Goal: Information Seeking & Learning: Learn about a topic

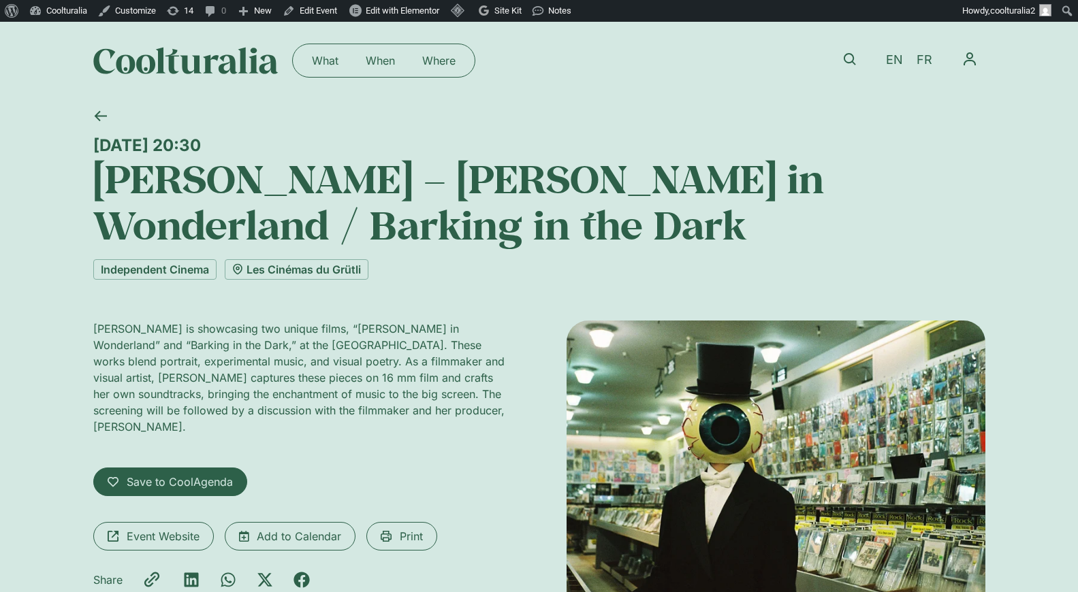
scroll to position [15, 0]
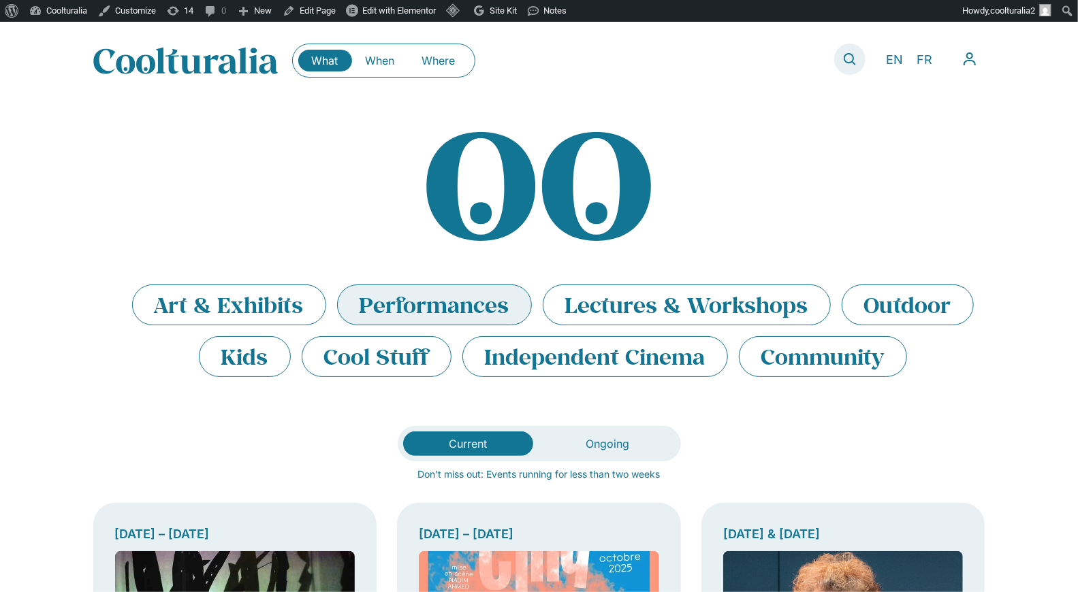
click at [844, 62] on icon at bounding box center [850, 59] width 12 height 12
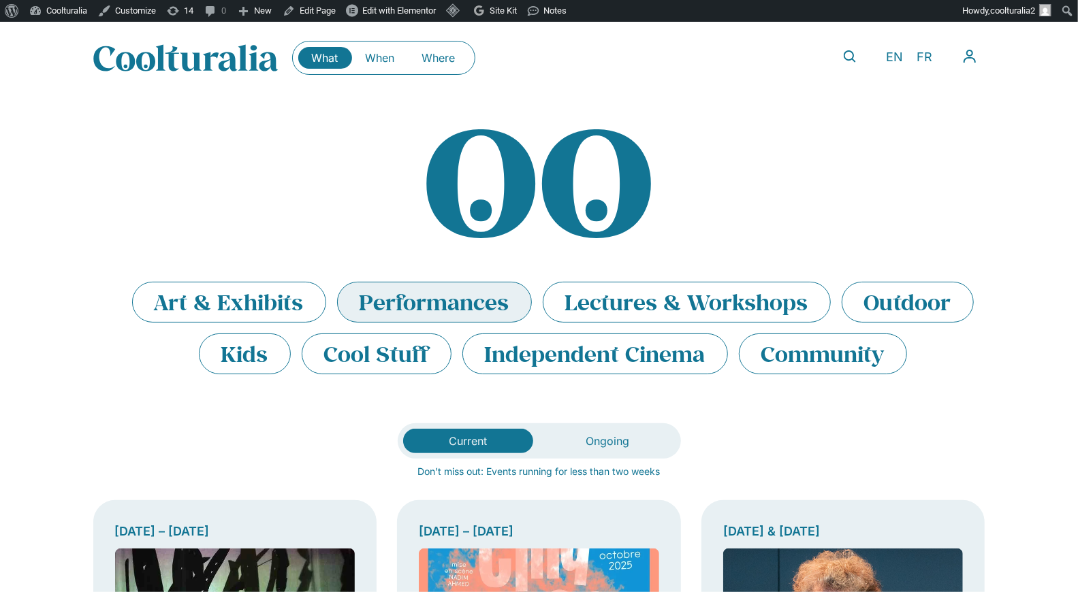
scroll to position [5, 0]
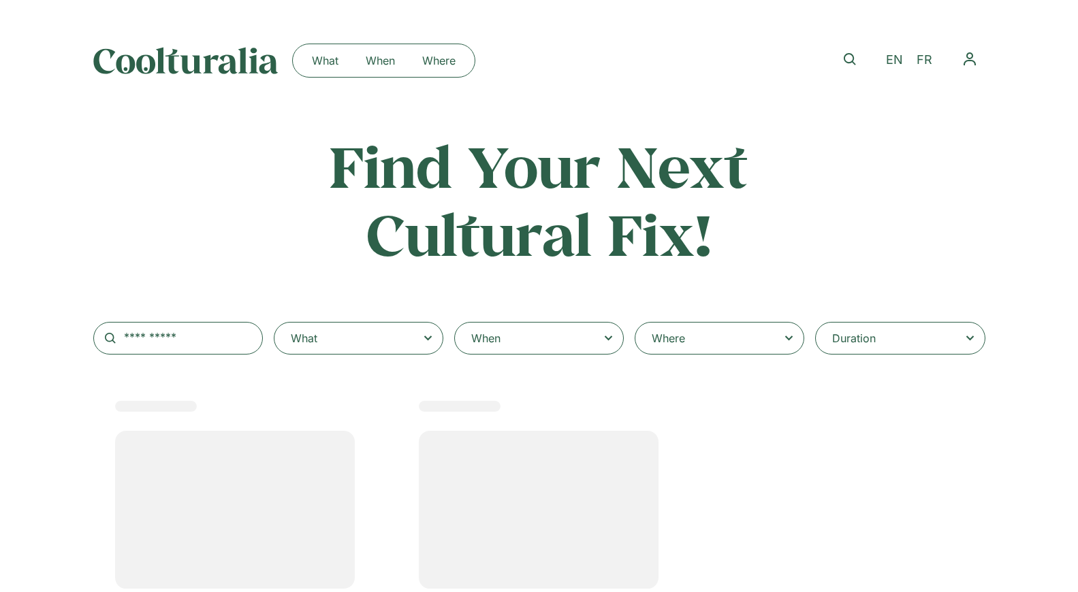
click at [509, 327] on div "When" at bounding box center [539, 338] width 170 height 33
click at [0, 0] on input "When" at bounding box center [0, 0] width 0 height 0
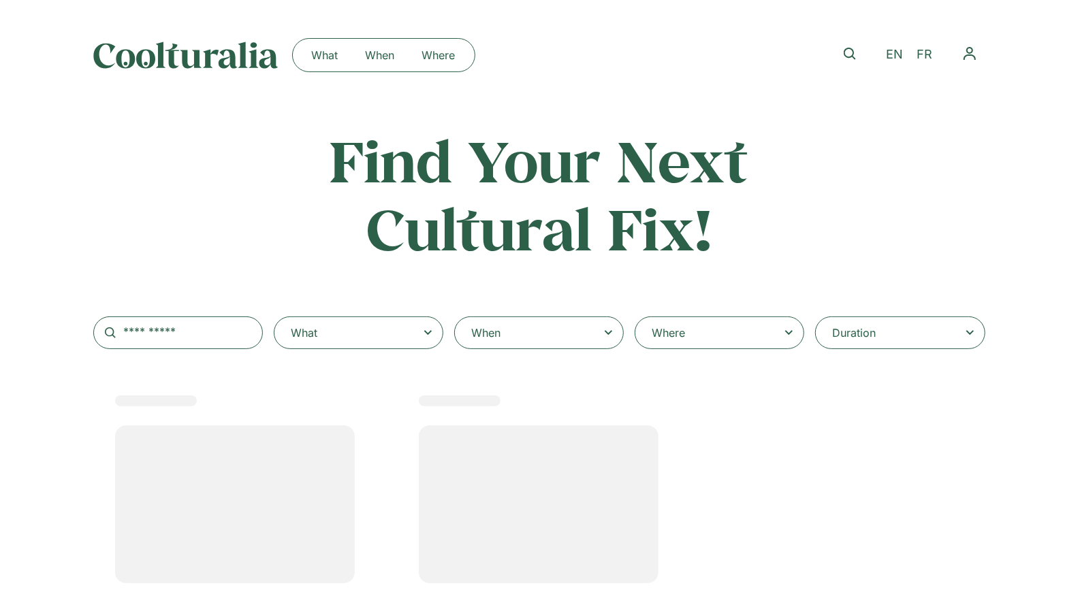
scroll to position [5, 0]
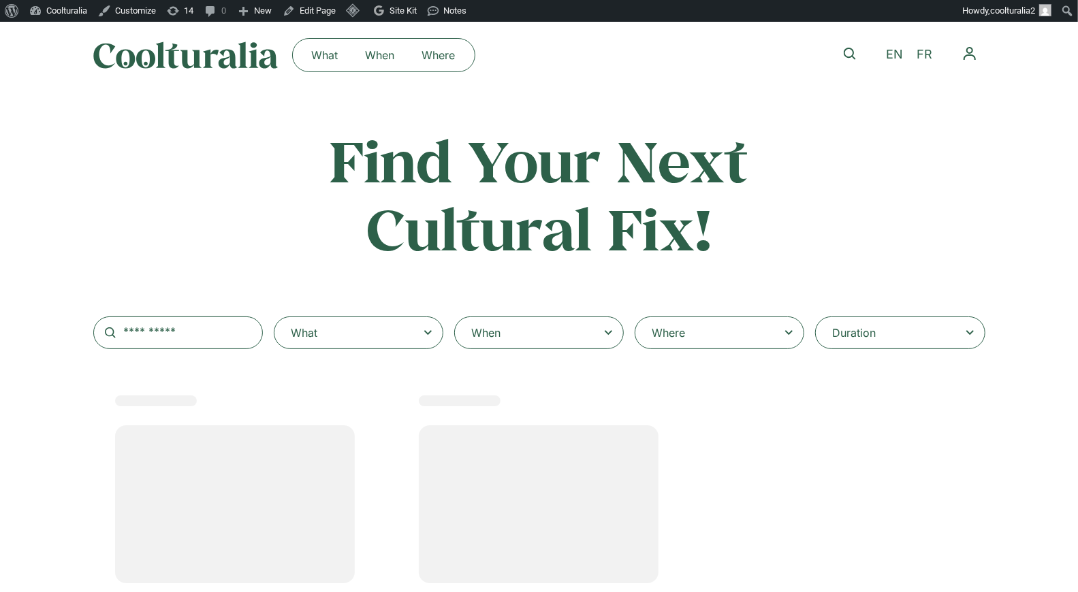
select select
click at [528, 332] on div "When" at bounding box center [539, 333] width 170 height 33
click at [0, 0] on input "When" at bounding box center [0, 0] width 0 height 0
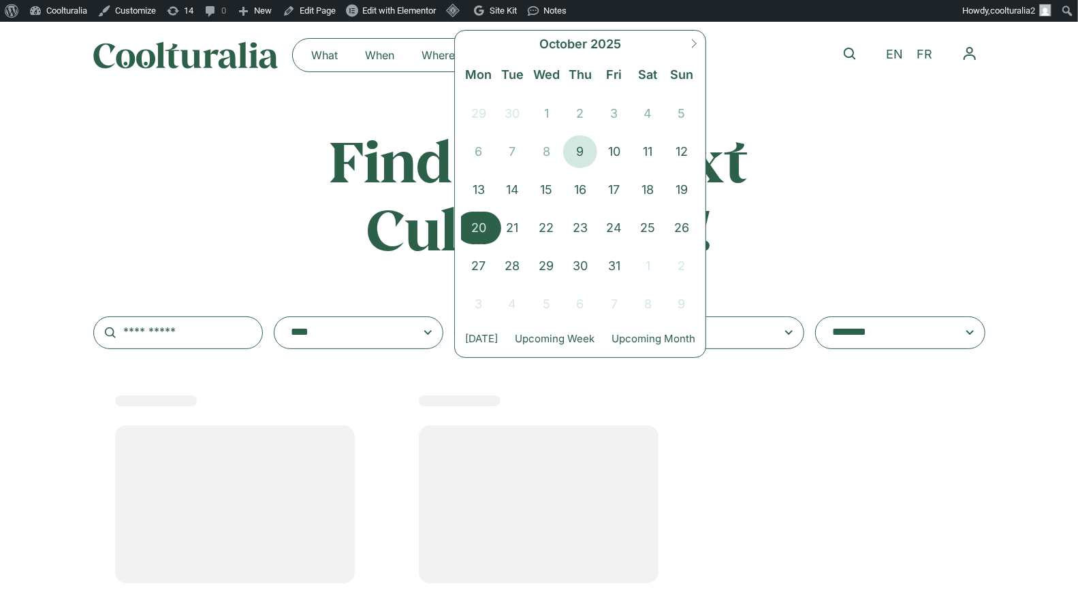
click at [479, 218] on span "20" at bounding box center [479, 228] width 34 height 33
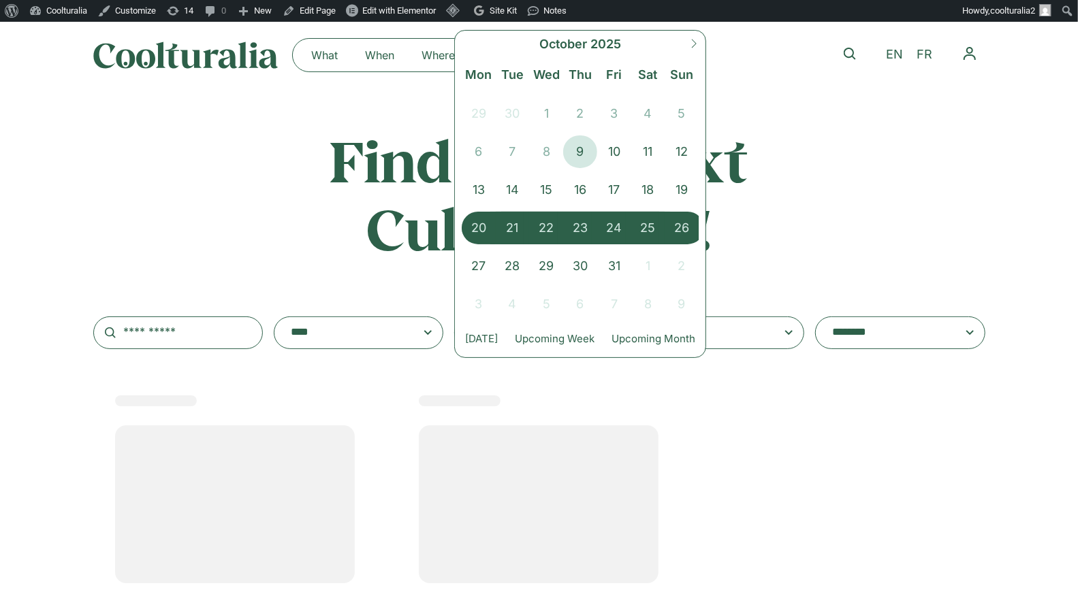
click at [678, 225] on span "26" at bounding box center [682, 228] width 34 height 33
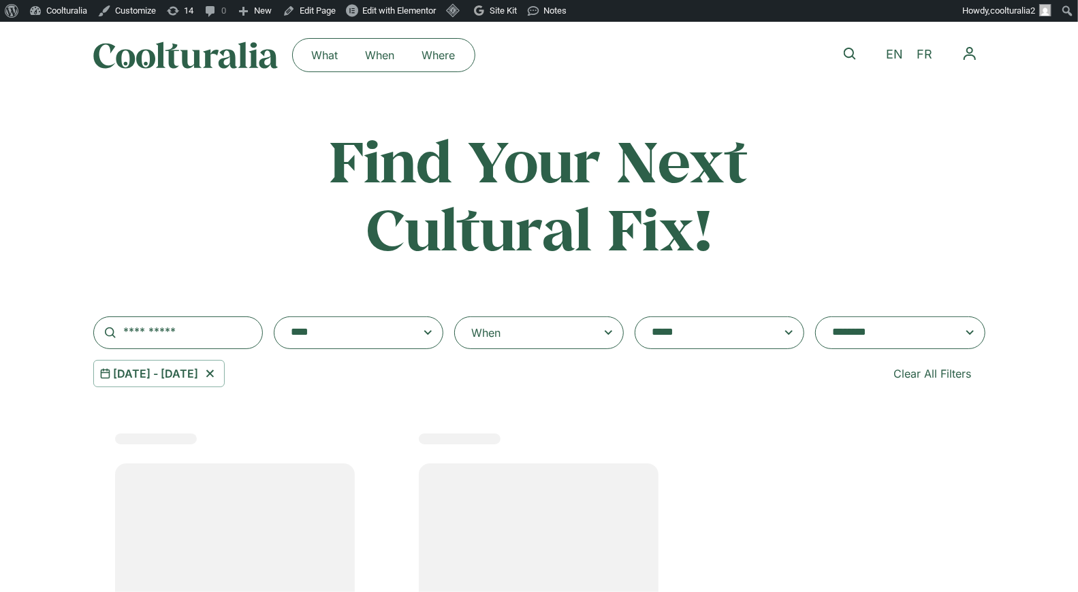
click at [558, 338] on div "When" at bounding box center [539, 333] width 170 height 33
click at [0, 0] on input "**********" at bounding box center [0, 0] width 0 height 0
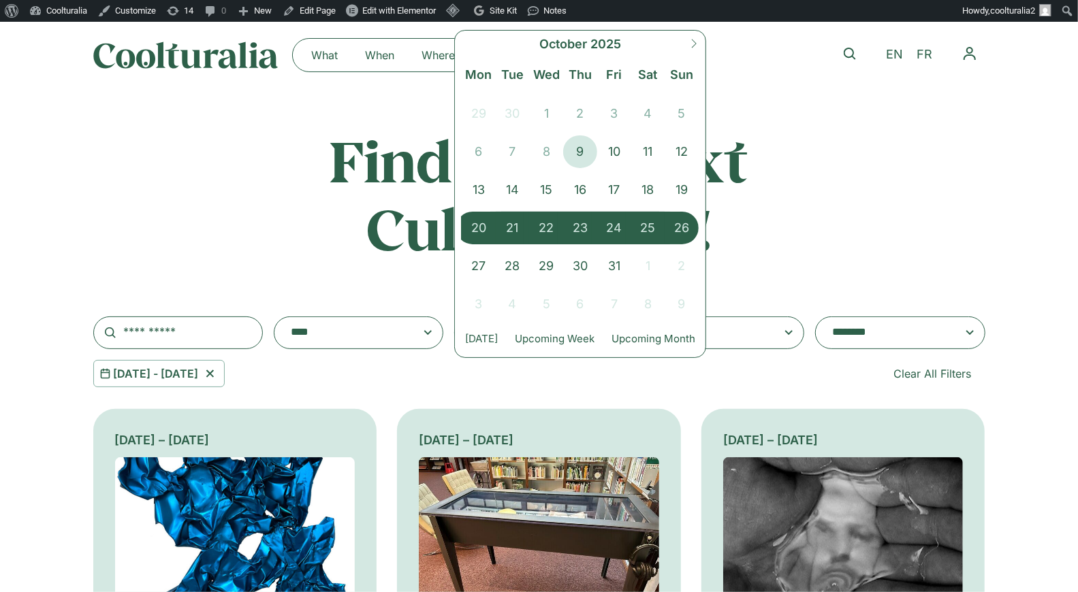
click at [485, 226] on span "20" at bounding box center [479, 228] width 34 height 33
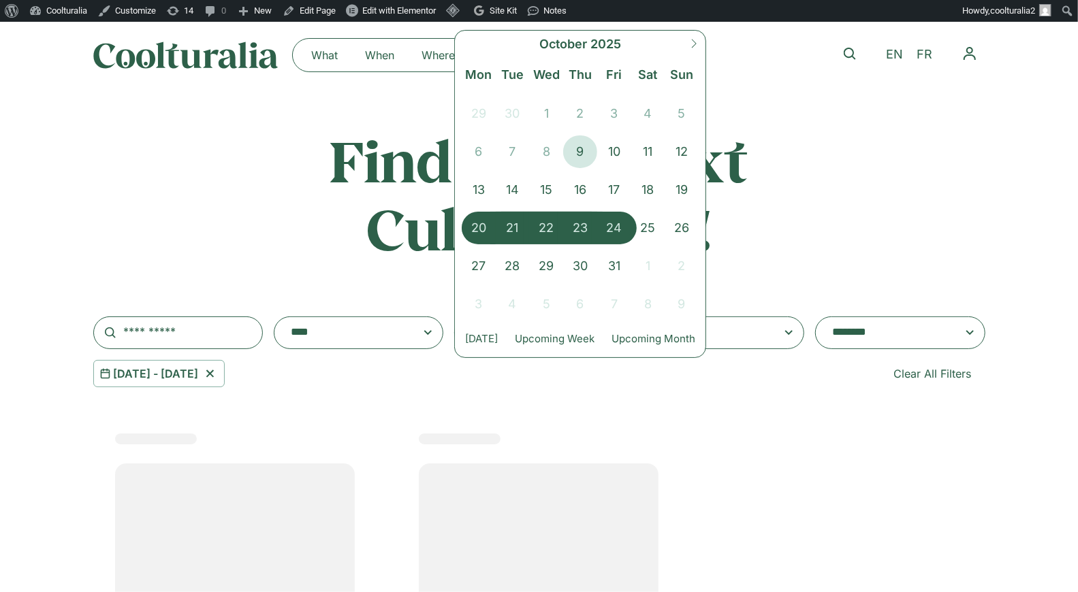
click at [626, 227] on span "24" at bounding box center [614, 228] width 34 height 33
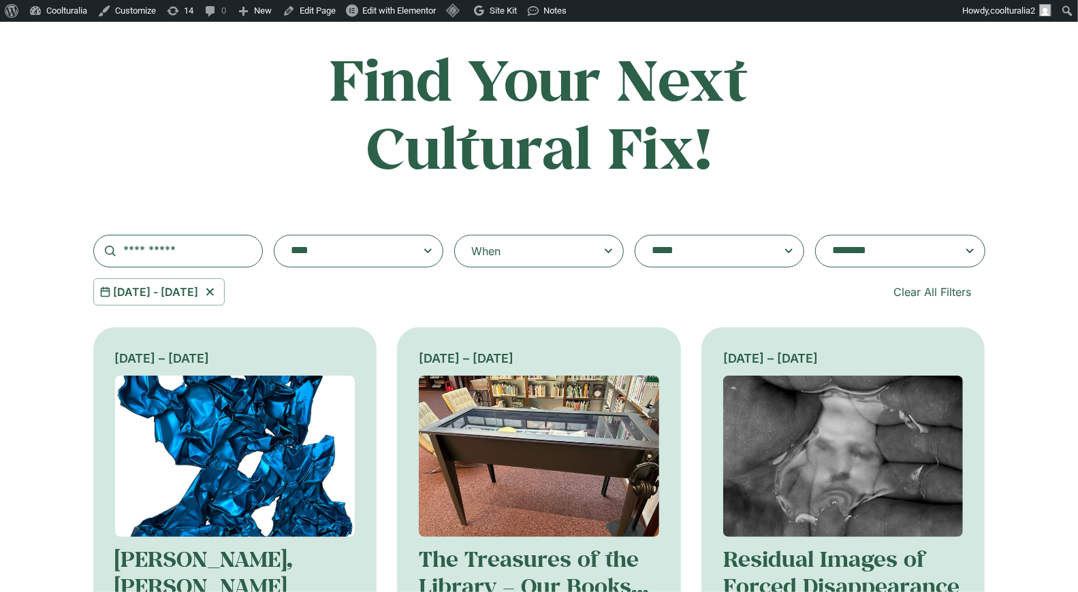
scroll to position [114, 0]
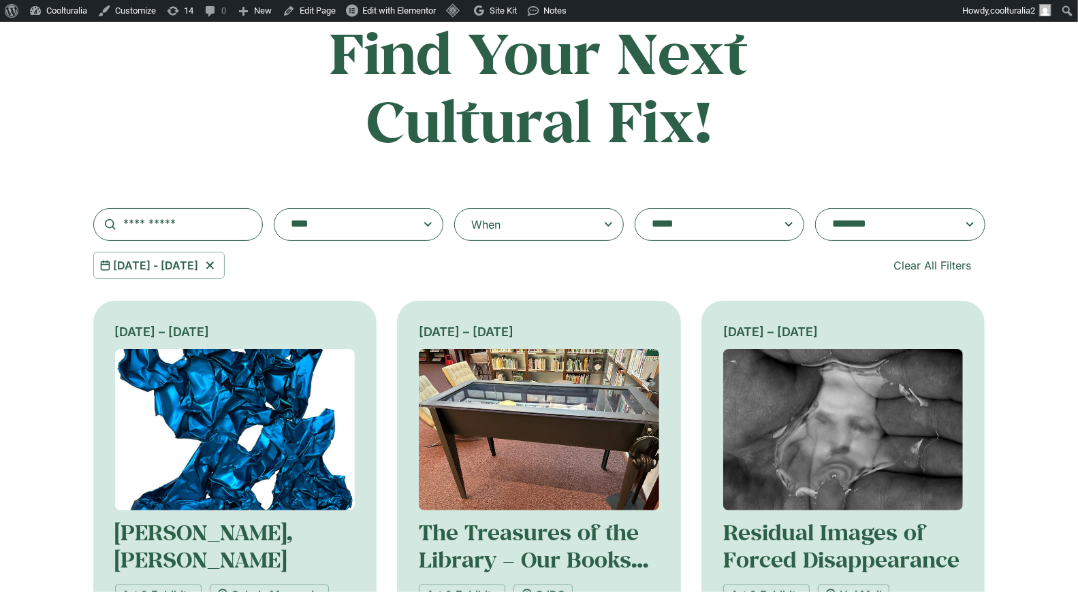
click at [513, 224] on div "When" at bounding box center [539, 224] width 170 height 33
click at [0, 0] on input "**********" at bounding box center [0, 0] width 0 height 0
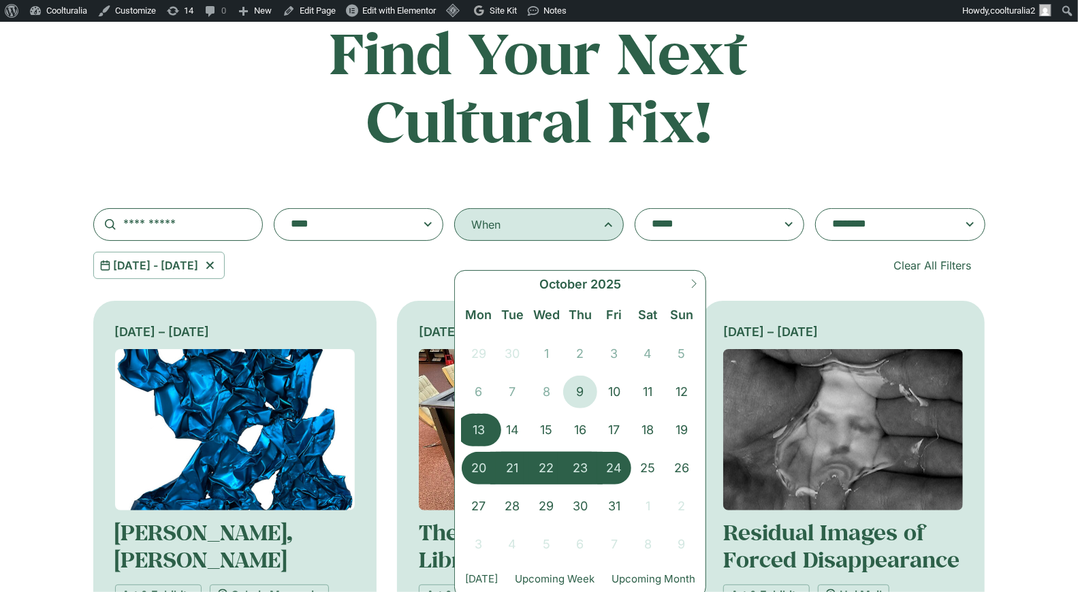
click at [477, 426] on span "13" at bounding box center [479, 430] width 34 height 33
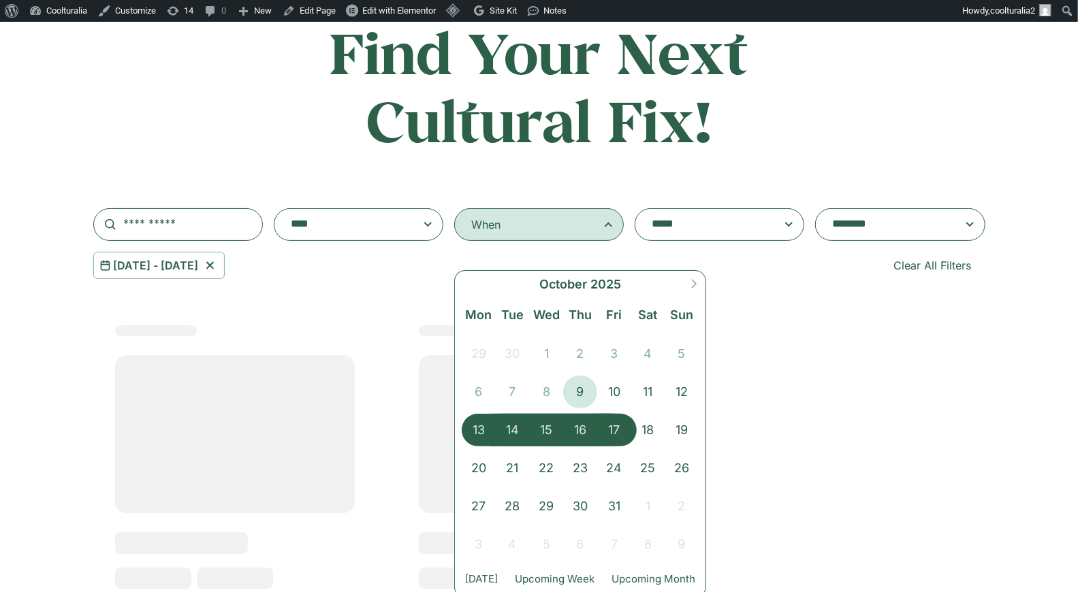
click at [616, 428] on span "17" at bounding box center [614, 430] width 34 height 33
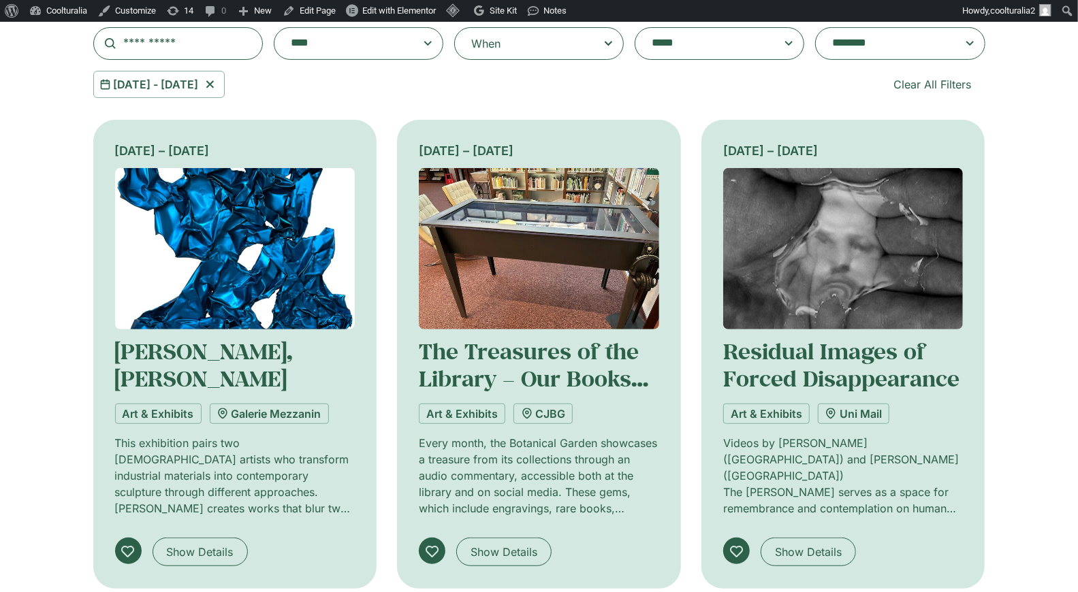
scroll to position [293, 0]
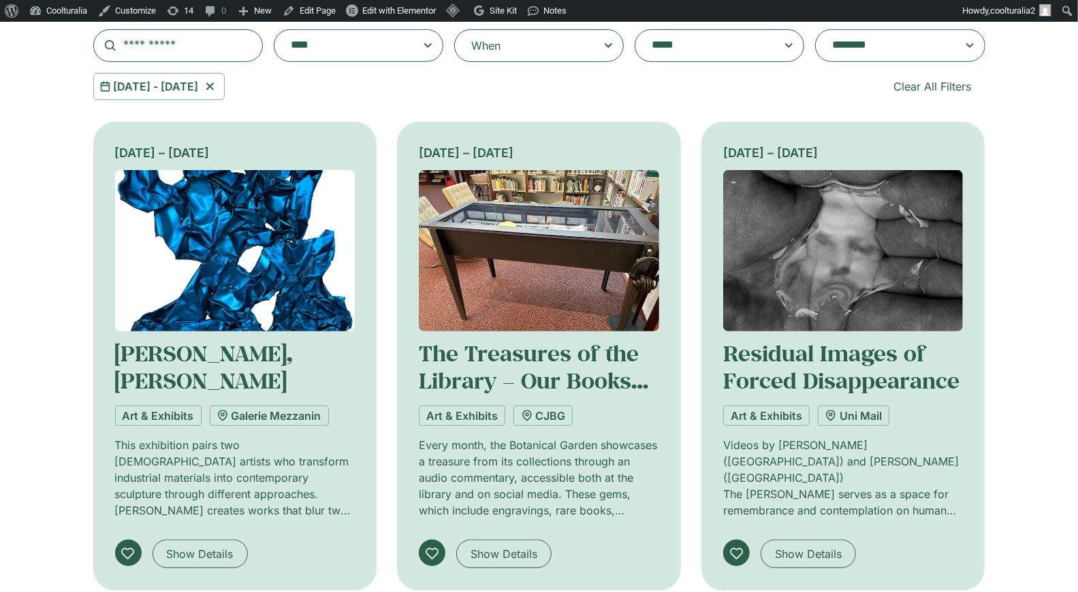
click at [914, 46] on textarea "**********" at bounding box center [886, 45] width 109 height 19
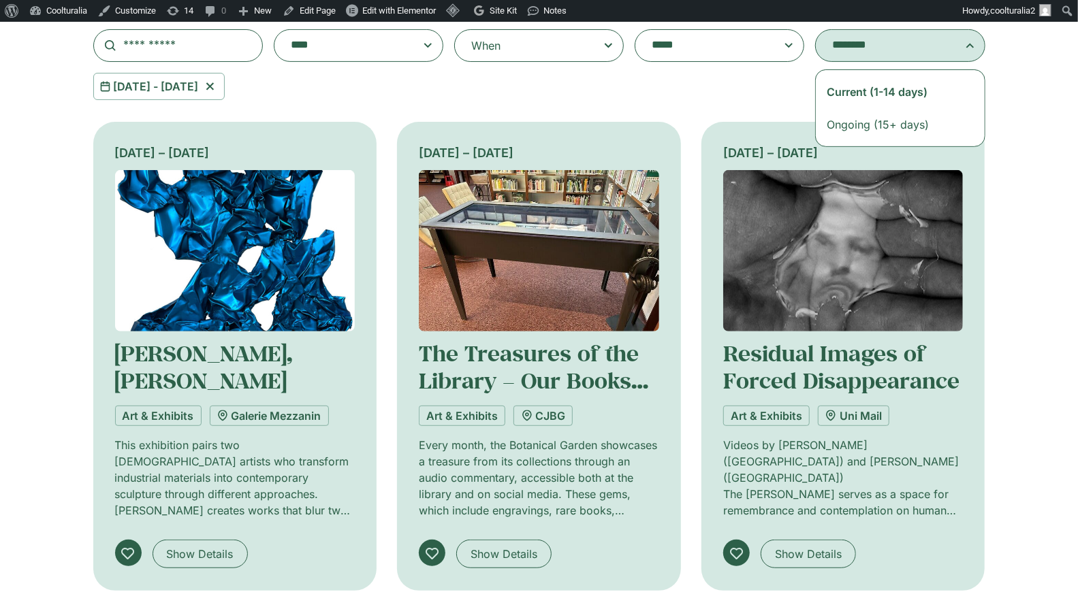
select select "**********"
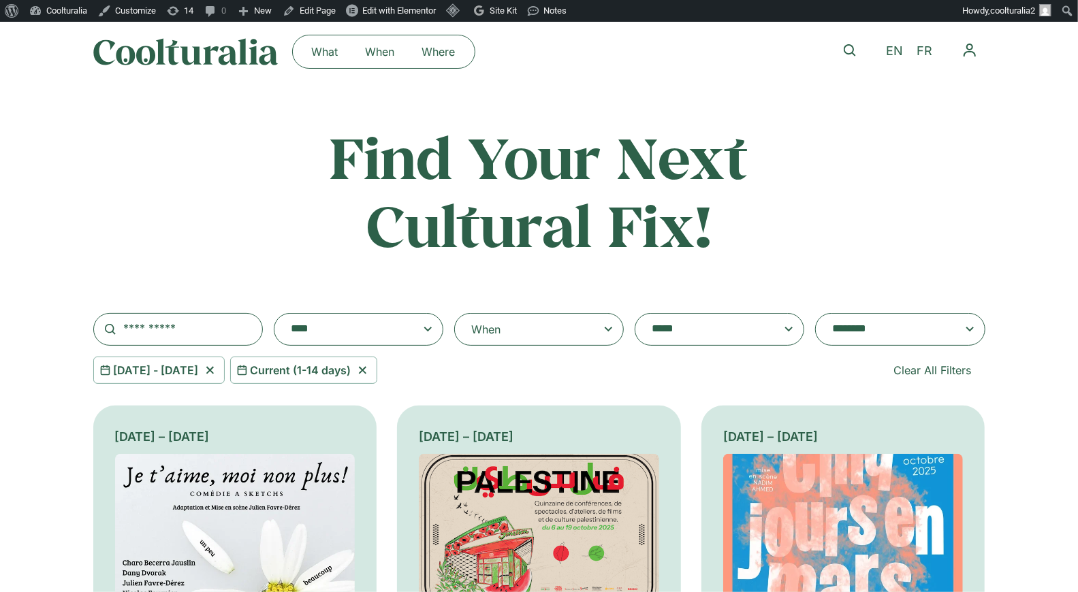
scroll to position [12, 0]
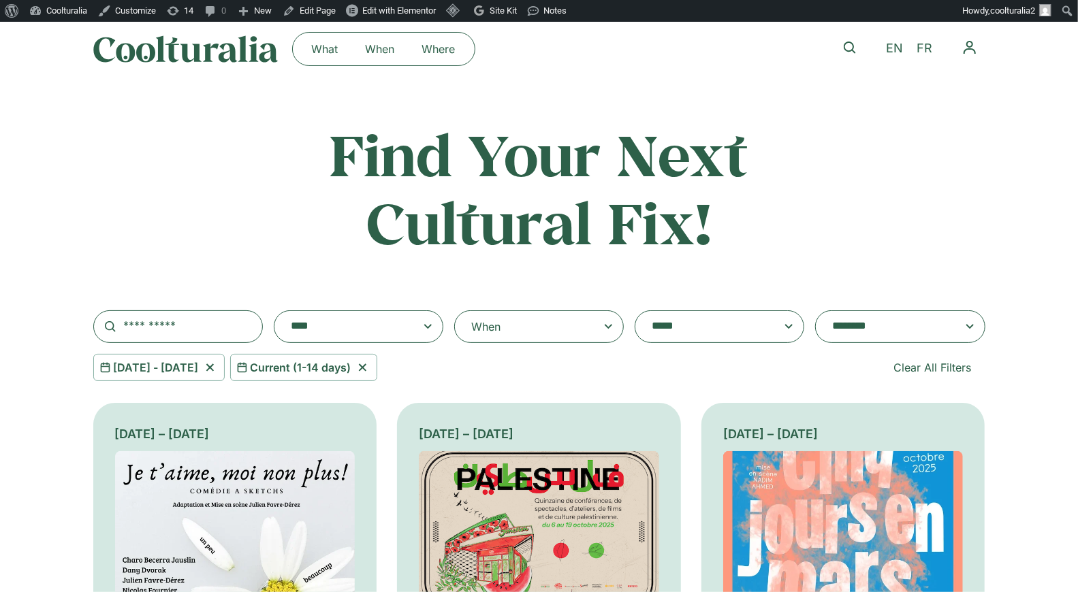
click at [395, 328] on textarea "**********" at bounding box center [345, 326] width 109 height 19
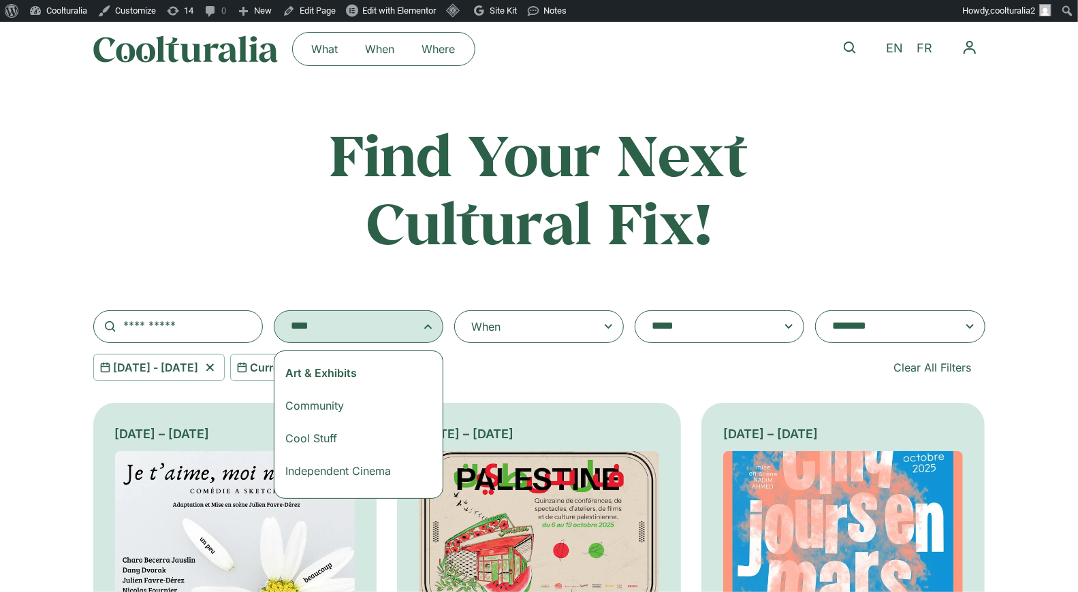
scroll to position [15, 0]
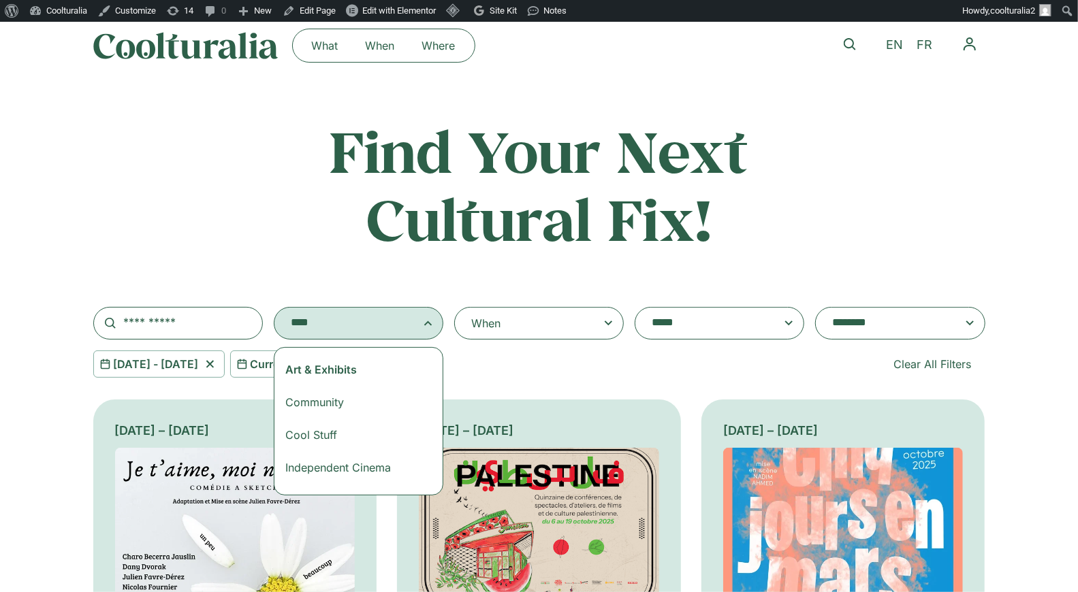
click at [672, 323] on textarea "**********" at bounding box center [706, 323] width 109 height 19
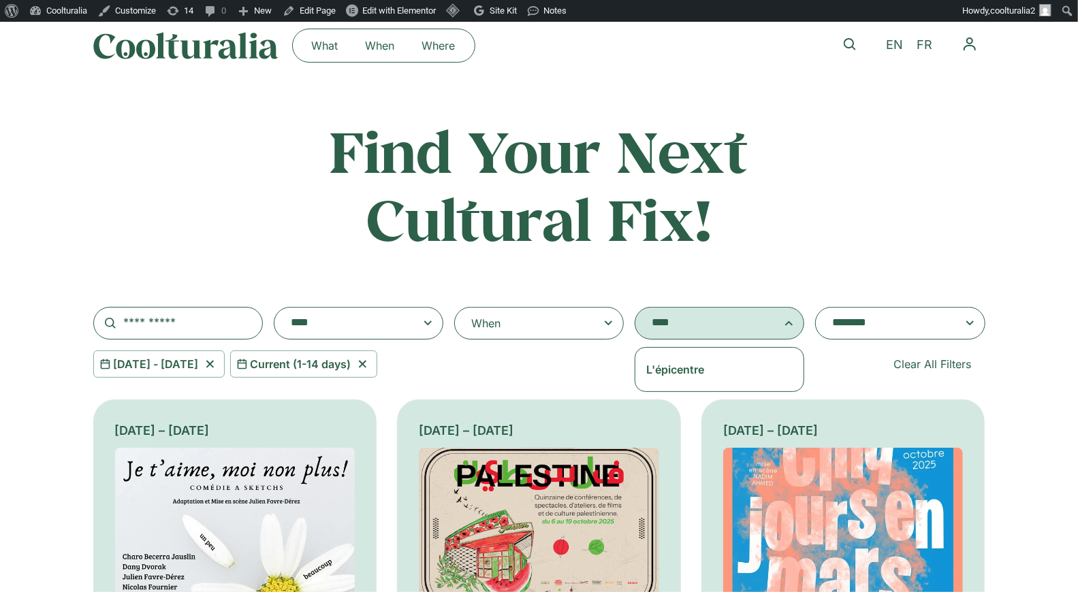
type textarea "****"
select select "***"
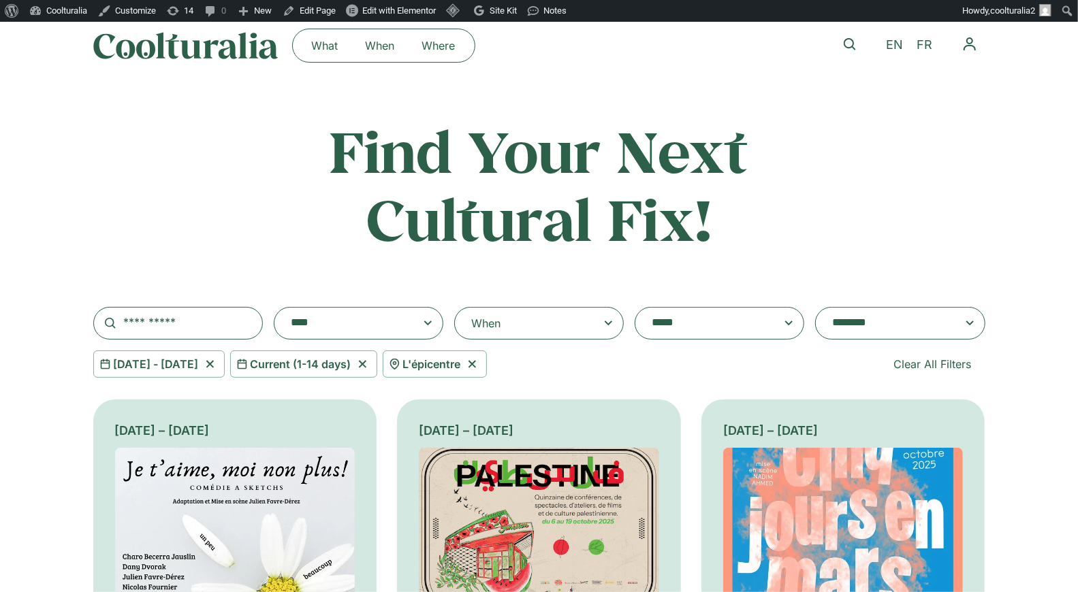
scroll to position [710, 0]
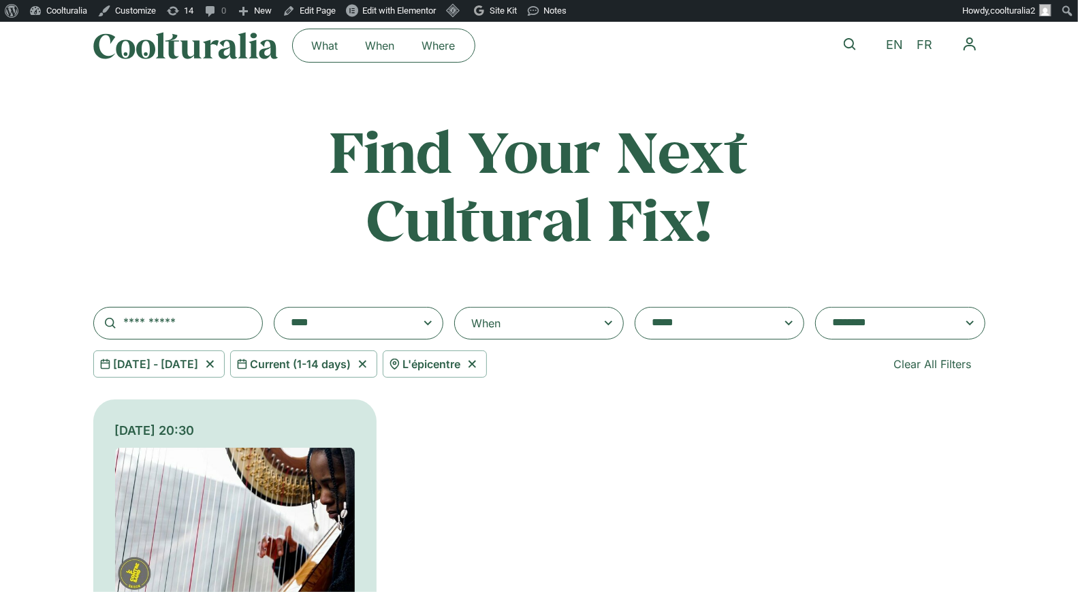
click at [684, 326] on textarea "**********" at bounding box center [706, 323] width 109 height 19
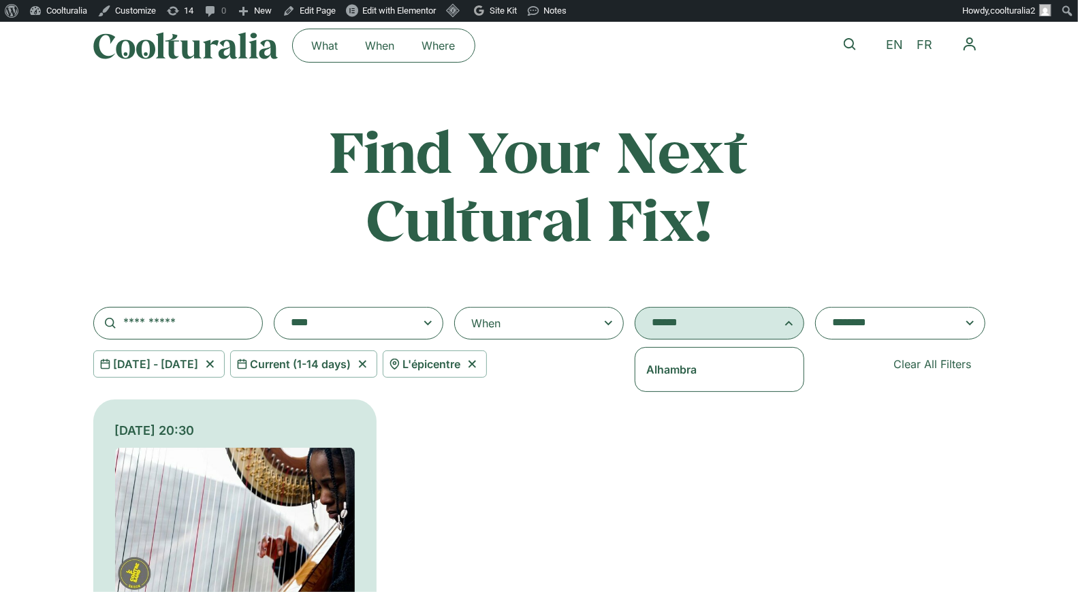
type textarea "******"
select select "***"
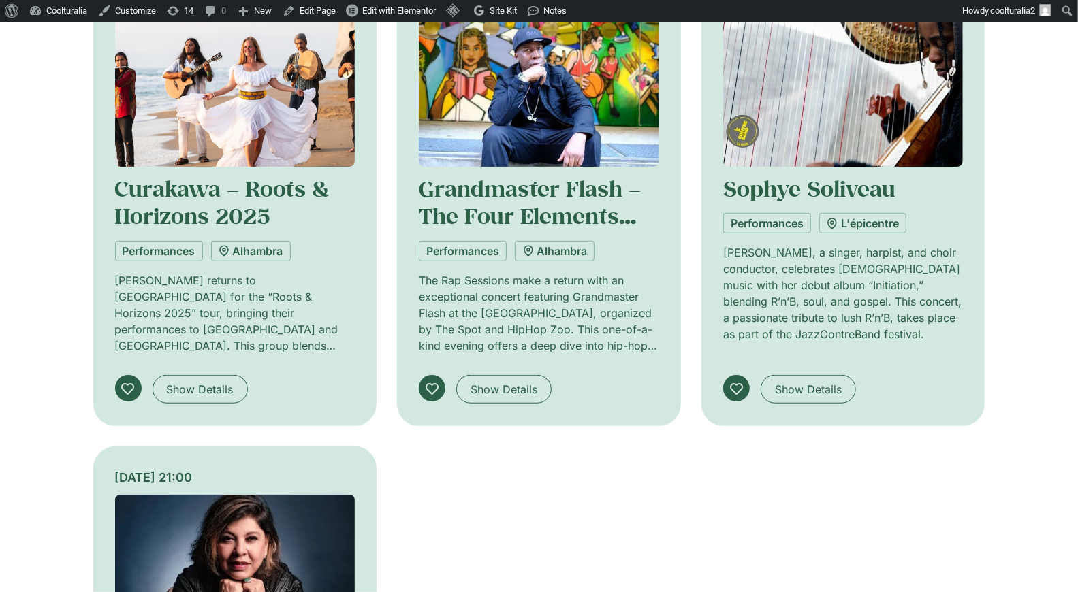
scroll to position [454, 0]
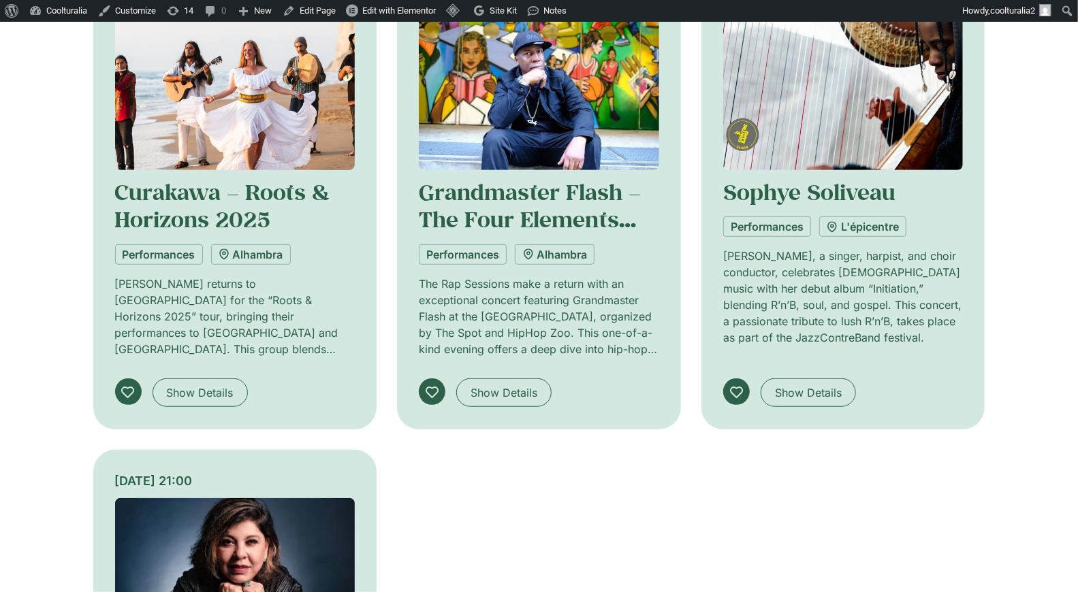
click at [821, 53] on img at bounding box center [843, 89] width 240 height 161
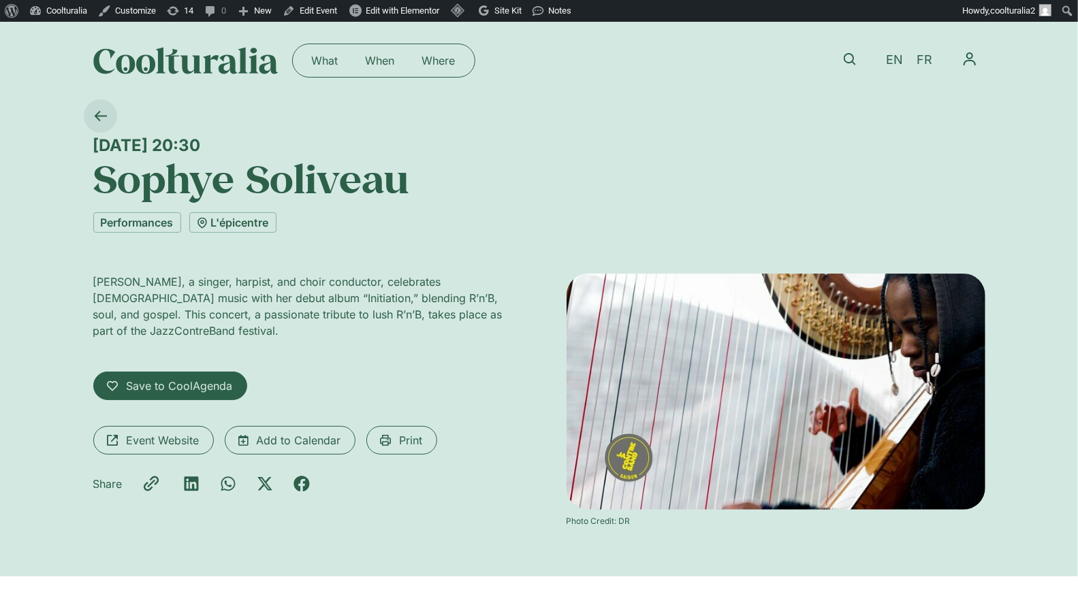
click at [98, 111] on icon at bounding box center [100, 116] width 13 height 13
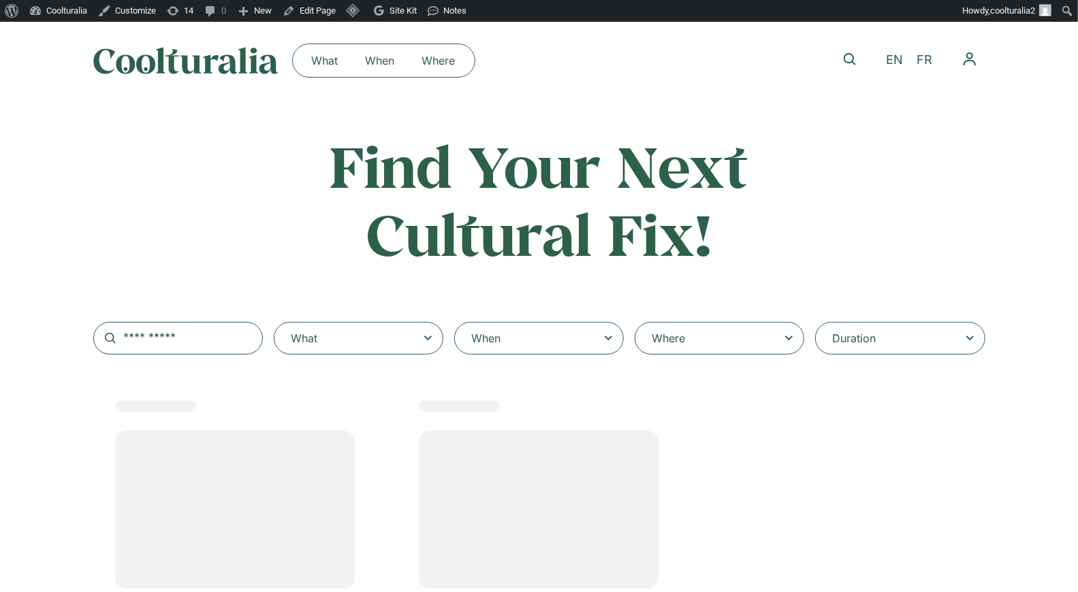
select select
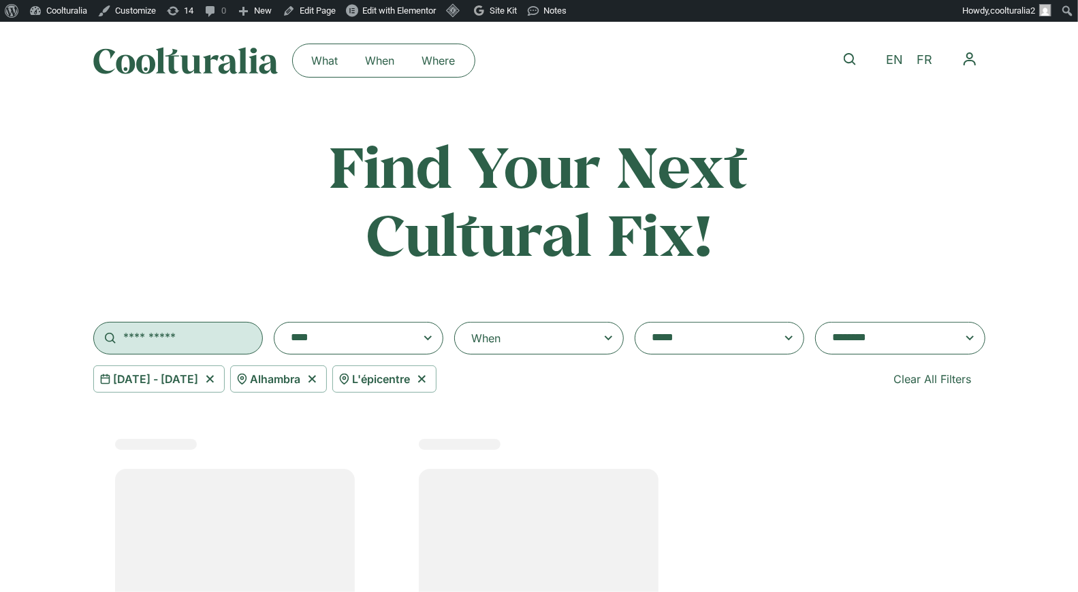
click at [235, 334] on input "text" at bounding box center [178, 338] width 170 height 33
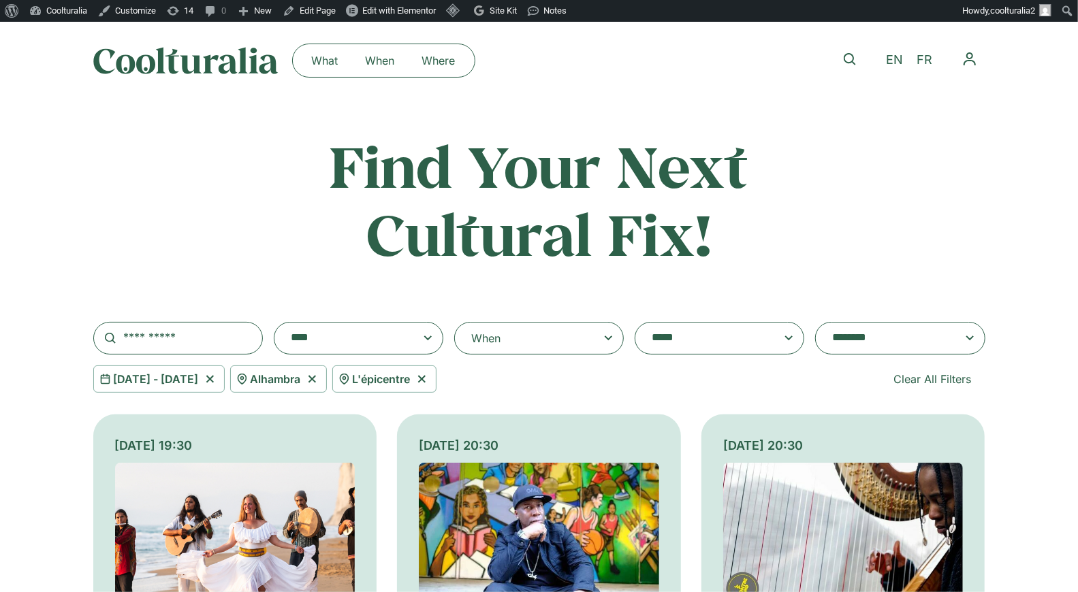
click at [315, 379] on icon at bounding box center [311, 379] width 7 height 7
select select "***"
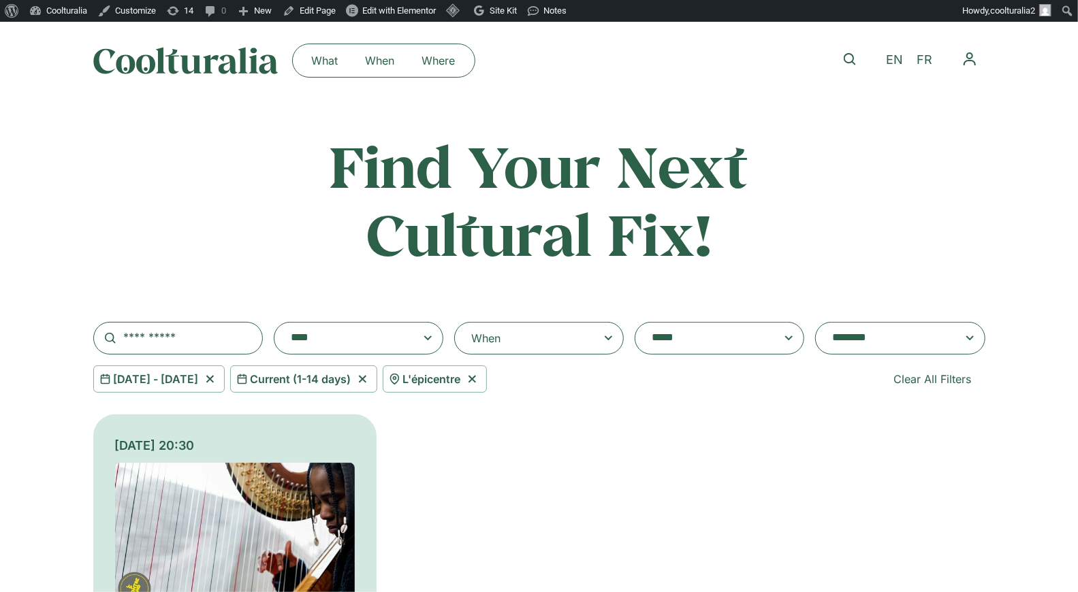
click at [481, 375] on icon at bounding box center [472, 379] width 17 height 16
select select
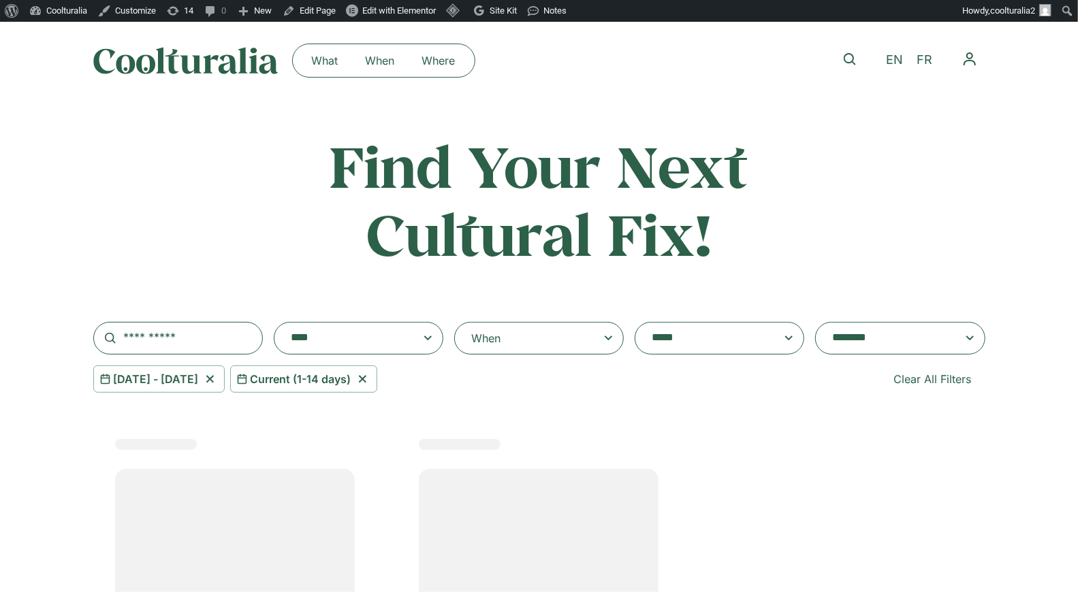
click at [415, 341] on span at bounding box center [358, 338] width 146 height 19
click at [274, 323] on select "**********" at bounding box center [274, 322] width 1 height 1
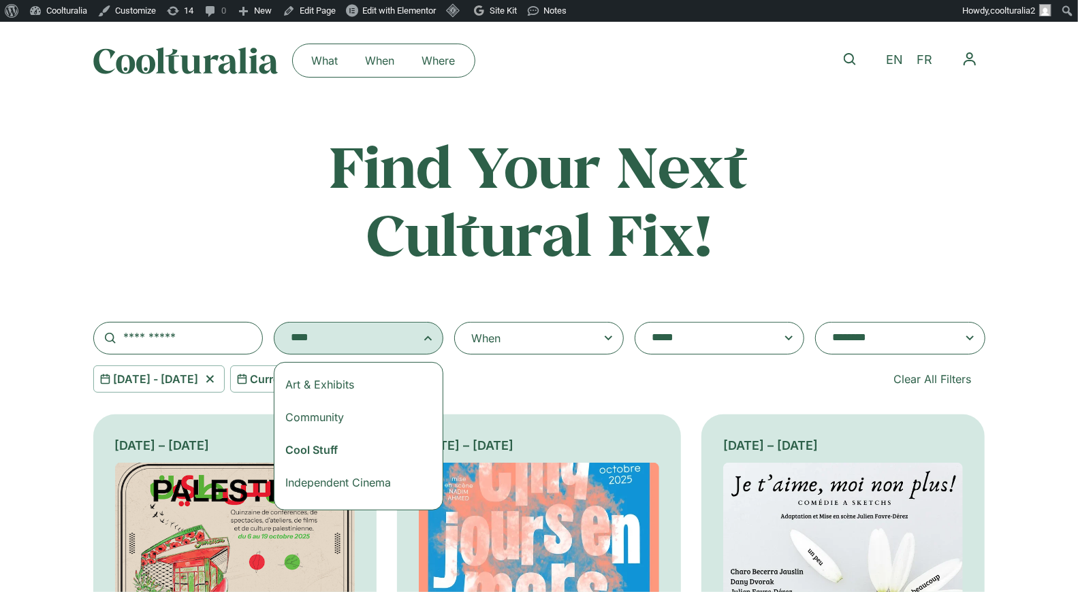
select select "***"
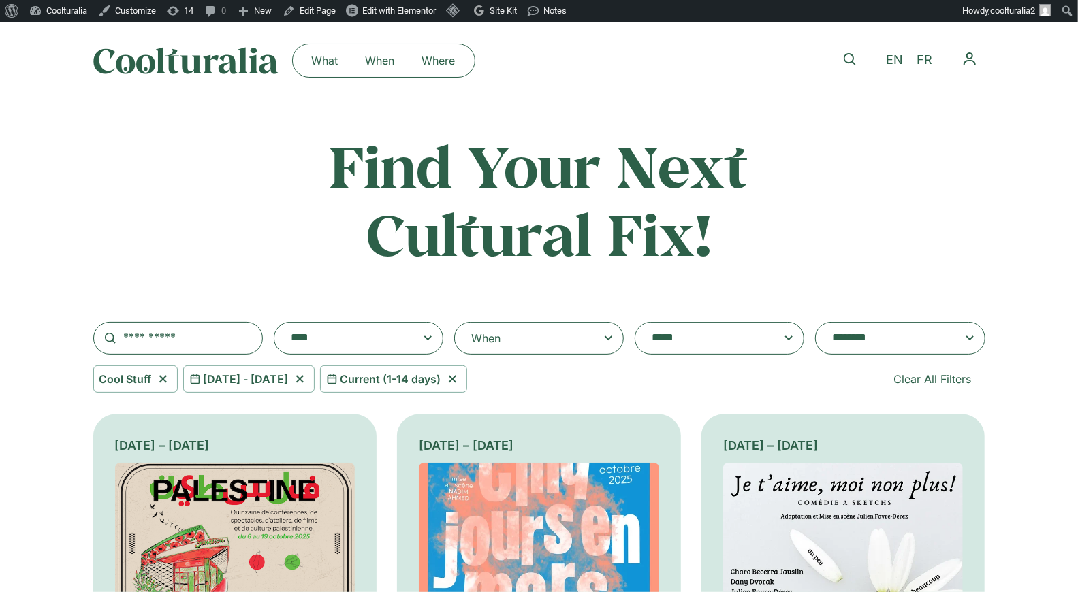
scroll to position [34, 0]
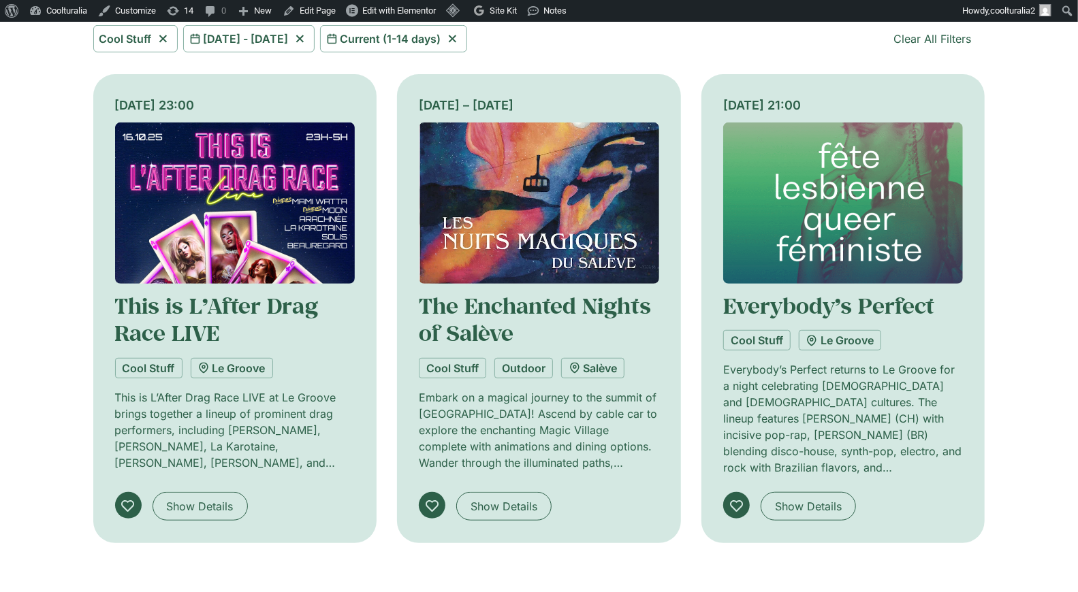
scroll to position [212, 0]
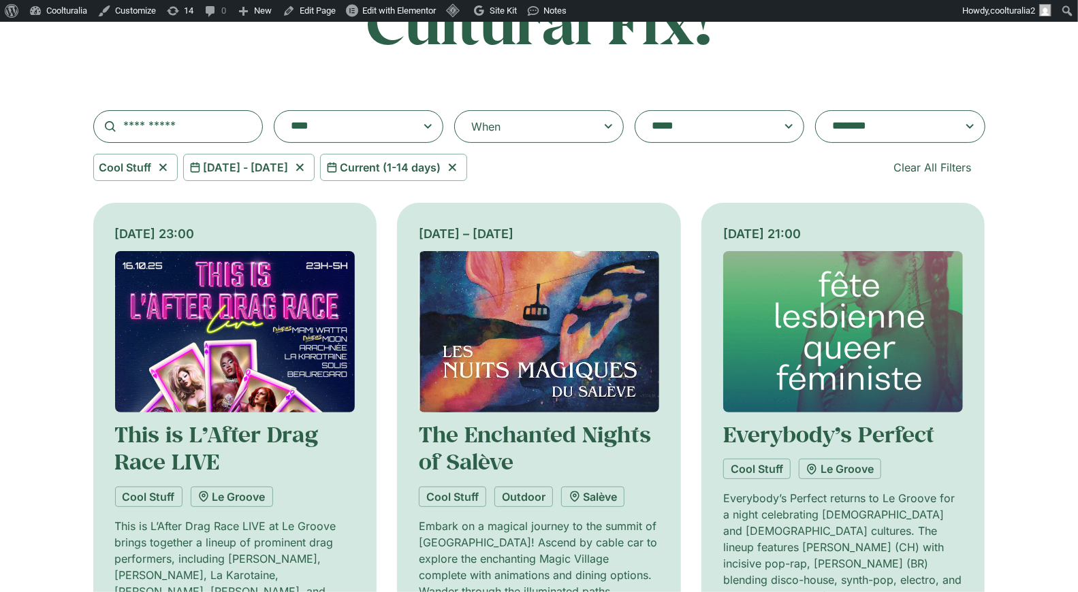
click at [426, 126] on span at bounding box center [358, 126] width 146 height 19
click at [274, 111] on select "**********" at bounding box center [274, 110] width 1 height 1
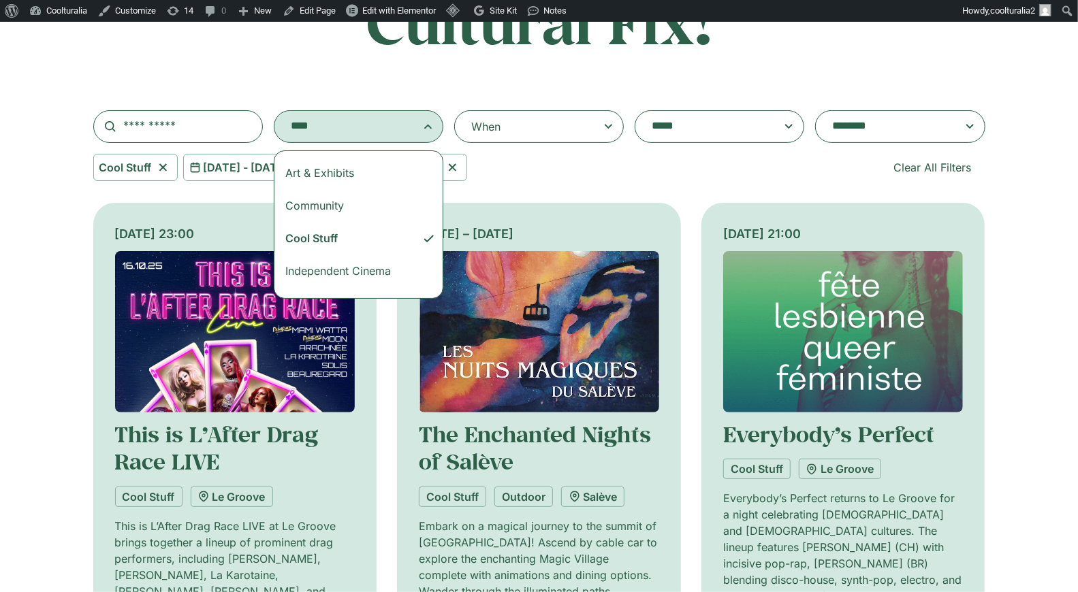
select select
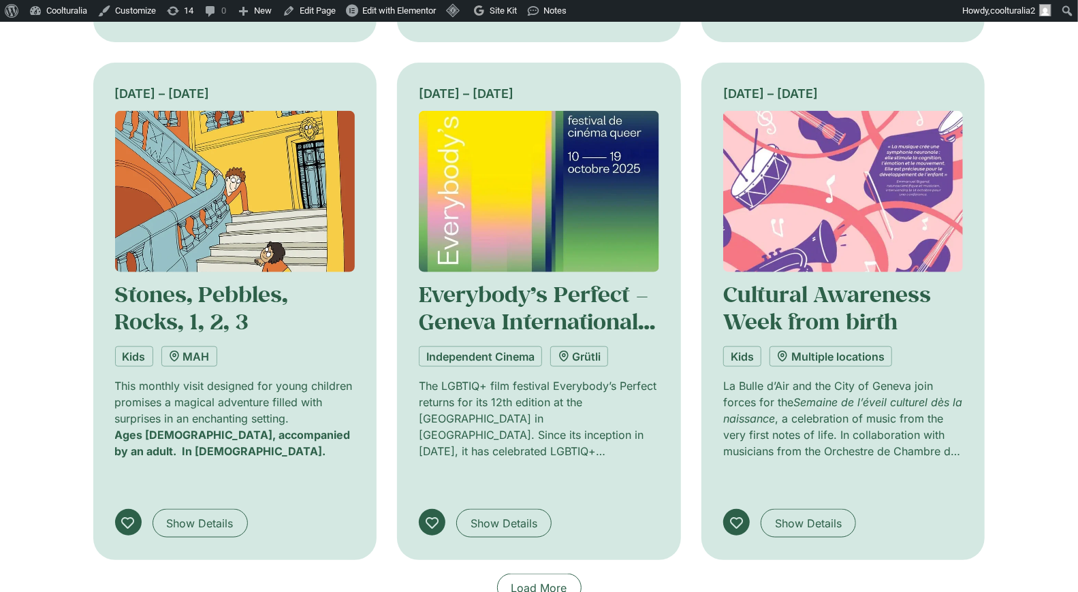
scroll to position [868, 0]
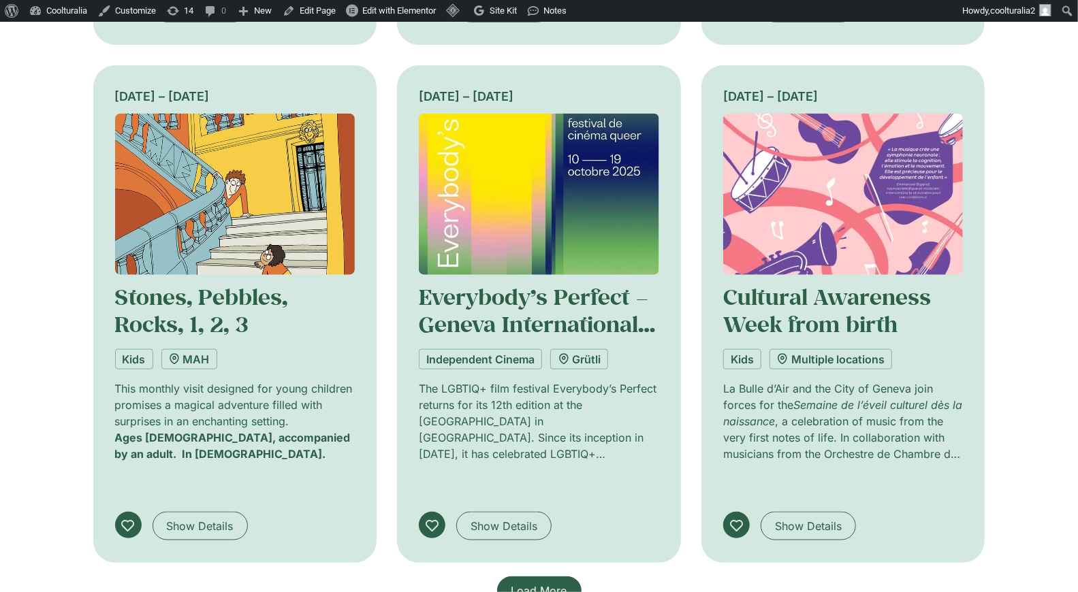
click at [534, 583] on span "Load More" at bounding box center [539, 591] width 56 height 16
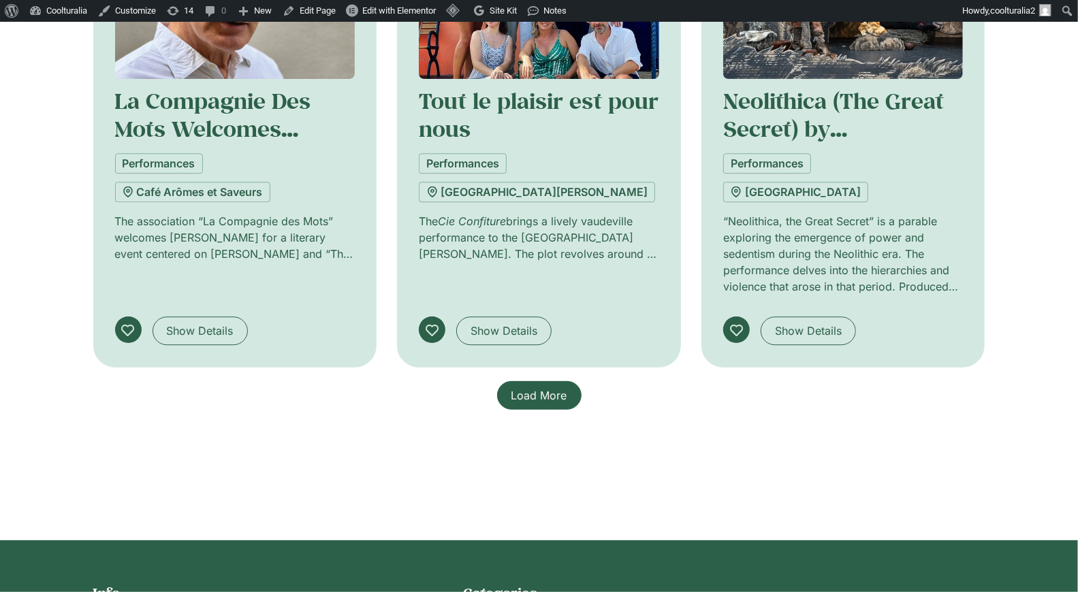
scroll to position [2119, 0]
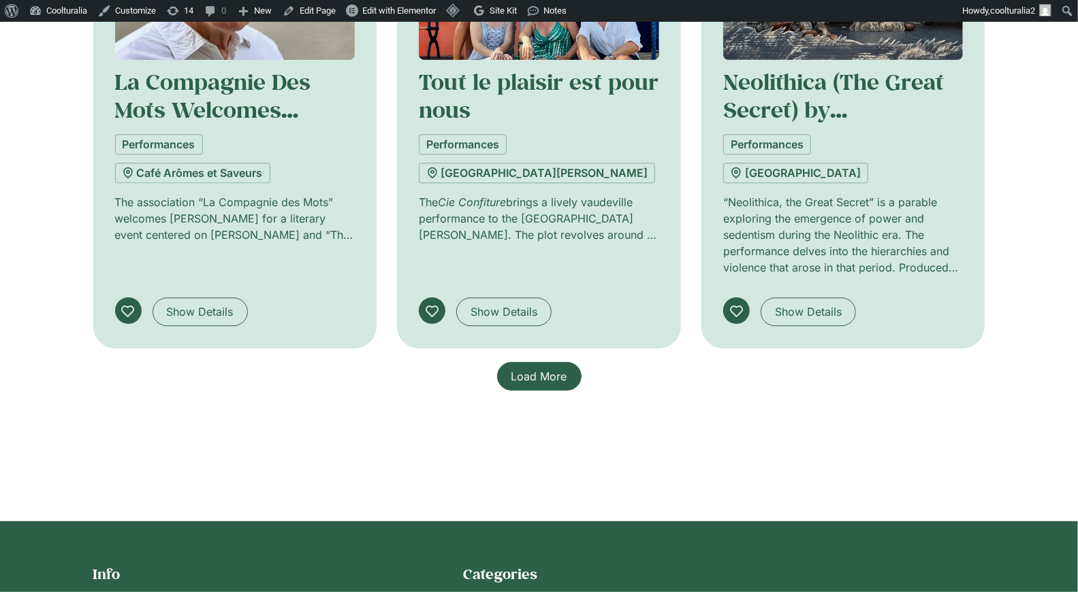
click at [567, 362] on link "Load More" at bounding box center [539, 376] width 84 height 29
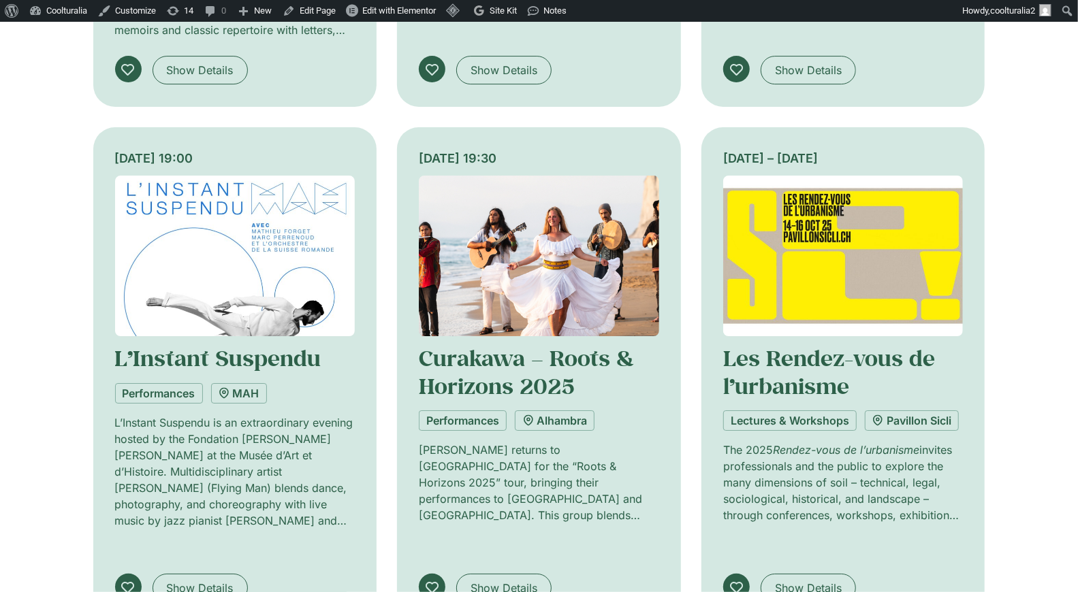
scroll to position [2878, 0]
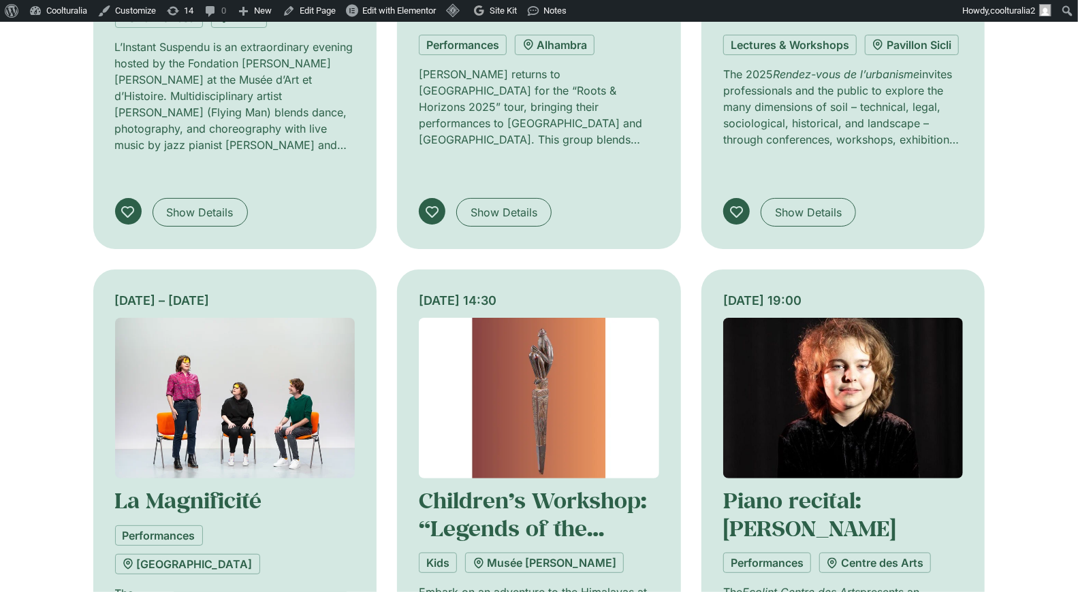
scroll to position [3258, 0]
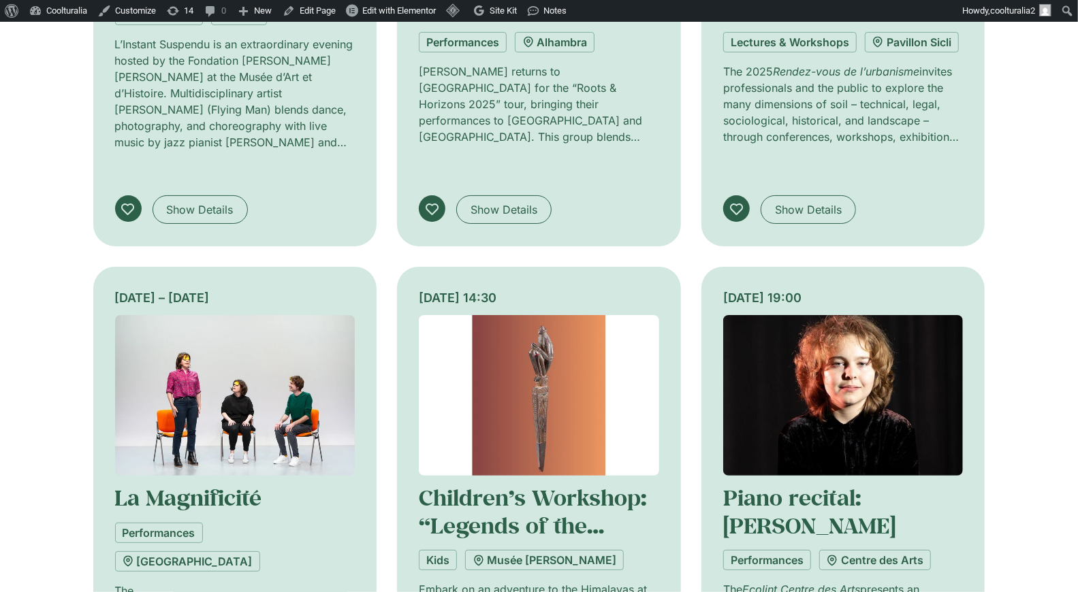
click at [841, 315] on img at bounding box center [843, 395] width 240 height 161
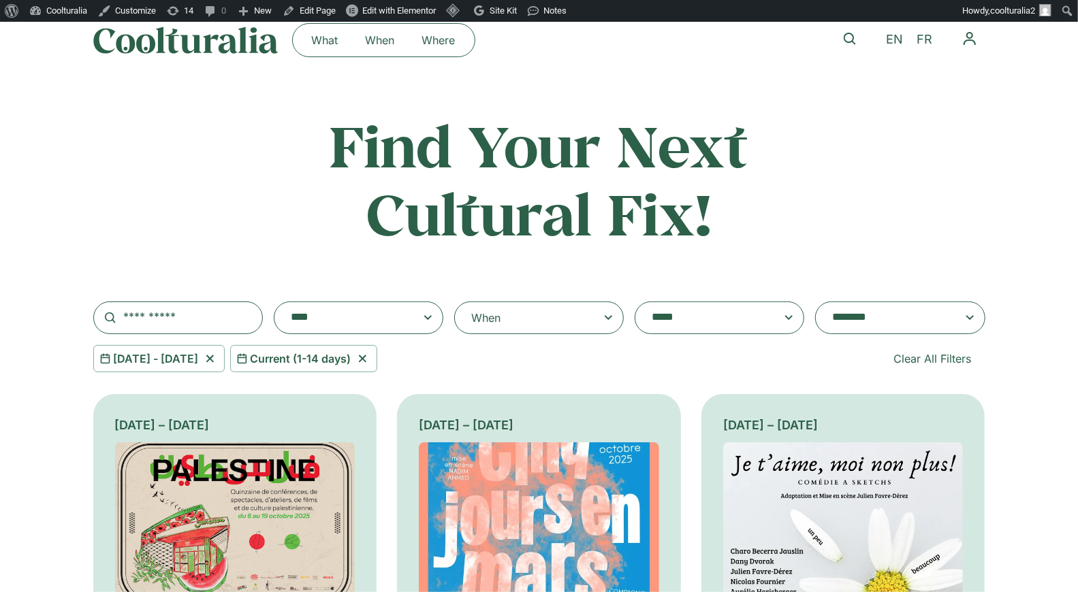
scroll to position [0, 0]
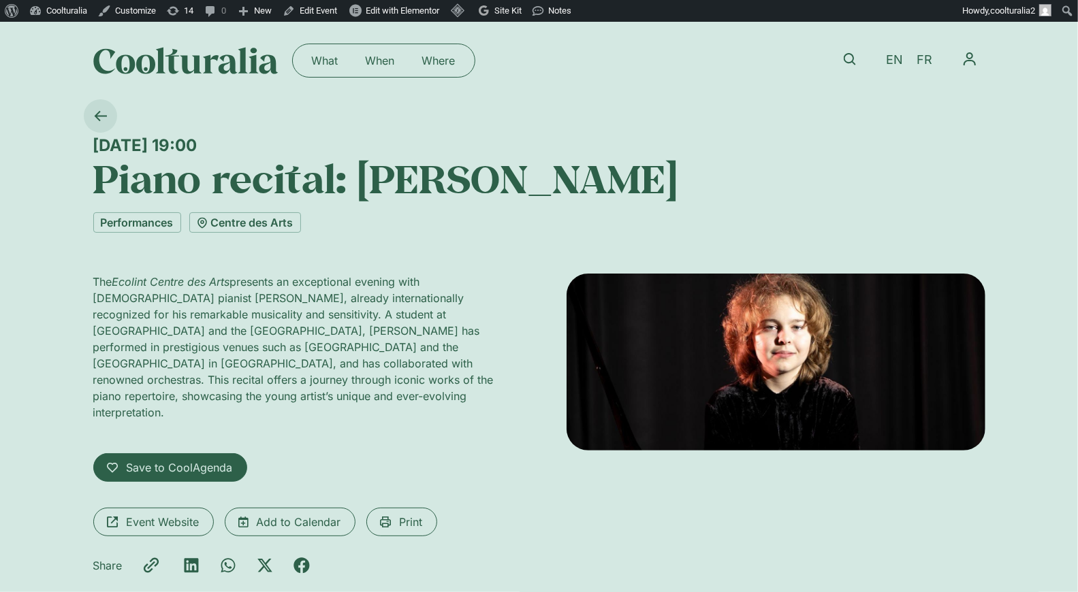
click at [95, 116] on icon at bounding box center [100, 116] width 12 height 10
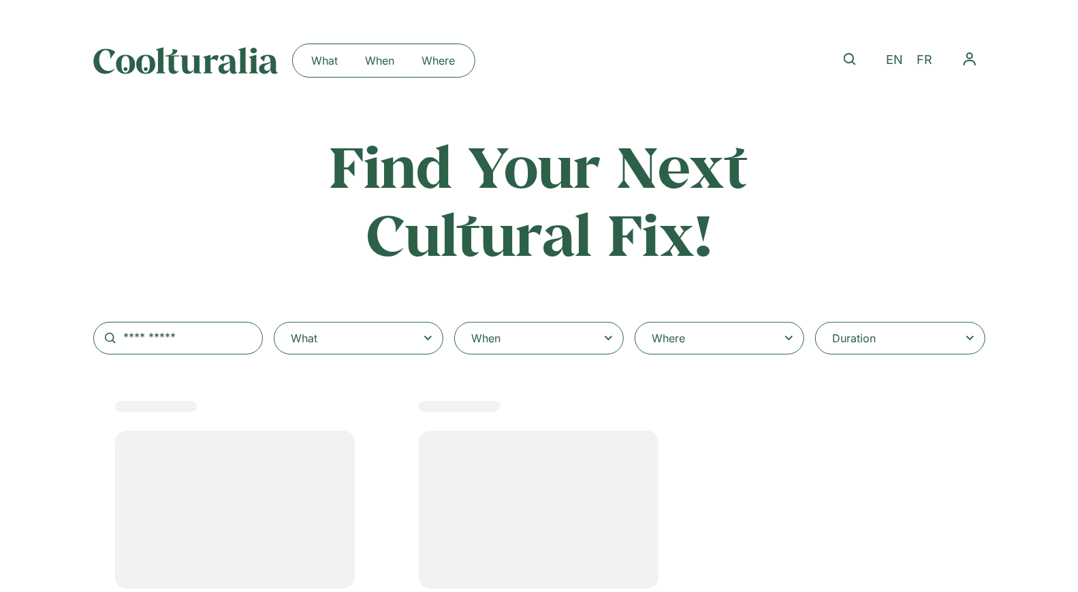
select select
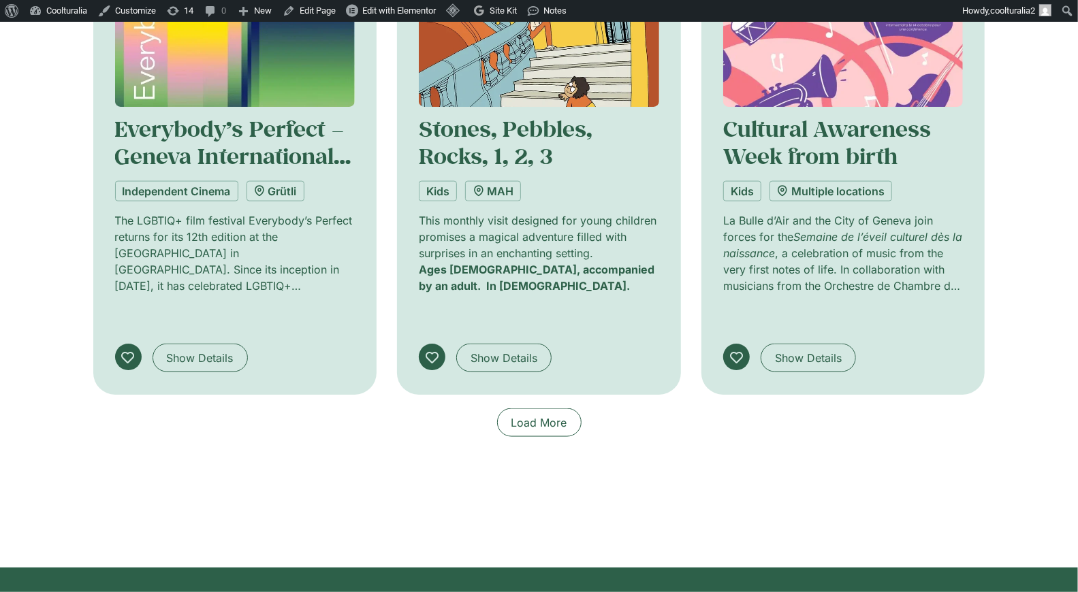
scroll to position [1101, 0]
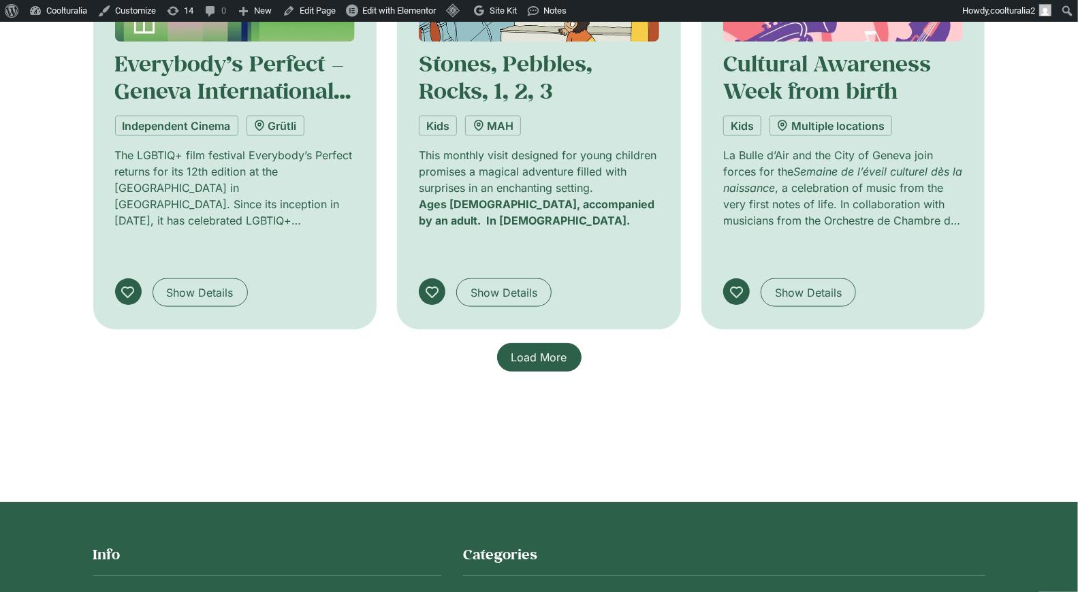
click at [552, 343] on link "Load More" at bounding box center [539, 357] width 84 height 29
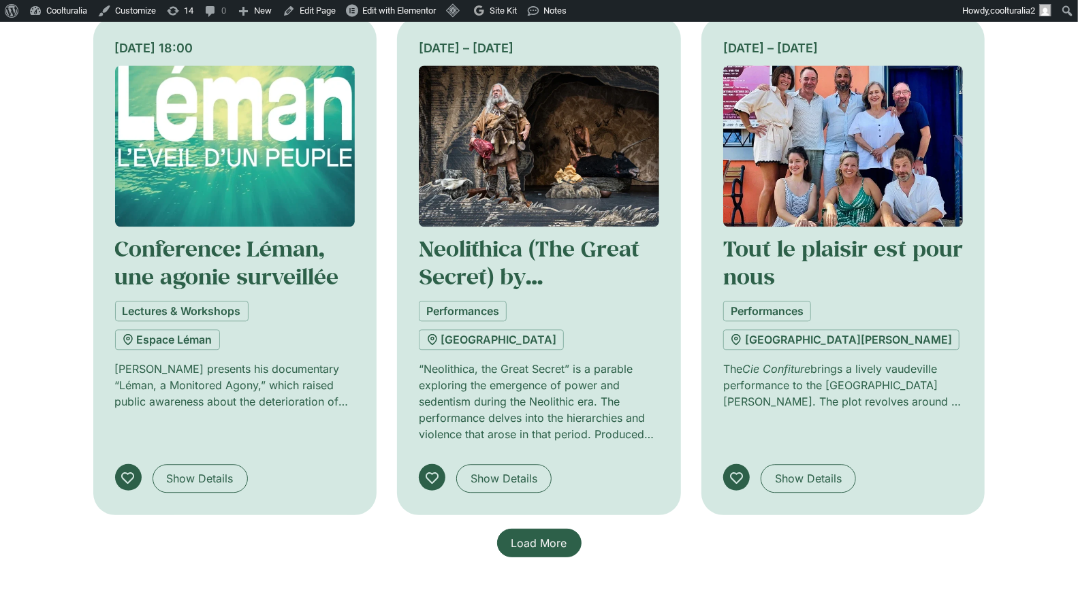
scroll to position [1951, 0]
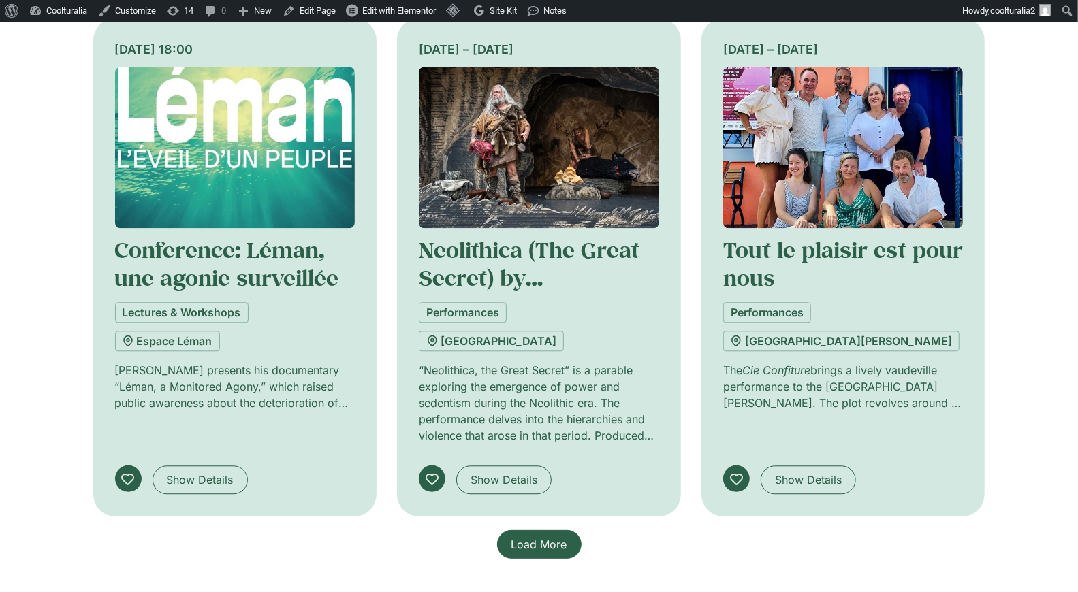
click at [544, 537] on span "Load More" at bounding box center [539, 545] width 56 height 16
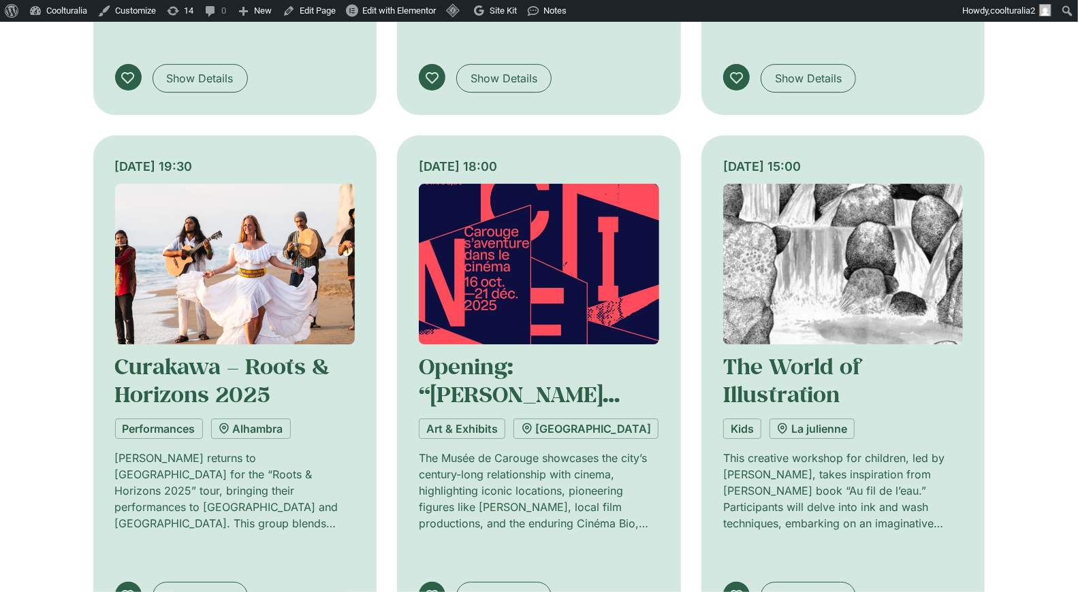
scroll to position [3053, 0]
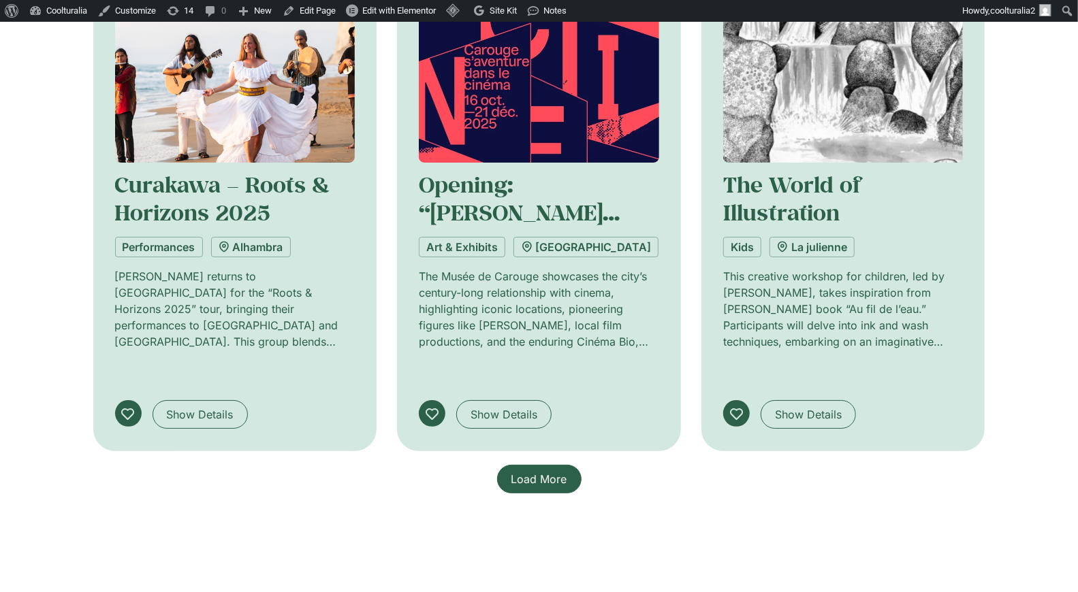
click at [540, 471] on span "Load More" at bounding box center [539, 479] width 56 height 16
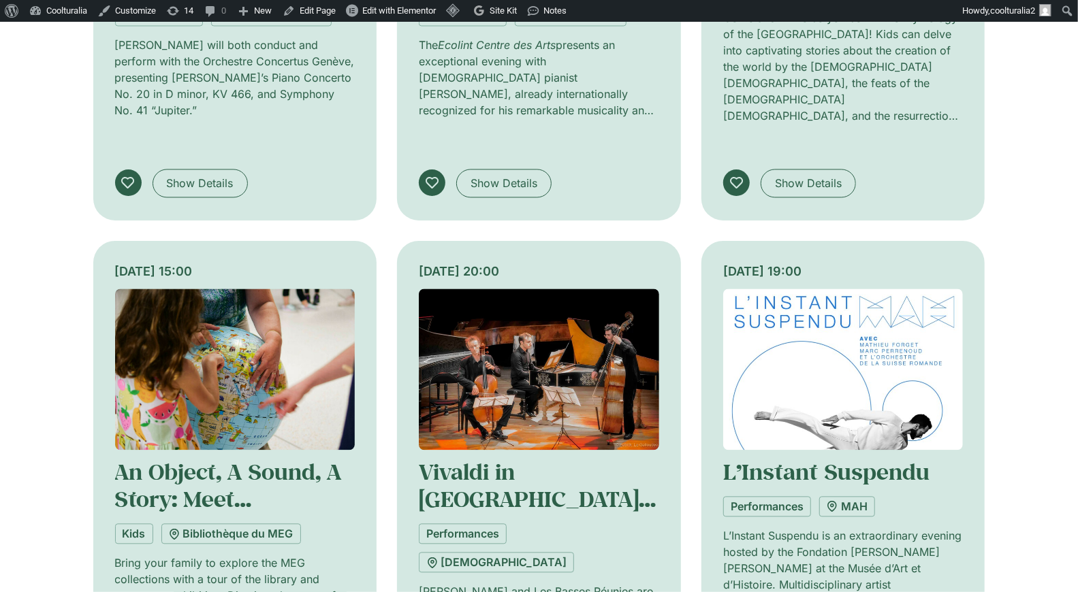
scroll to position [4835, 0]
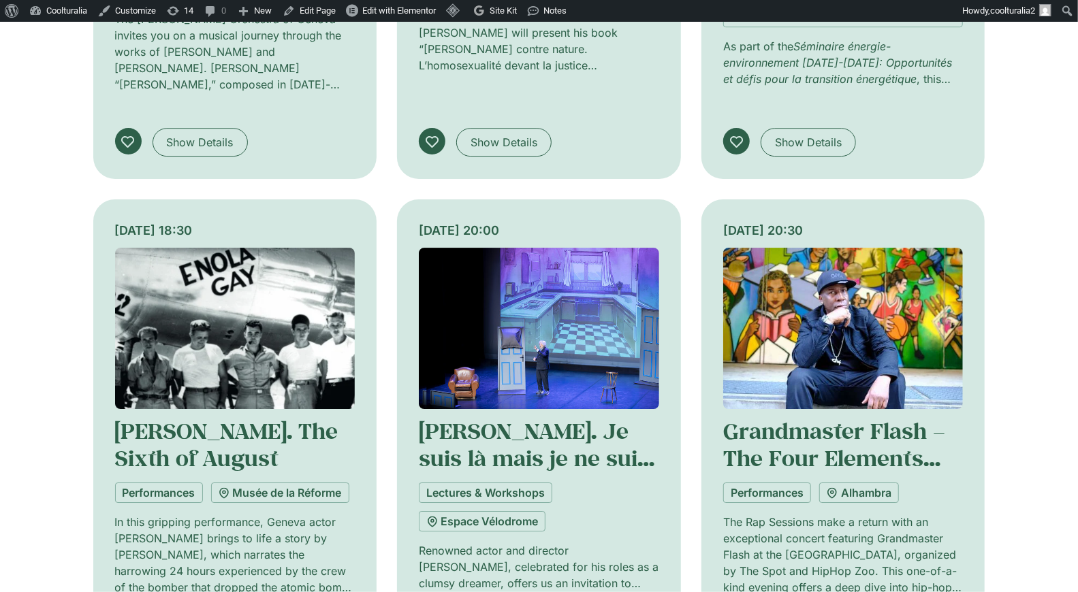
scroll to position [5919, 0]
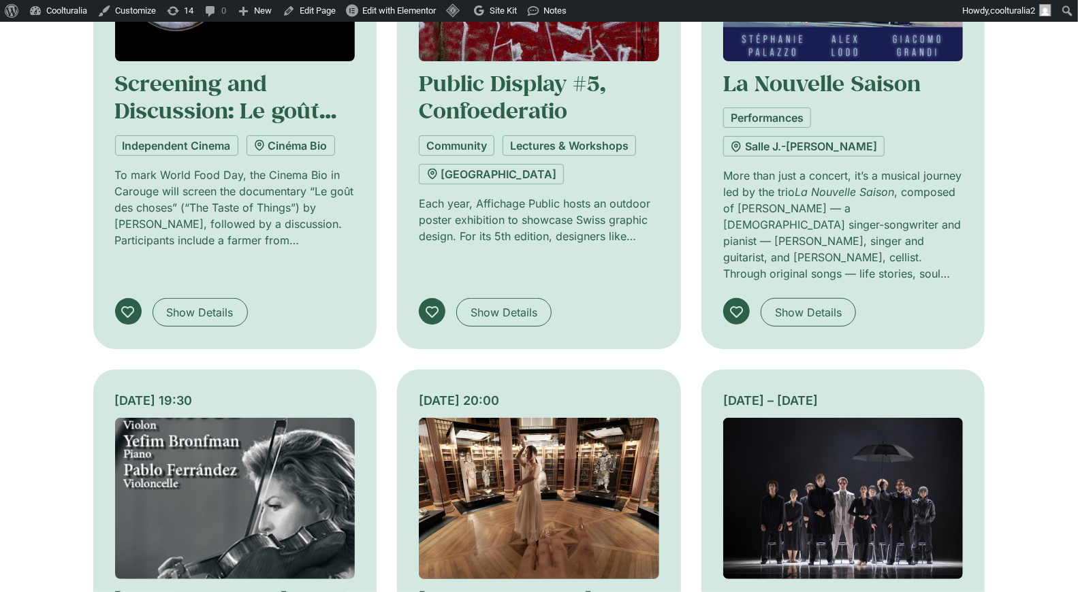
scroll to position [6785, 0]
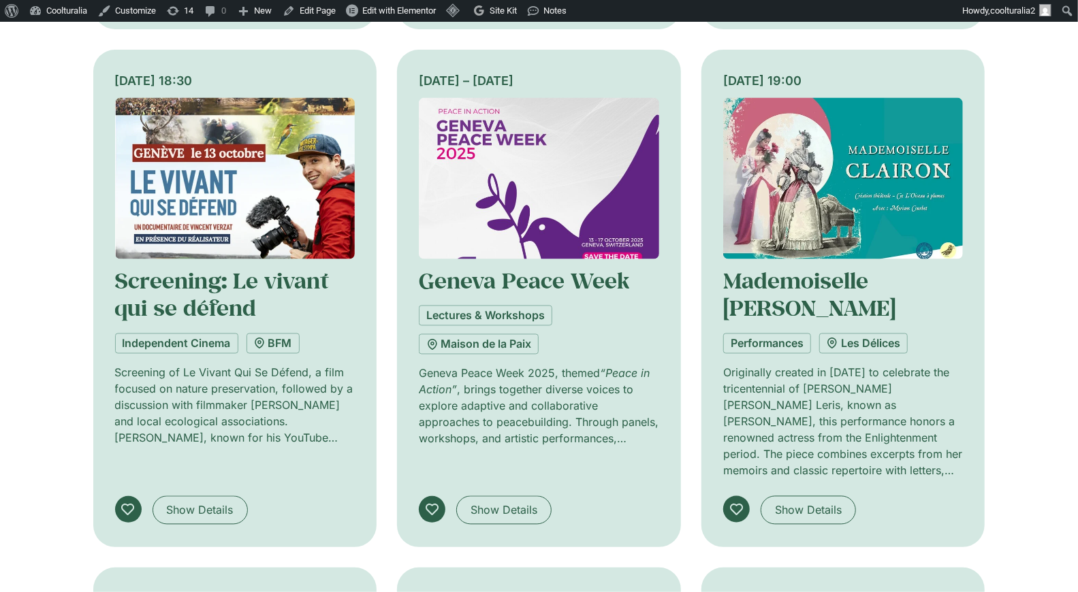
scroll to position [1644, 0]
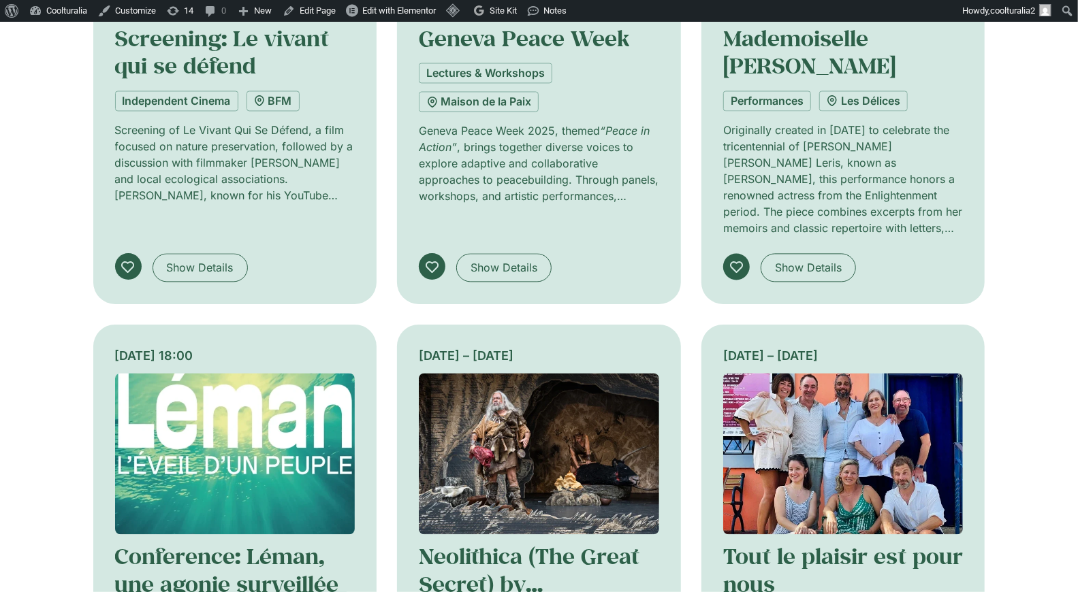
click at [849, 373] on img at bounding box center [843, 453] width 240 height 161
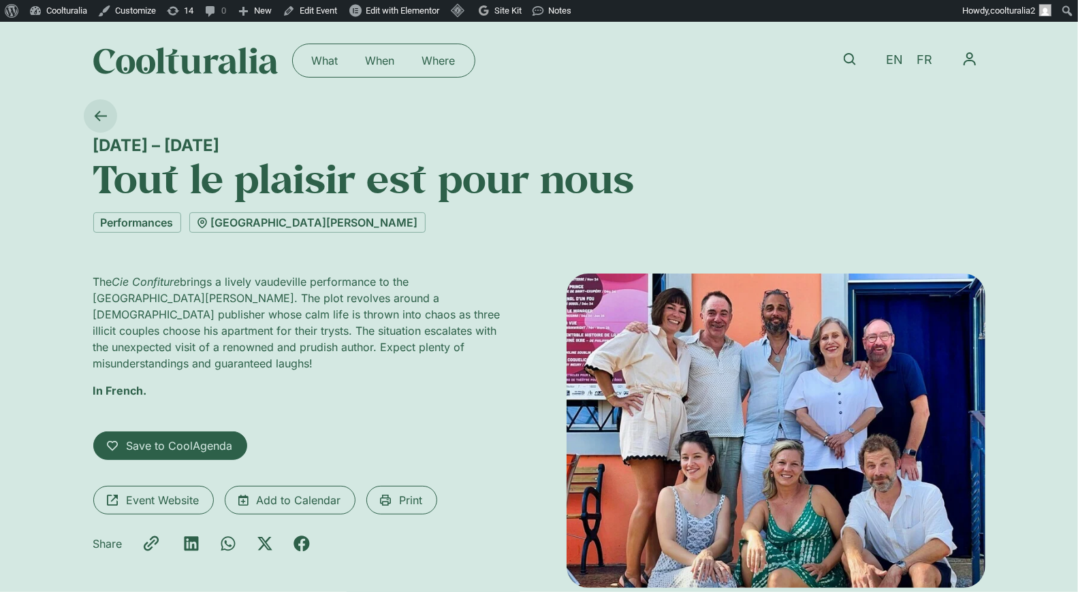
click at [103, 114] on icon at bounding box center [100, 116] width 13 height 13
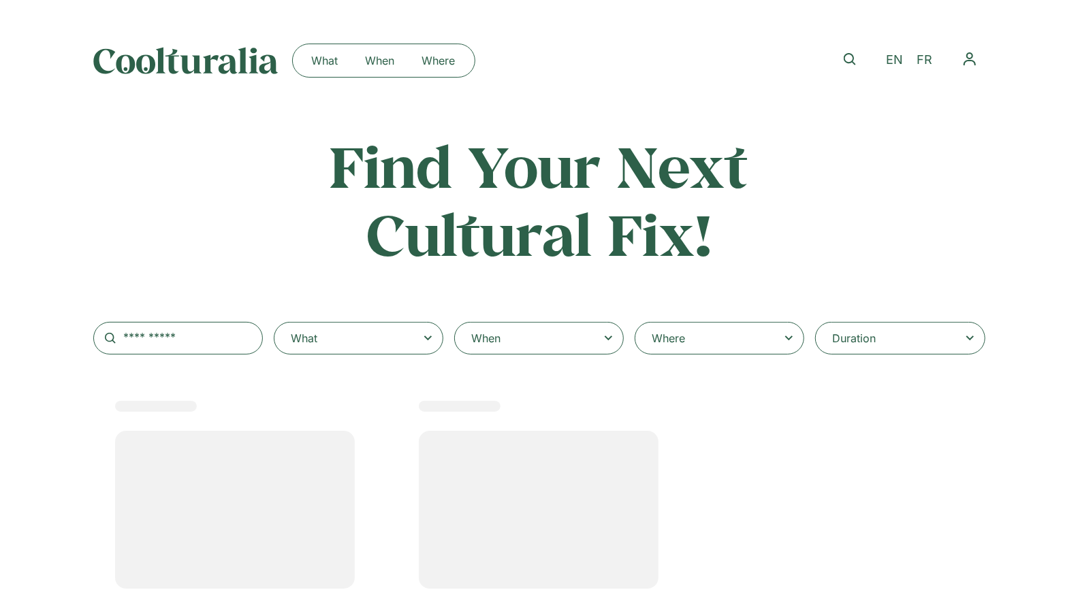
select select
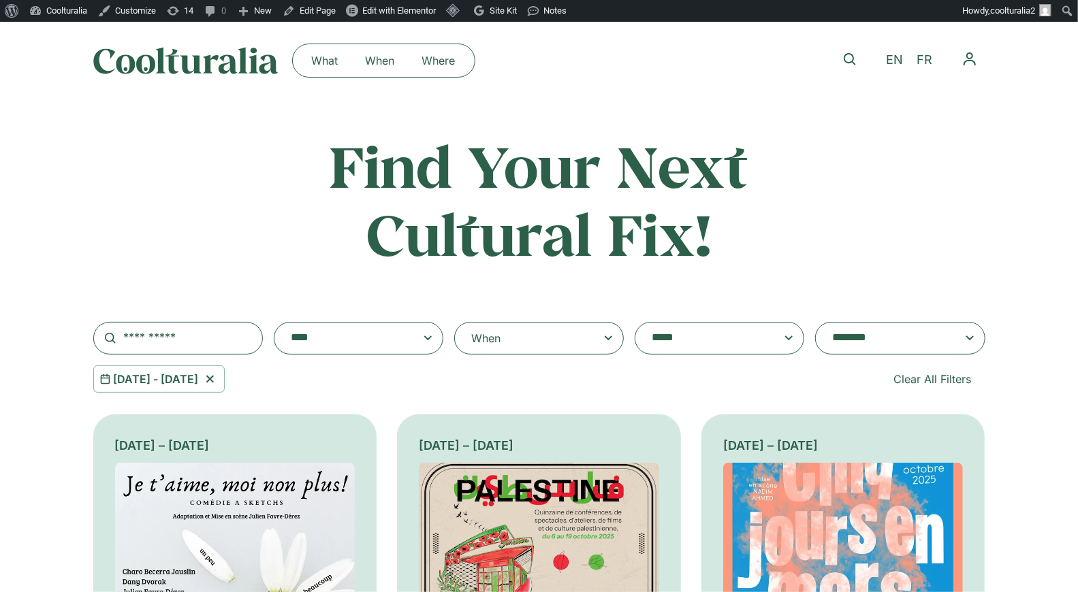
click at [219, 385] on icon at bounding box center [210, 379] width 17 height 16
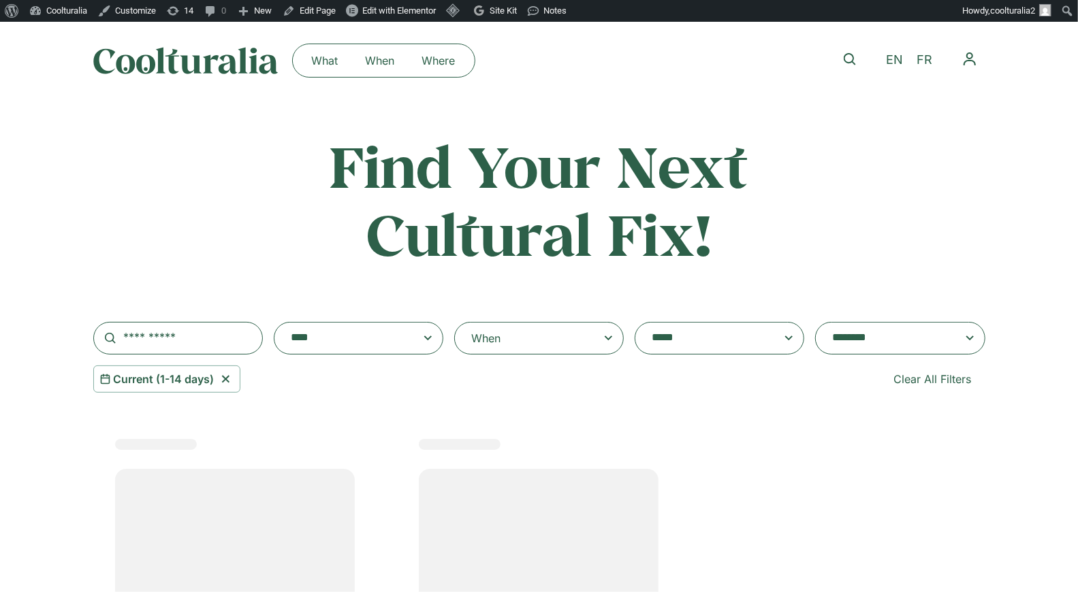
click at [577, 336] on div "When" at bounding box center [539, 338] width 170 height 33
click at [0, 0] on input "When" at bounding box center [0, 0] width 0 height 0
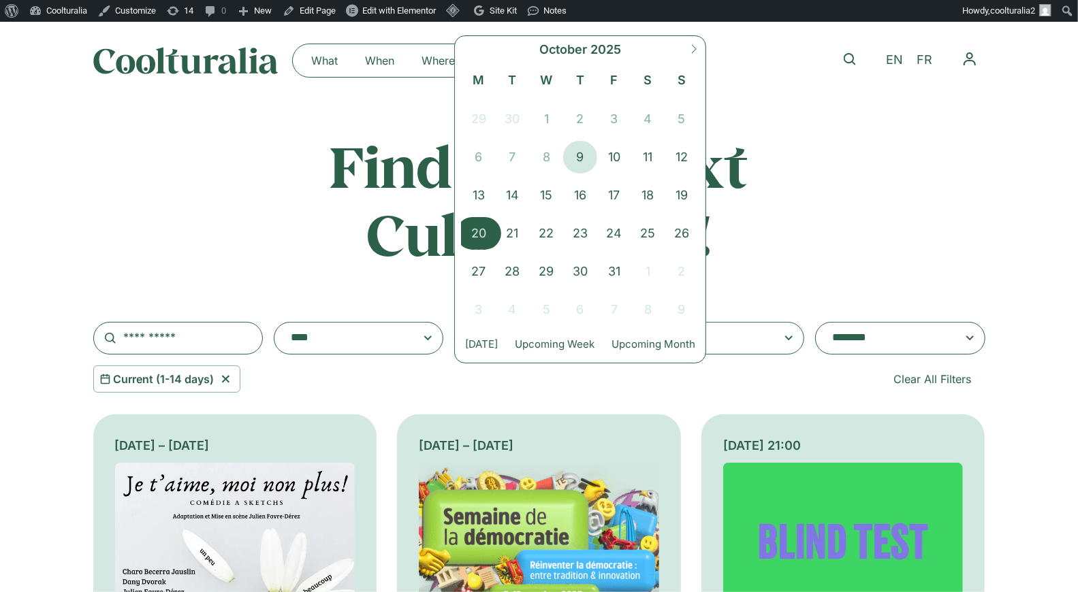
click at [477, 226] on span "20" at bounding box center [479, 233] width 34 height 33
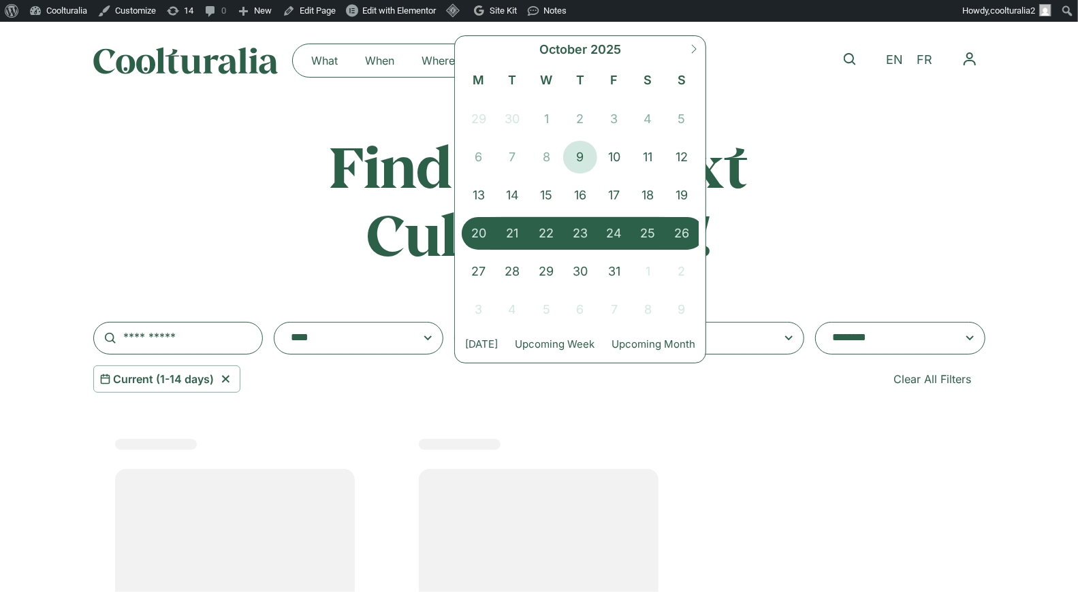
click at [680, 232] on span "26" at bounding box center [682, 233] width 34 height 33
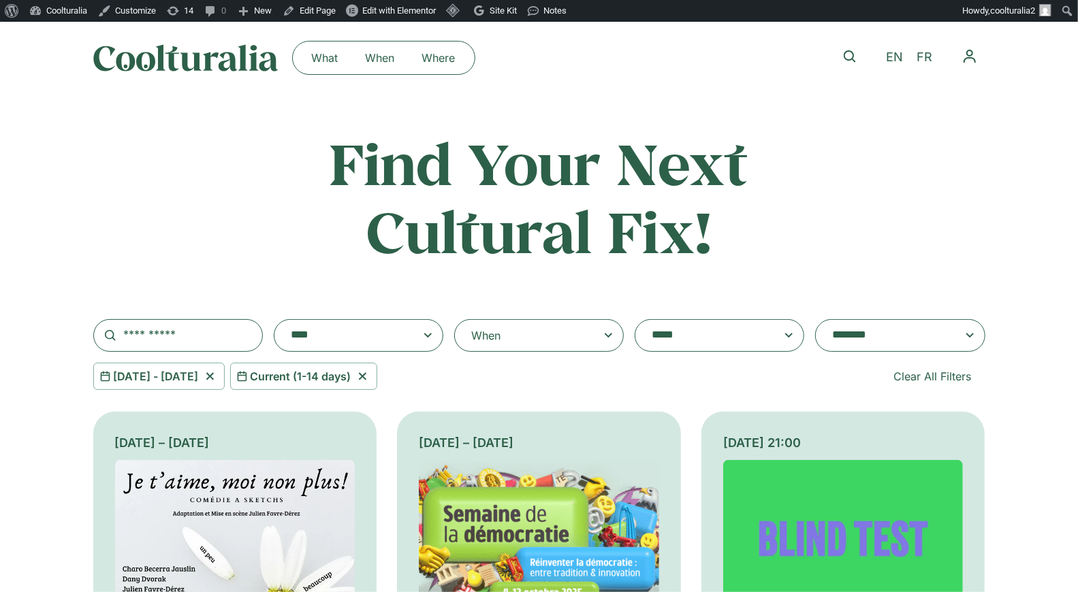
scroll to position [5, 0]
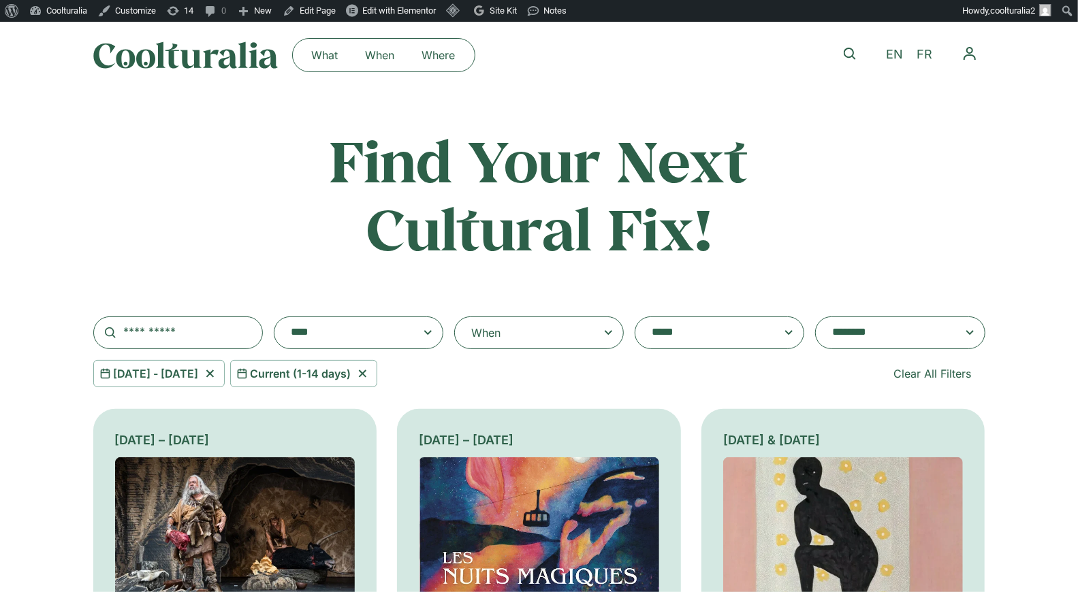
click at [548, 332] on div "When" at bounding box center [539, 333] width 170 height 33
click at [0, 0] on input "**********" at bounding box center [0, 0] width 0 height 0
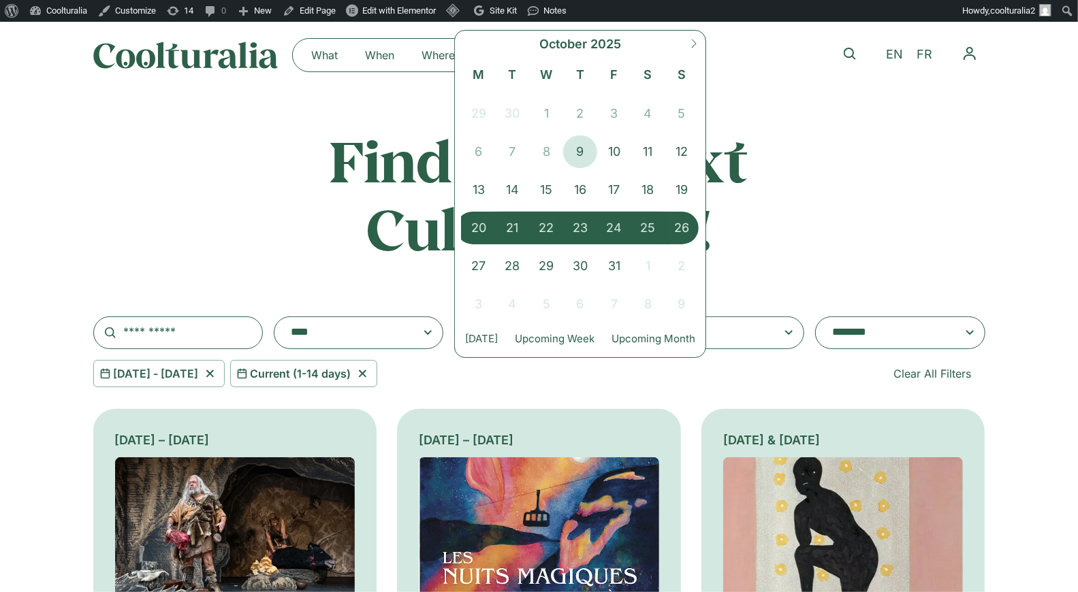
click at [472, 221] on span "20" at bounding box center [479, 228] width 34 height 33
click at [621, 225] on span "24" at bounding box center [614, 228] width 34 height 33
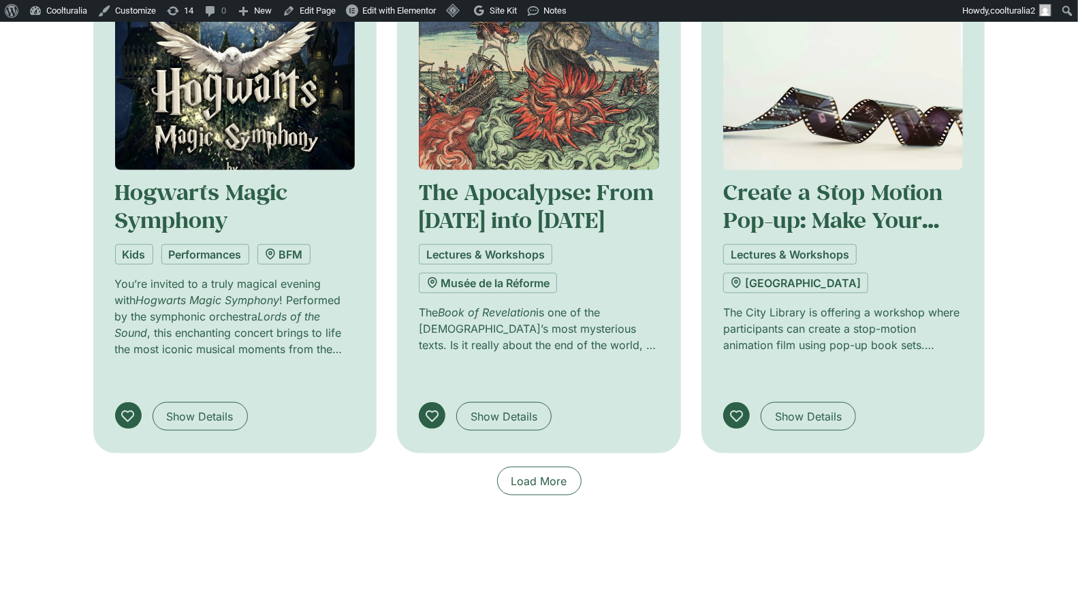
click at [522, 382] on div "Tuesday 21 October, 18:30 The Apocalypse: From Yesterday into Tomorrow Lectures…" at bounding box center [539, 207] width 240 height 492
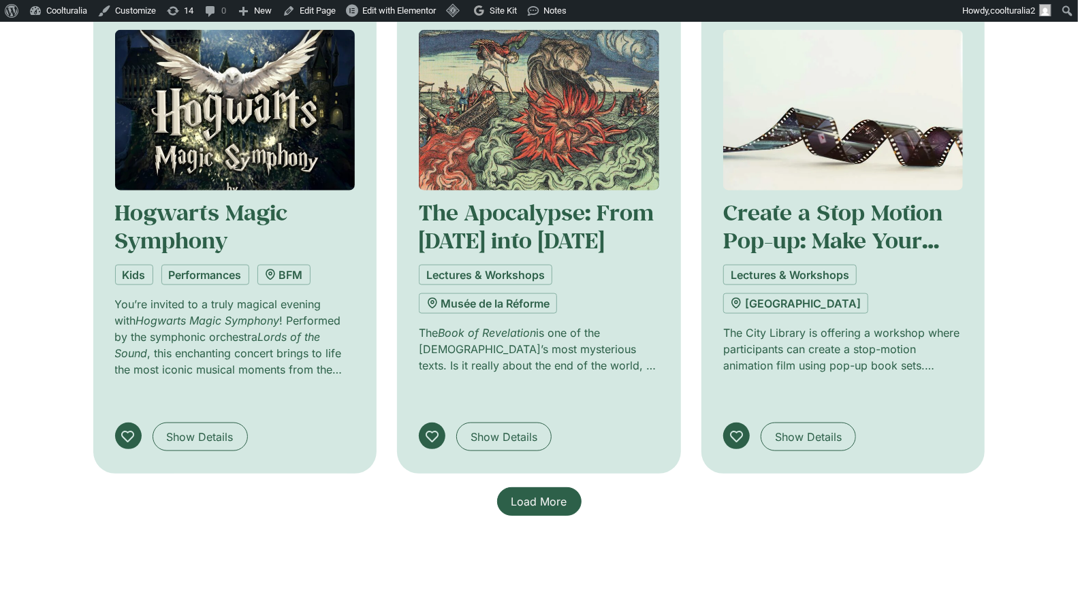
click at [540, 494] on span "Load More" at bounding box center [539, 502] width 56 height 16
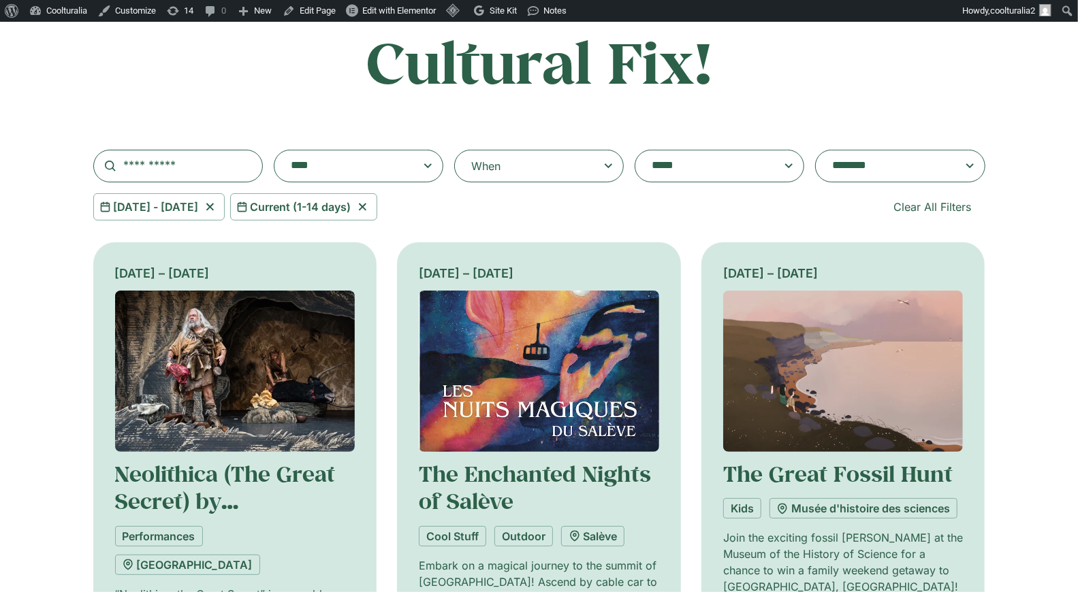
scroll to position [0, 0]
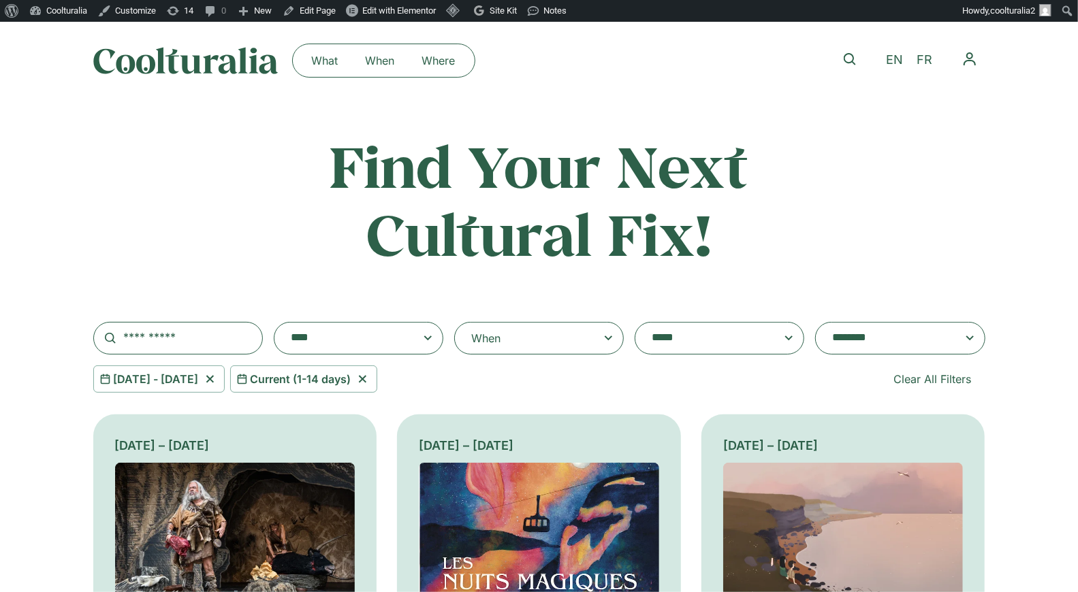
click at [927, 340] on textarea "**********" at bounding box center [886, 338] width 109 height 19
click at [366, 380] on icon at bounding box center [361, 379] width 7 height 7
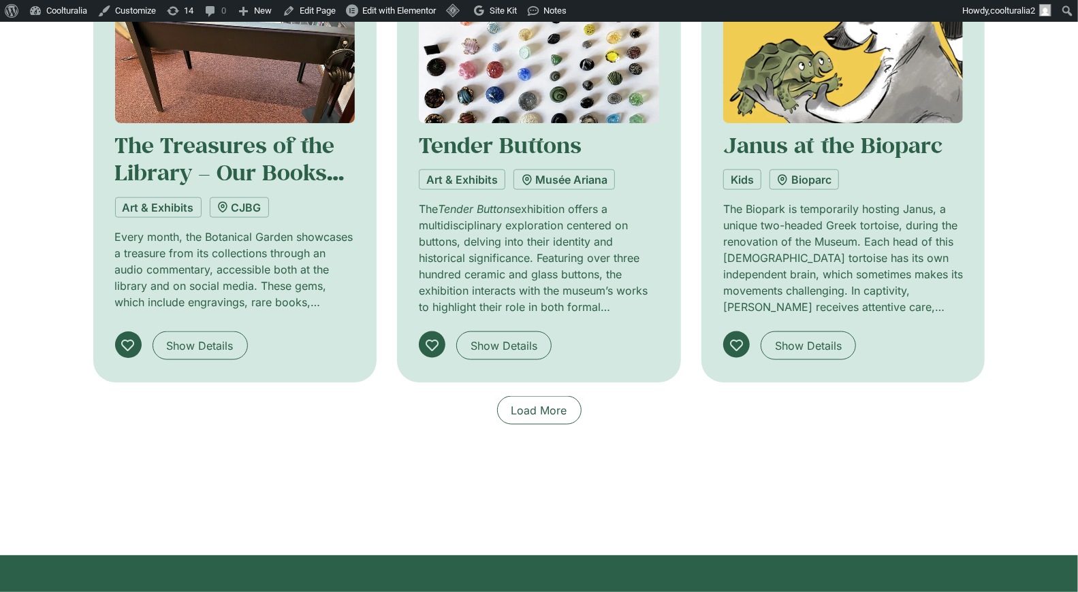
scroll to position [1006, 0]
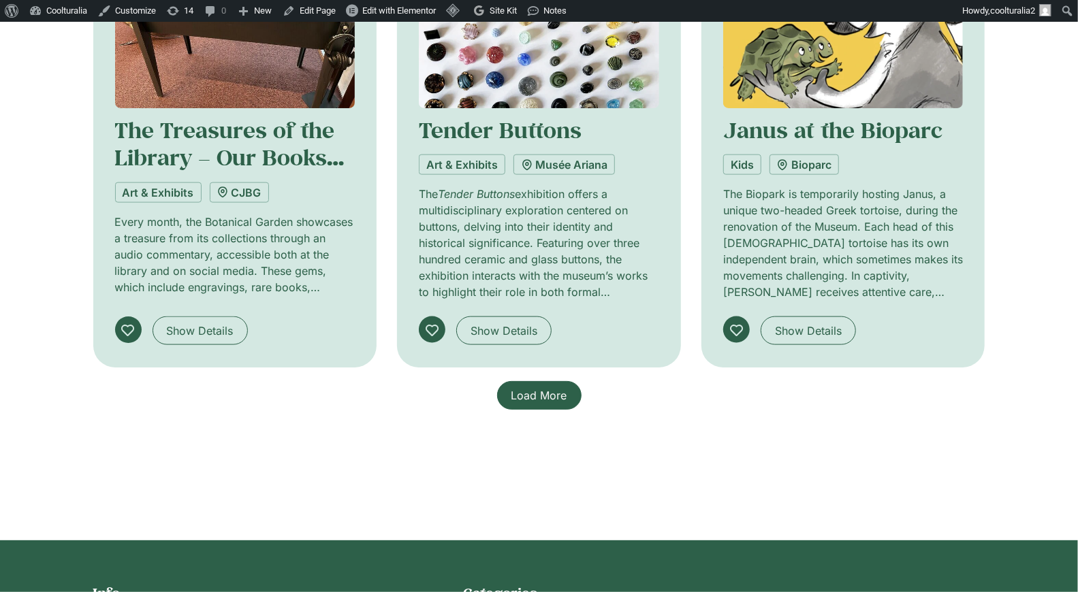
click at [539, 395] on span "Load More" at bounding box center [539, 395] width 56 height 16
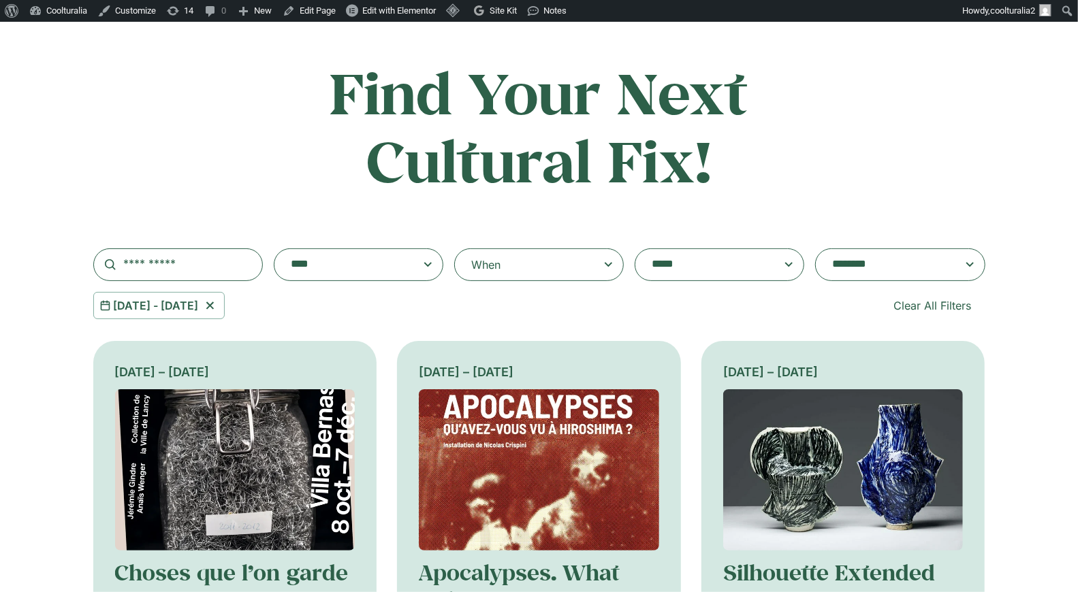
scroll to position [0, 0]
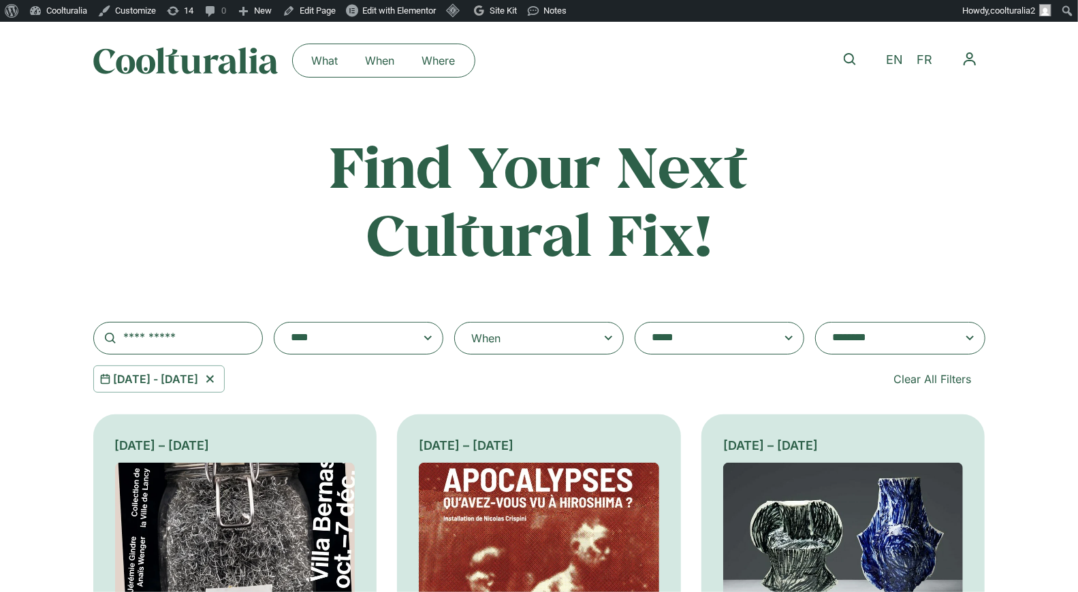
click at [831, 332] on span at bounding box center [884, 338] width 114 height 19
click at [816, 323] on select "**********" at bounding box center [815, 322] width 1 height 1
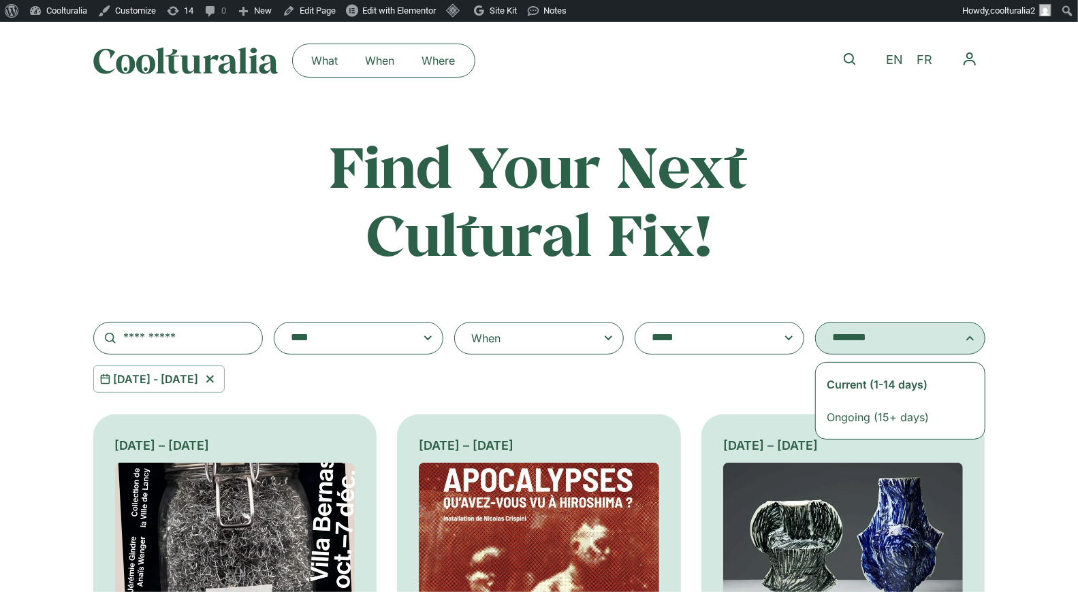
select select "**********"
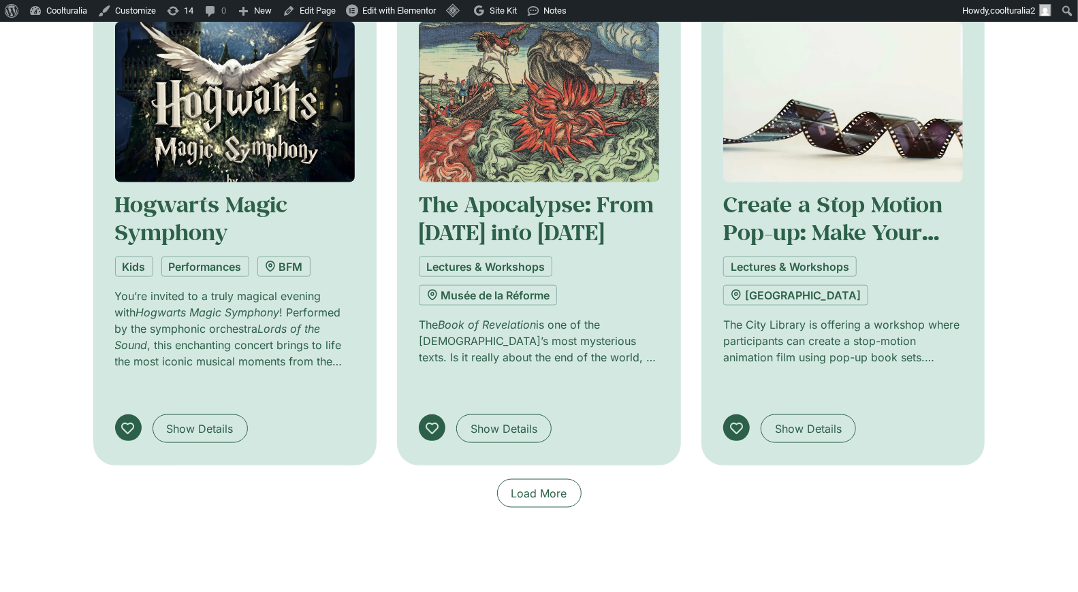
scroll to position [951, 0]
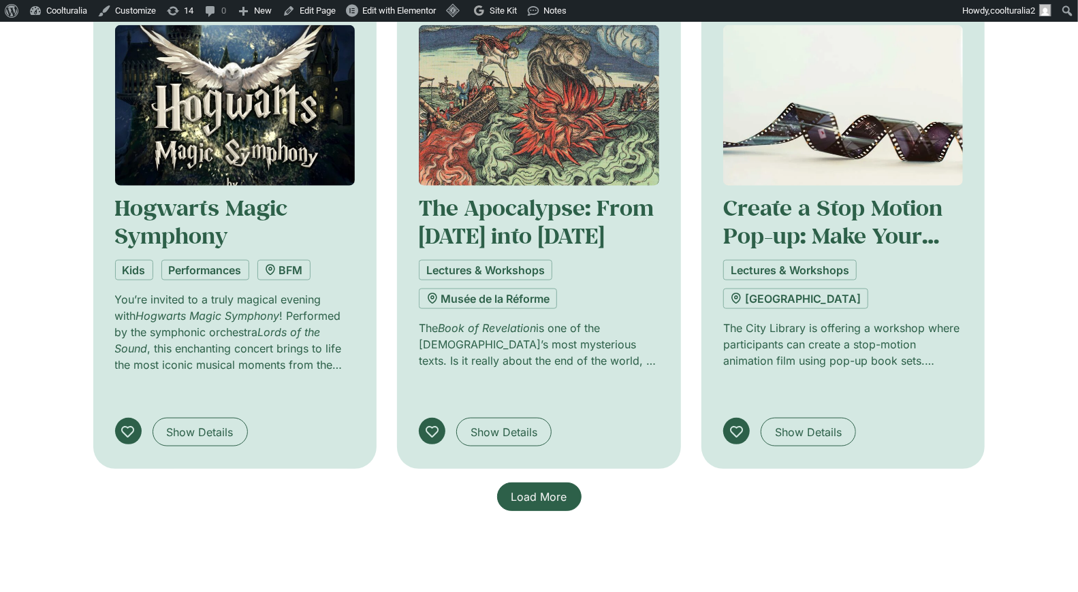
click at [530, 489] on span "Load More" at bounding box center [539, 497] width 56 height 16
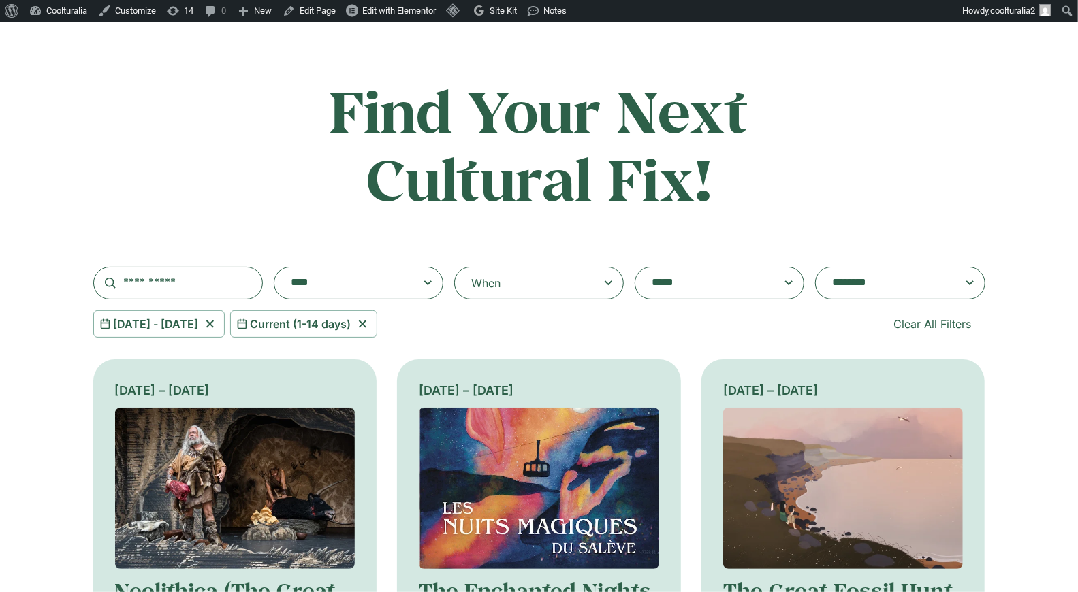
scroll to position [0, 0]
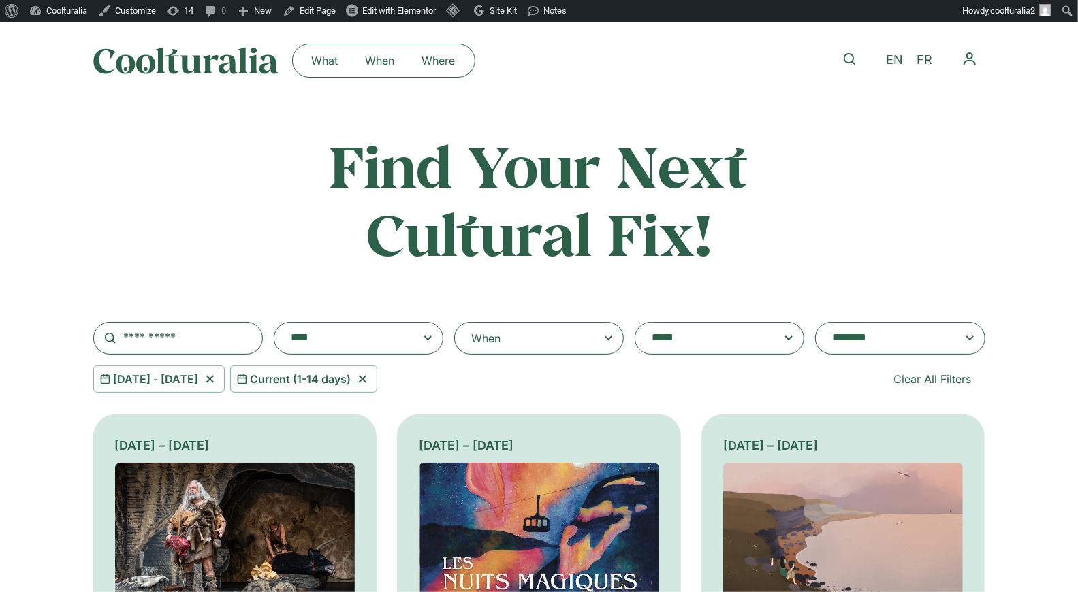
click at [425, 345] on span at bounding box center [358, 338] width 146 height 19
click at [274, 323] on select "**********" at bounding box center [274, 322] width 1 height 1
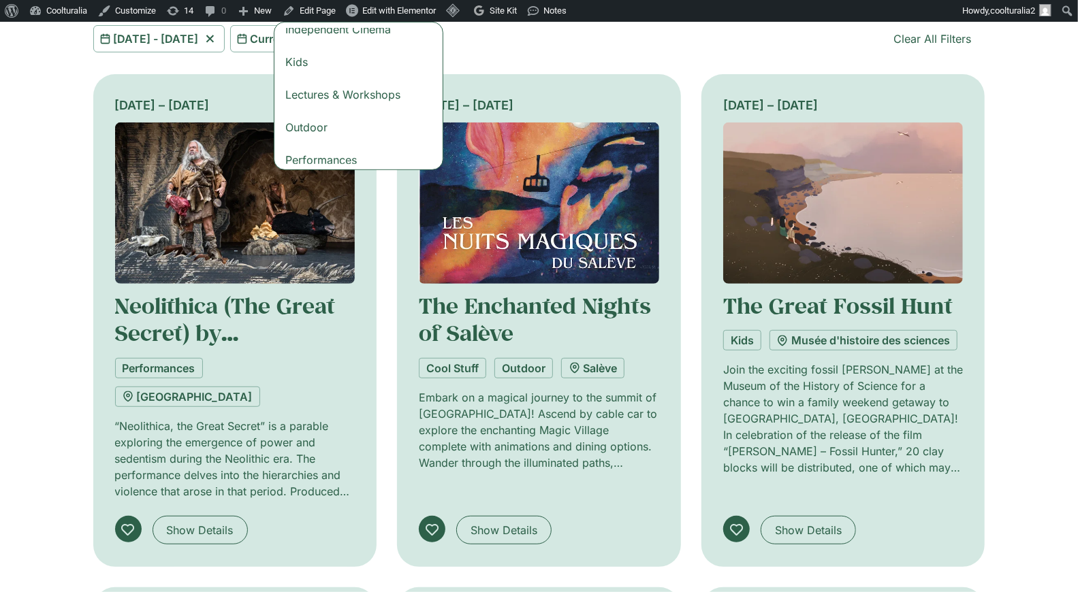
scroll to position [116, 0]
select select "***"
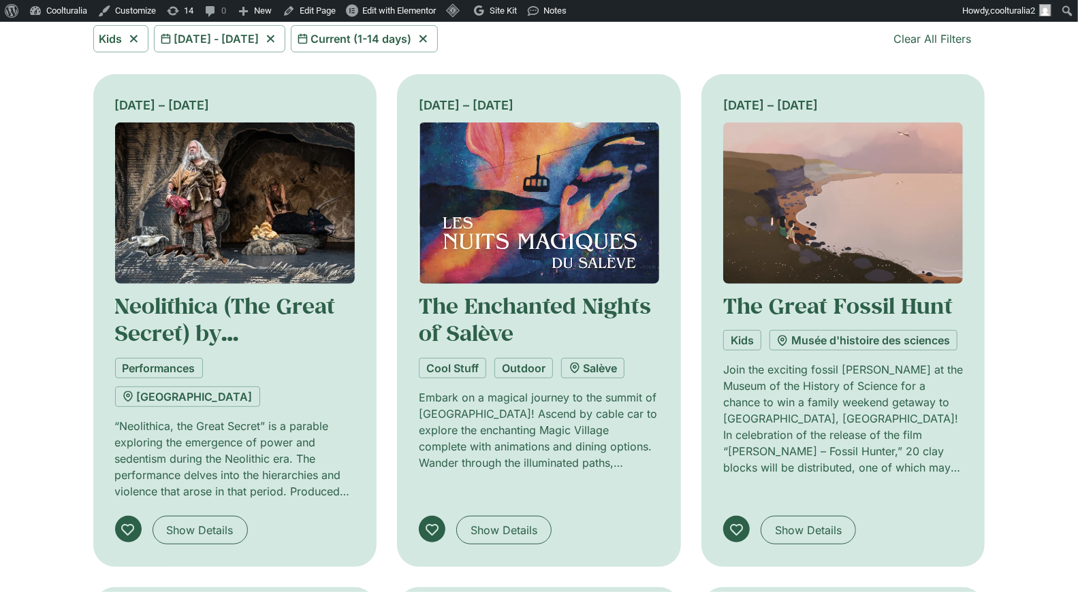
scroll to position [56, 0]
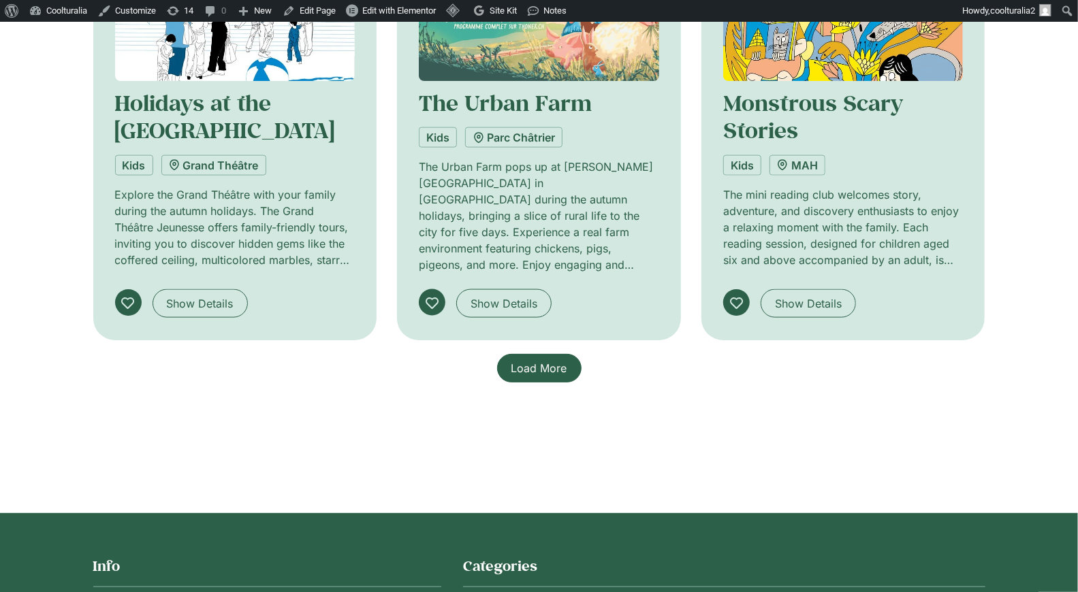
scroll to position [1030, 0]
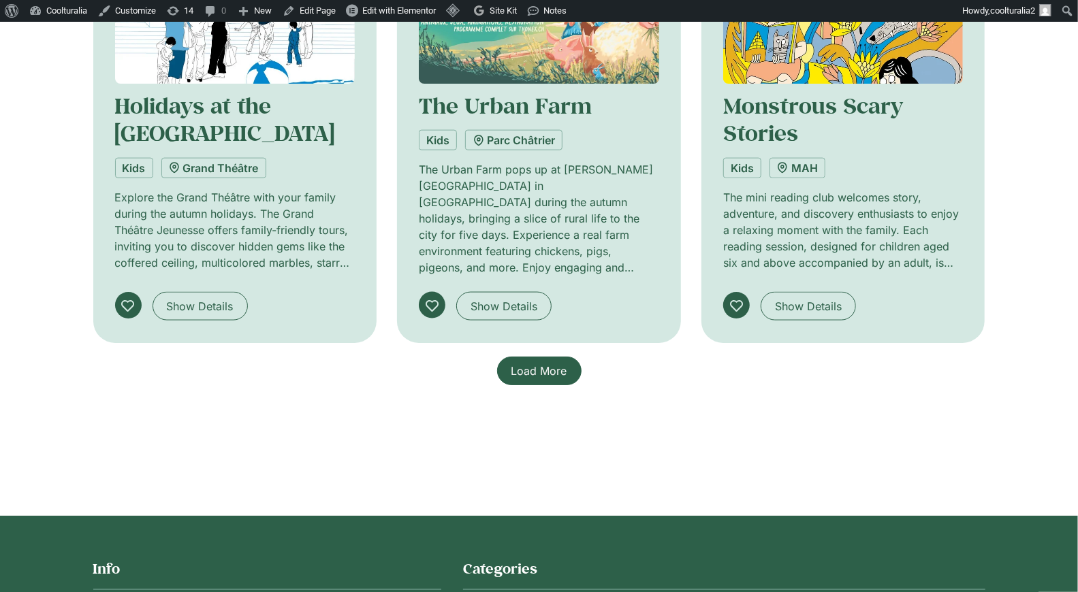
click at [543, 366] on span "Load More" at bounding box center [539, 371] width 56 height 16
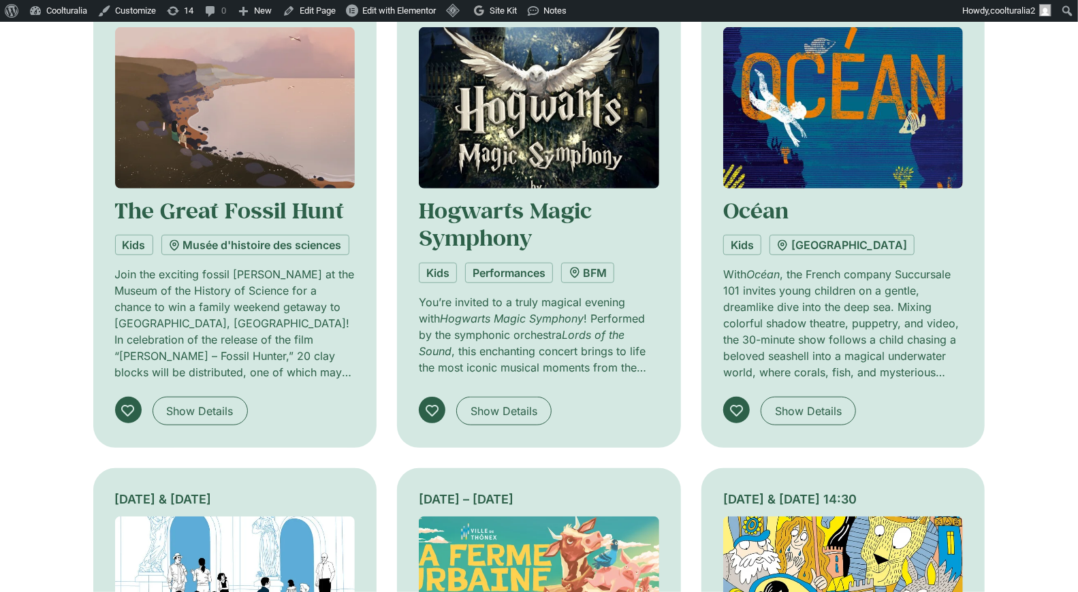
scroll to position [522, 0]
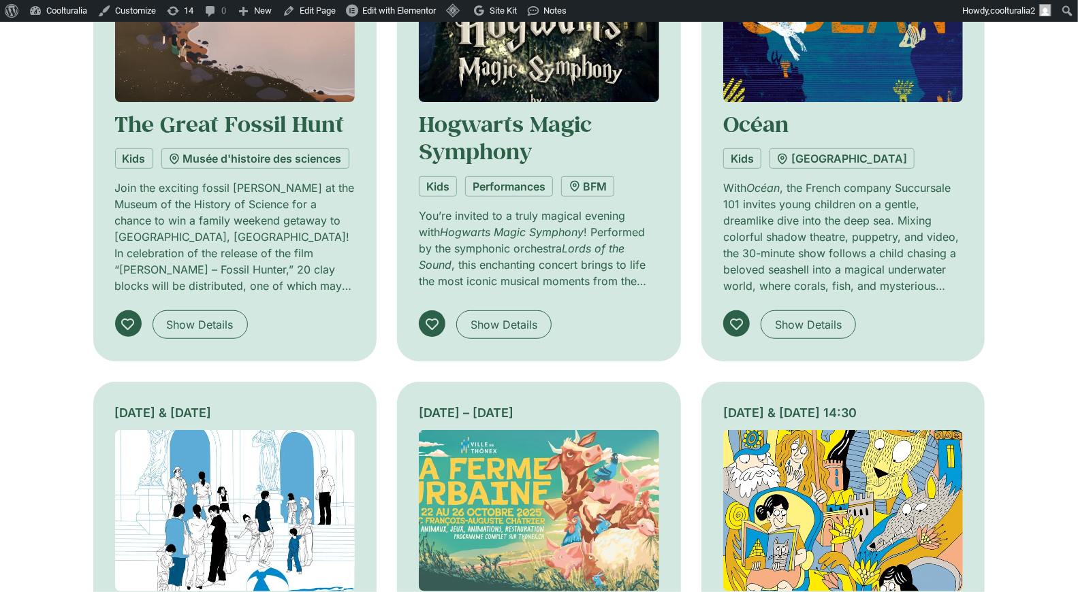
click at [298, 497] on img at bounding box center [235, 510] width 240 height 161
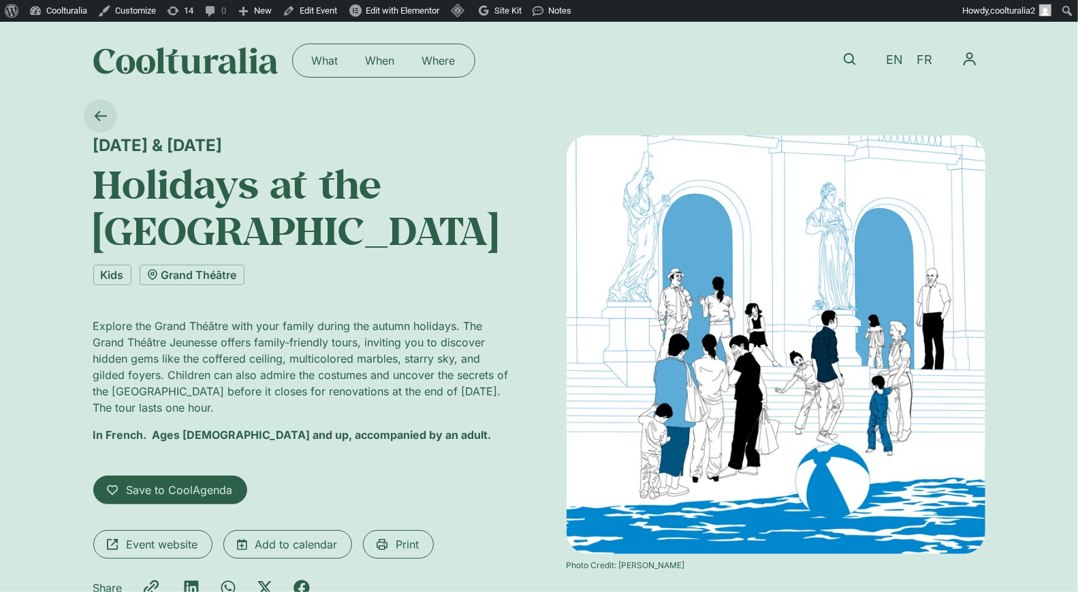
click at [104, 113] on icon at bounding box center [100, 116] width 13 height 13
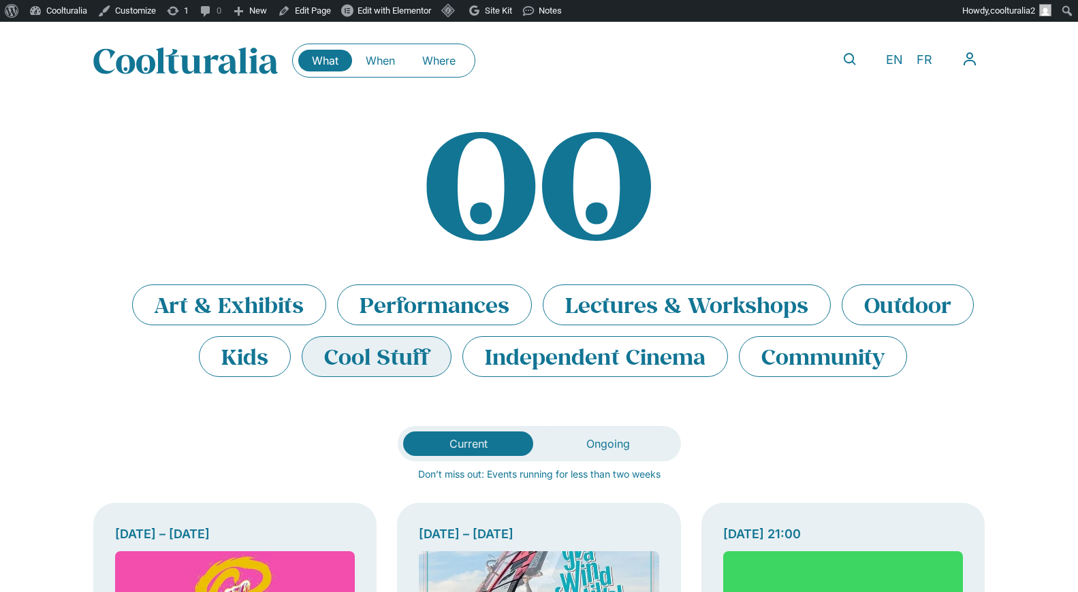
scroll to position [3, 0]
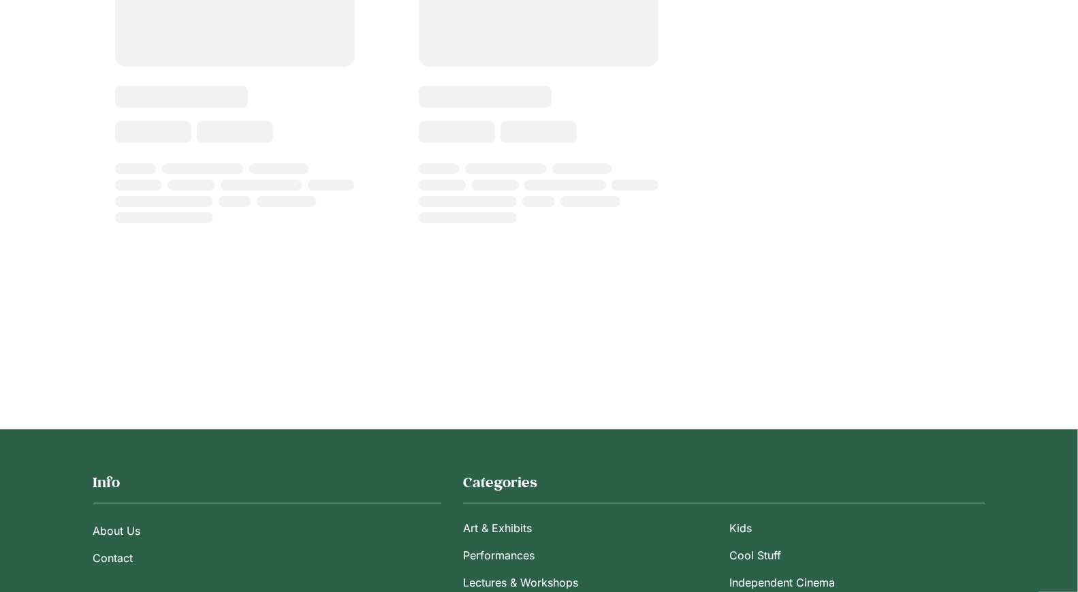
select select "***"
select select
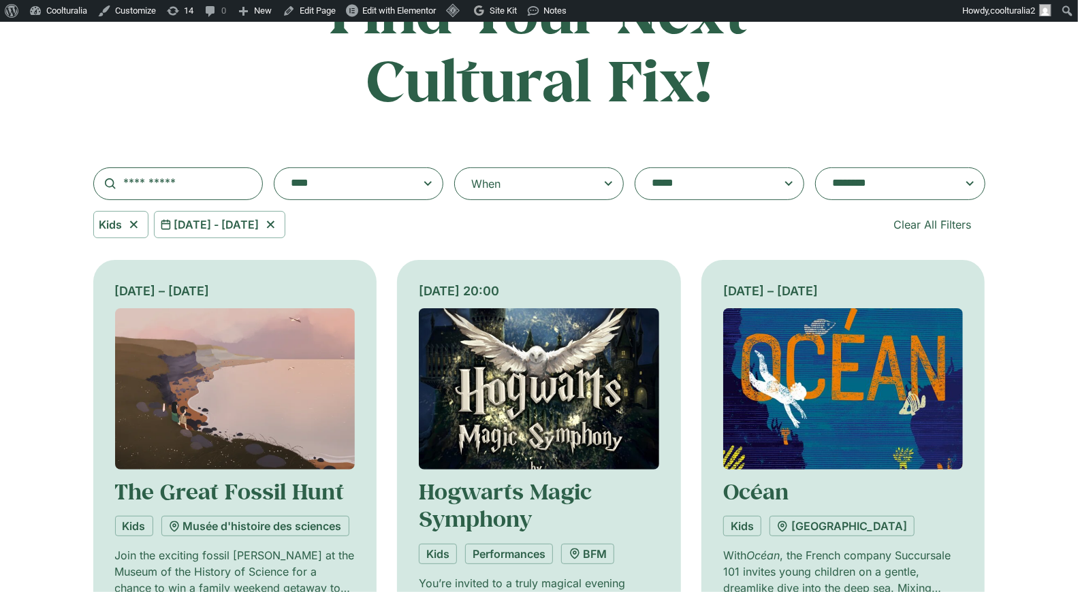
scroll to position [153, 0]
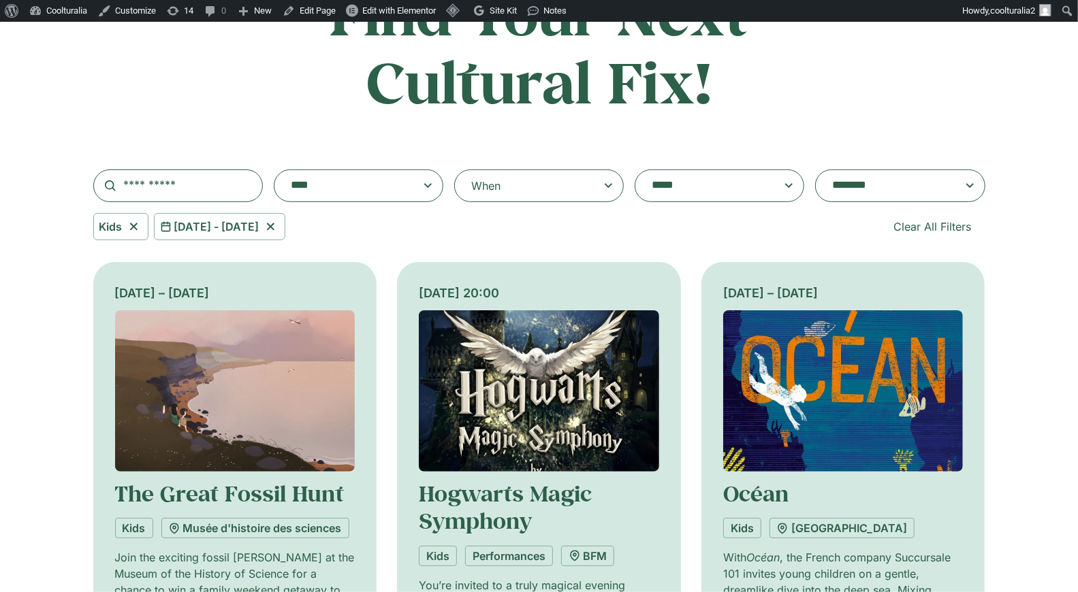
click at [131, 230] on icon at bounding box center [133, 227] width 17 height 16
select select
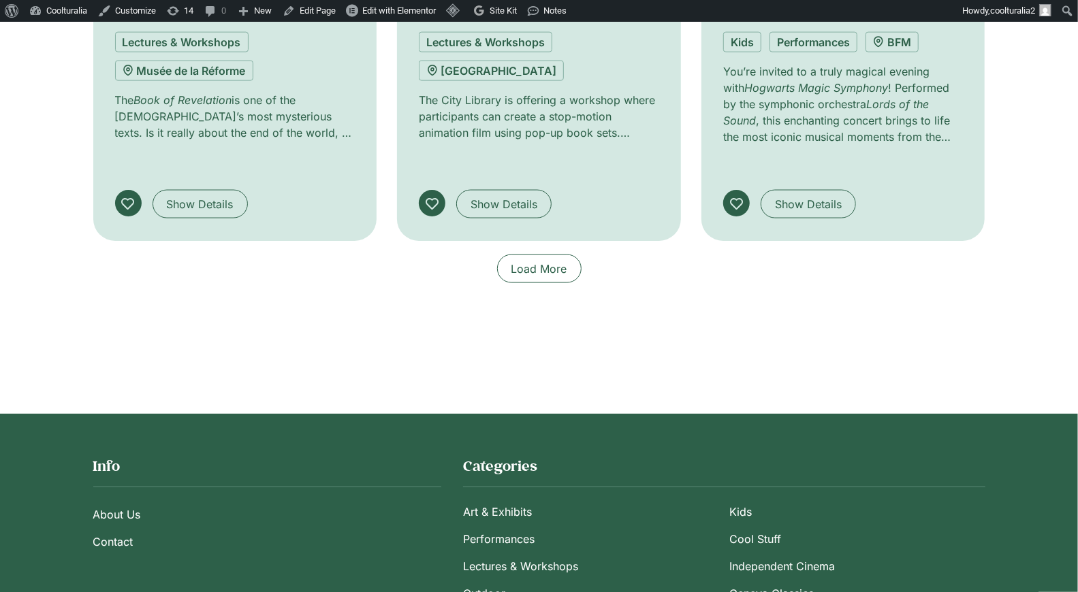
scroll to position [1180, 0]
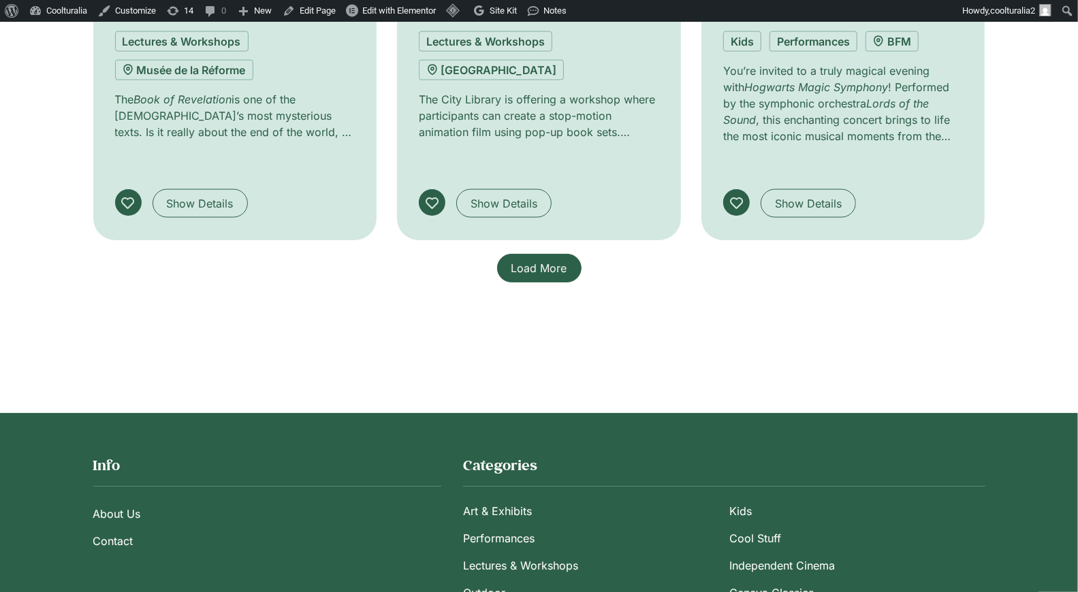
click at [540, 260] on span "Load More" at bounding box center [539, 268] width 56 height 16
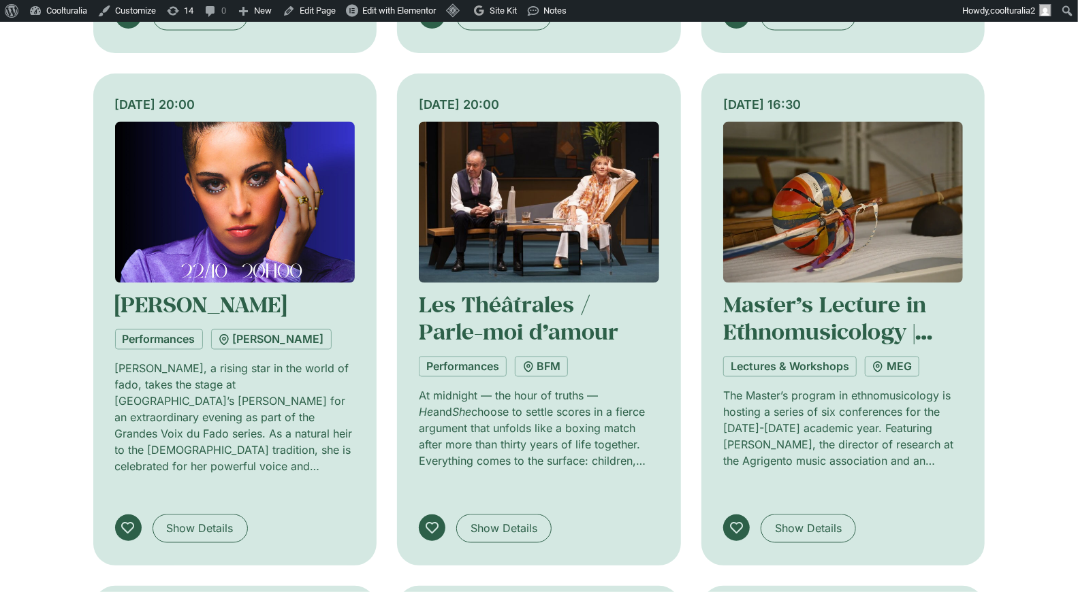
scroll to position [1369, 0]
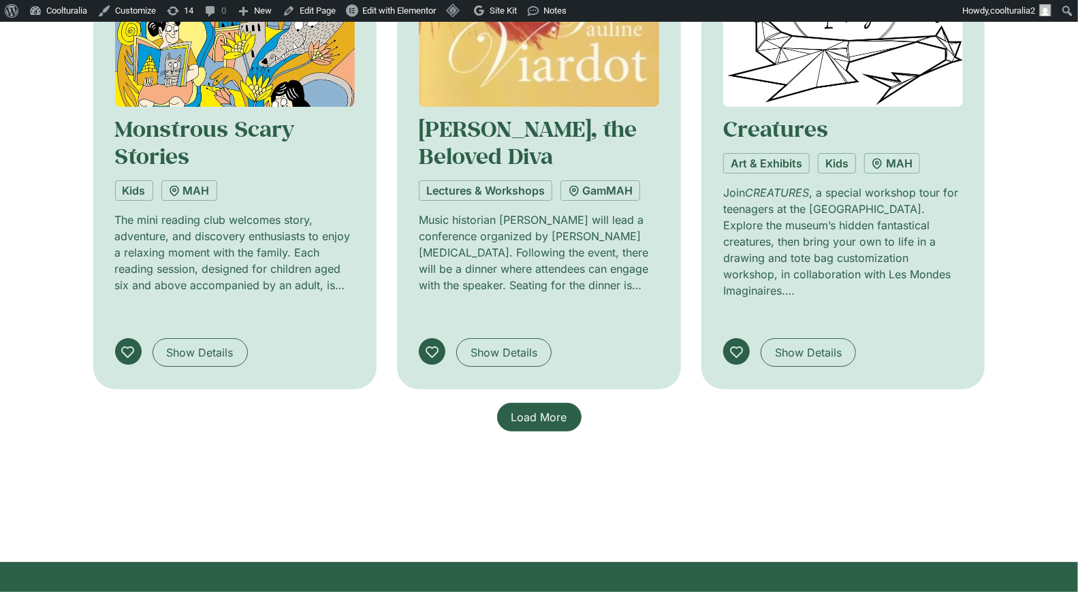
scroll to position [3086, 0]
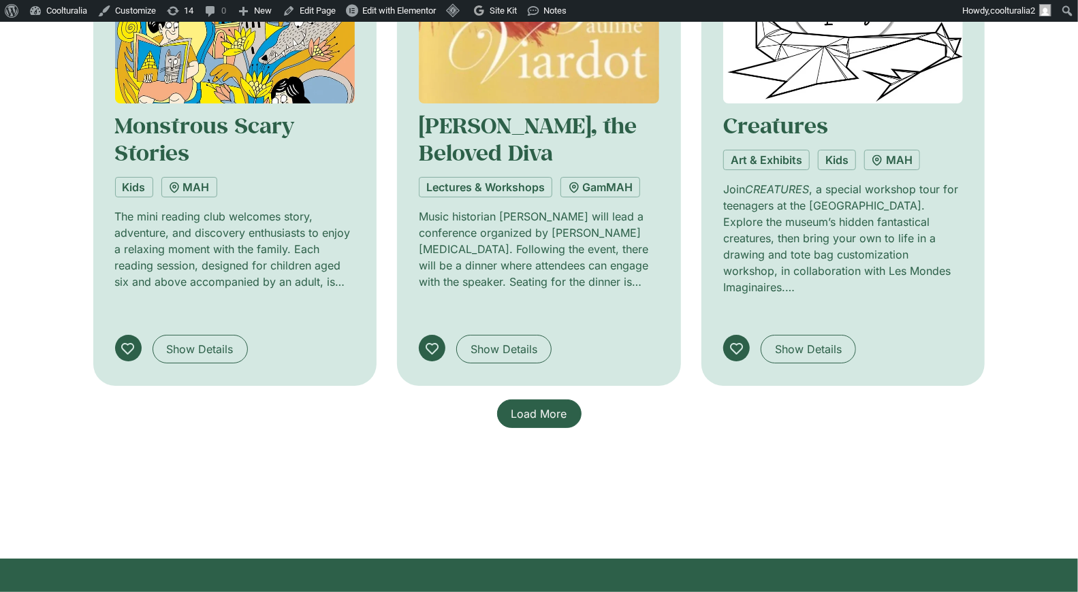
click at [550, 406] on span "Load More" at bounding box center [539, 414] width 56 height 16
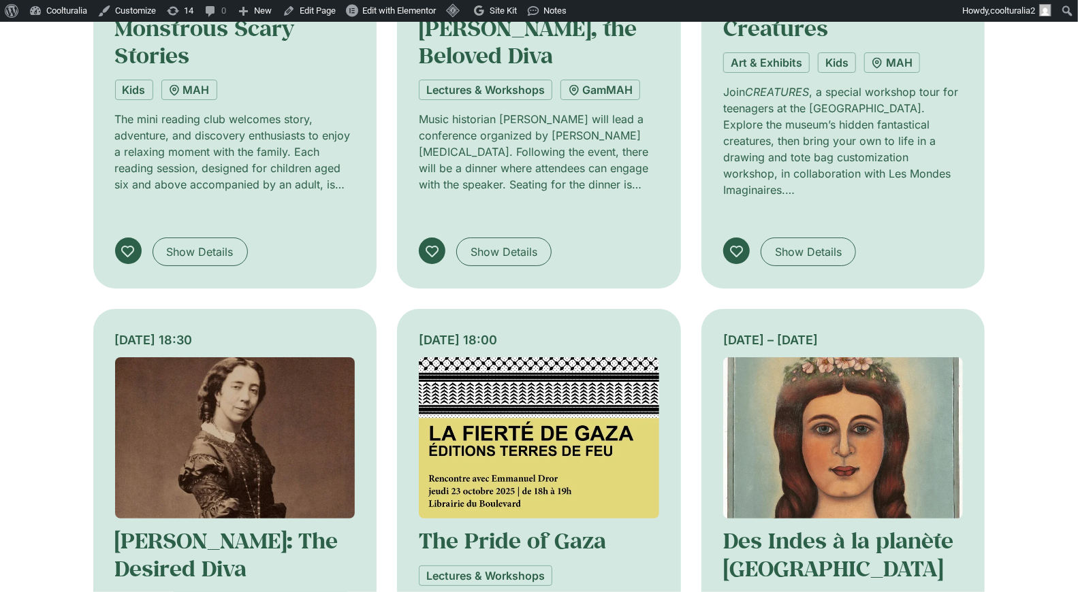
scroll to position [3187, 0]
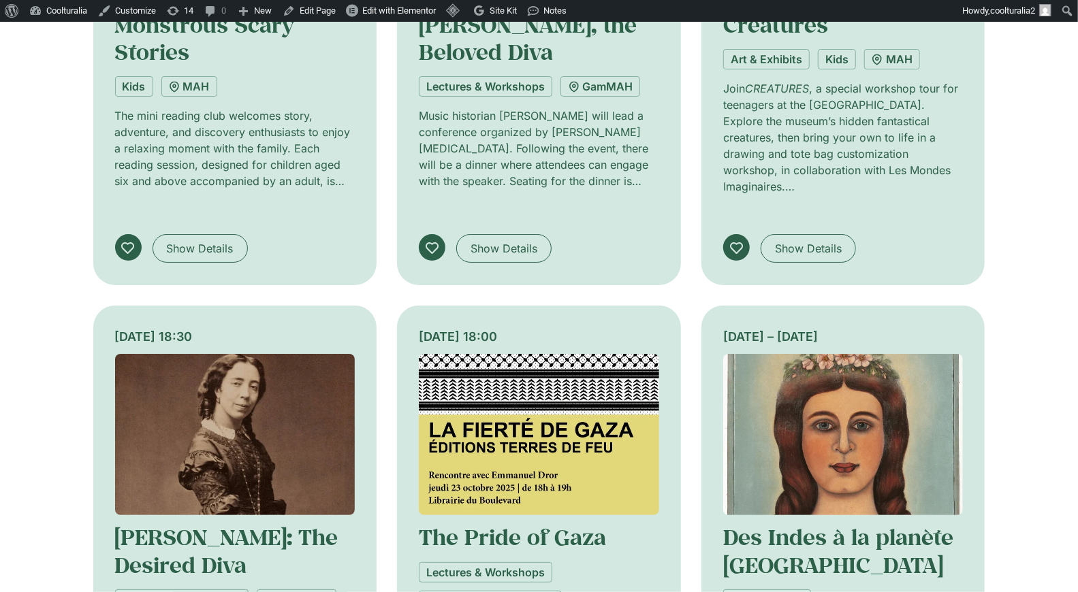
click at [793, 354] on img at bounding box center [843, 434] width 240 height 161
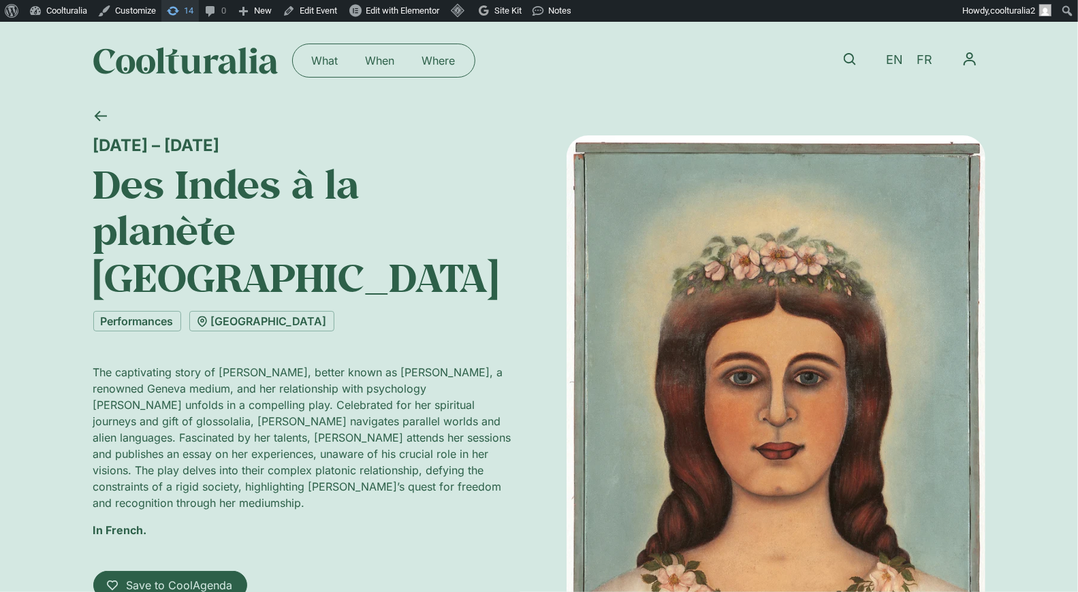
scroll to position [3, 0]
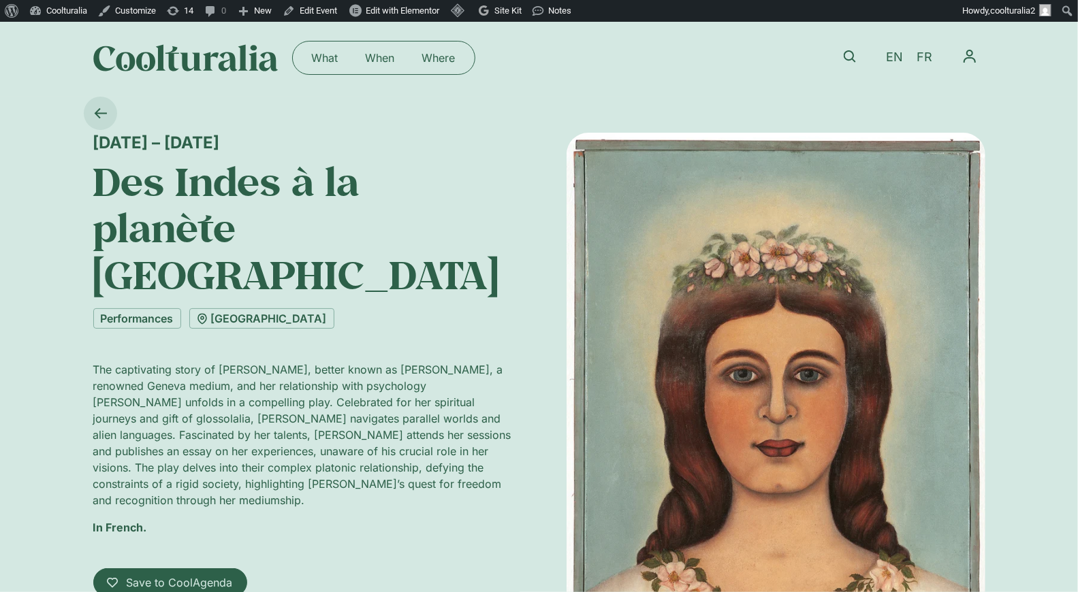
click at [104, 110] on icon at bounding box center [100, 113] width 13 height 13
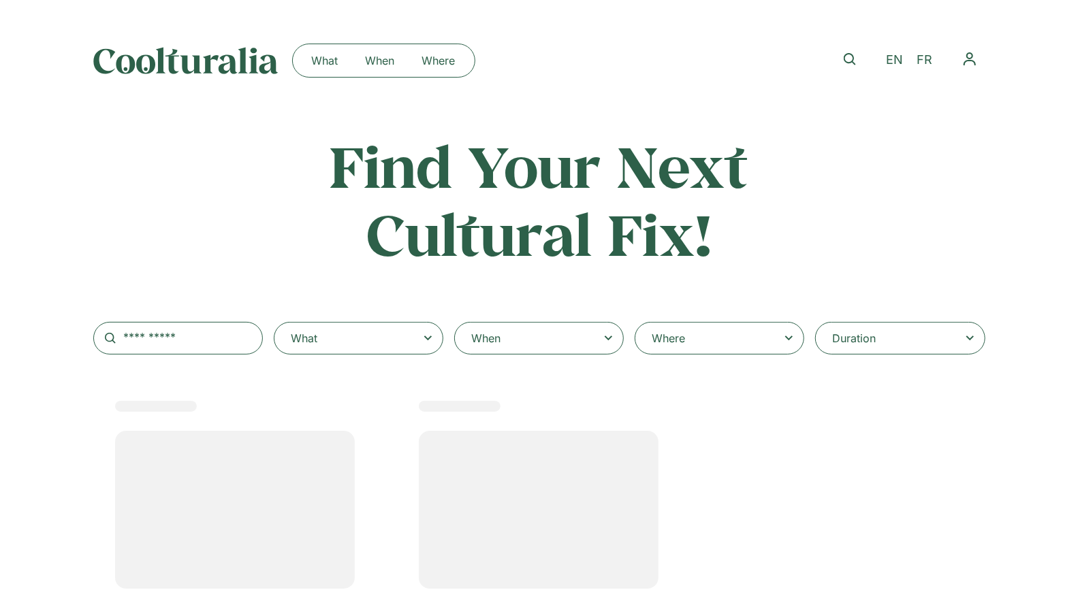
select select
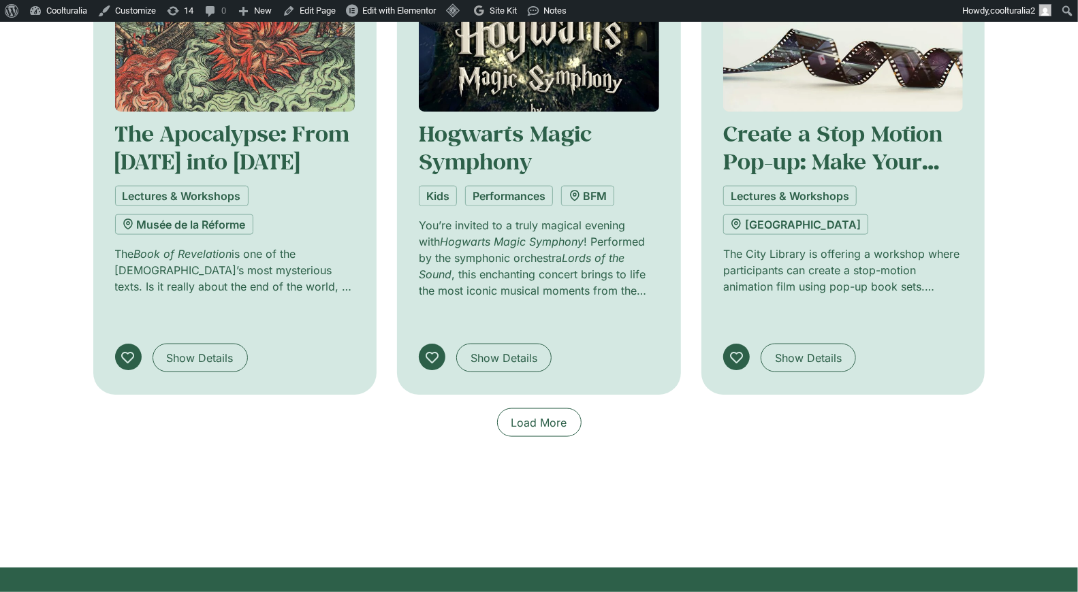
scroll to position [1050, 0]
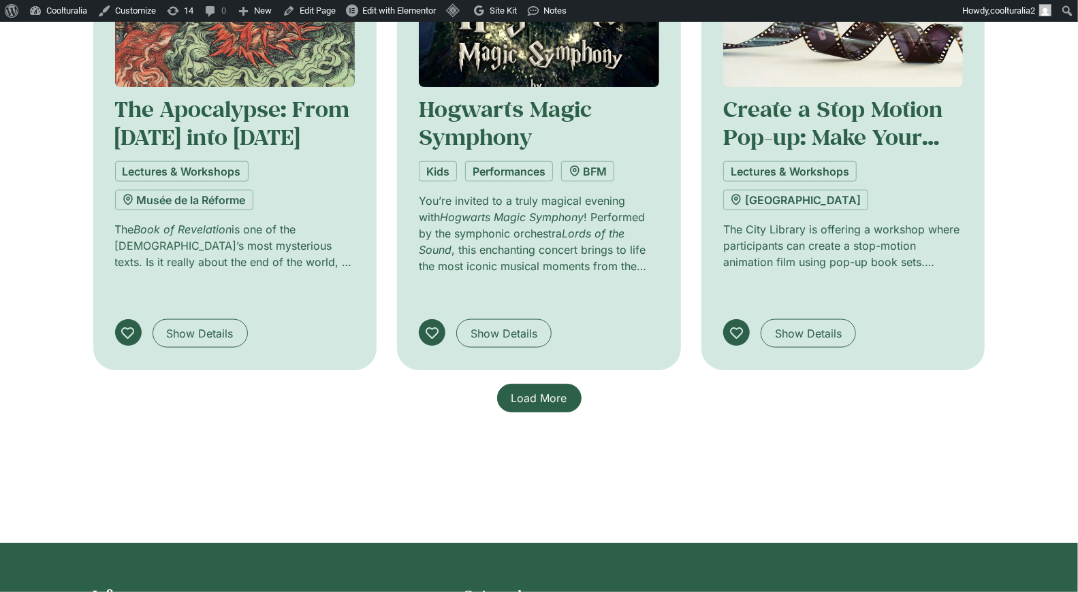
click at [533, 390] on span "Load More" at bounding box center [539, 398] width 56 height 16
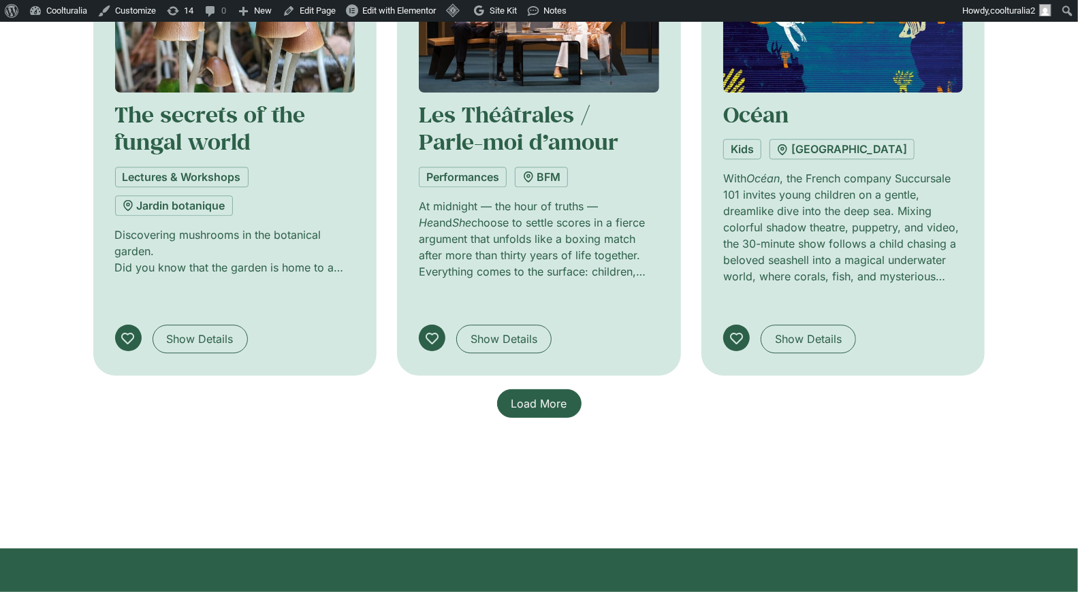
scroll to position [2072, 0]
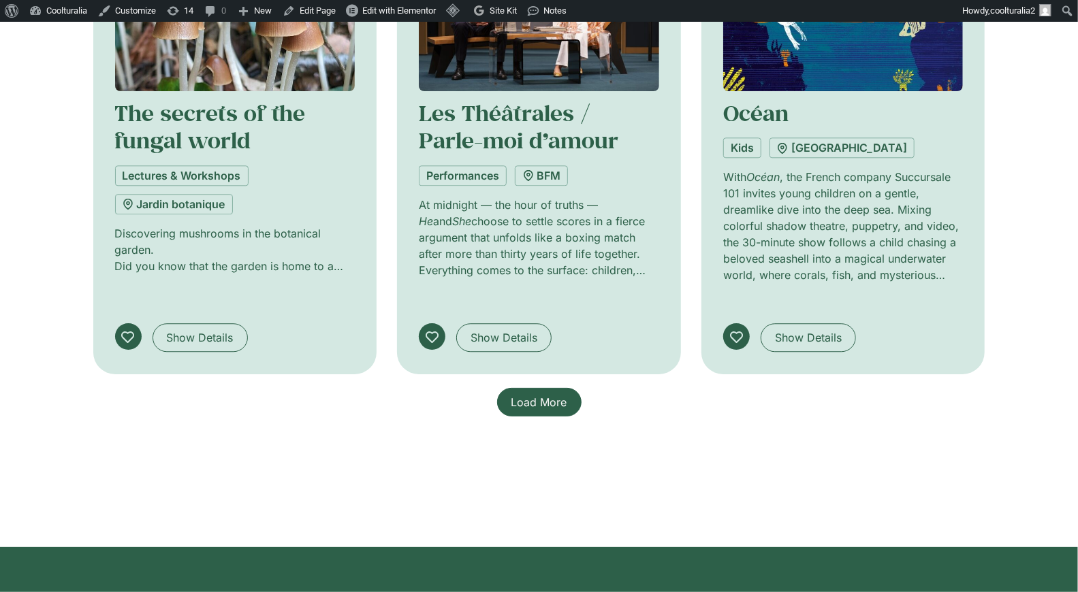
click at [541, 394] on span "Load More" at bounding box center [539, 402] width 56 height 16
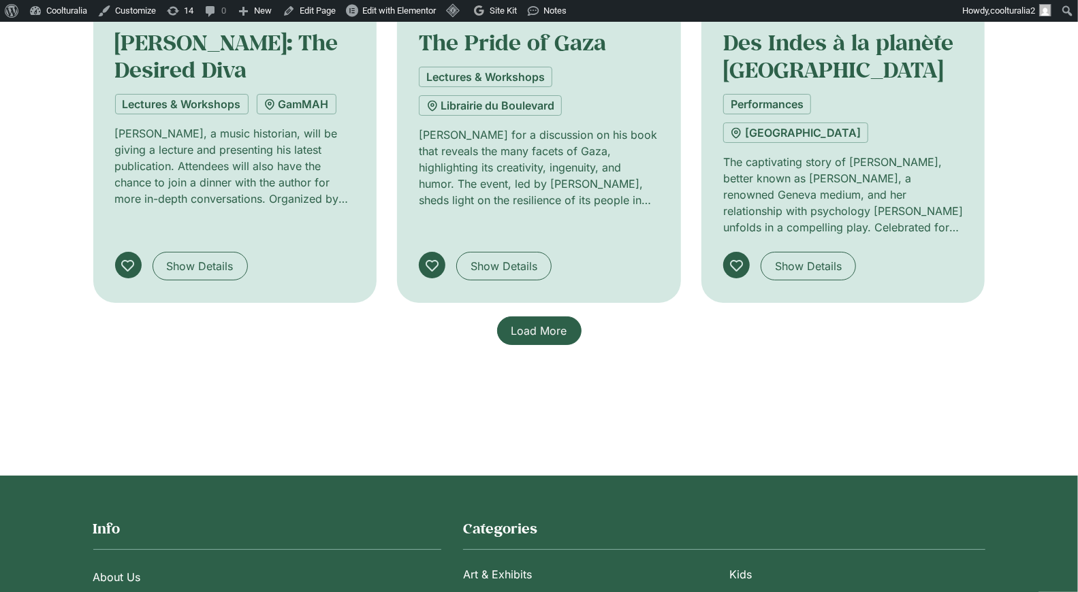
scroll to position [3274, 0]
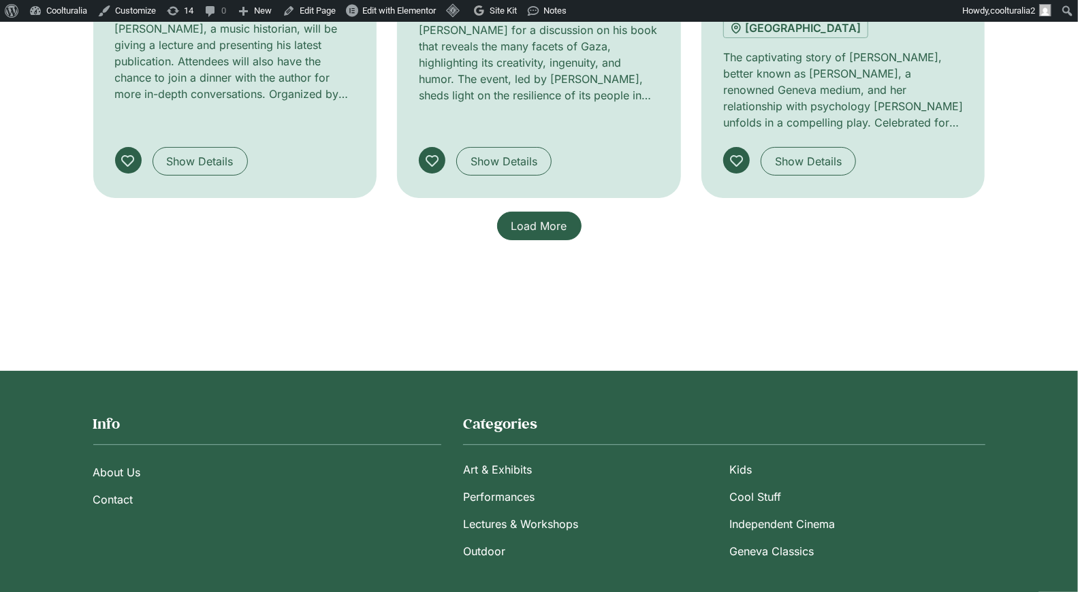
click at [548, 218] on span "Load More" at bounding box center [539, 226] width 56 height 16
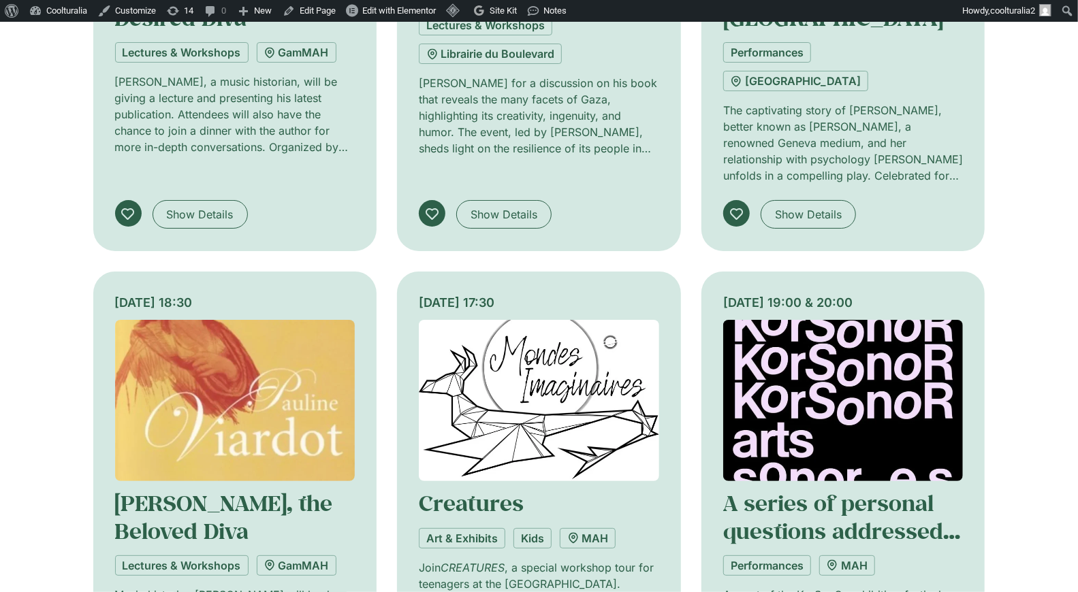
scroll to position [3223, 0]
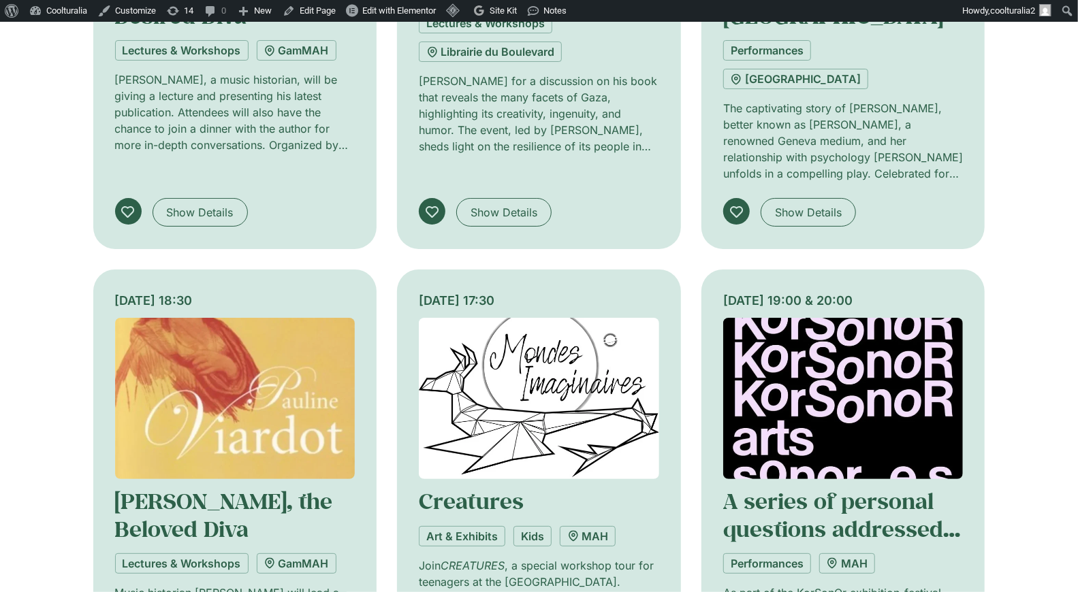
click at [849, 318] on img at bounding box center [843, 398] width 240 height 161
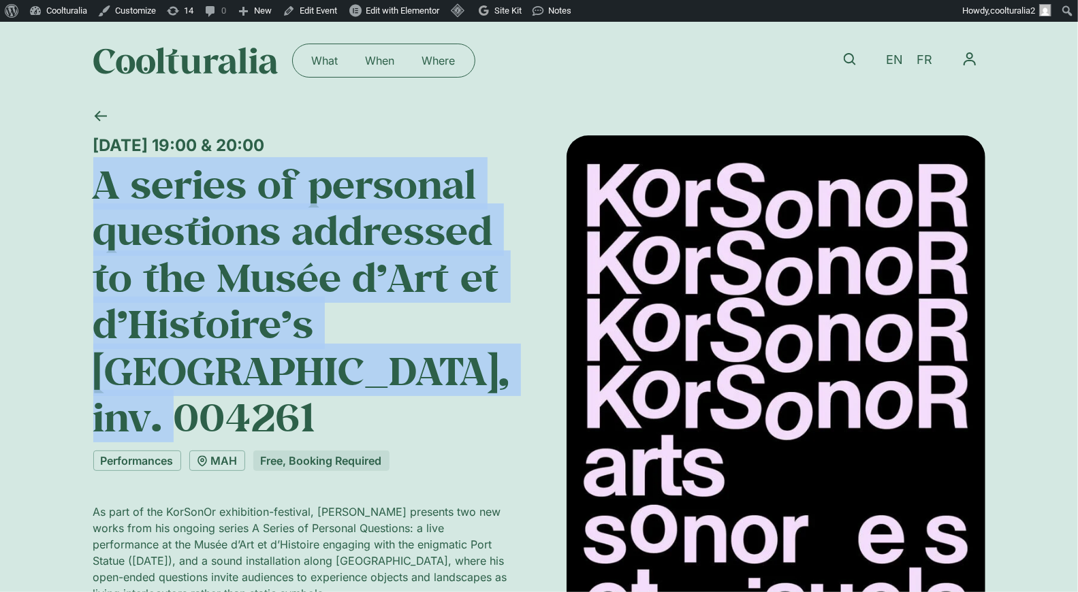
drag, startPoint x: 97, startPoint y: 176, endPoint x: 486, endPoint y: 364, distance: 431.6
click at [486, 364] on h1 "A series of personal questions addressed to the Musée d’Art et d’Histoire’s [GE…" at bounding box center [302, 300] width 419 height 279
copy h1 "A series of personal questions addressed to the Musée d’Art et d’Histoire’s [GE…"
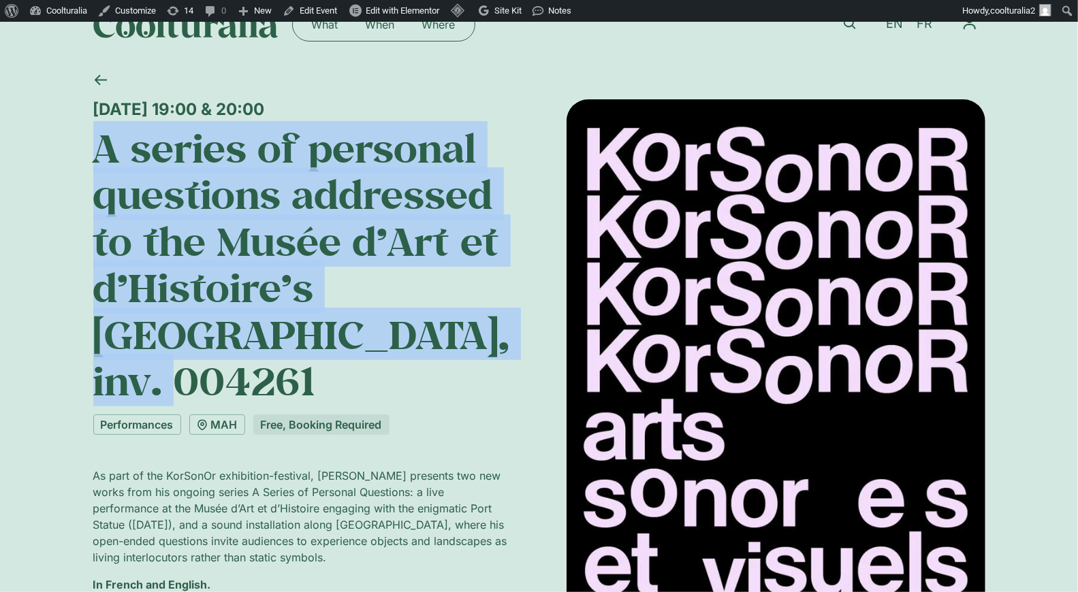
scroll to position [33, 0]
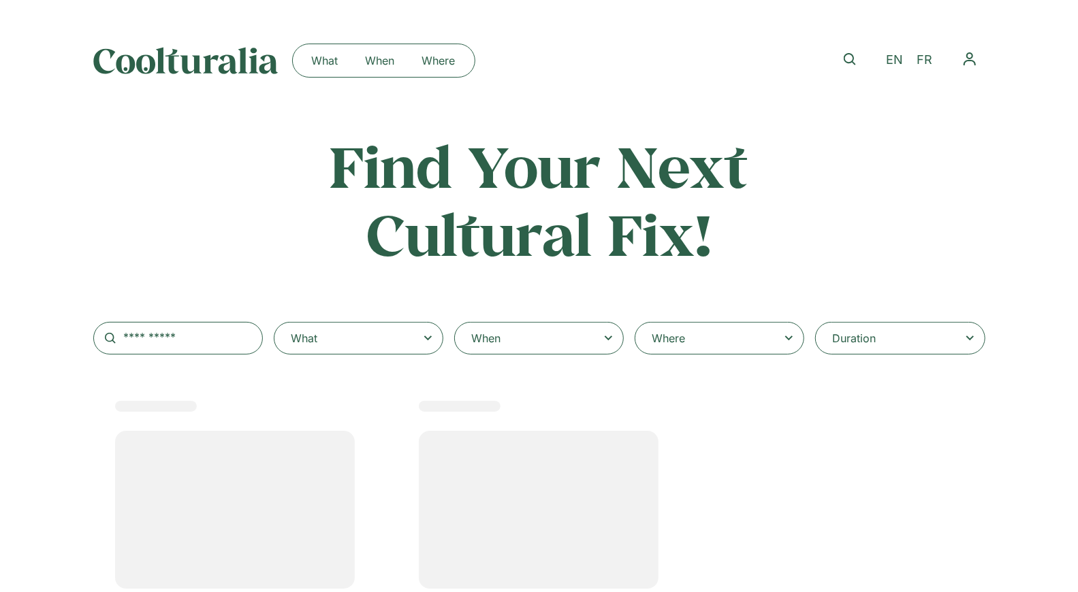
select select
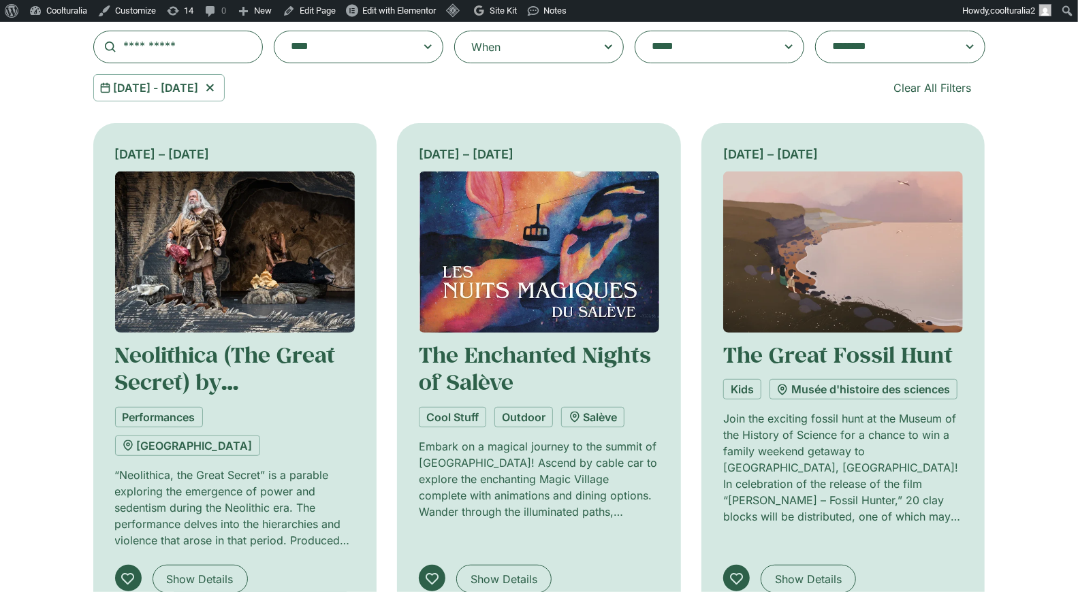
scroll to position [294, 0]
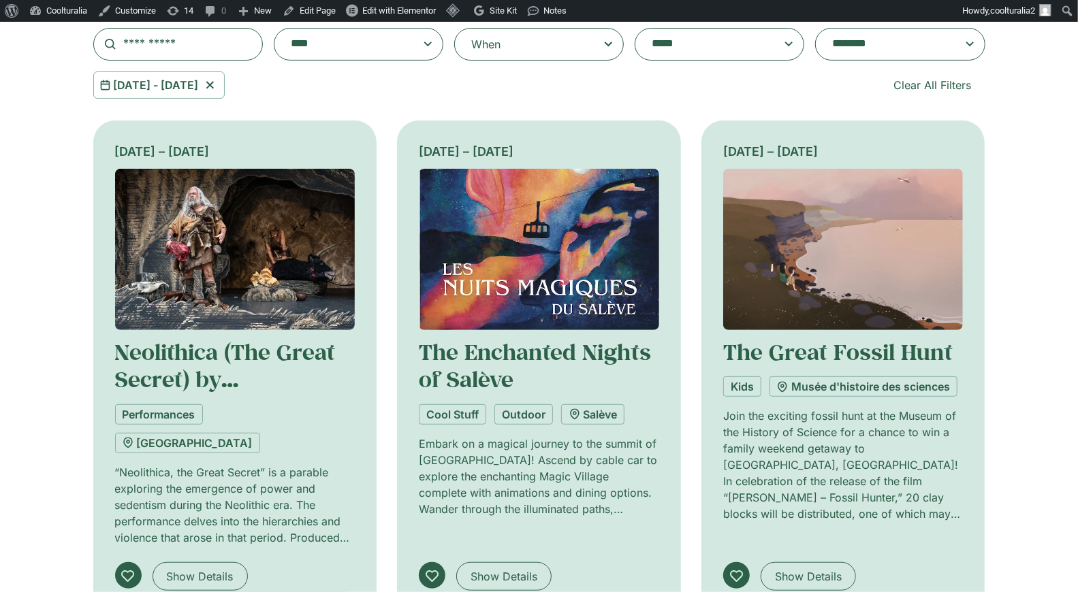
click at [509, 264] on img at bounding box center [539, 249] width 240 height 161
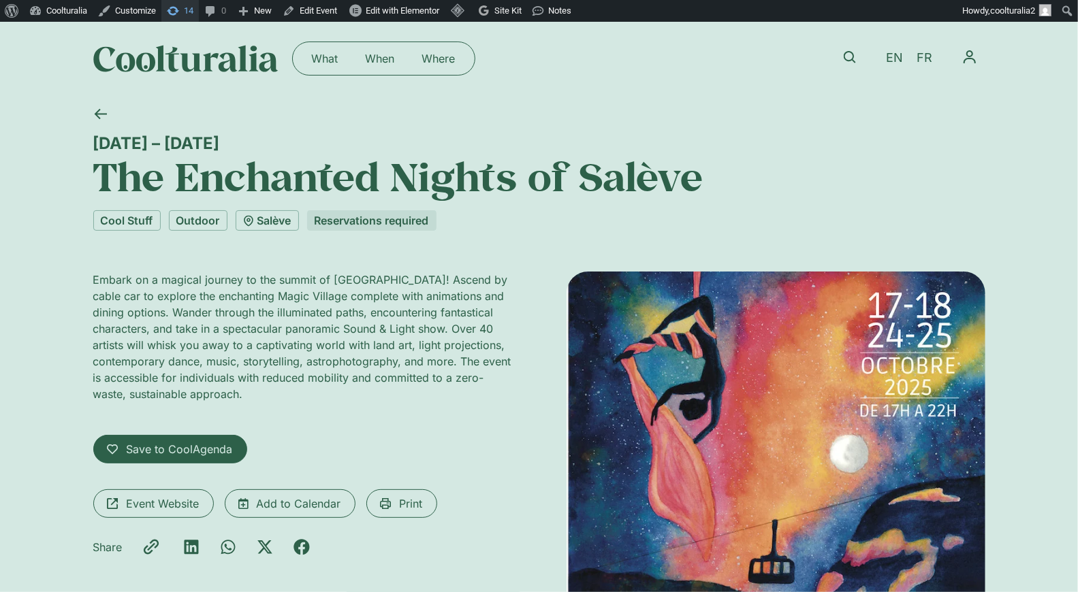
scroll to position [3, 0]
click at [97, 110] on icon at bounding box center [100, 113] width 12 height 10
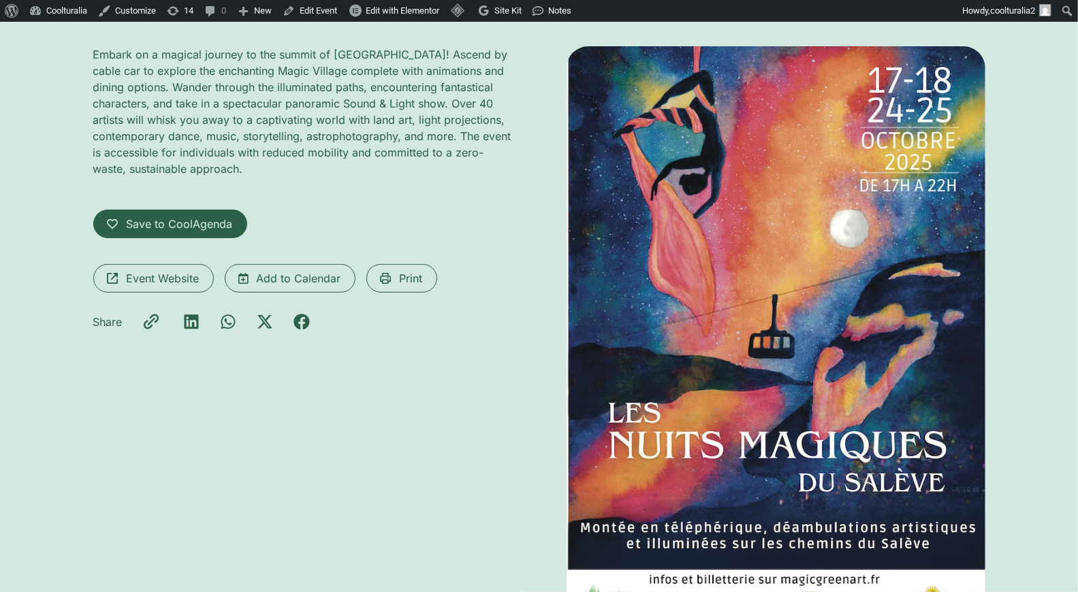
scroll to position [230, 0]
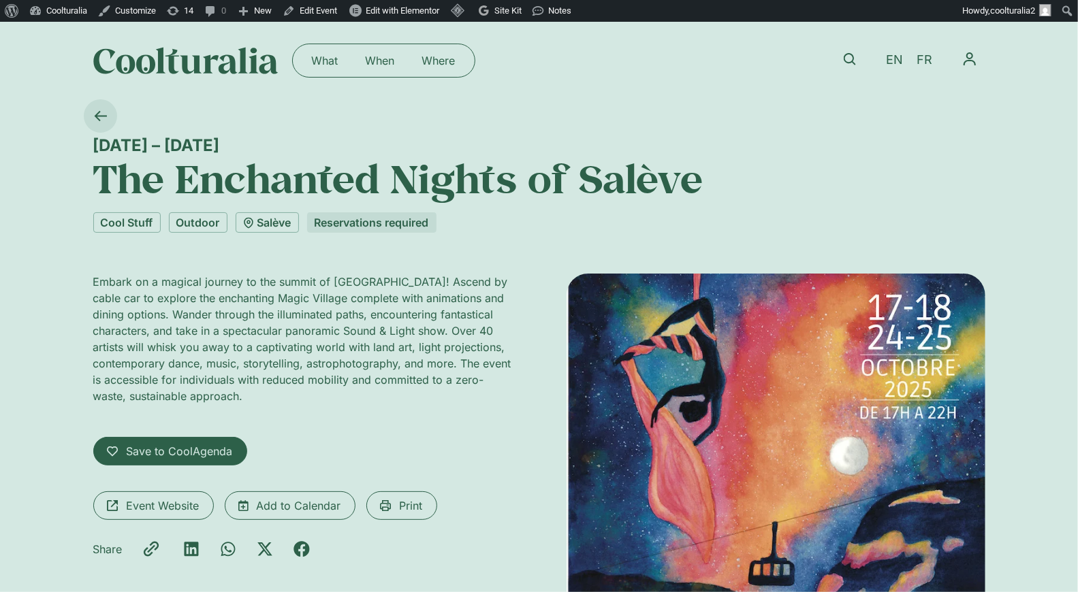
click at [99, 110] on icon at bounding box center [100, 116] width 13 height 13
click at [103, 116] on icon at bounding box center [100, 116] width 12 height 10
click at [104, 120] on icon at bounding box center [100, 116] width 13 height 13
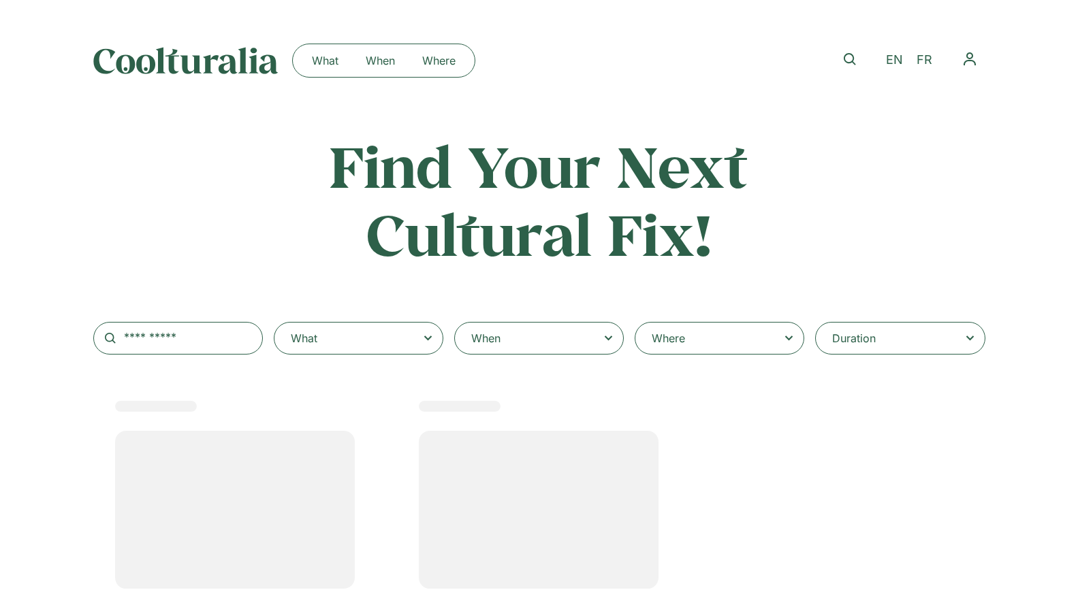
select select
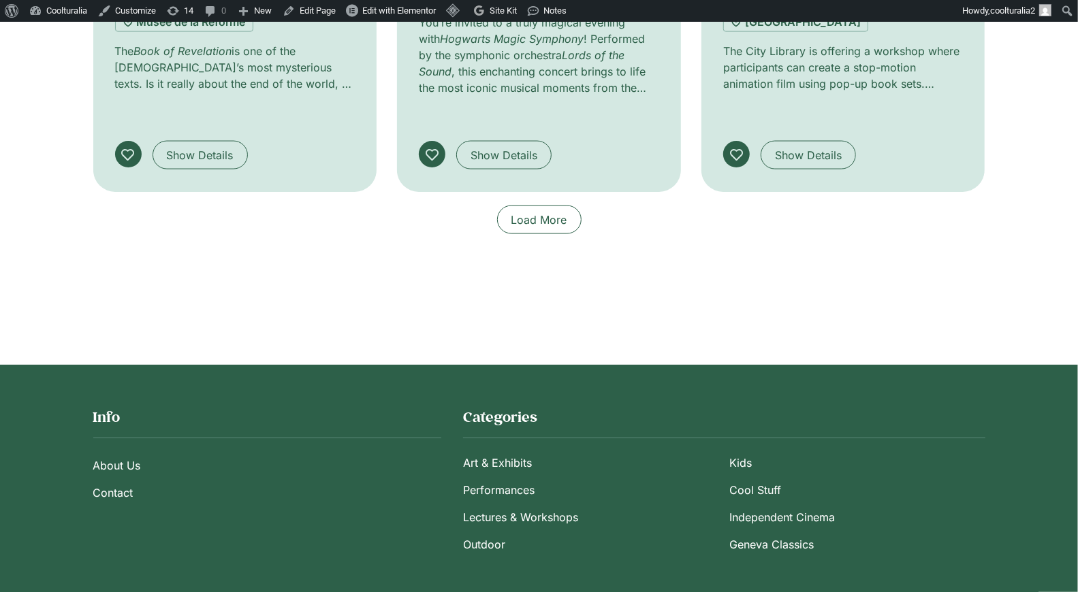
scroll to position [1255, 0]
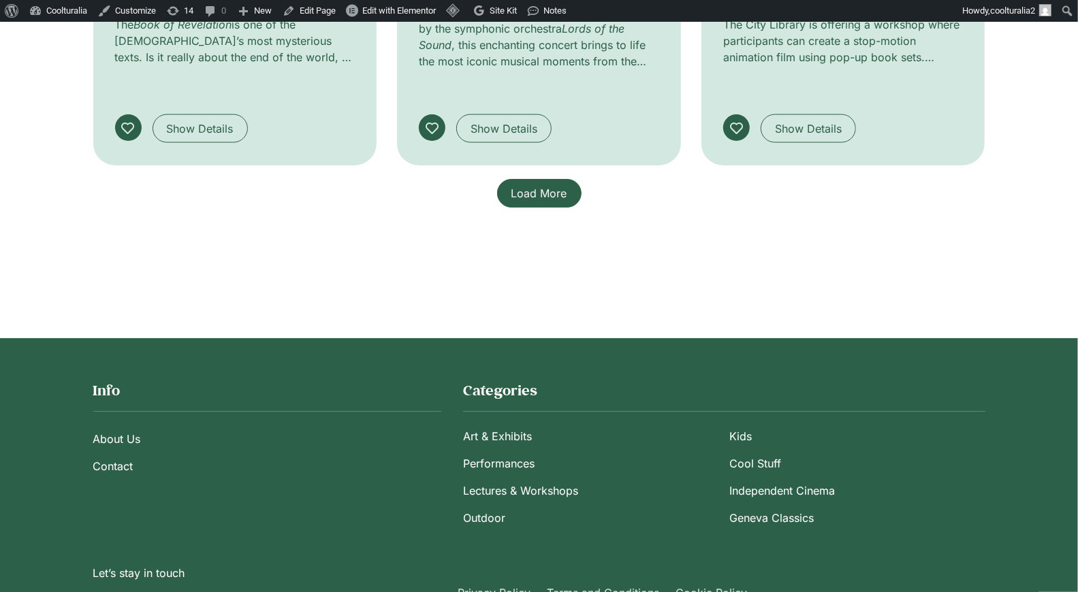
click at [548, 185] on span "Load More" at bounding box center [539, 193] width 56 height 16
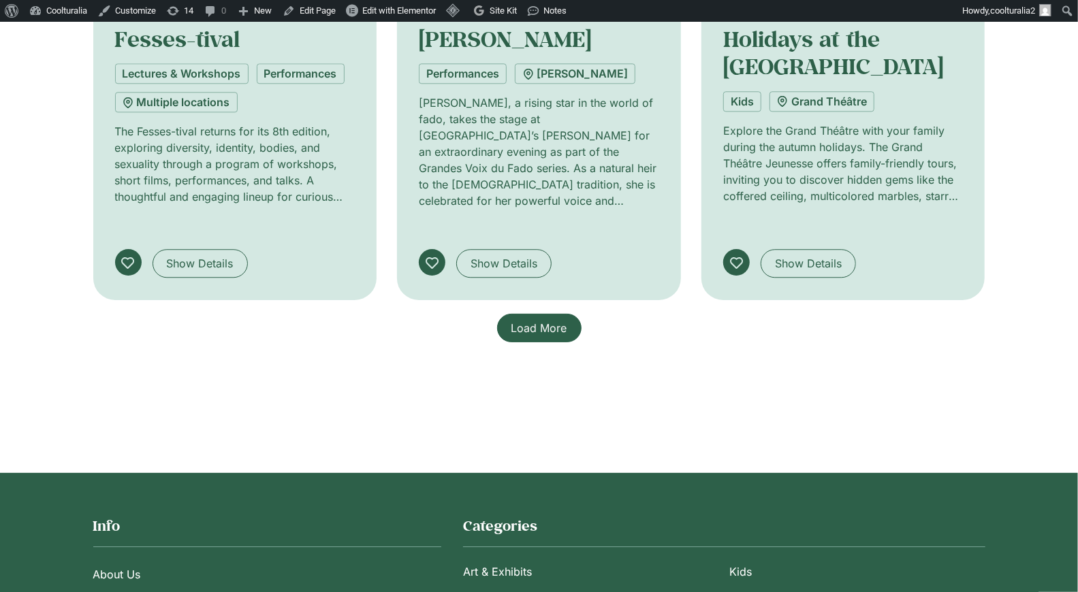
scroll to position [2296, 0]
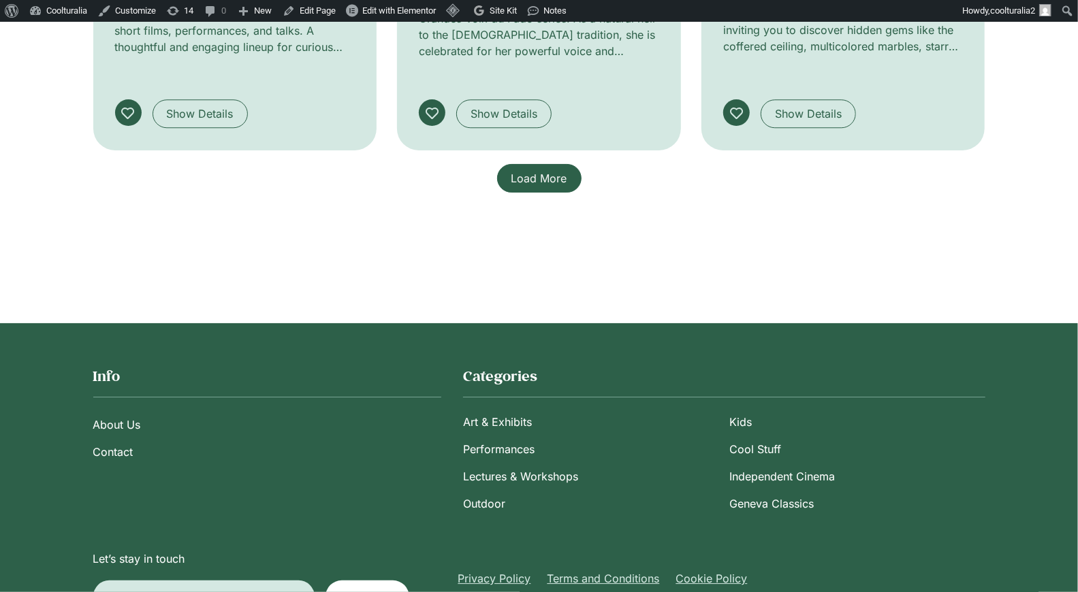
click at [541, 170] on span "Load More" at bounding box center [539, 178] width 56 height 16
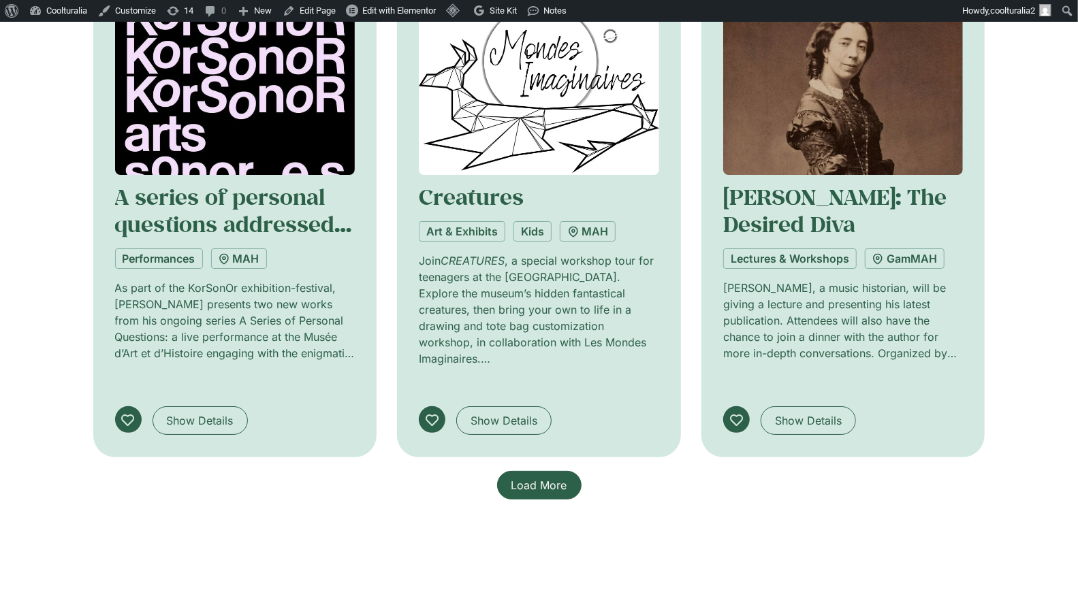
scroll to position [3013, 0]
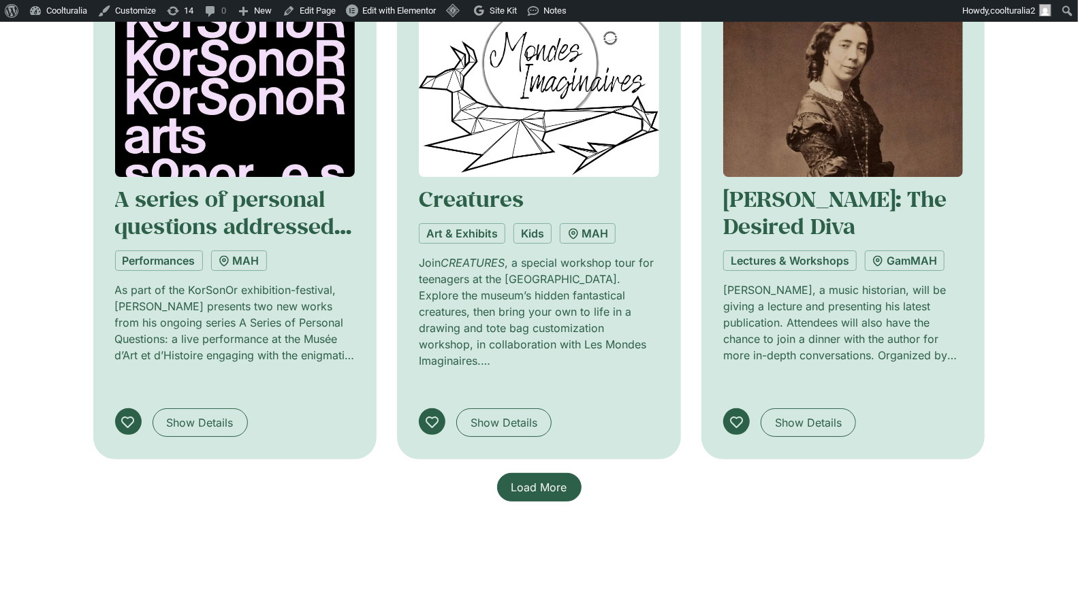
click at [526, 473] on link "Load More" at bounding box center [539, 487] width 84 height 29
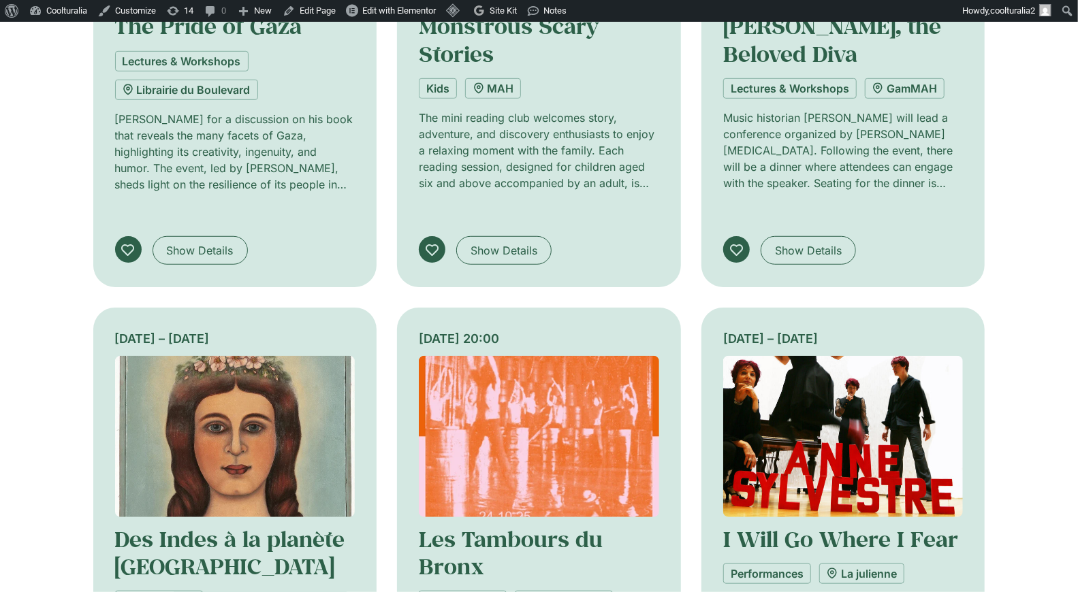
scroll to position [3701, 0]
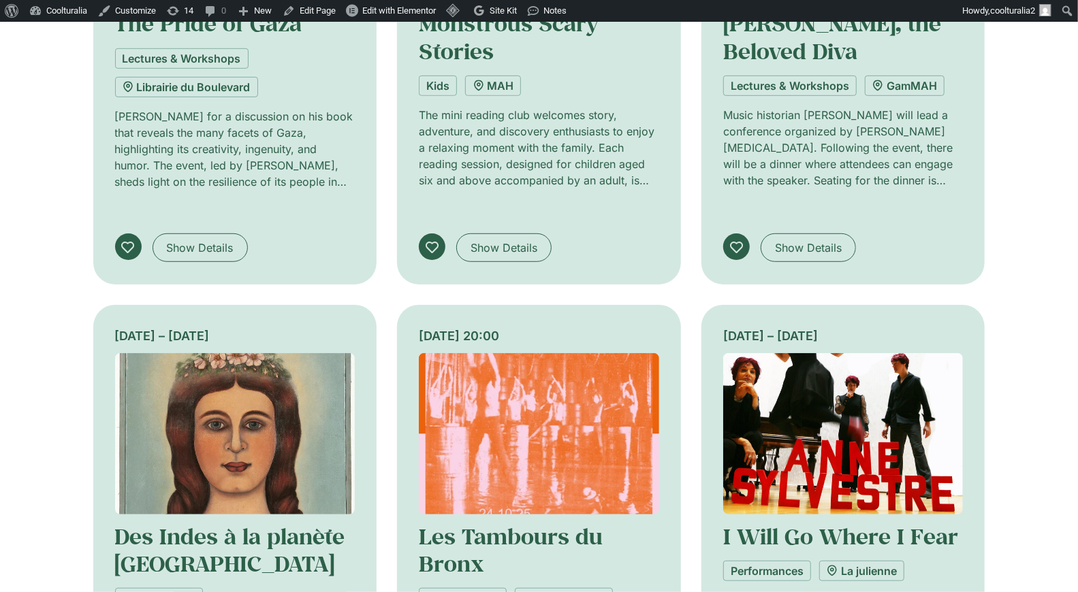
click at [474, 353] on img at bounding box center [539, 433] width 240 height 161
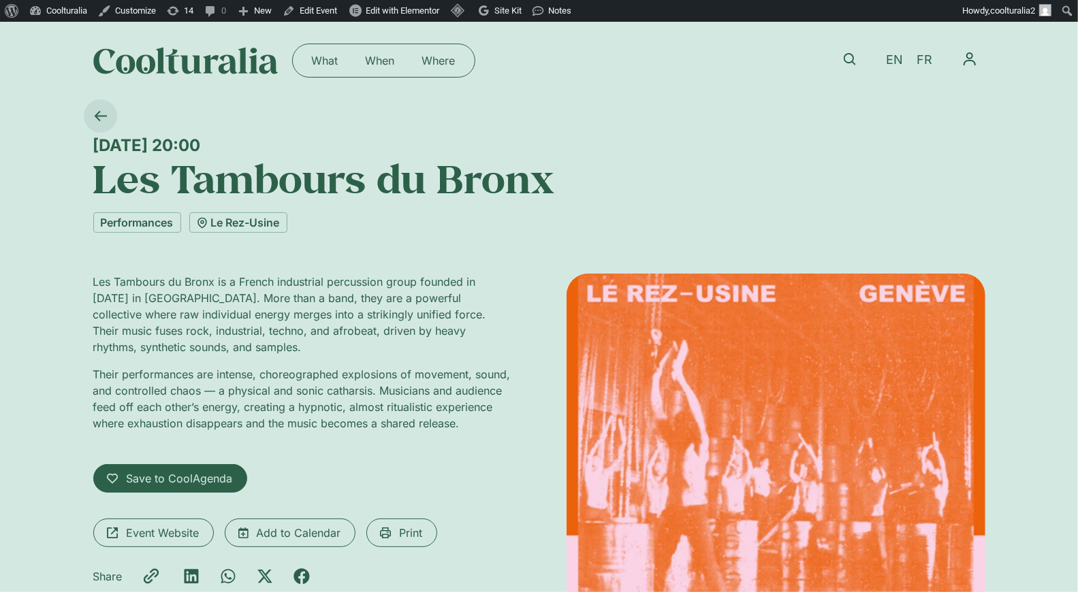
click at [102, 115] on icon at bounding box center [100, 116] width 13 height 13
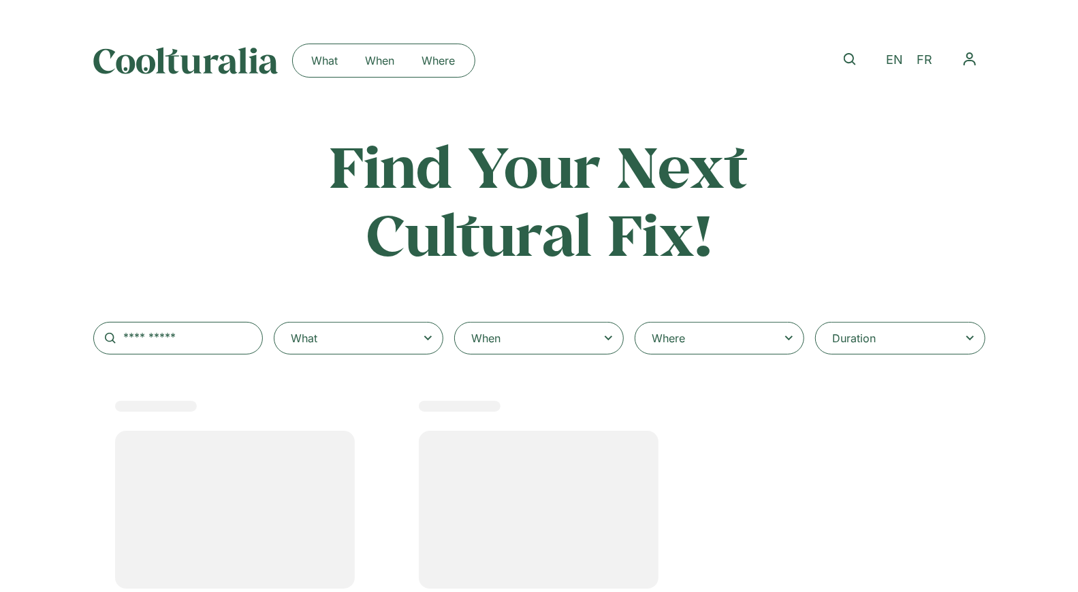
select select
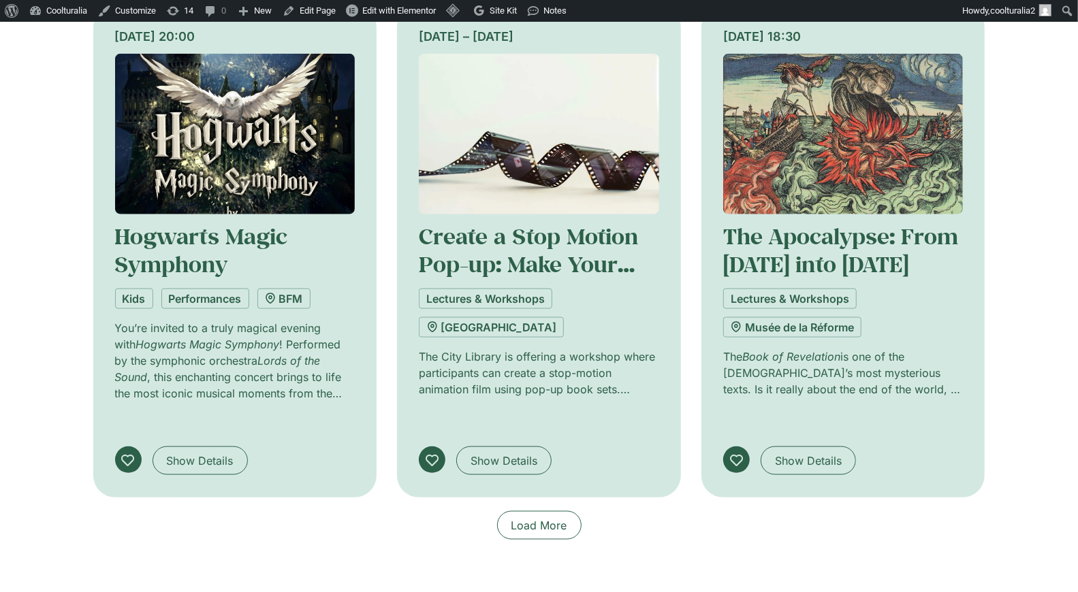
scroll to position [933, 0]
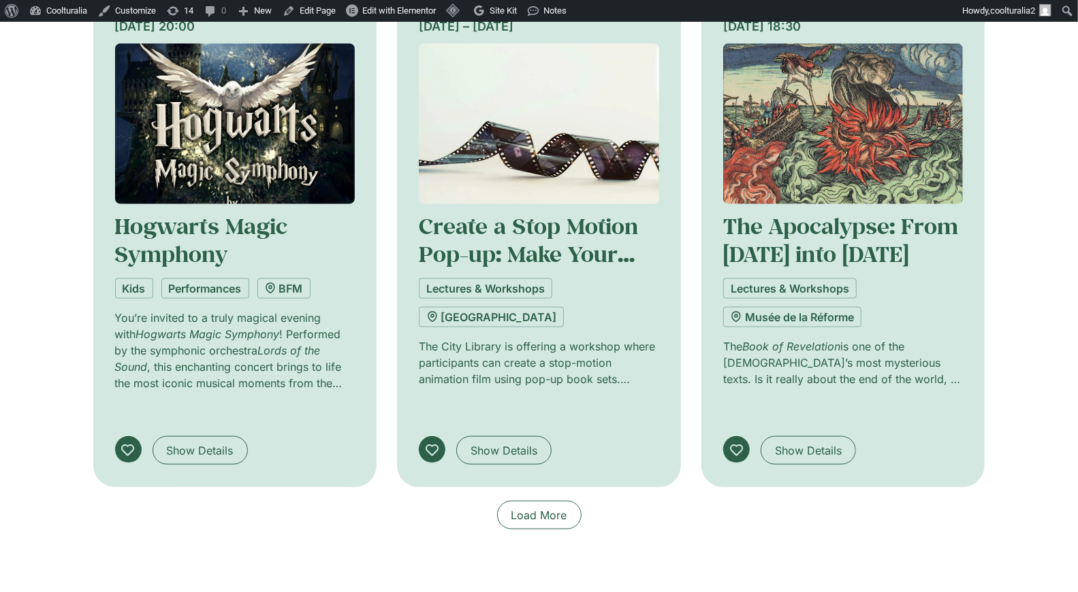
click at [537, 501] on div "Load More" at bounding box center [539, 515] width 892 height 29
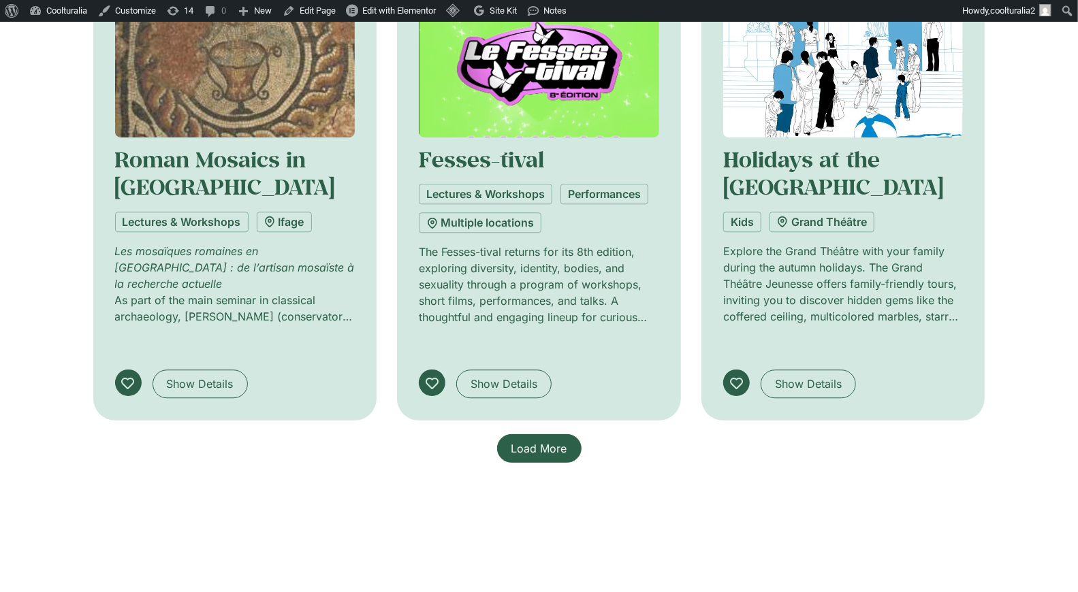
click at [562, 441] on span "Load More" at bounding box center [539, 449] width 56 height 16
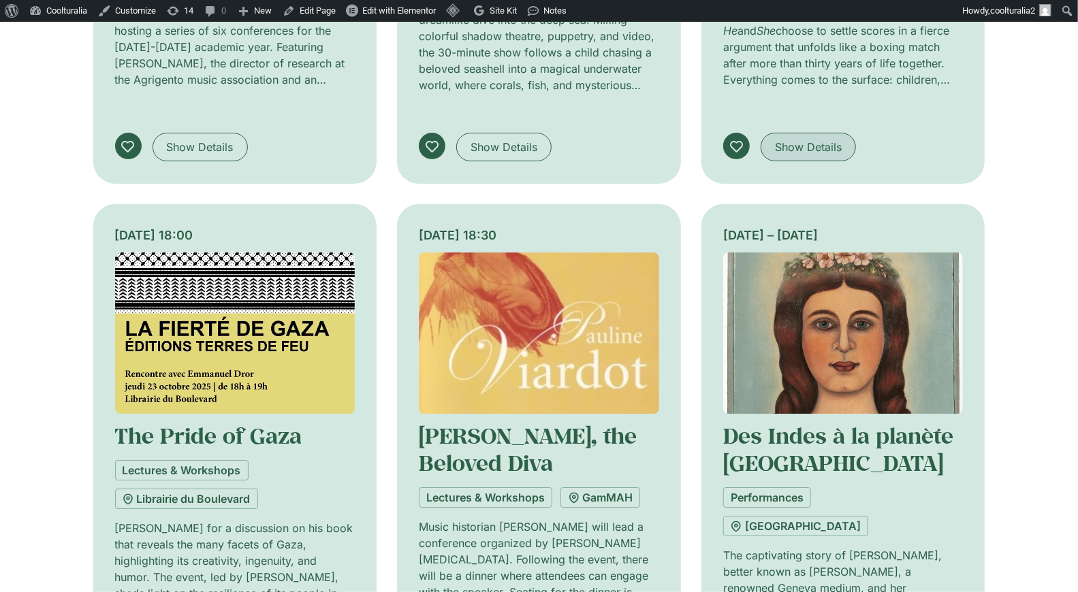
scroll to position [2485, 0]
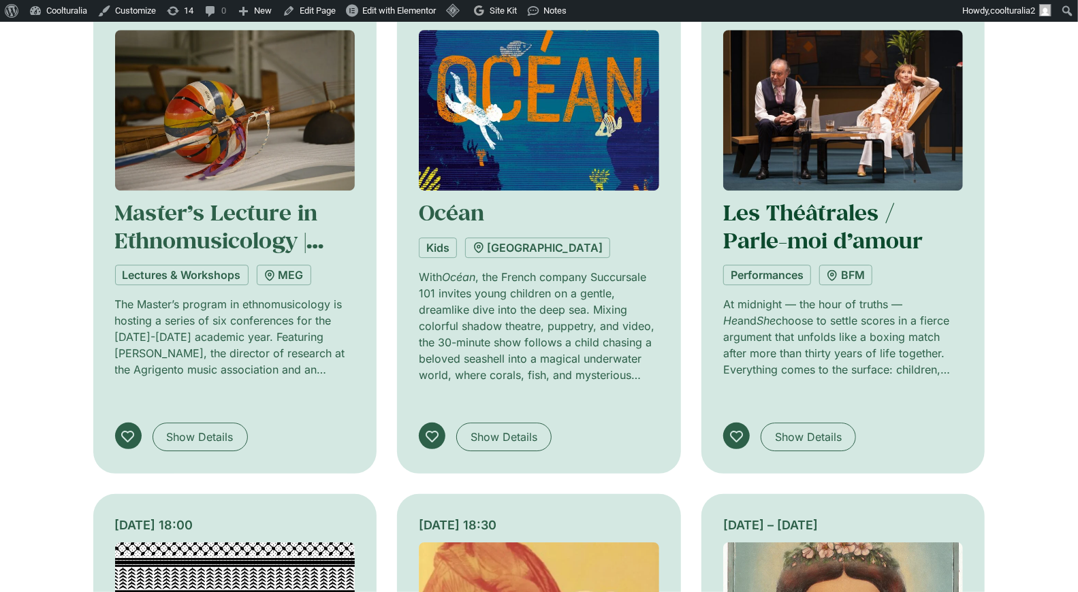
click at [798, 198] on link "Les Théâtrales / Parle-moi d’amour" at bounding box center [823, 226] width 200 height 56
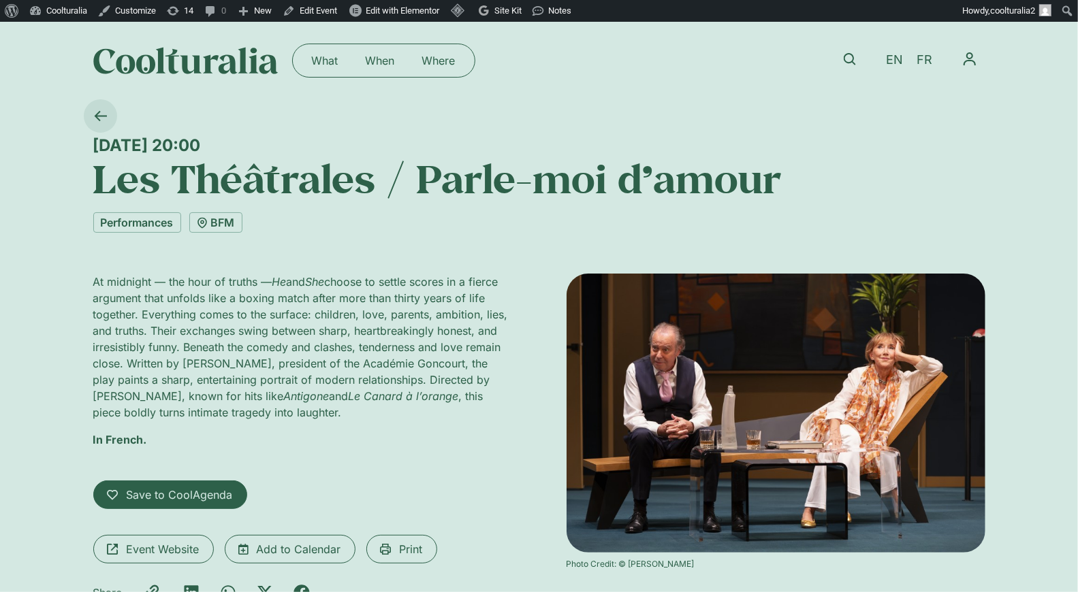
click at [99, 112] on icon at bounding box center [100, 116] width 13 height 13
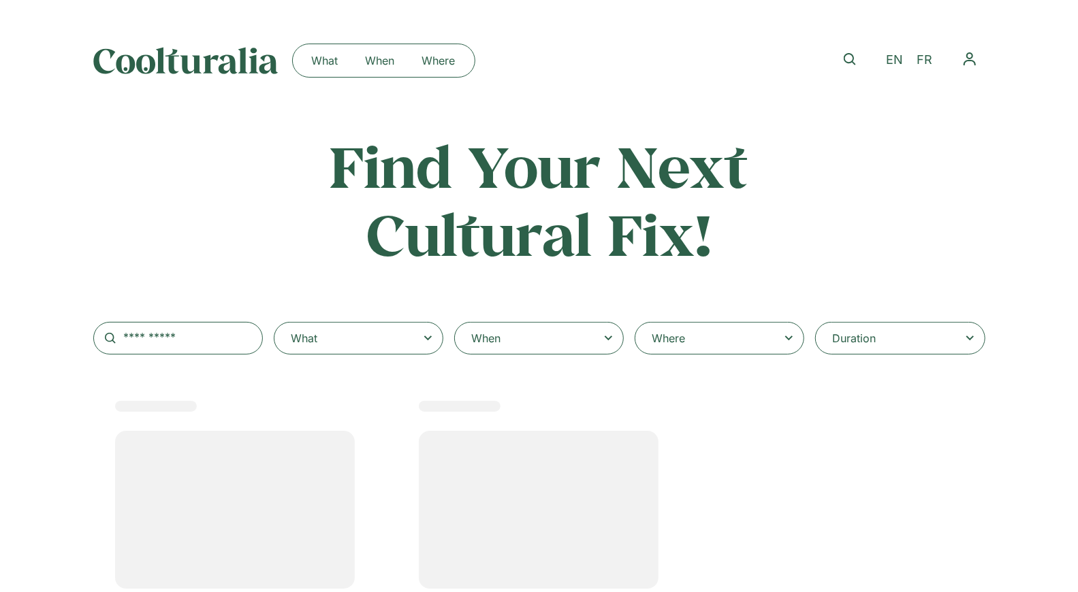
select select
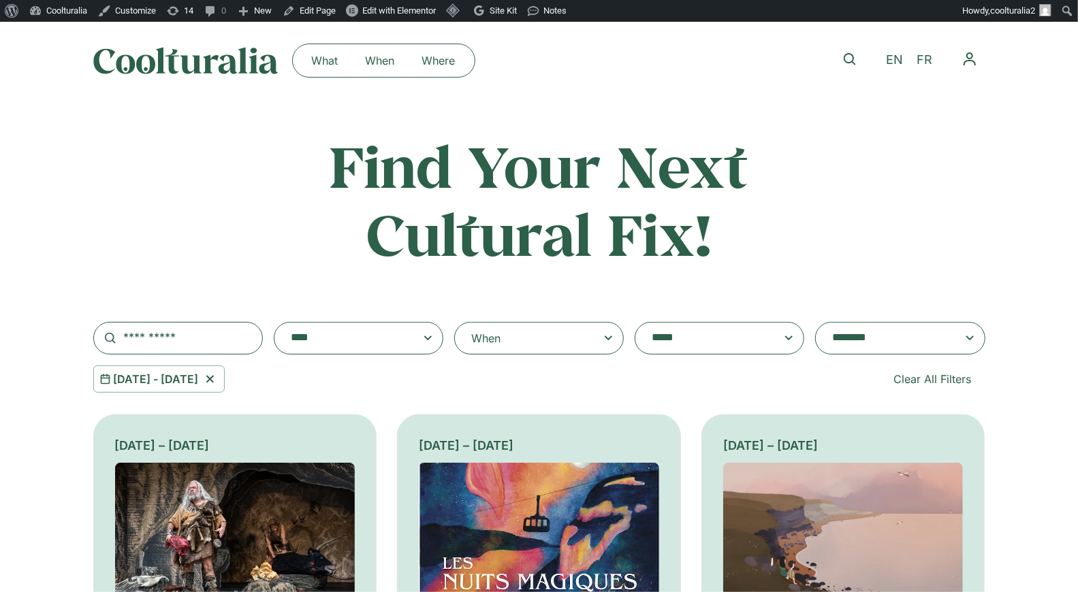
click at [605, 339] on icon at bounding box center [608, 338] width 17 height 16
click at [0, 0] on input "When" at bounding box center [0, 0] width 0 height 0
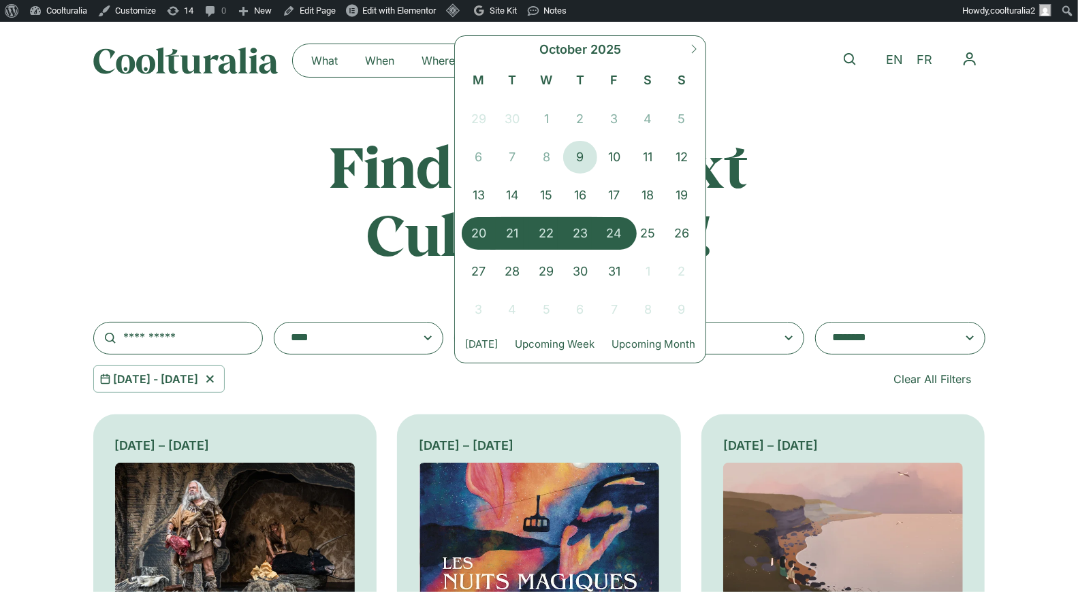
click at [620, 223] on span "24" at bounding box center [614, 233] width 34 height 33
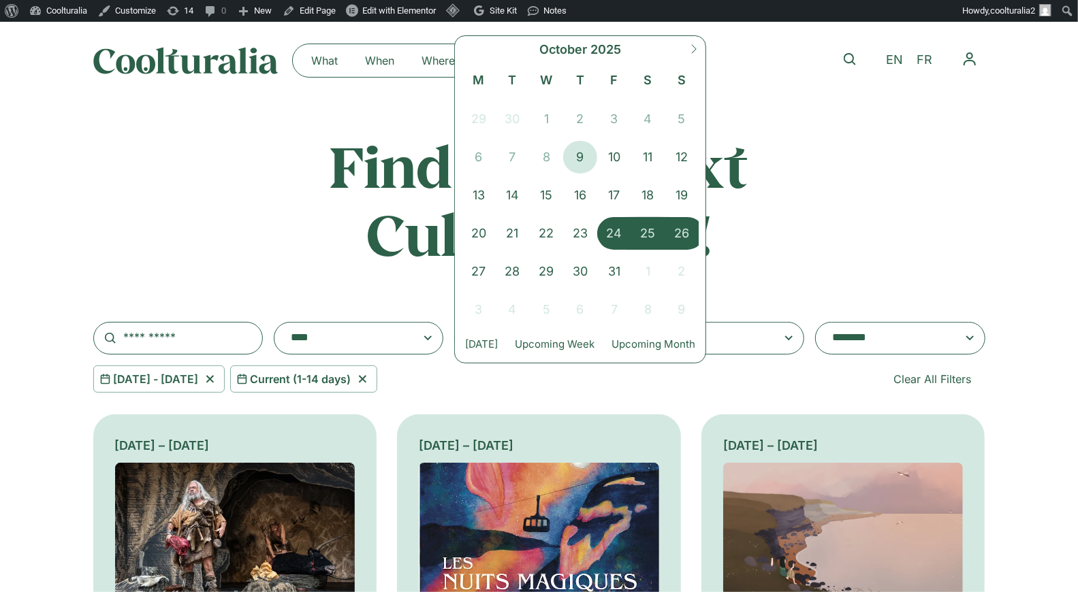
click at [669, 226] on span "26" at bounding box center [682, 233] width 34 height 33
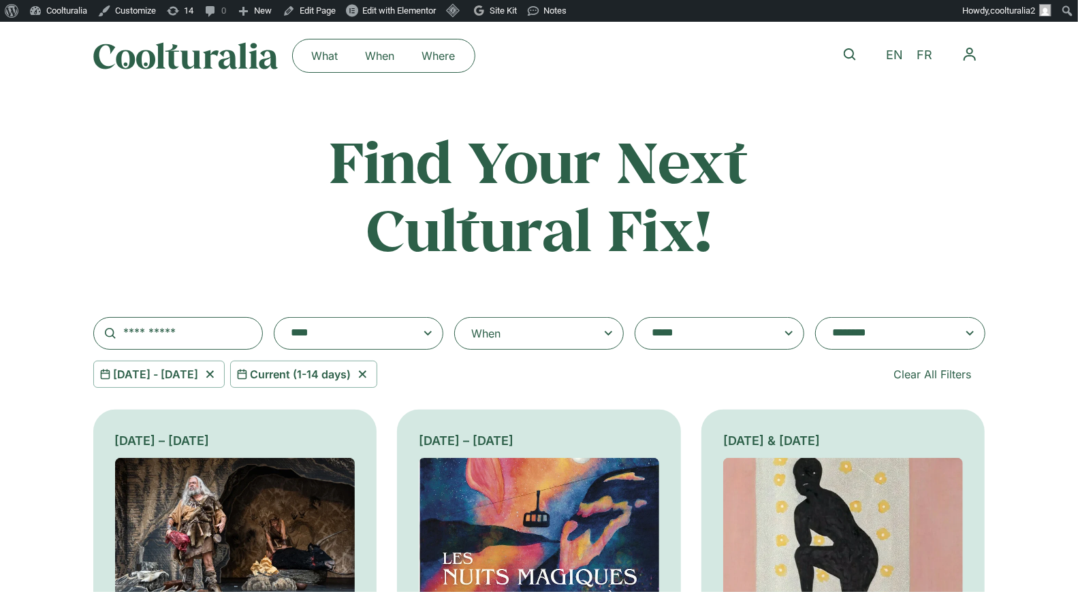
scroll to position [5, 0]
click at [594, 332] on div "When" at bounding box center [539, 333] width 170 height 33
click at [0, 0] on input "**********" at bounding box center [0, 0] width 0 height 0
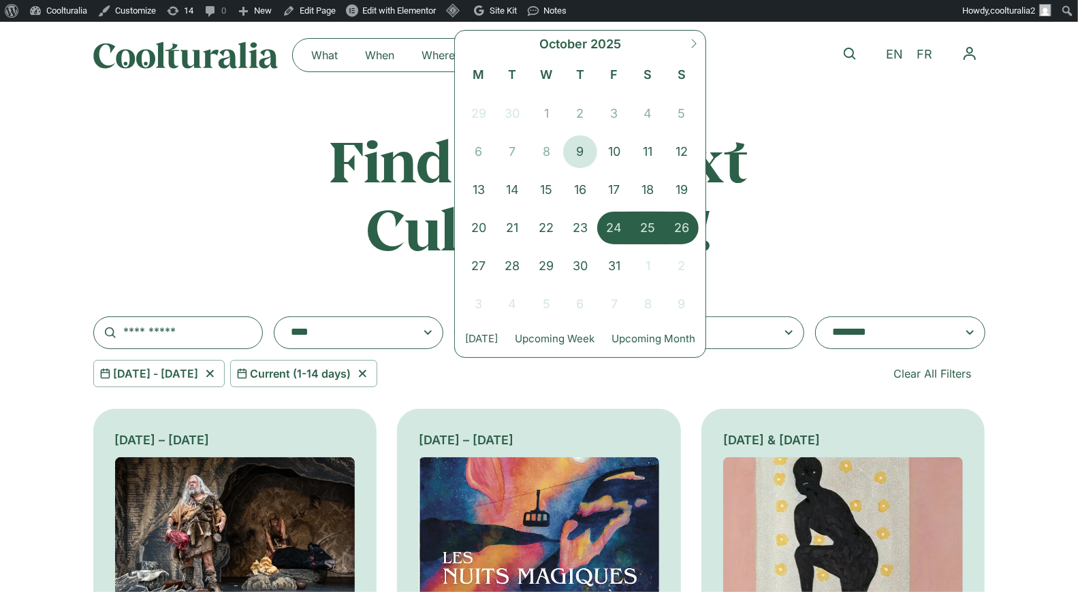
click at [797, 206] on h2 "Find Your Next Cultural Fix!" at bounding box center [539, 195] width 535 height 136
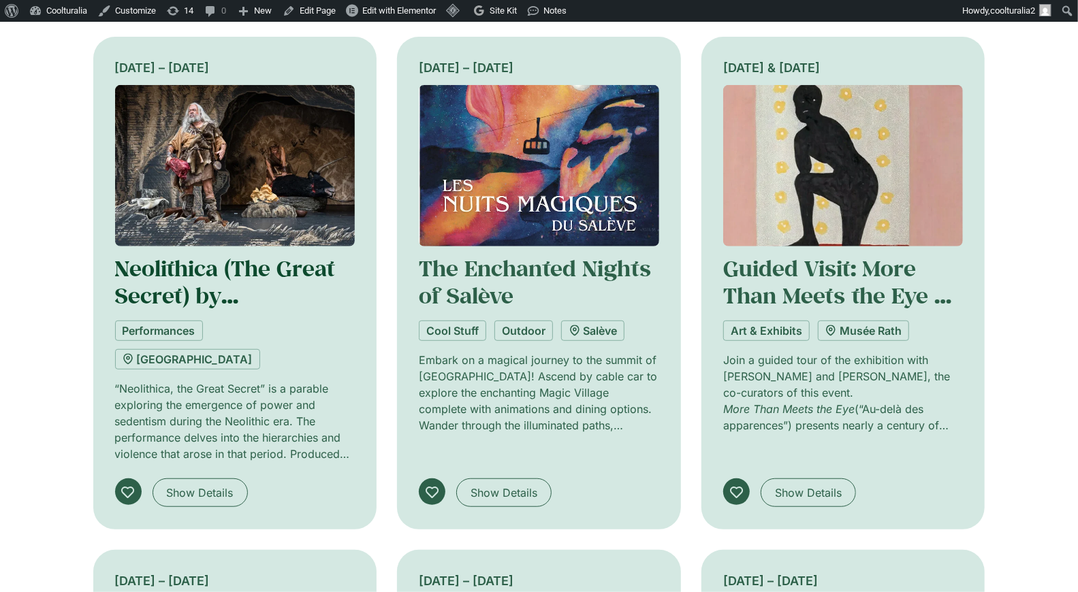
scroll to position [379, 0]
click at [842, 179] on img at bounding box center [843, 164] width 240 height 161
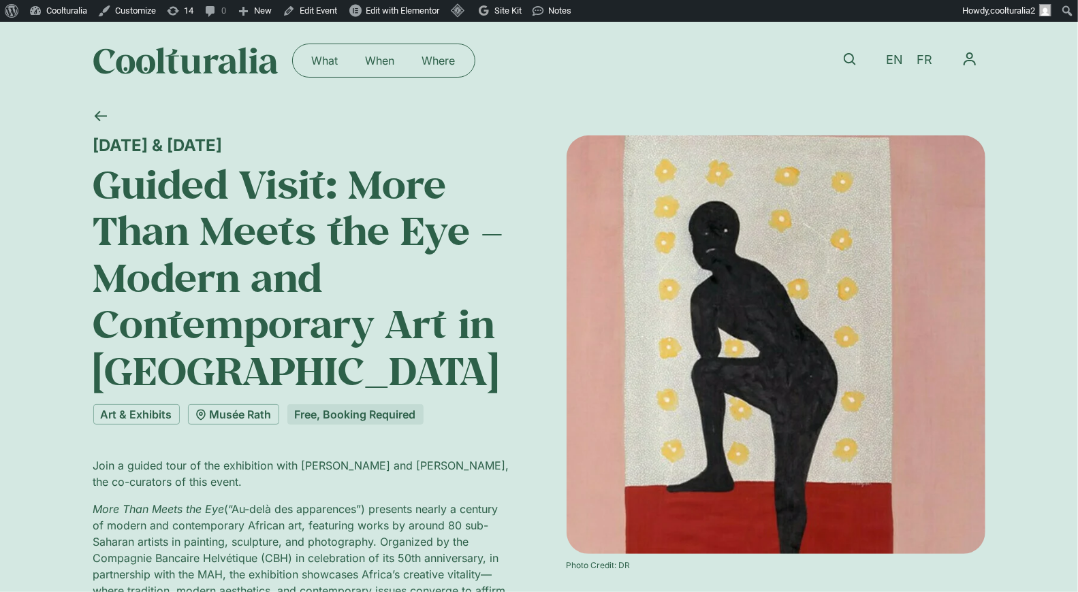
scroll to position [3, 0]
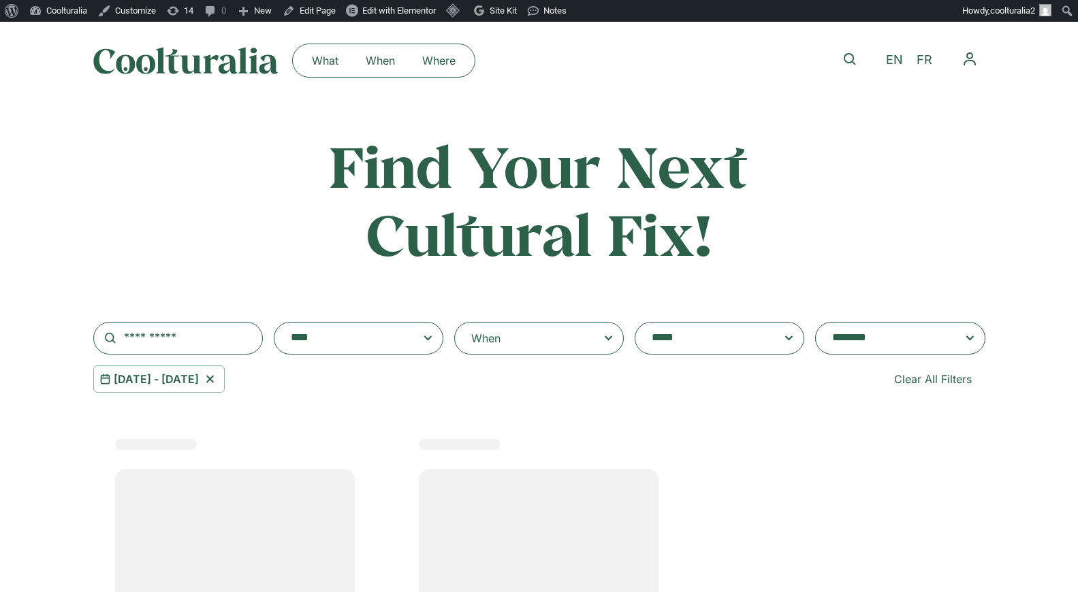
select select "**********"
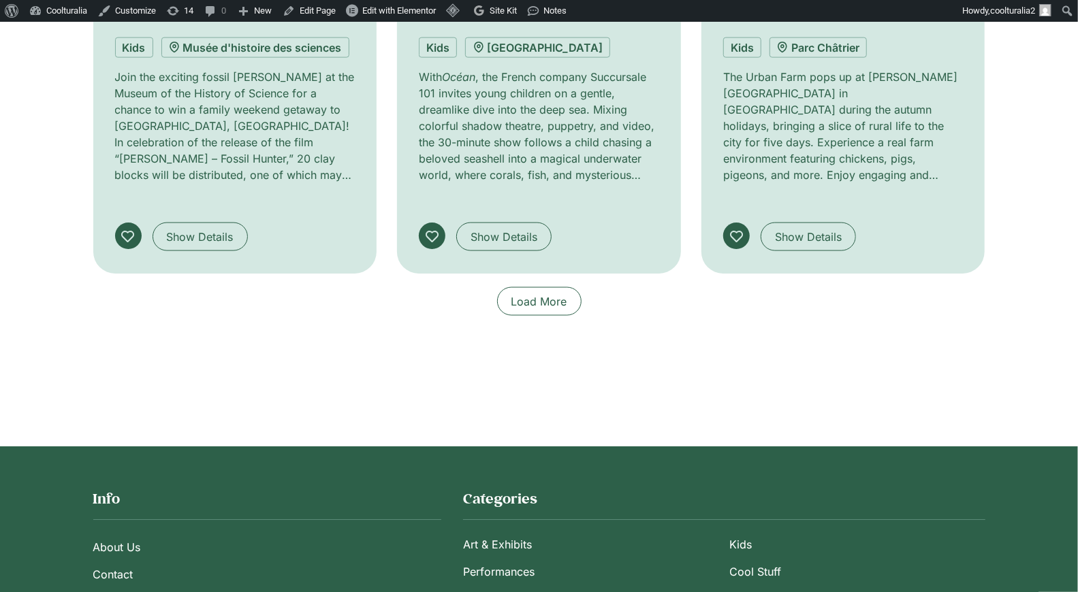
scroll to position [1147, 0]
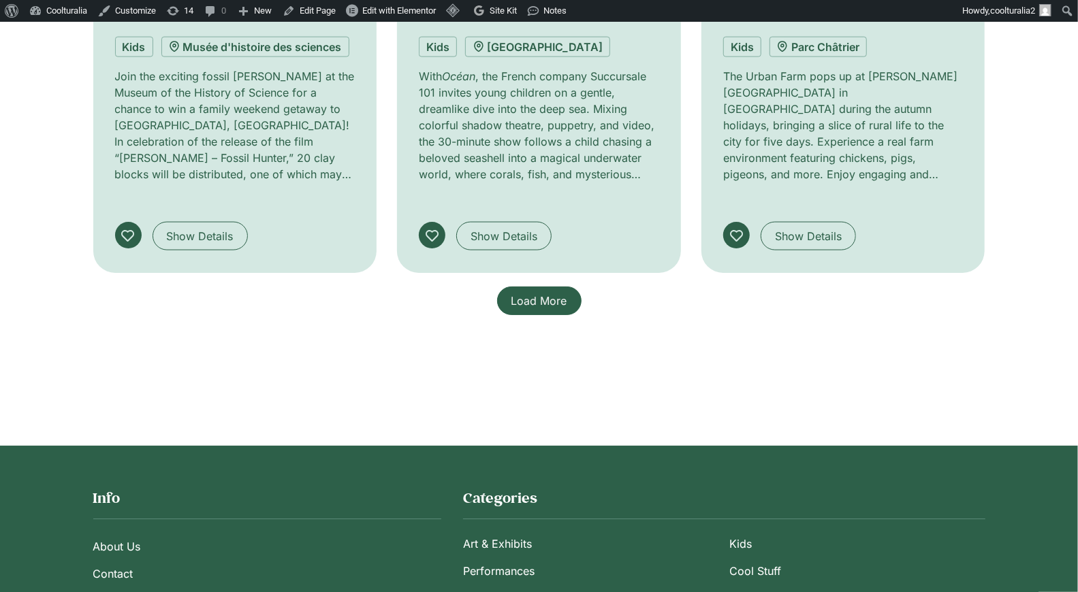
click at [528, 293] on span "Load More" at bounding box center [539, 301] width 56 height 16
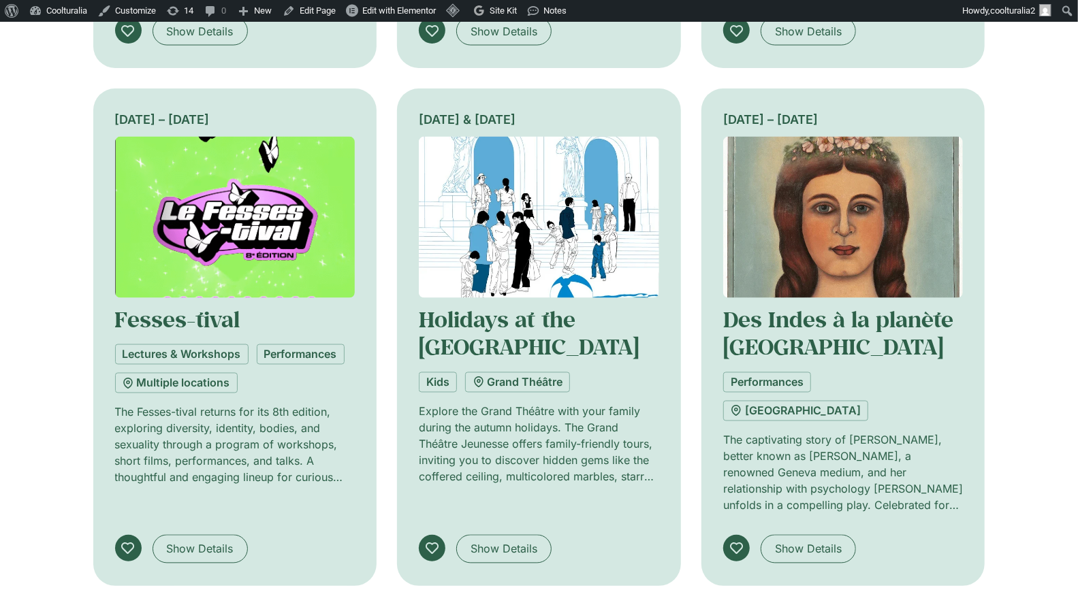
scroll to position [1363, 0]
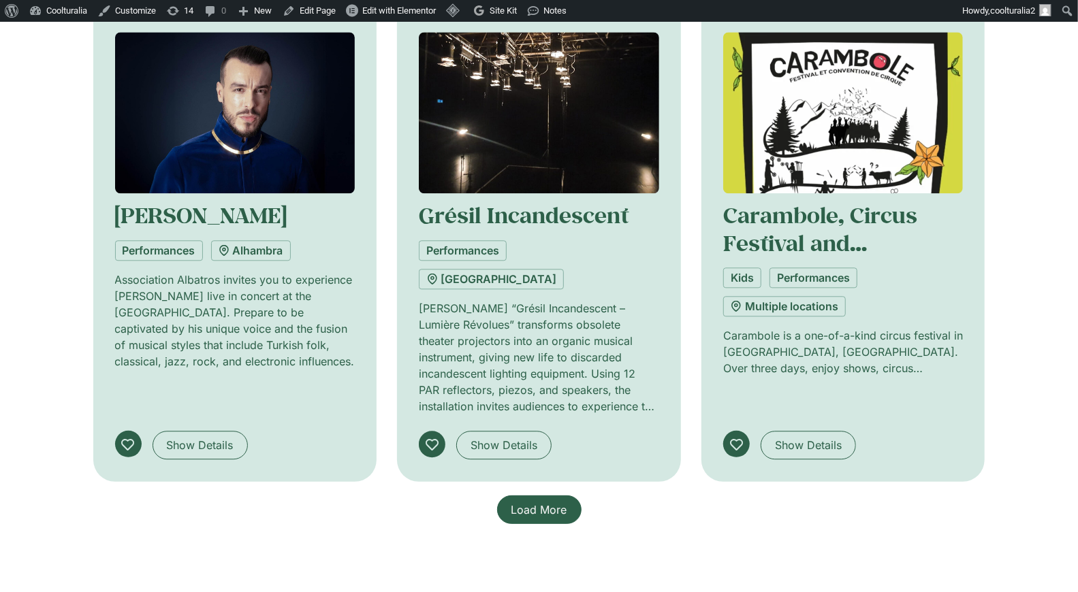
click at [540, 502] on span "Load More" at bounding box center [539, 510] width 56 height 16
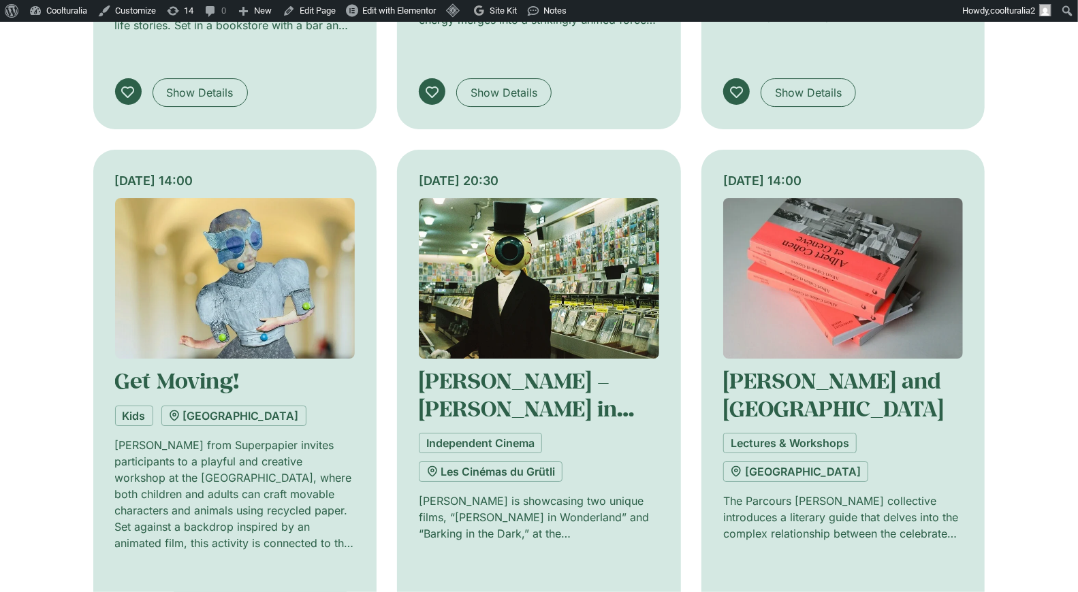
scroll to position [2854, 0]
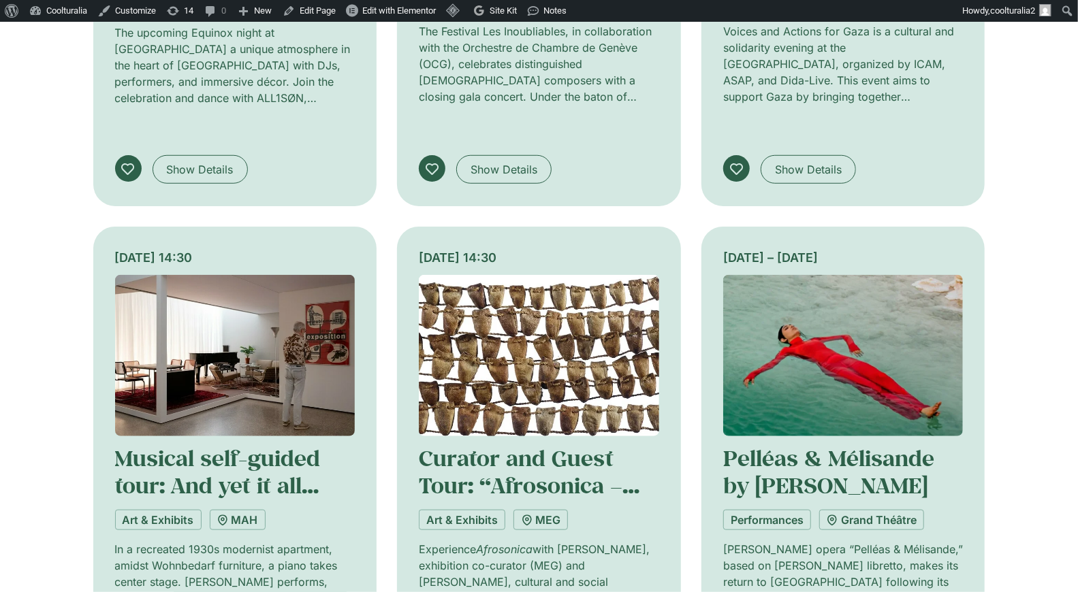
scroll to position [3815, 0]
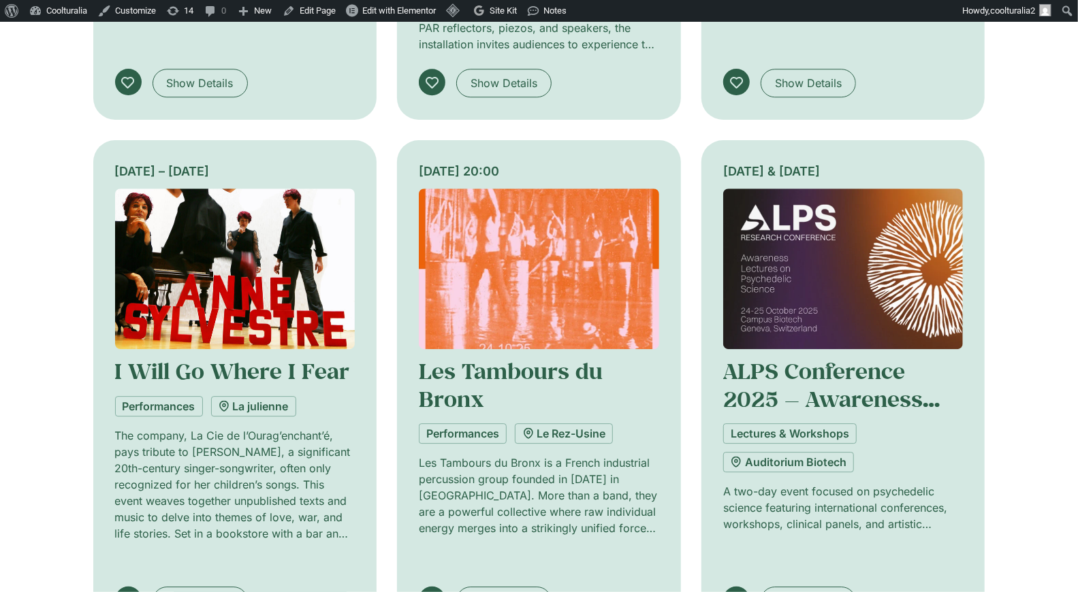
scroll to position [2349, 0]
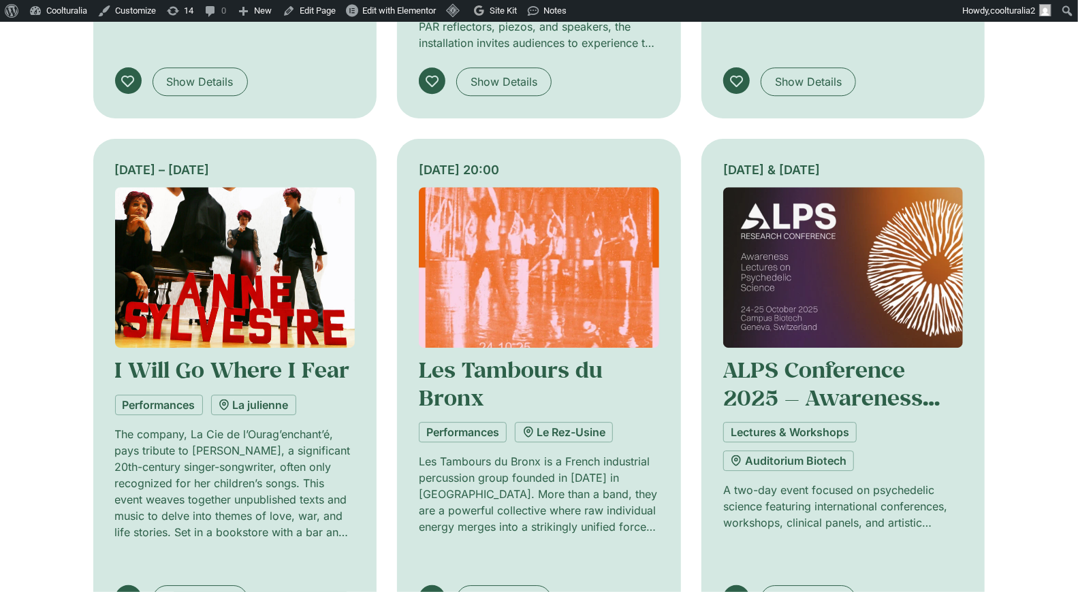
click at [836, 187] on img at bounding box center [843, 267] width 240 height 161
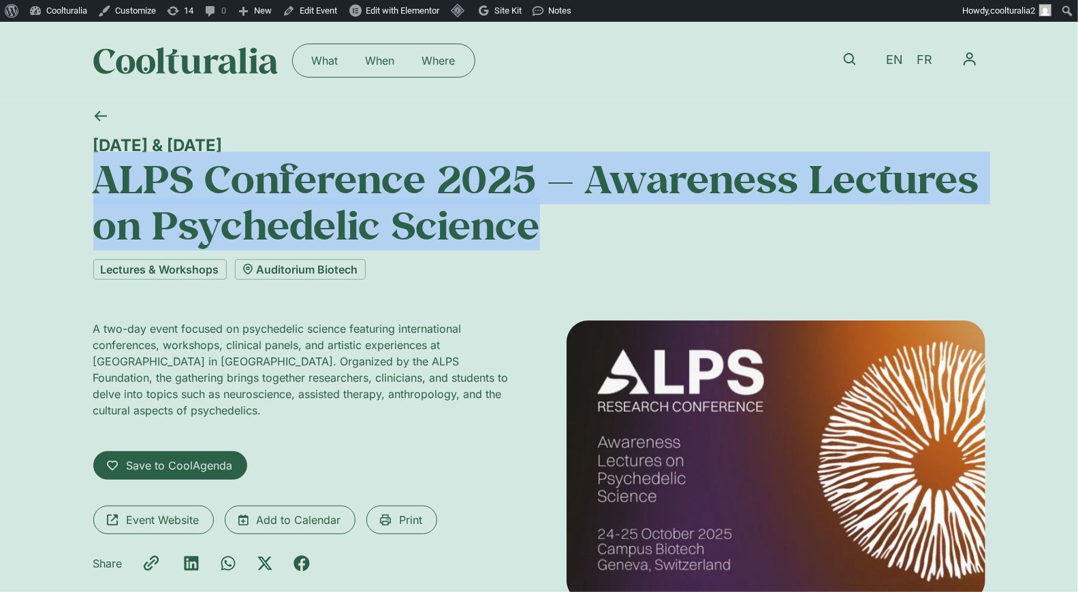
drag, startPoint x: 448, startPoint y: 219, endPoint x: 99, endPoint y: 165, distance: 353.4
click at [99, 165] on h1 "ALPS Conference 2025 — Awareness Lectures on Psychedelic Science" at bounding box center [539, 201] width 892 height 93
copy h1 "ALPS Conference 2025 — Awareness Lectures on Psychedelic Science"
click at [96, 108] on link at bounding box center [100, 115] width 33 height 33
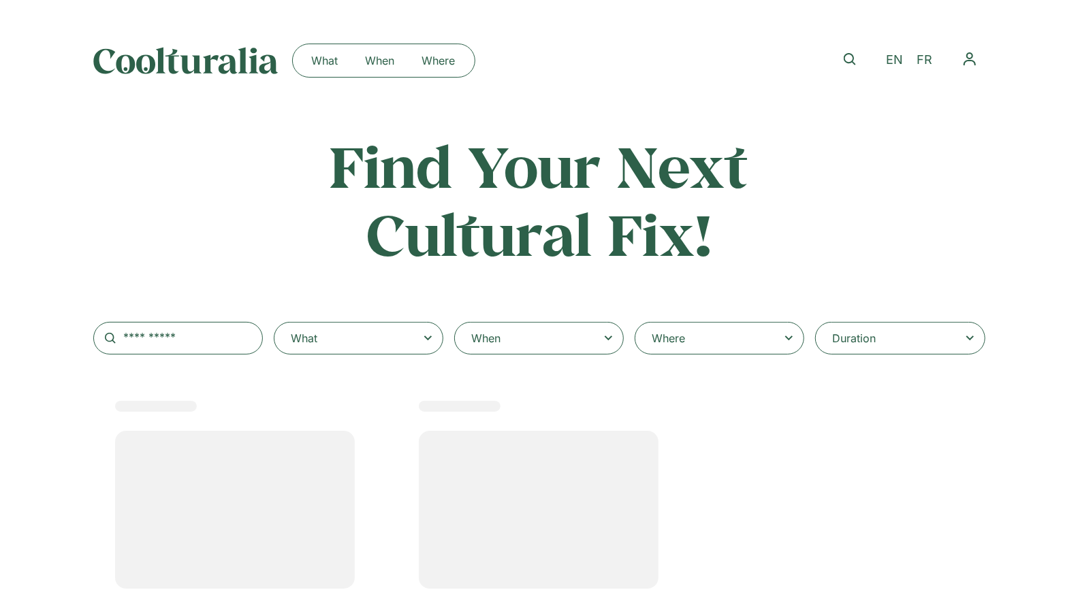
select select
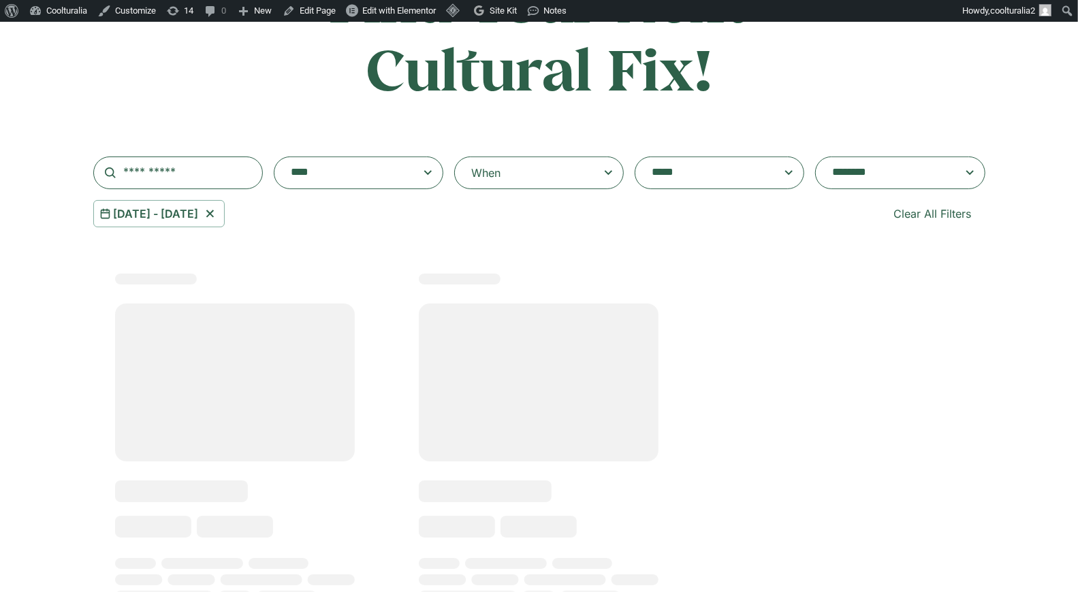
scroll to position [145, 0]
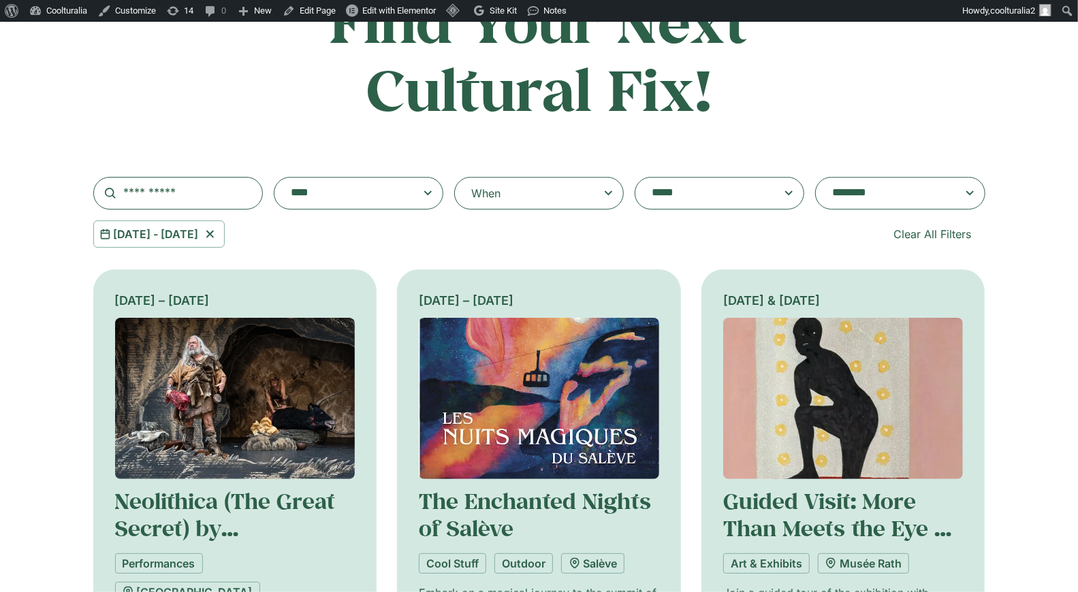
click at [573, 198] on div "When" at bounding box center [539, 193] width 170 height 33
click at [0, 0] on input "When" at bounding box center [0, 0] width 0 height 0
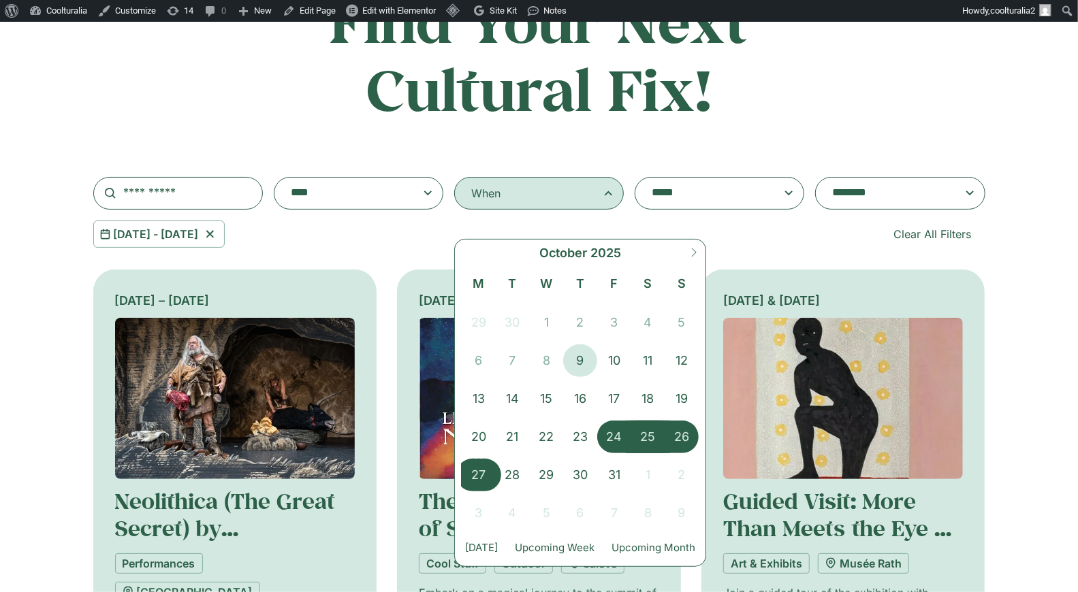
click at [484, 468] on span "27" at bounding box center [479, 475] width 34 height 33
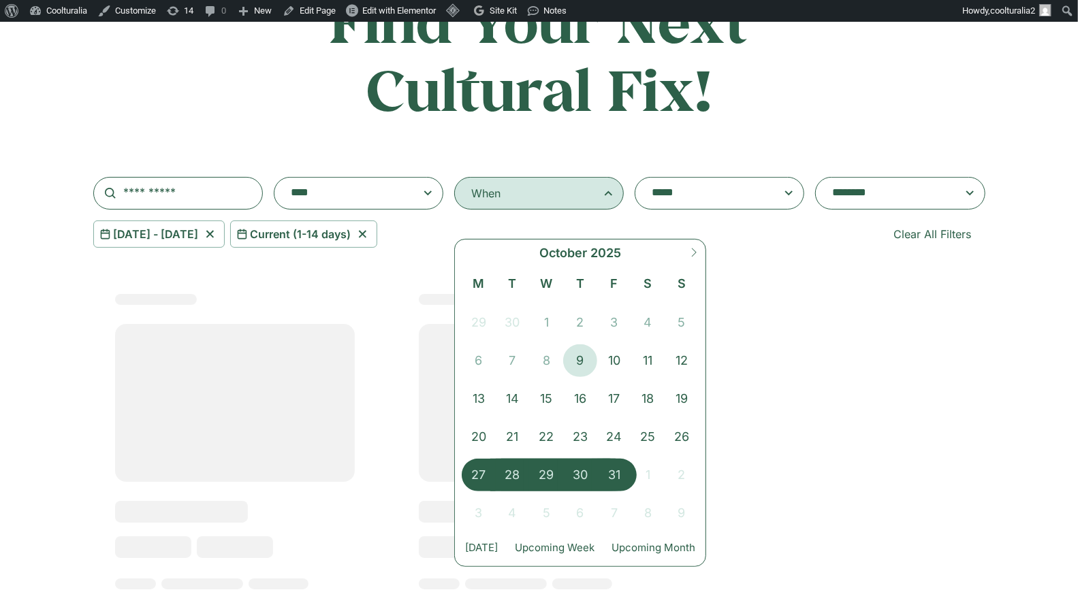
click at [613, 474] on span "31" at bounding box center [614, 475] width 34 height 33
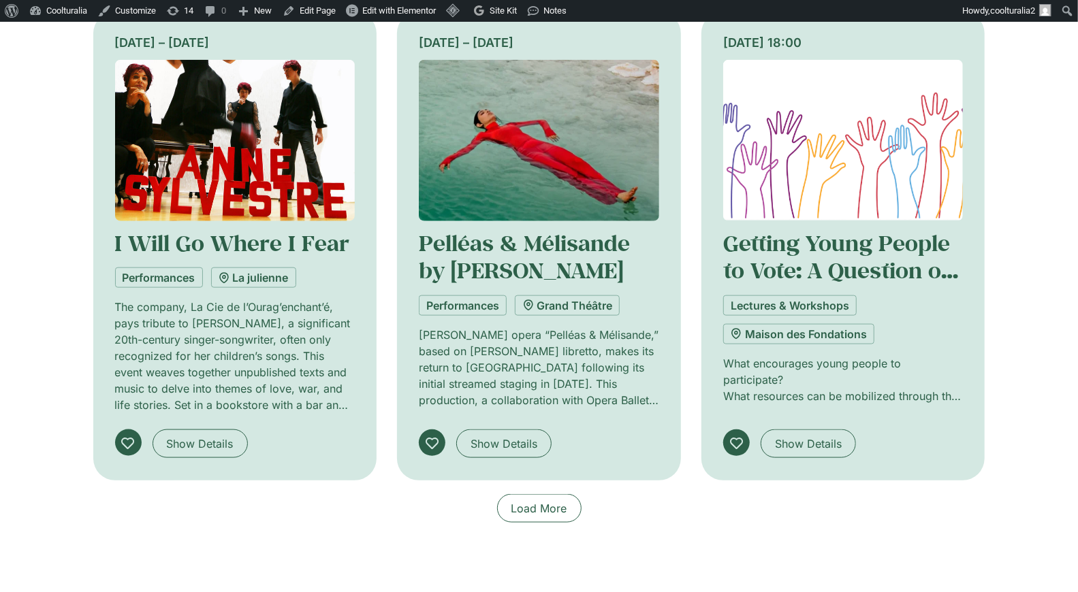
scroll to position [892, 0]
click at [541, 511] on span "Load More" at bounding box center [539, 509] width 56 height 16
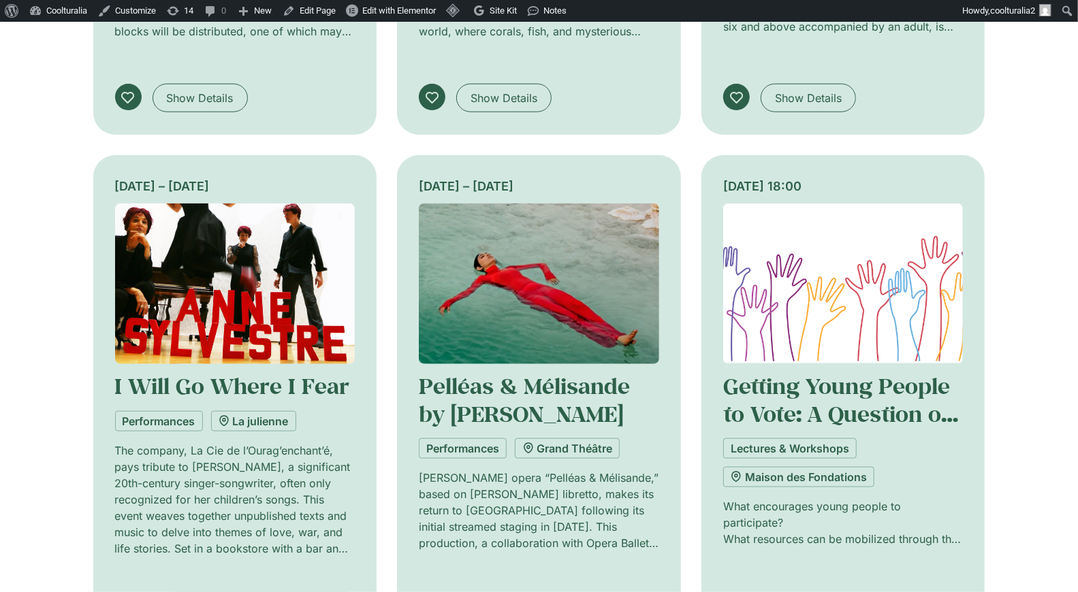
scroll to position [784, 0]
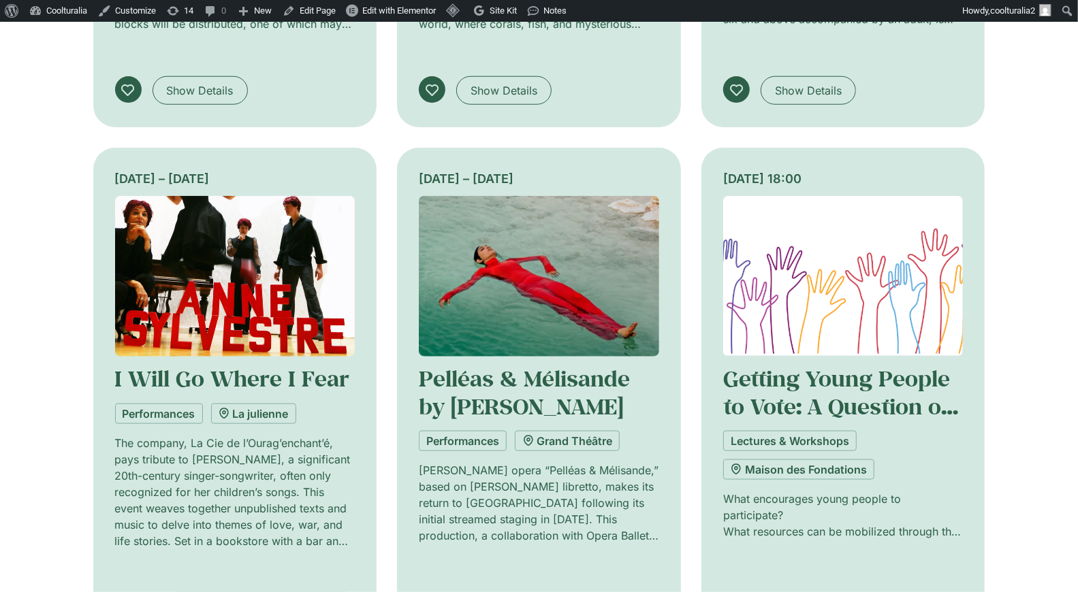
click at [812, 251] on img at bounding box center [843, 276] width 240 height 161
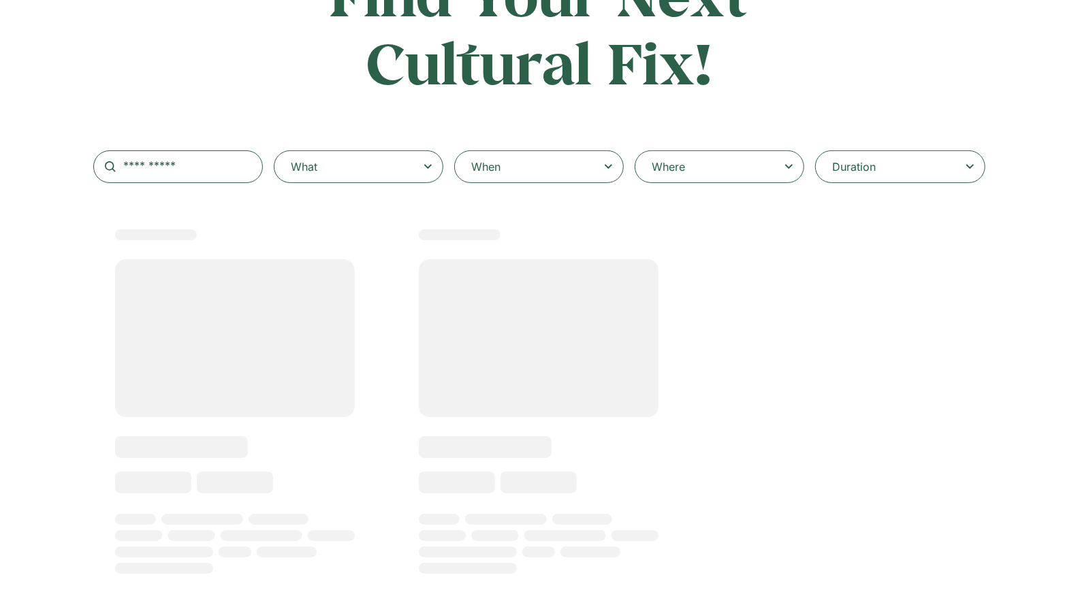
select select
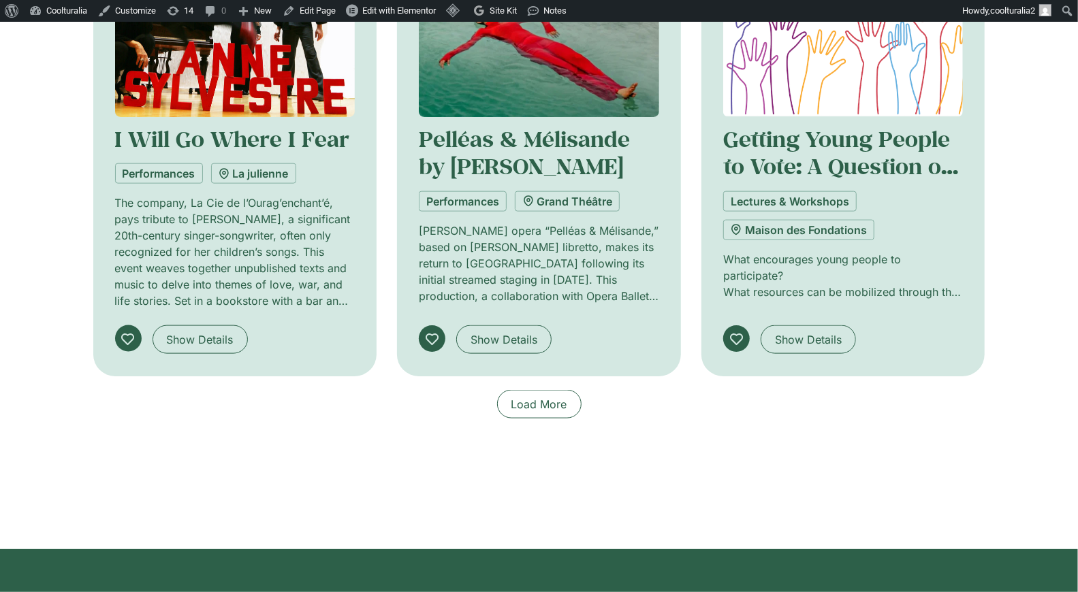
scroll to position [996, 0]
click at [563, 401] on span "Load More" at bounding box center [539, 405] width 56 height 16
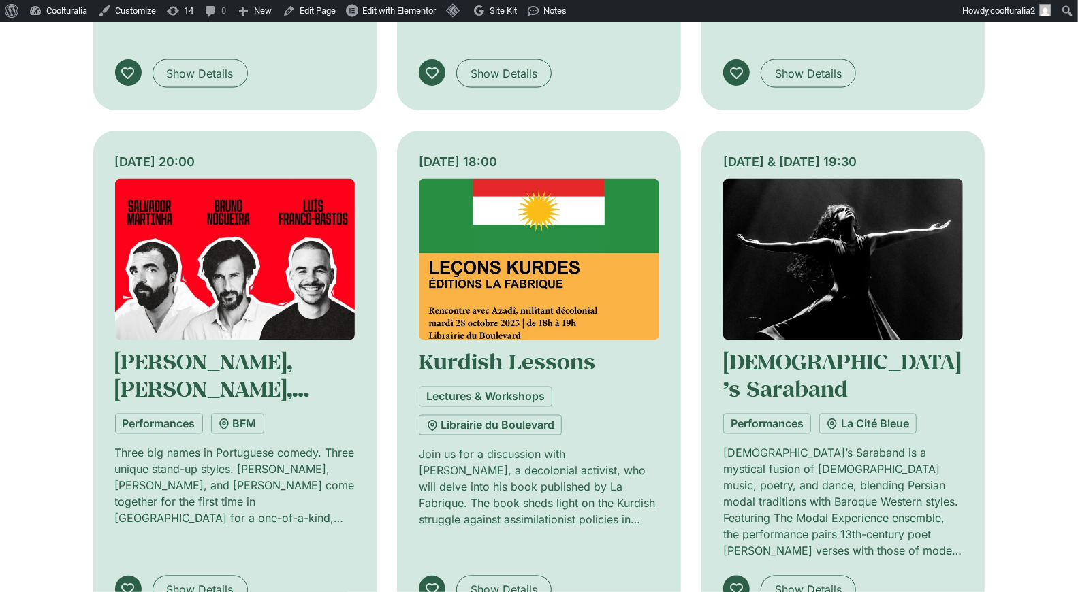
scroll to position [1320, 0]
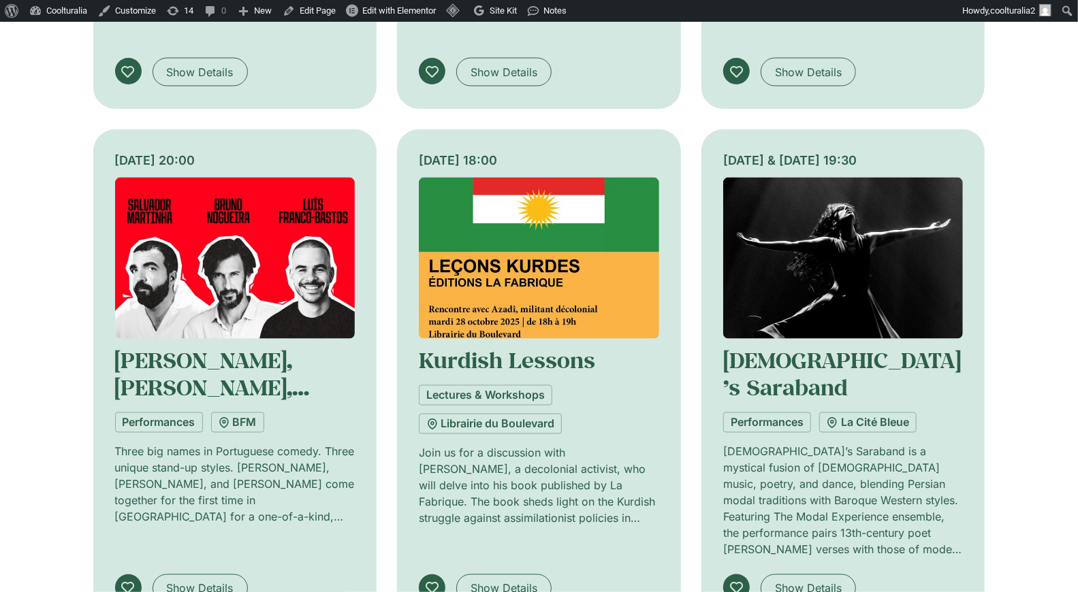
click at [797, 224] on img at bounding box center [843, 258] width 240 height 161
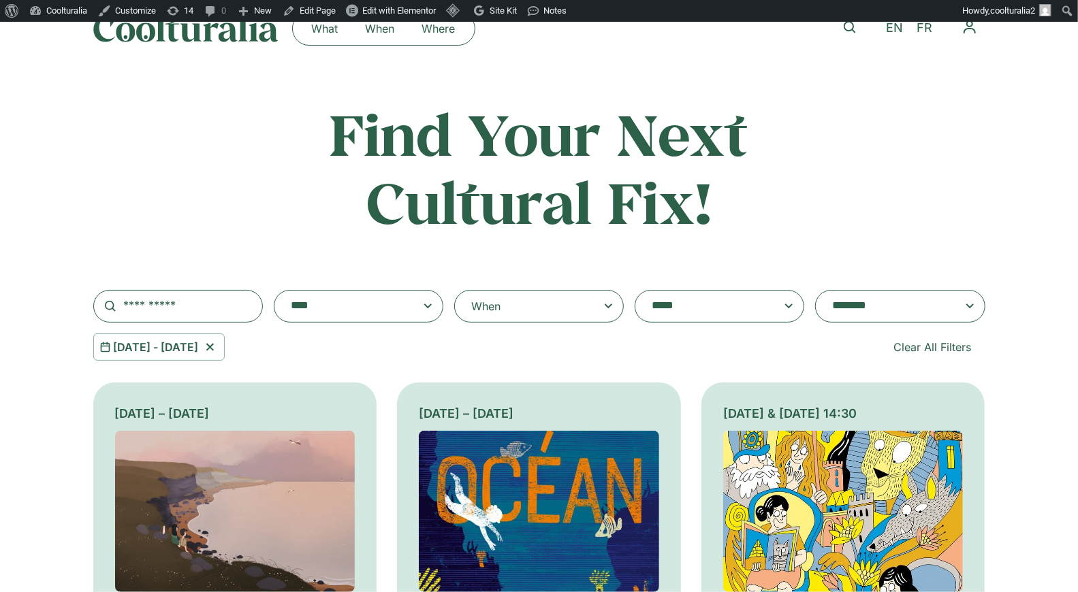
scroll to position [4, 0]
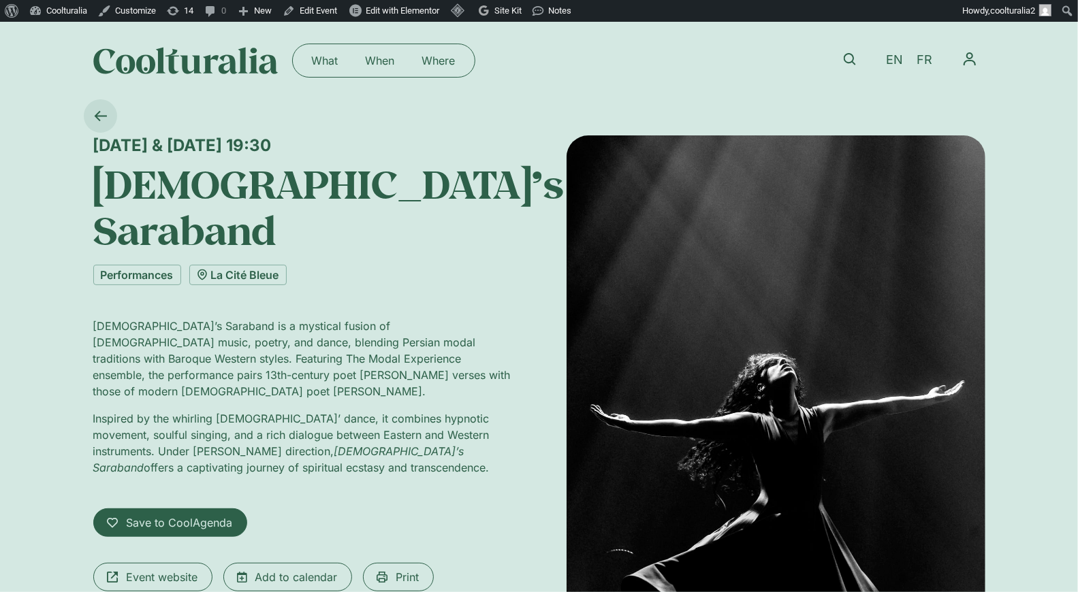
click at [98, 112] on icon at bounding box center [100, 116] width 12 height 10
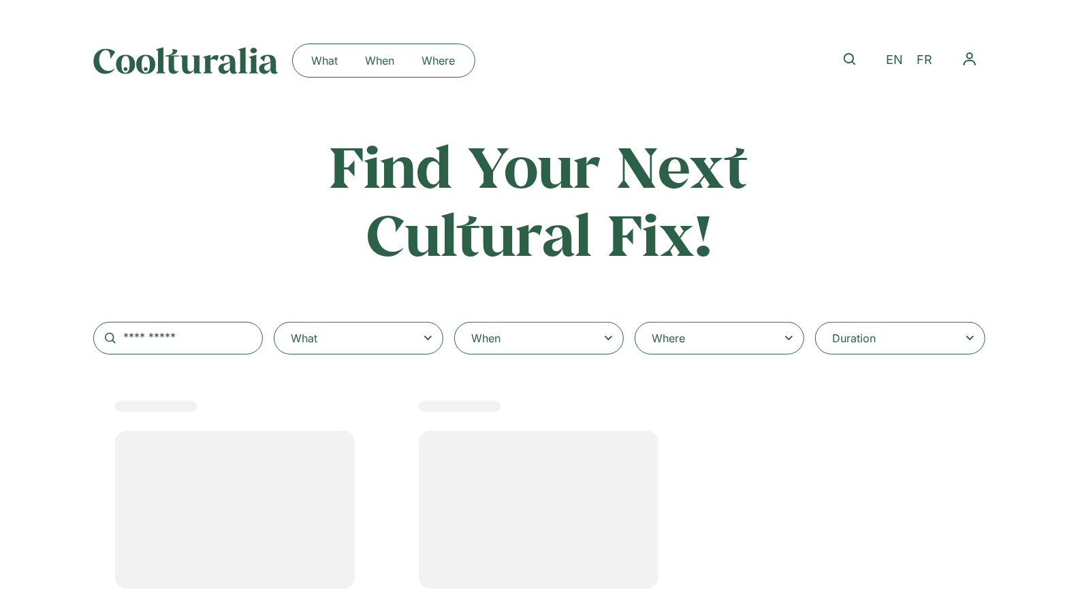
select select
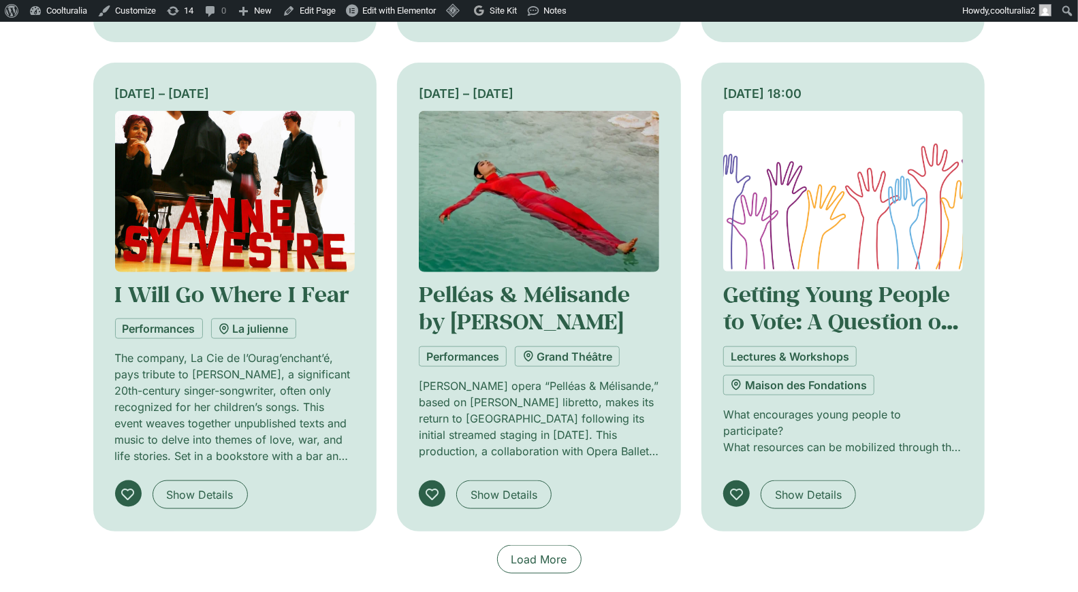
scroll to position [845, 0]
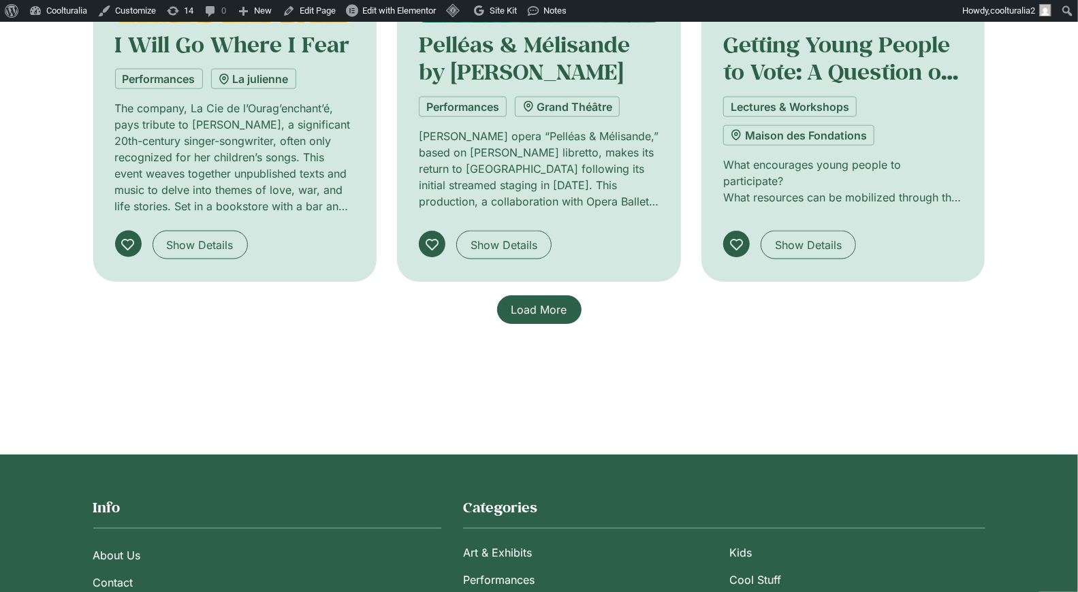
click at [545, 302] on span "Load More" at bounding box center [539, 310] width 56 height 16
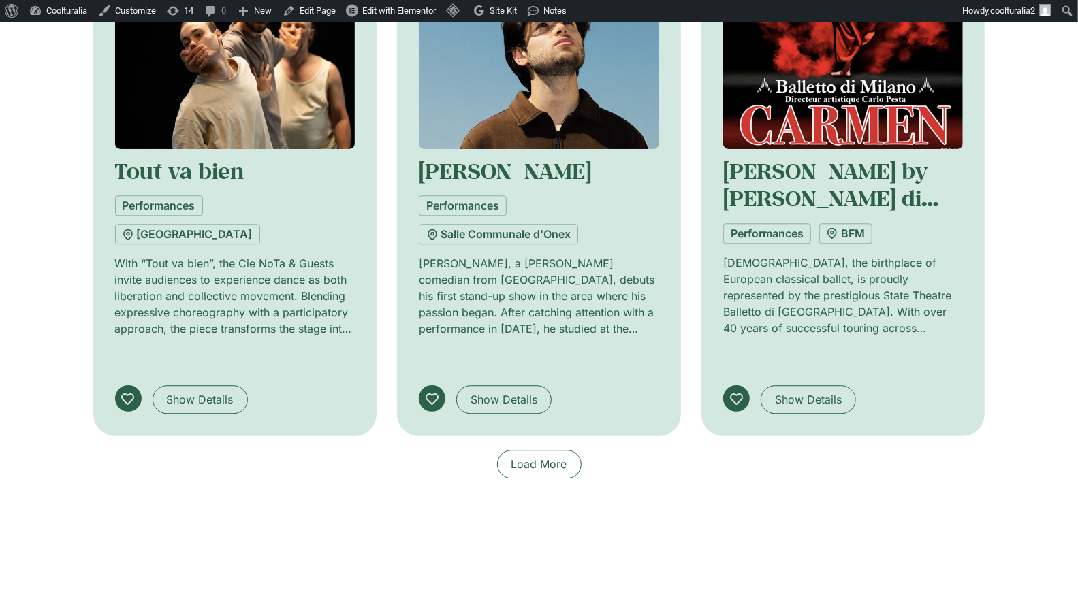
scroll to position [2065, 0]
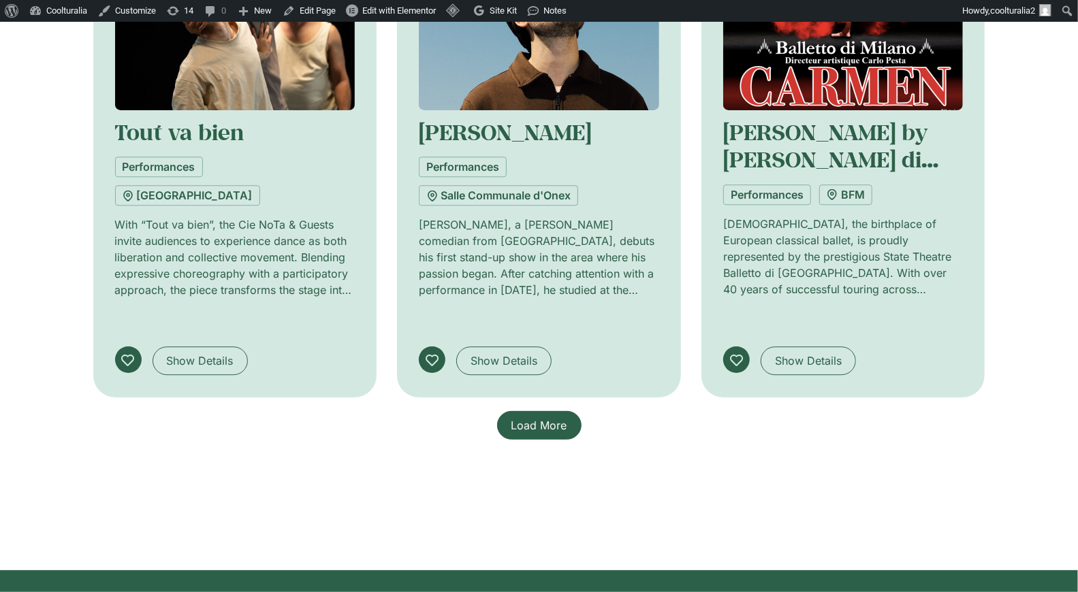
click at [536, 417] on span "Load More" at bounding box center [539, 425] width 56 height 16
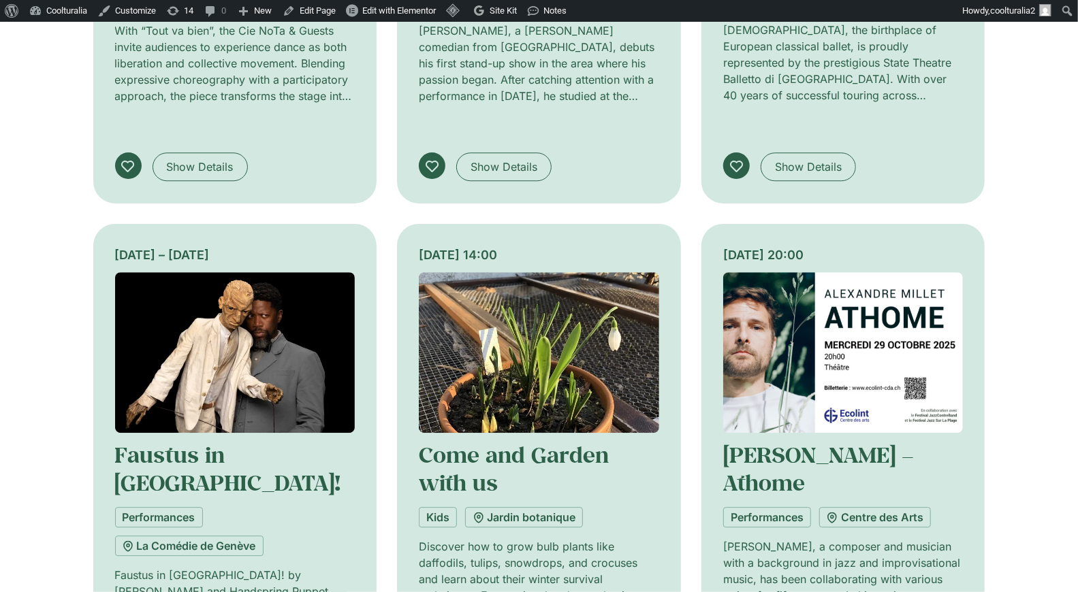
scroll to position [2288, 0]
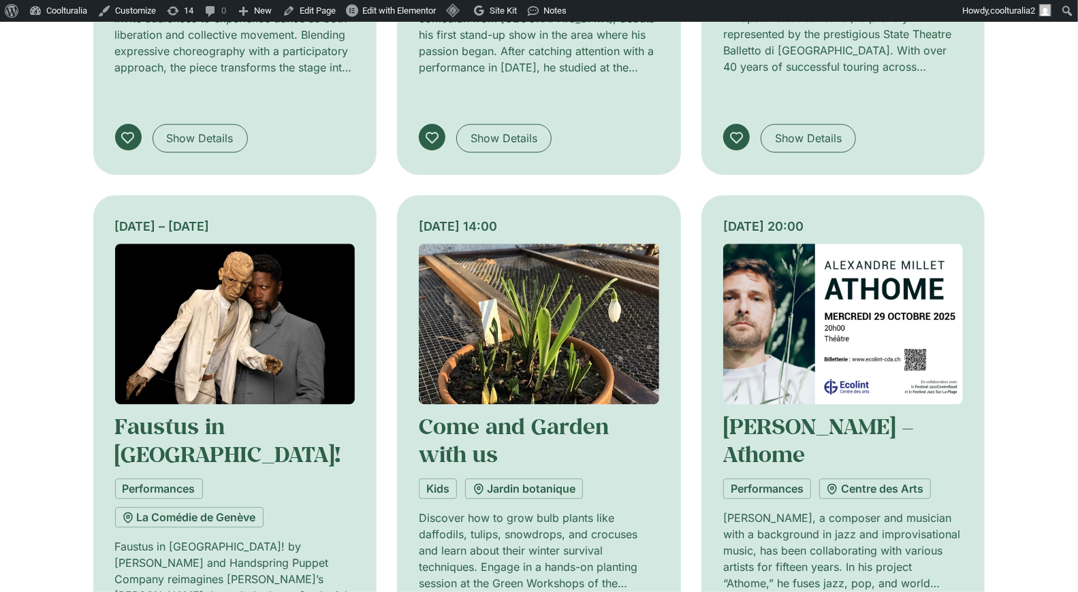
click at [197, 244] on img at bounding box center [235, 324] width 240 height 161
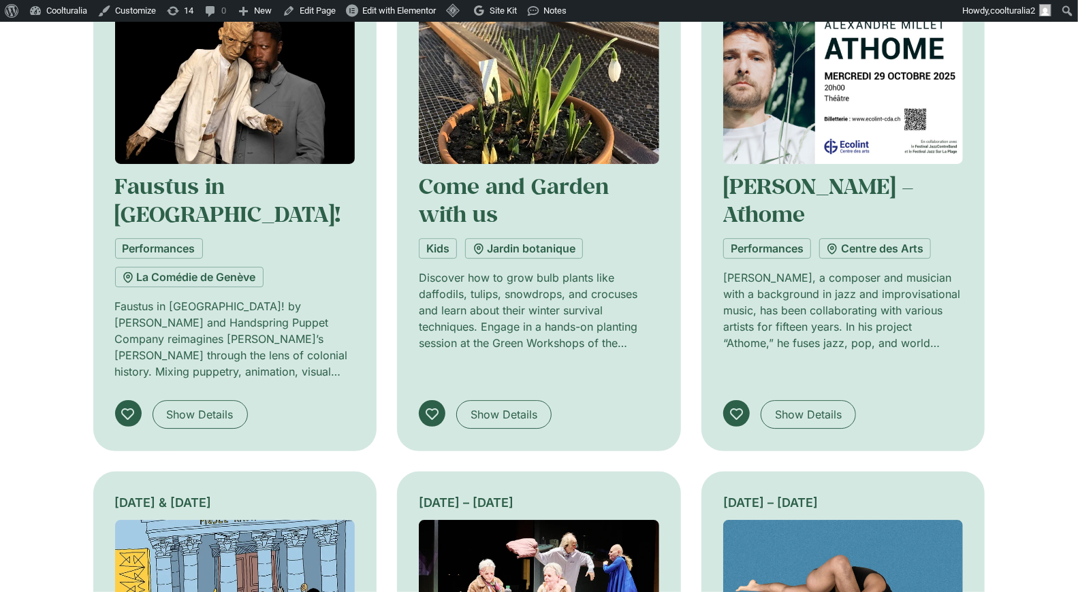
scroll to position [2537, 0]
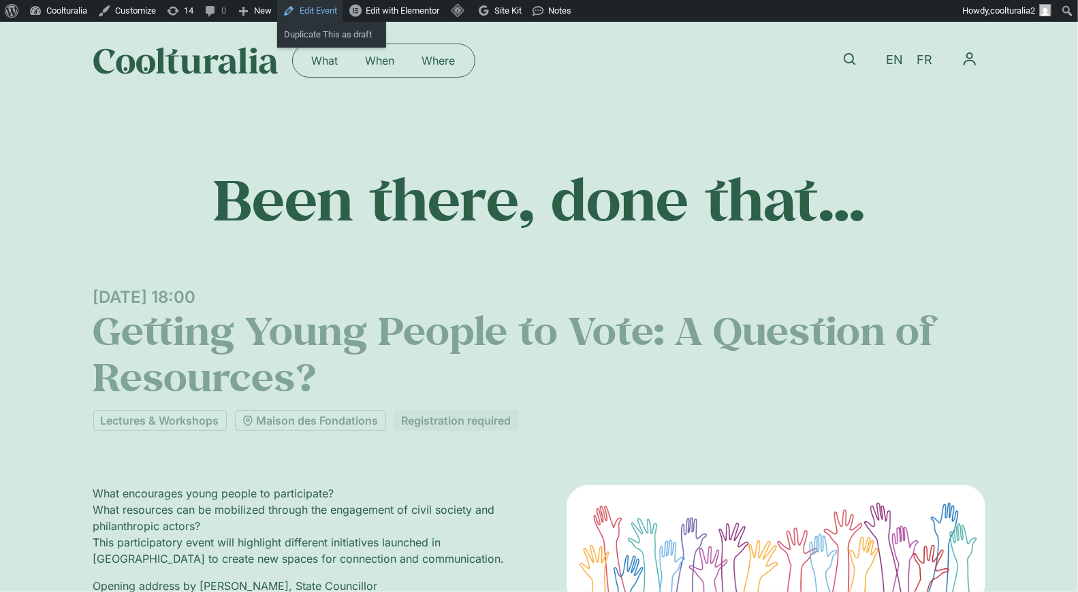
click at [337, 13] on link "Edit Event" at bounding box center [309, 11] width 65 height 22
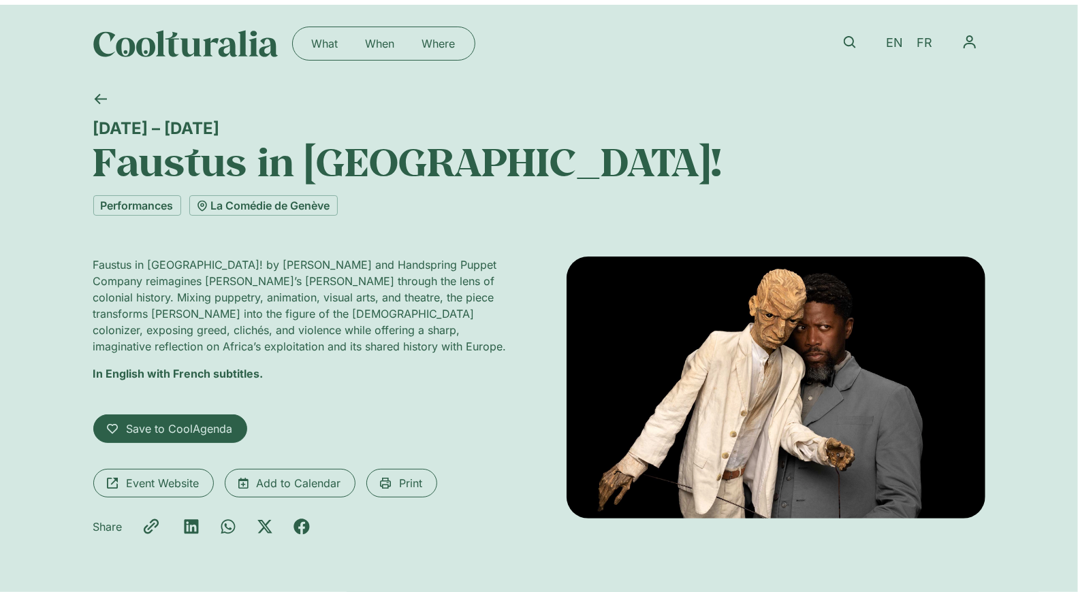
scroll to position [14, 0]
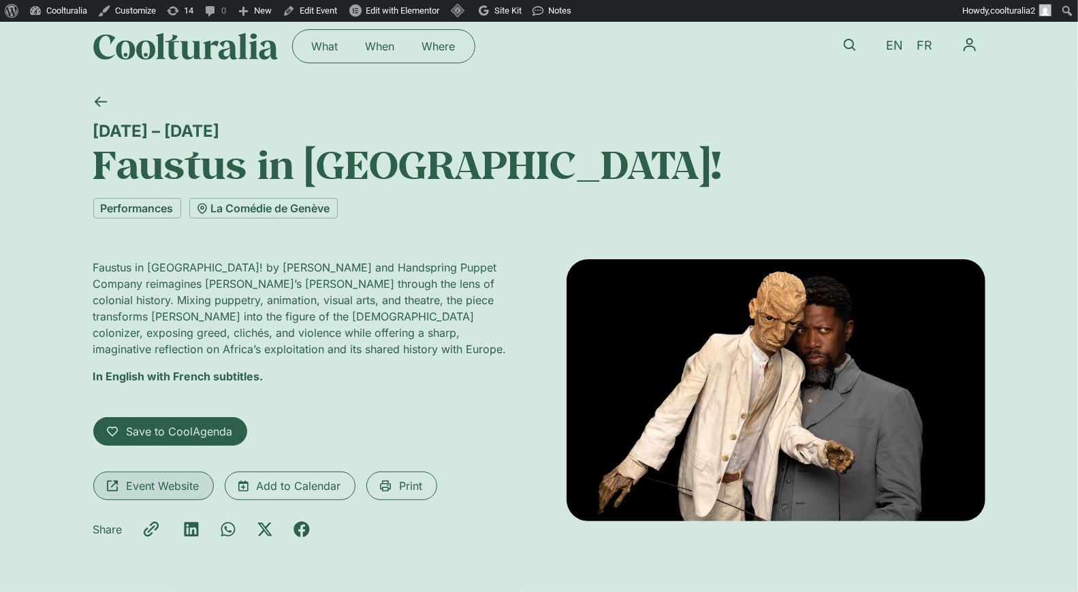
click at [176, 486] on span "Event Website" at bounding box center [163, 486] width 73 height 16
click at [104, 99] on icon at bounding box center [100, 101] width 13 height 13
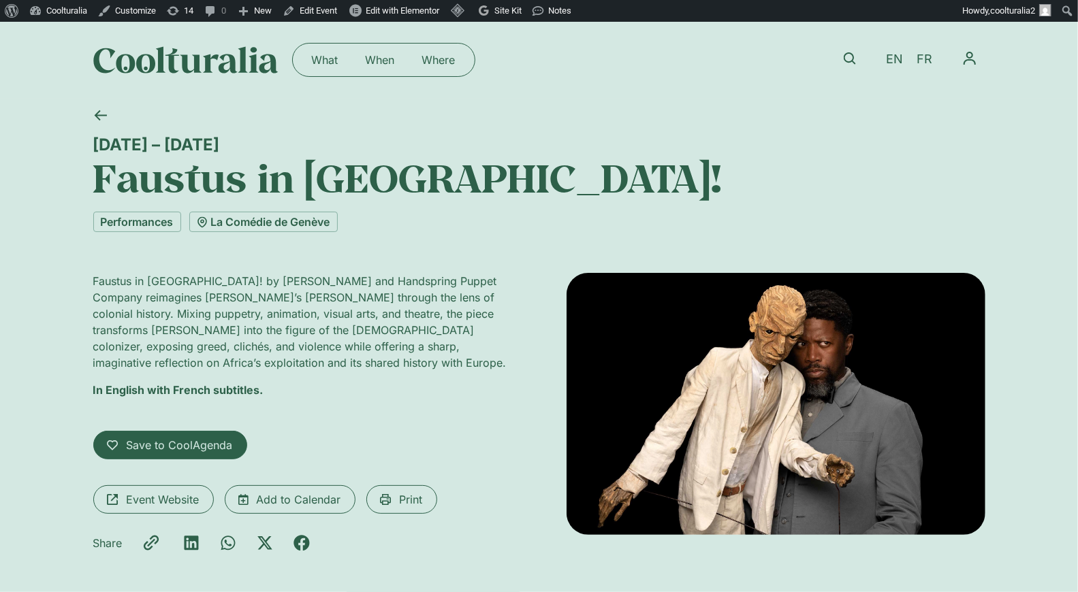
scroll to position [0, 0]
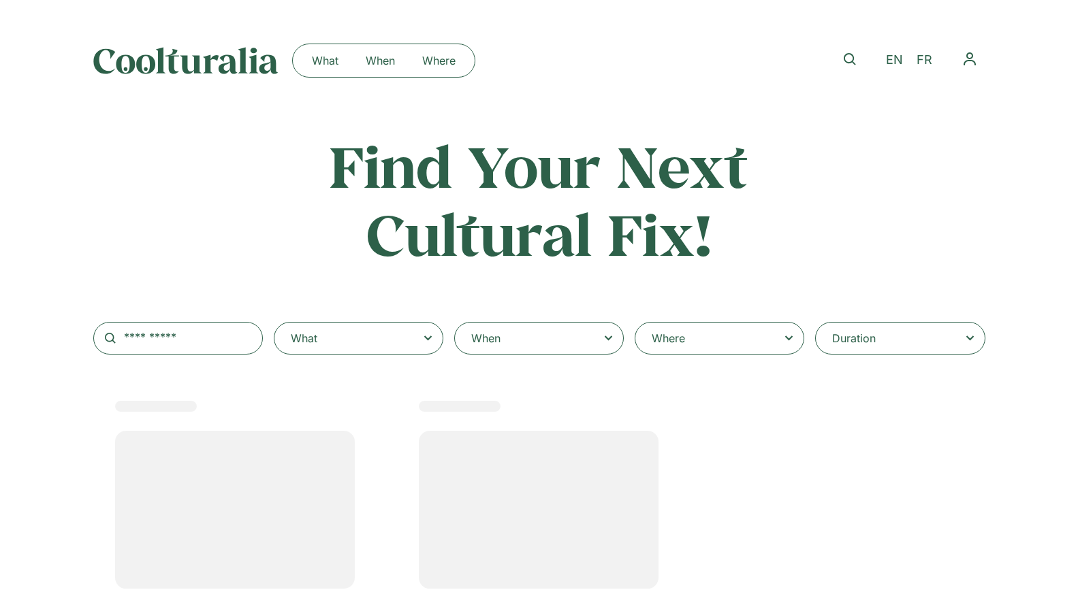
select select
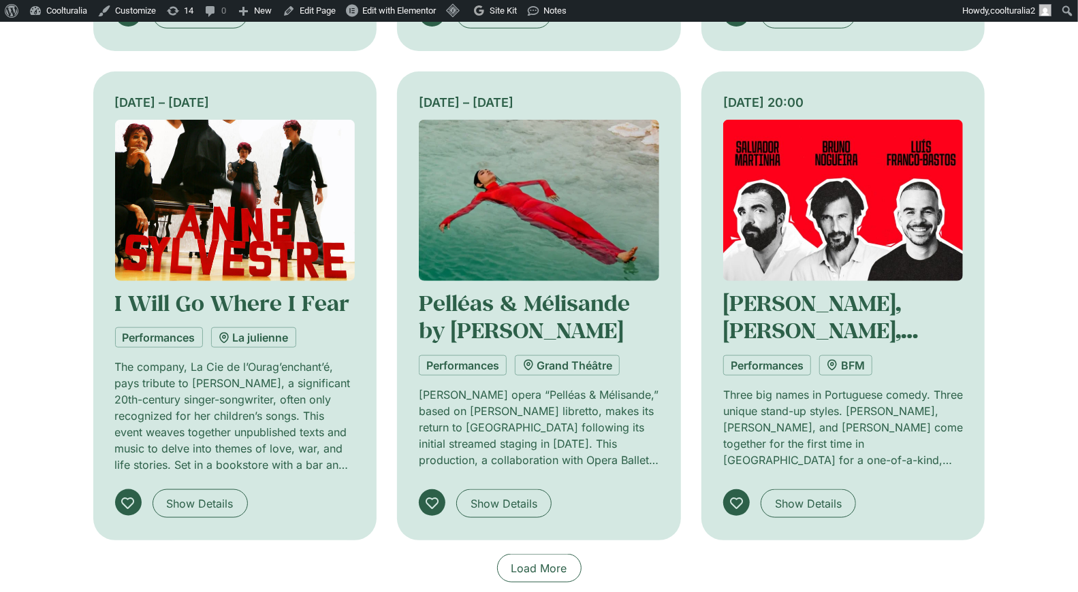
scroll to position [1091, 0]
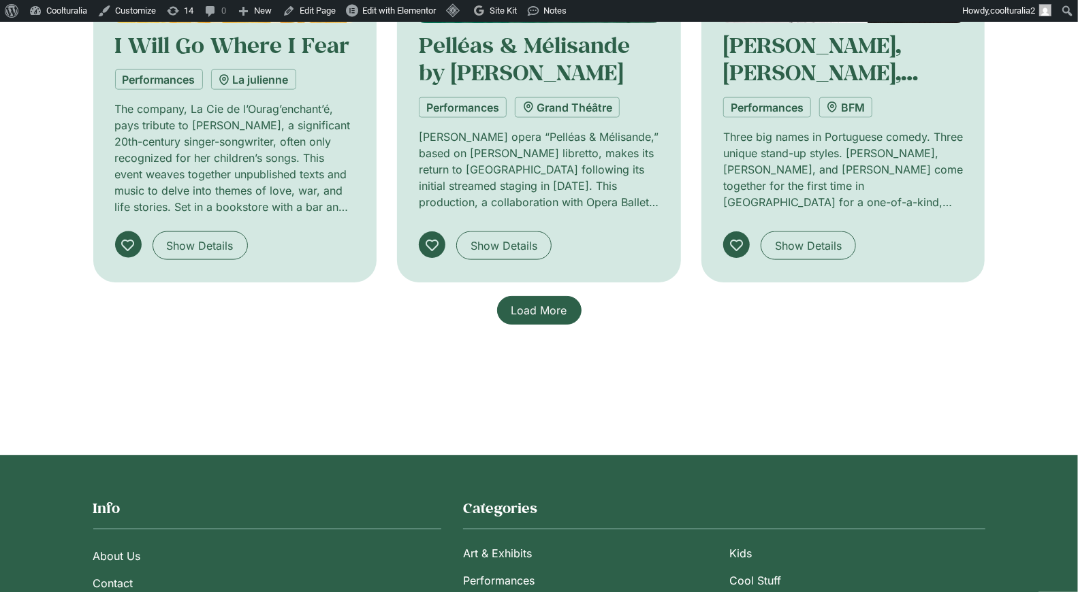
click at [531, 302] on span "Load More" at bounding box center [539, 310] width 56 height 16
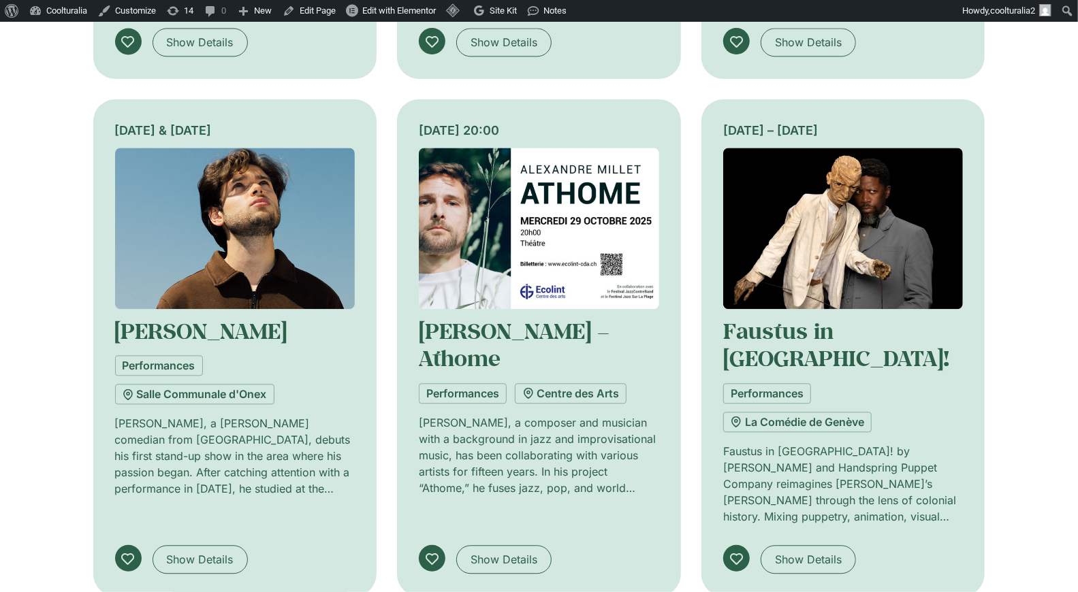
scroll to position [1869, 0]
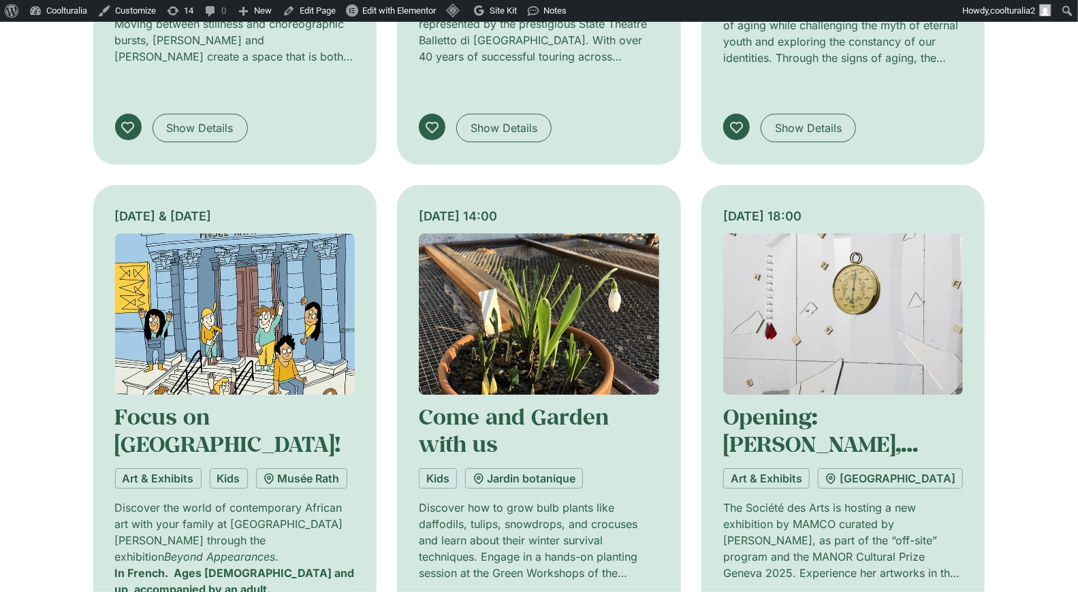
scroll to position [2816, 0]
click at [810, 233] on img at bounding box center [843, 313] width 240 height 161
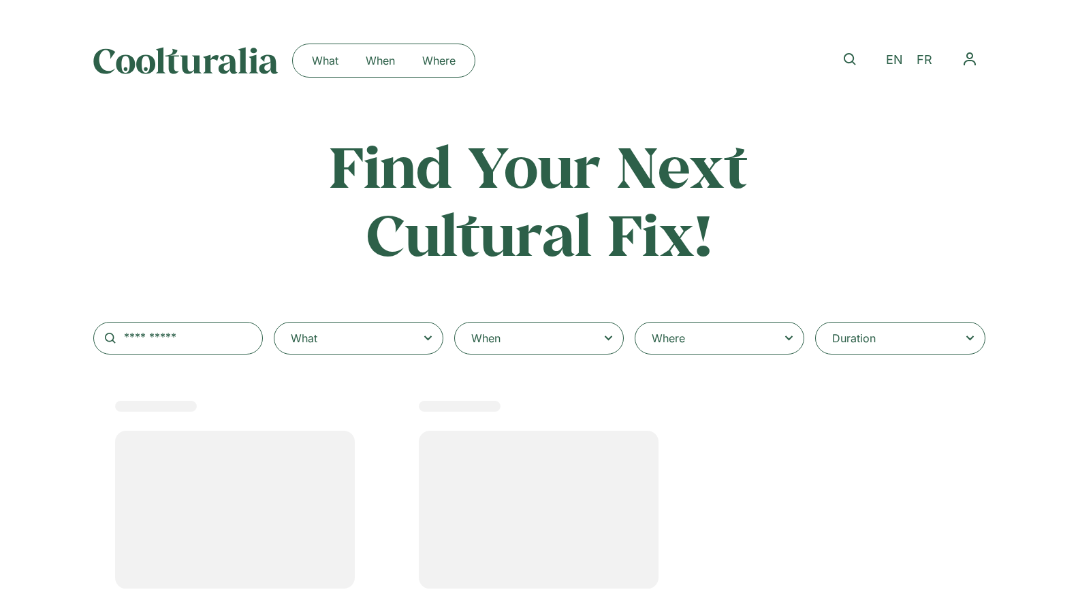
select select
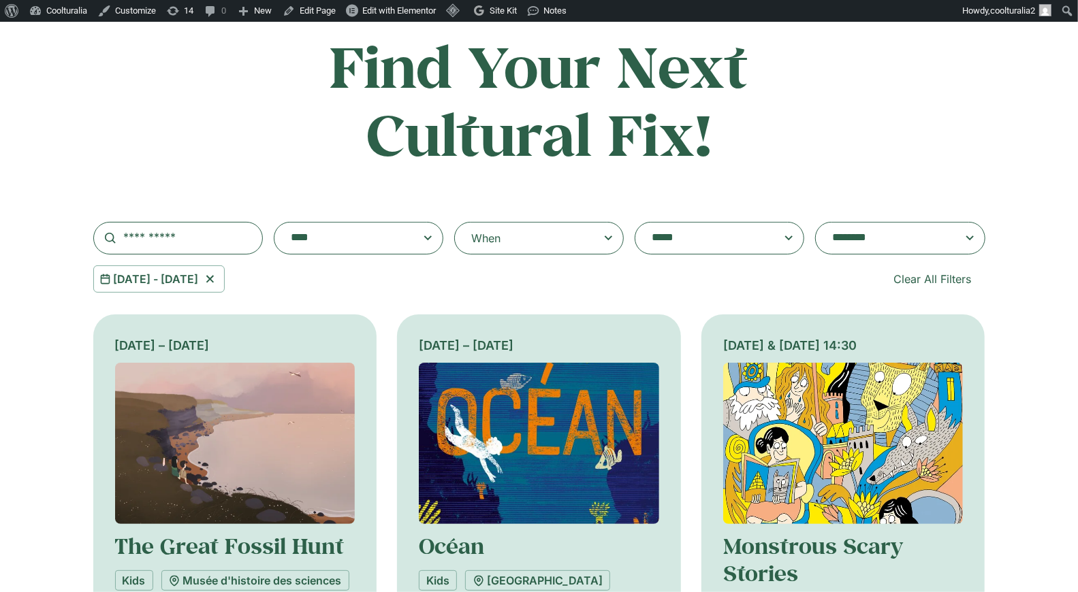
scroll to position [104, 0]
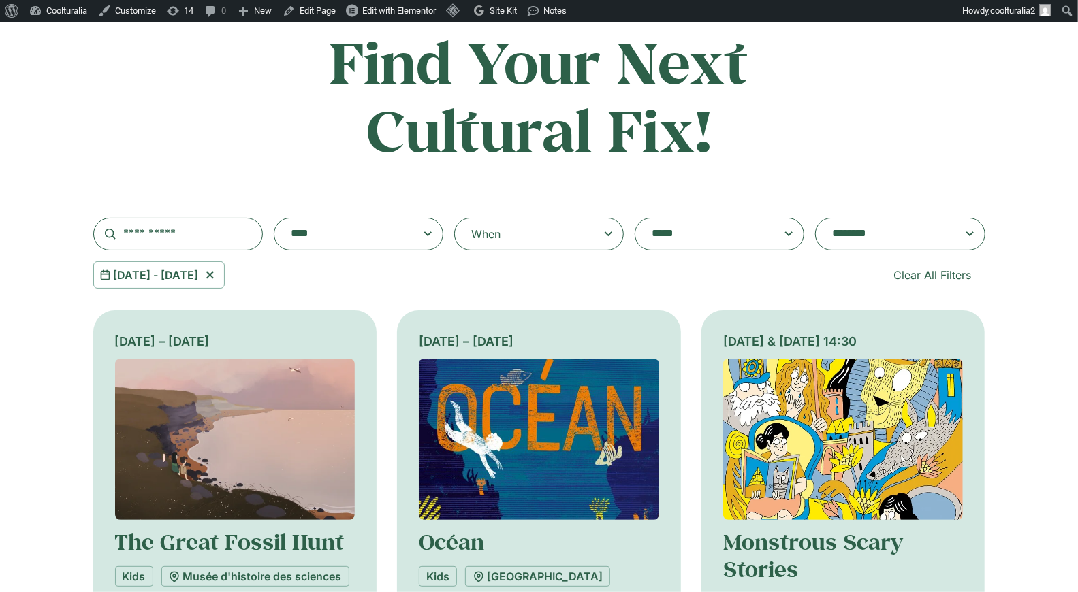
click at [219, 276] on icon at bounding box center [210, 275] width 17 height 16
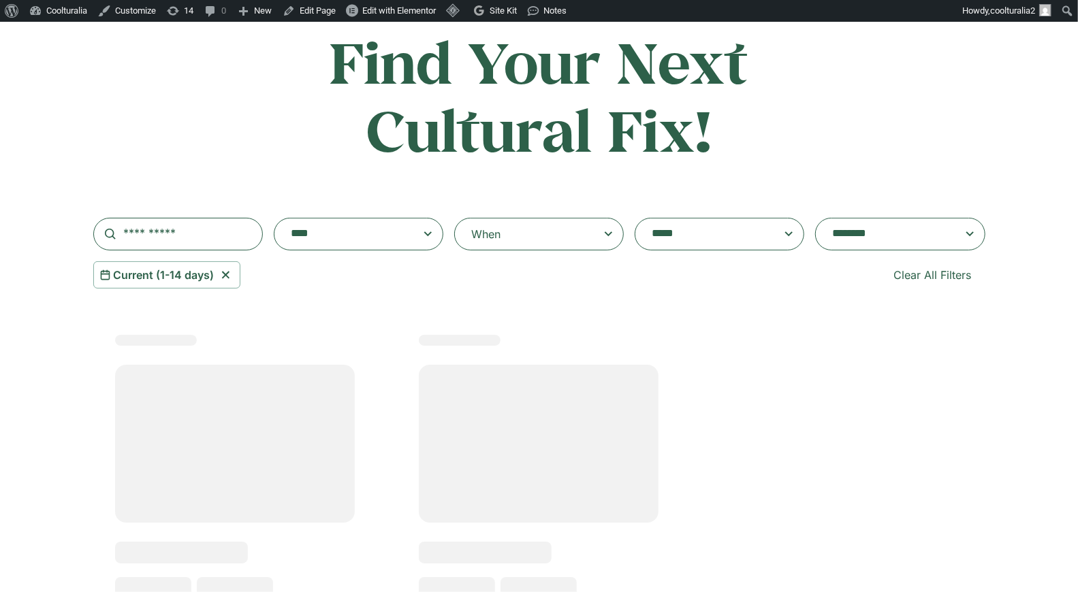
click at [601, 234] on icon at bounding box center [608, 234] width 17 height 16
click at [0, 0] on input "When" at bounding box center [0, 0] width 0 height 0
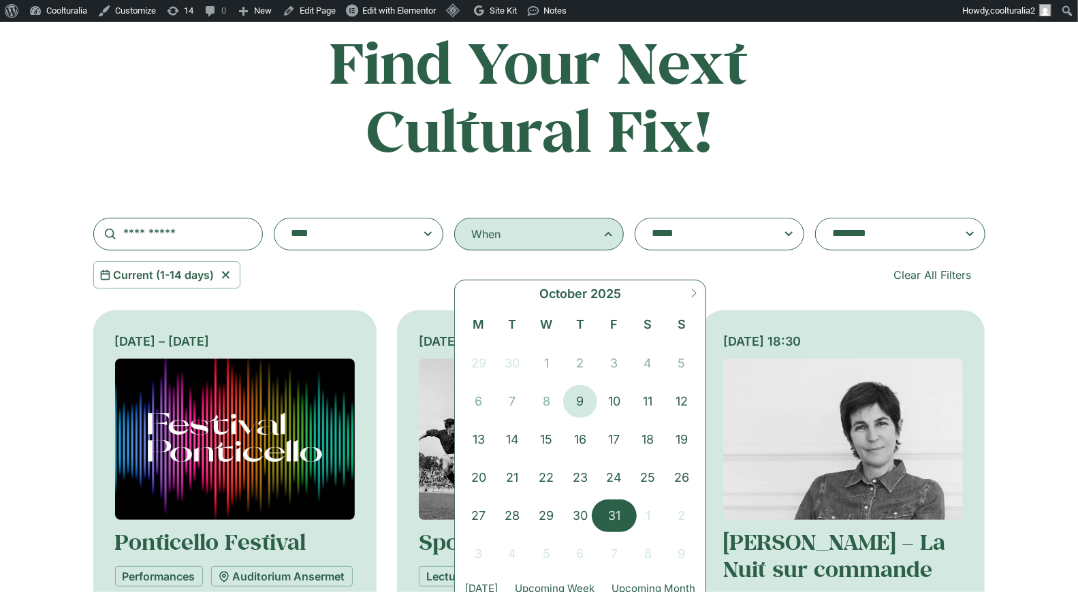
click at [610, 513] on span "31" at bounding box center [614, 516] width 34 height 33
click at [694, 515] on span "2" at bounding box center [682, 516] width 34 height 33
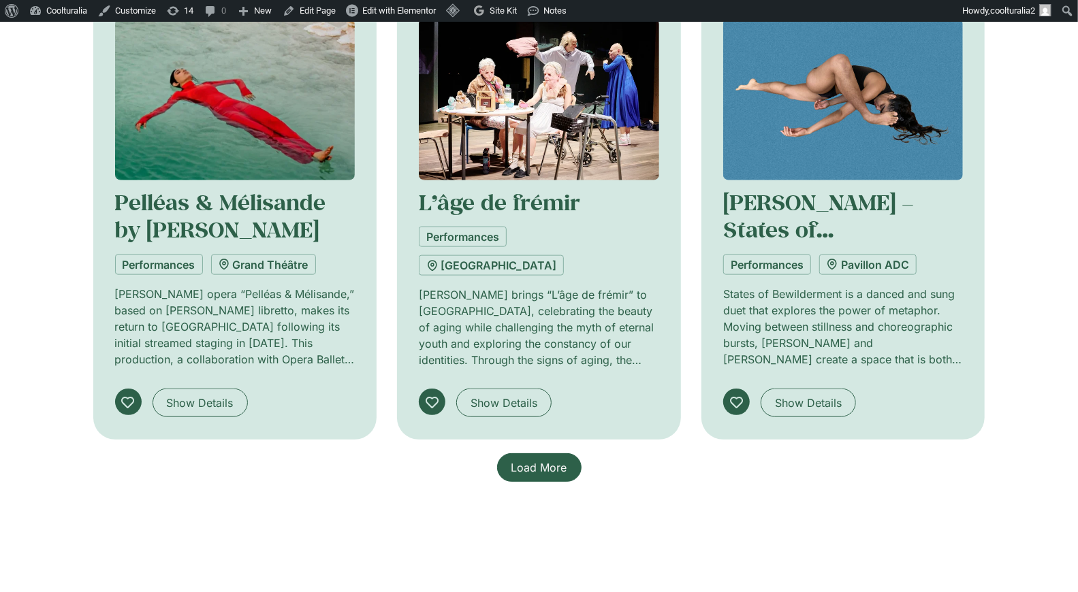
scroll to position [940, 0]
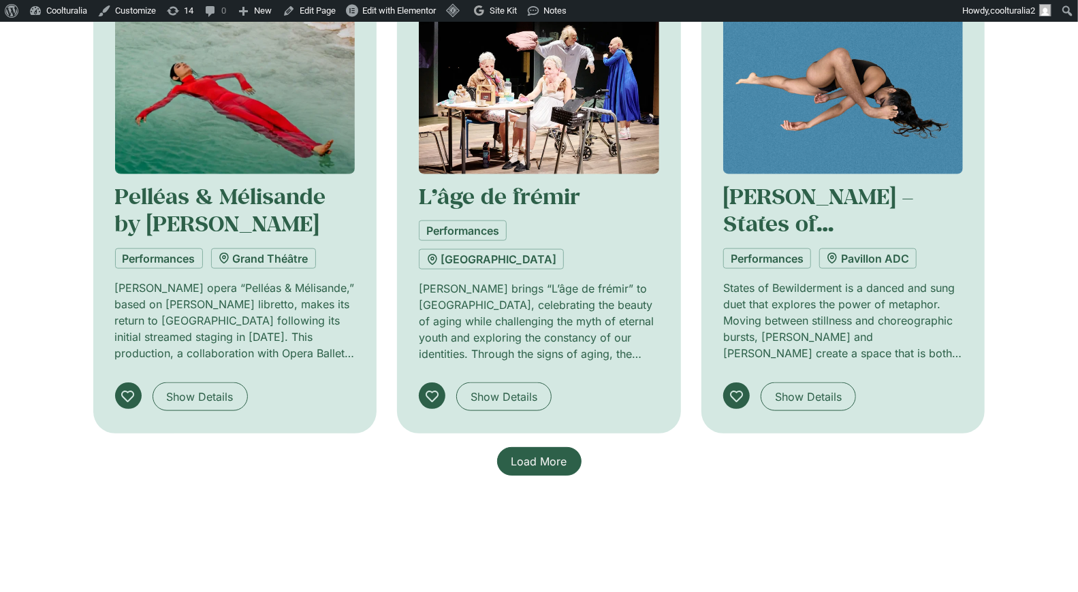
click at [539, 464] on span "Load More" at bounding box center [539, 462] width 56 height 16
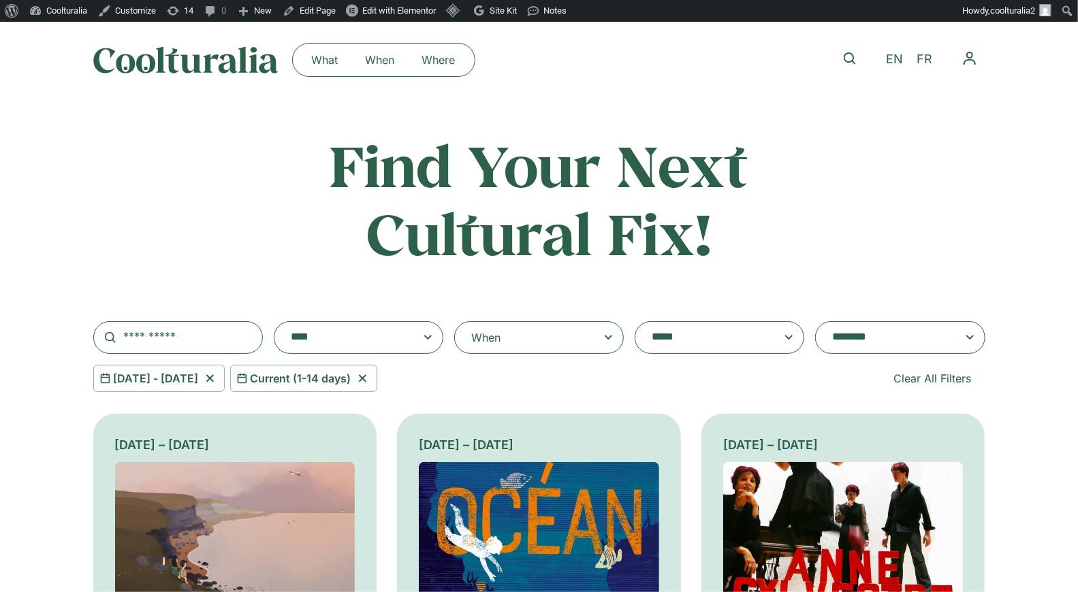
scroll to position [0, 0]
click at [590, 341] on div "When" at bounding box center [539, 338] width 170 height 33
click at [0, 0] on input "**********" at bounding box center [0, 0] width 0 height 0
click at [816, 221] on div "**********" at bounding box center [539, 262] width 892 height 261
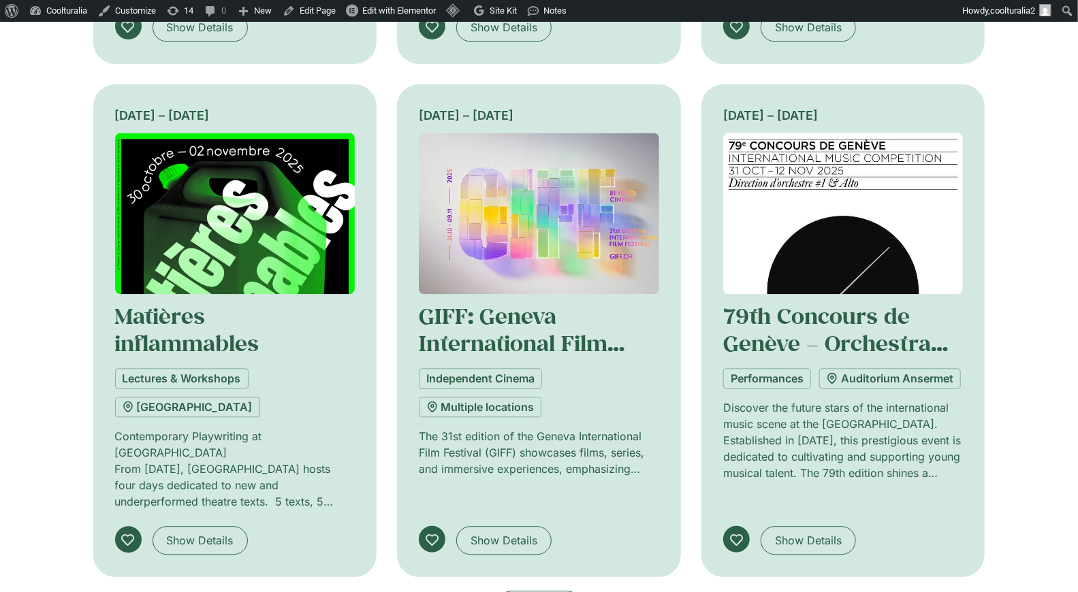
scroll to position [1870, 0]
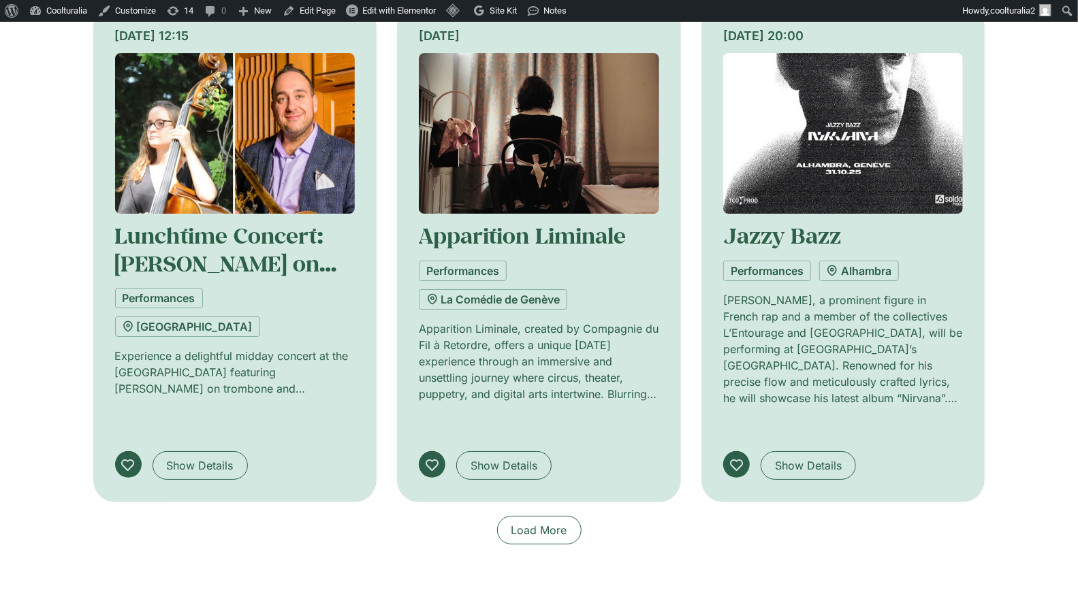
scroll to position [3015, 0]
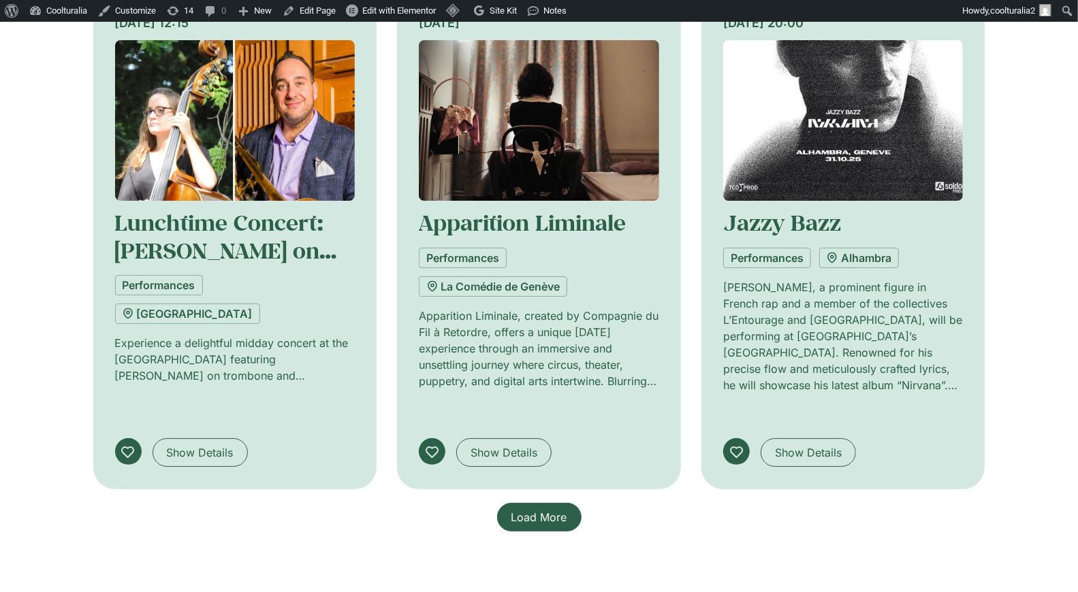
click at [559, 509] on span "Load More" at bounding box center [539, 517] width 56 height 16
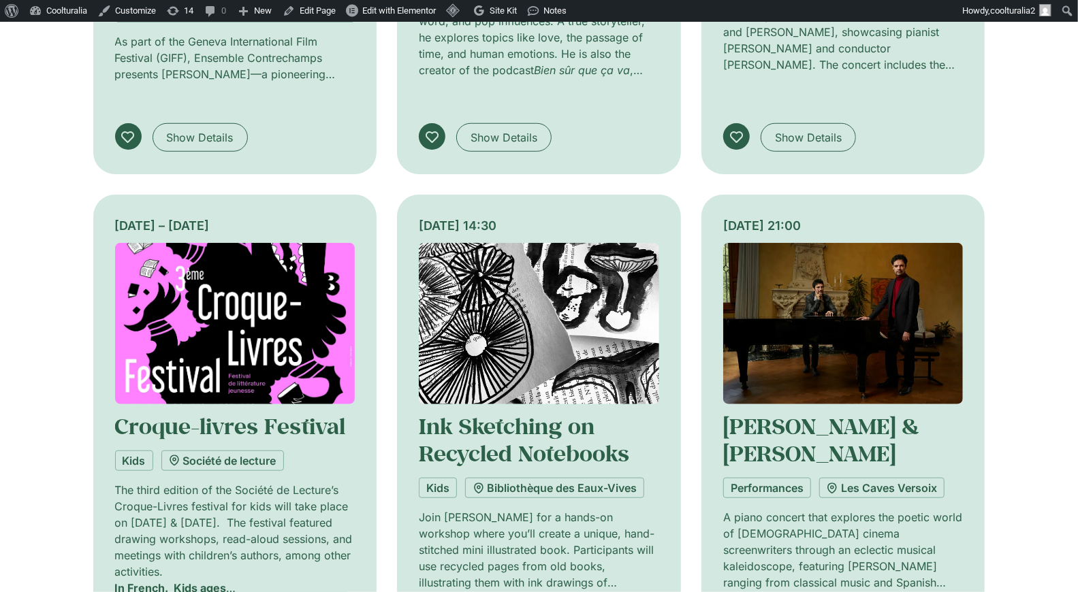
scroll to position [3855, 0]
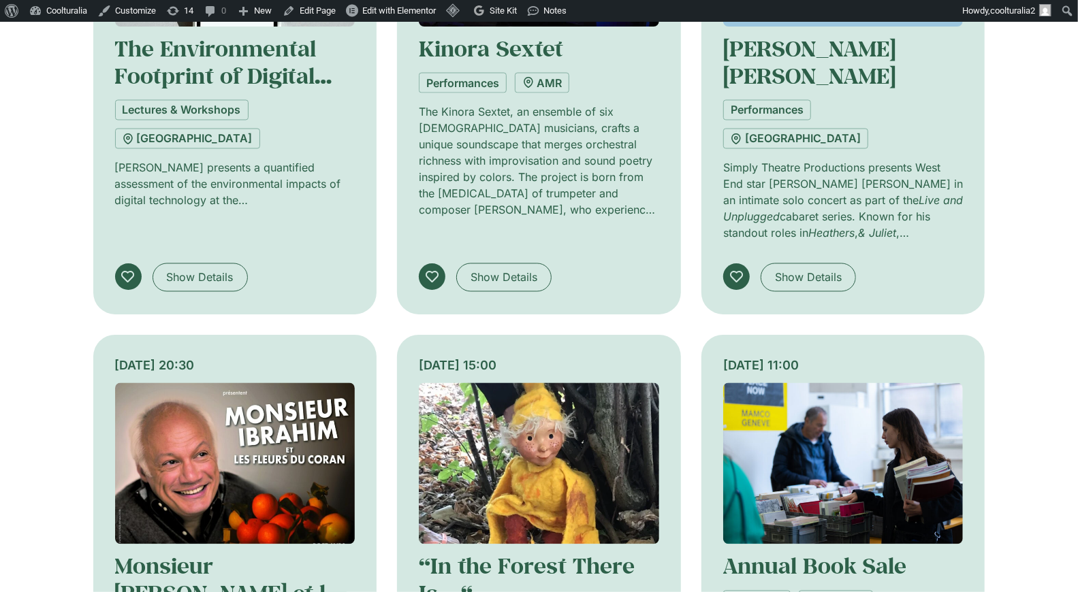
scroll to position [4803, 0]
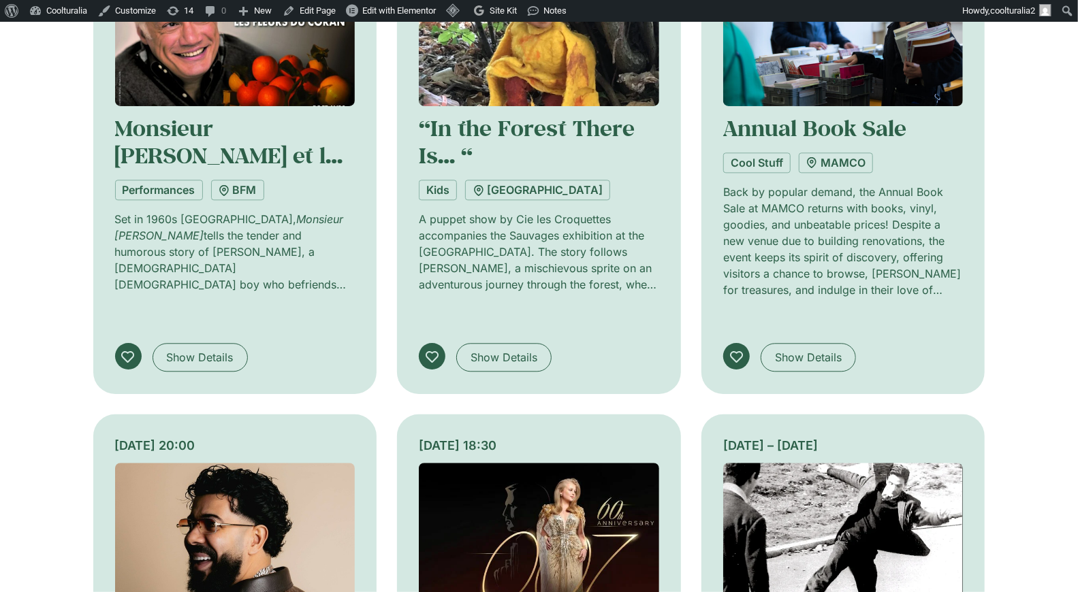
scroll to position [5194, 0]
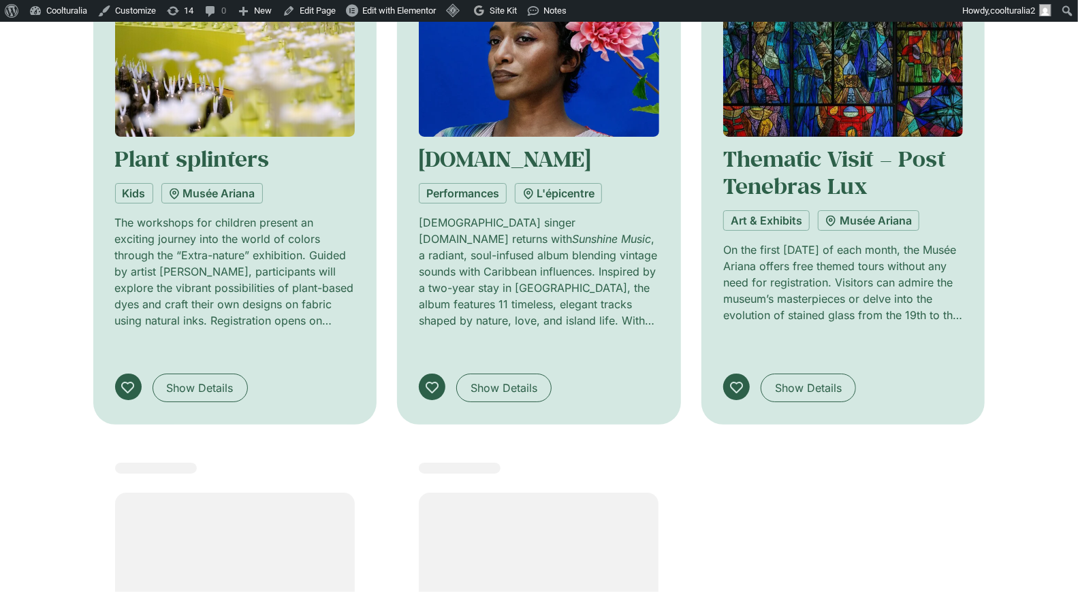
scroll to position [6192, 0]
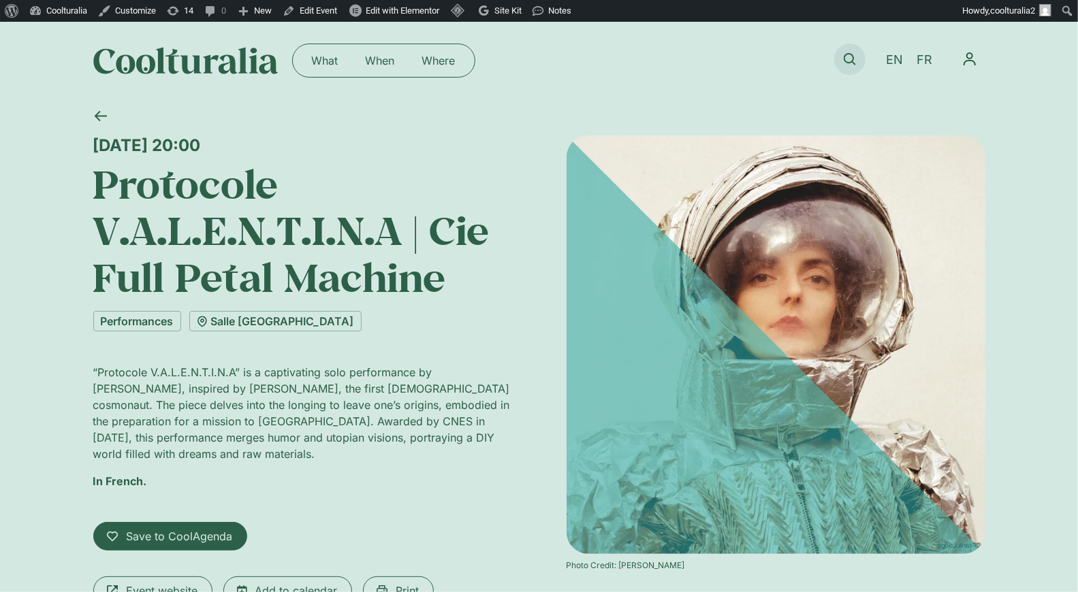
click at [844, 57] on icon at bounding box center [850, 59] width 12 height 12
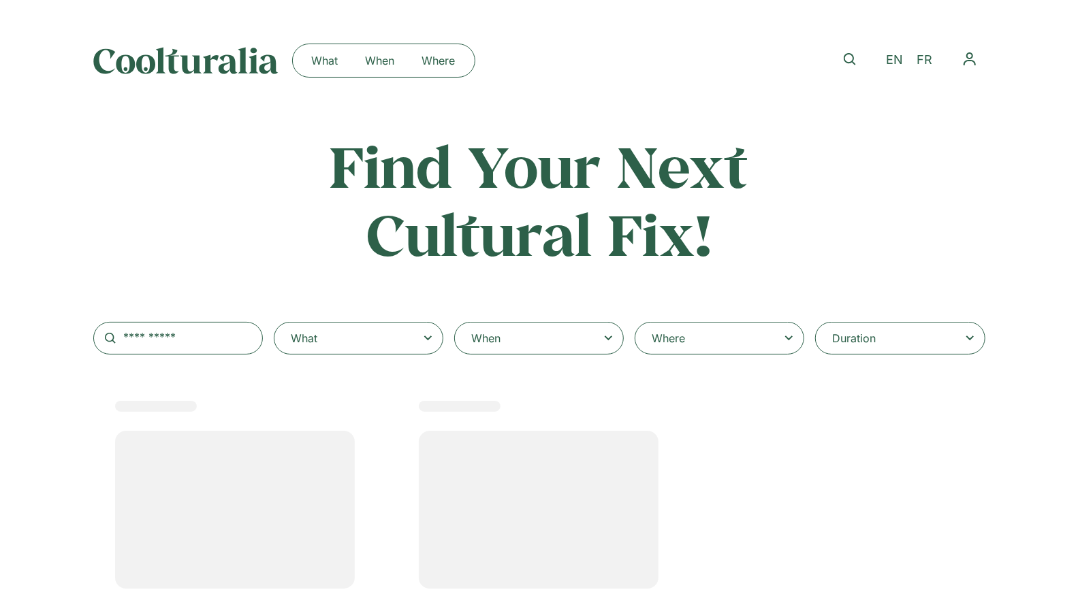
select select
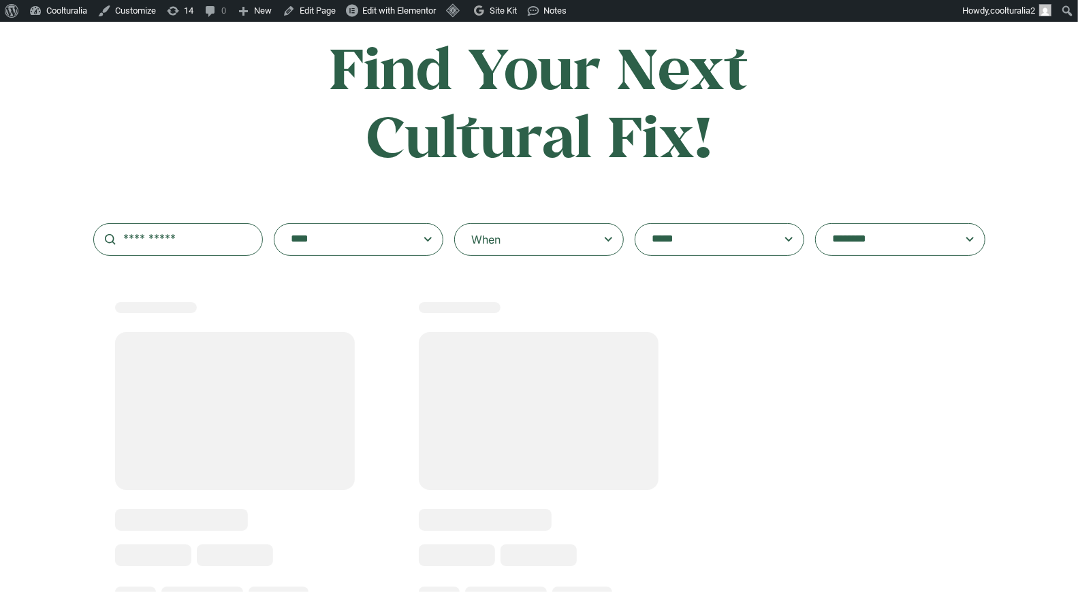
scroll to position [101, 0]
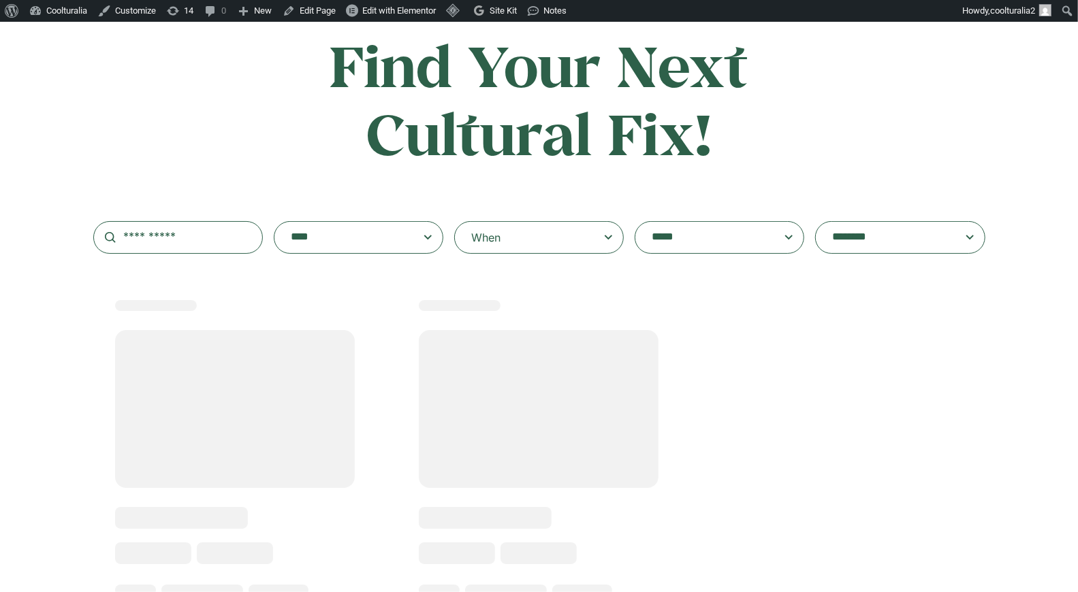
click at [597, 242] on div "When" at bounding box center [539, 237] width 170 height 33
click at [0, 0] on input "When" at bounding box center [0, 0] width 0 height 0
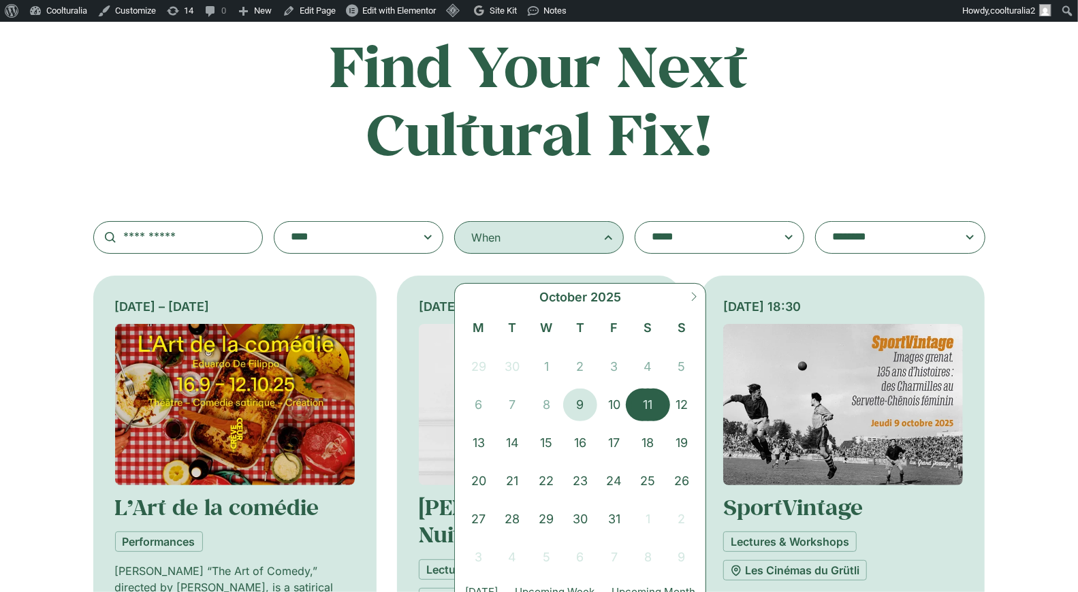
click at [646, 404] on span "11" at bounding box center [648, 405] width 34 height 33
click at [678, 400] on span "12" at bounding box center [682, 405] width 34 height 33
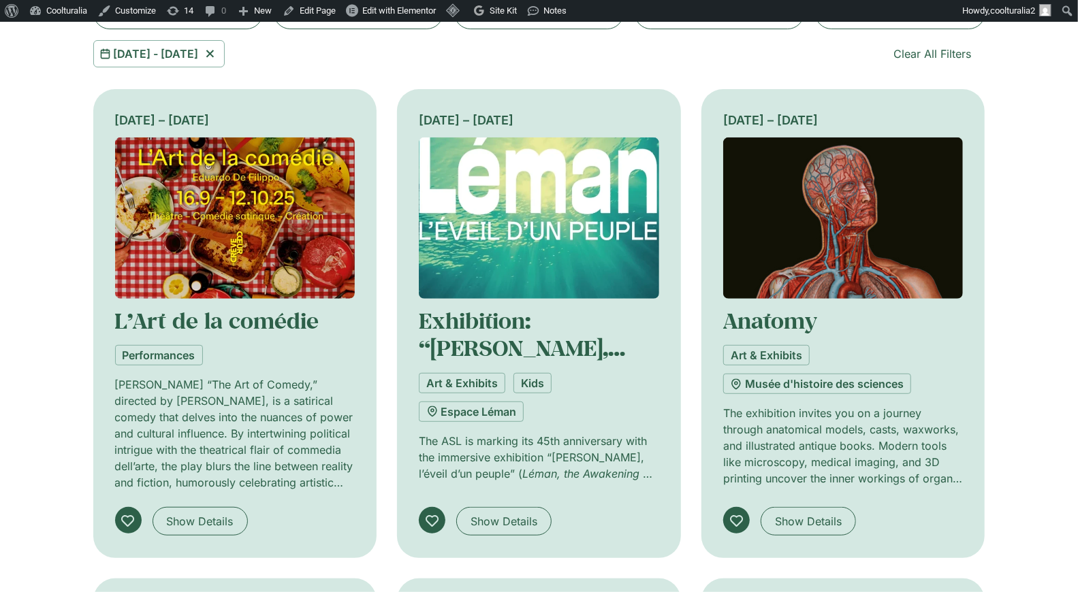
scroll to position [309, 0]
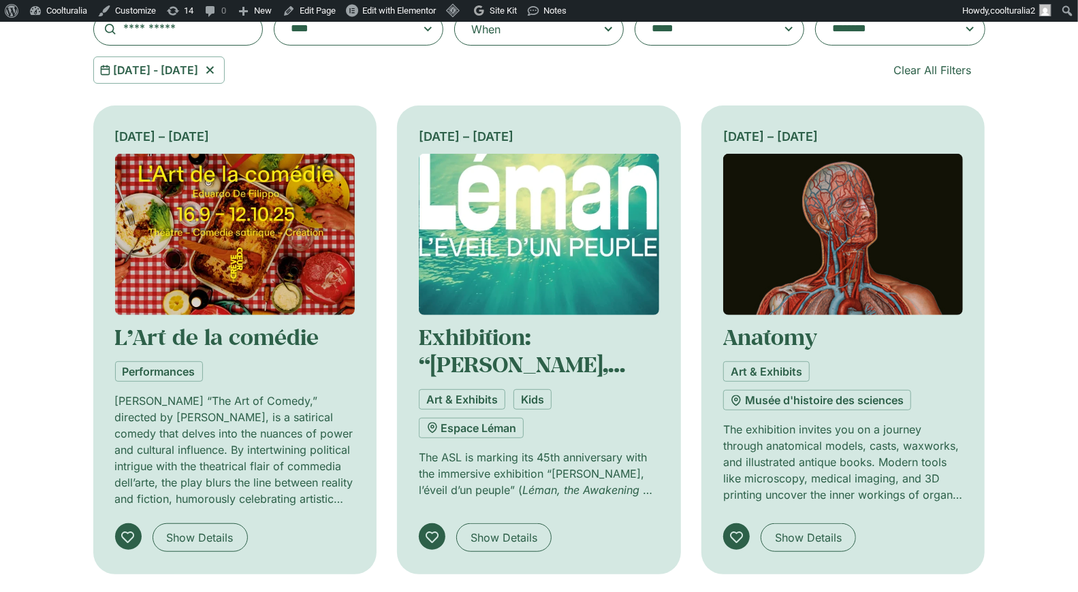
click at [909, 42] on span at bounding box center [900, 29] width 170 height 33
click at [816, 14] on select "**********" at bounding box center [815, 13] width 1 height 1
click at [754, 90] on div "**********" at bounding box center [539, 497] width 1078 height 1349
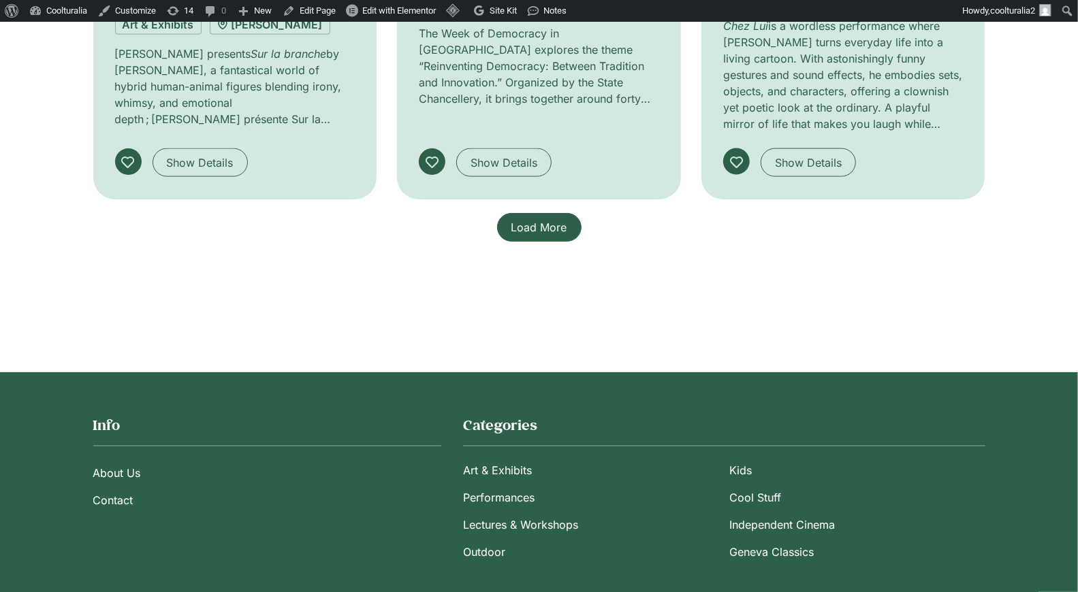
scroll to position [1177, 0]
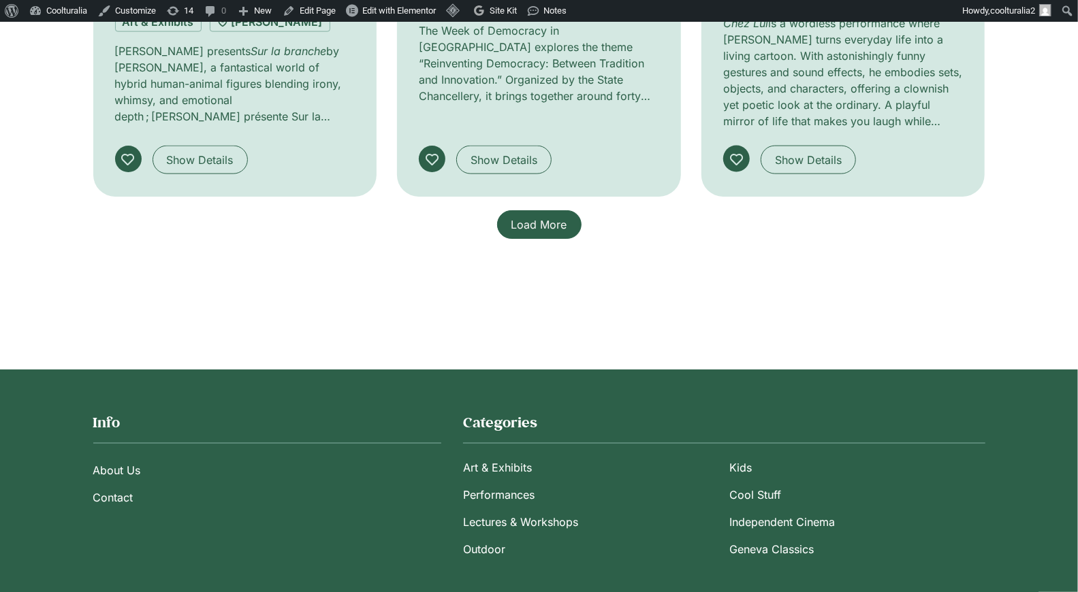
click at [535, 230] on span "Load More" at bounding box center [539, 225] width 56 height 16
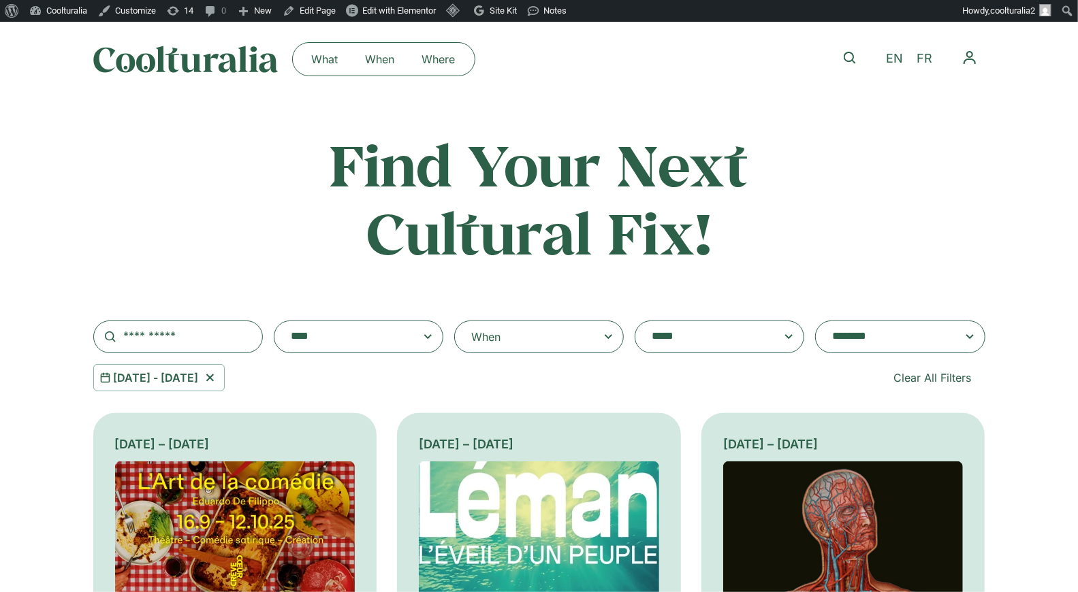
scroll to position [0, 0]
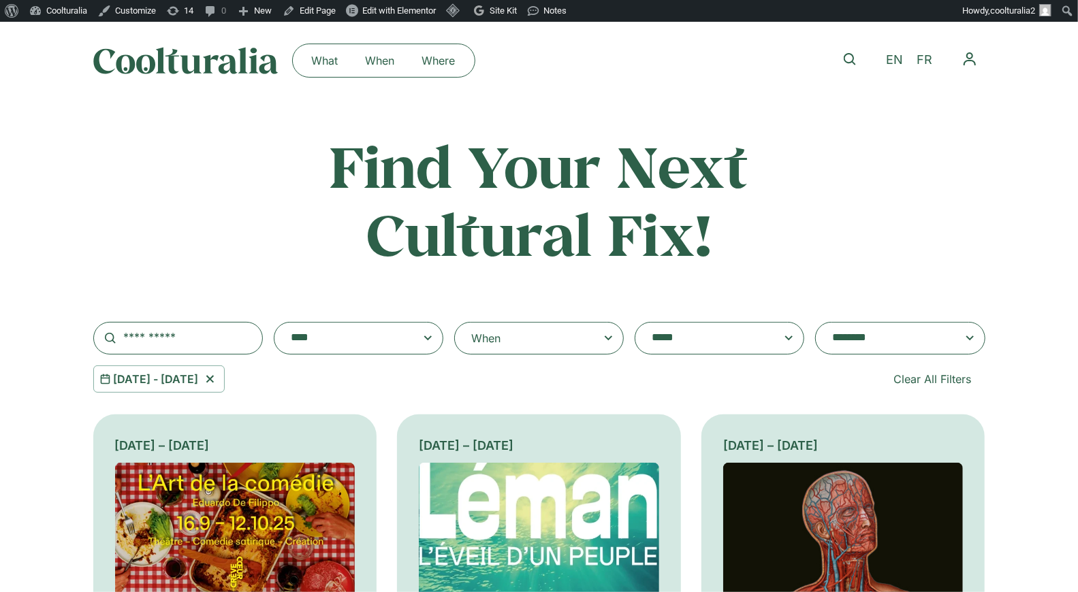
click at [961, 336] on span at bounding box center [900, 338] width 146 height 19
click at [816, 323] on select "**********" at bounding box center [815, 322] width 1 height 1
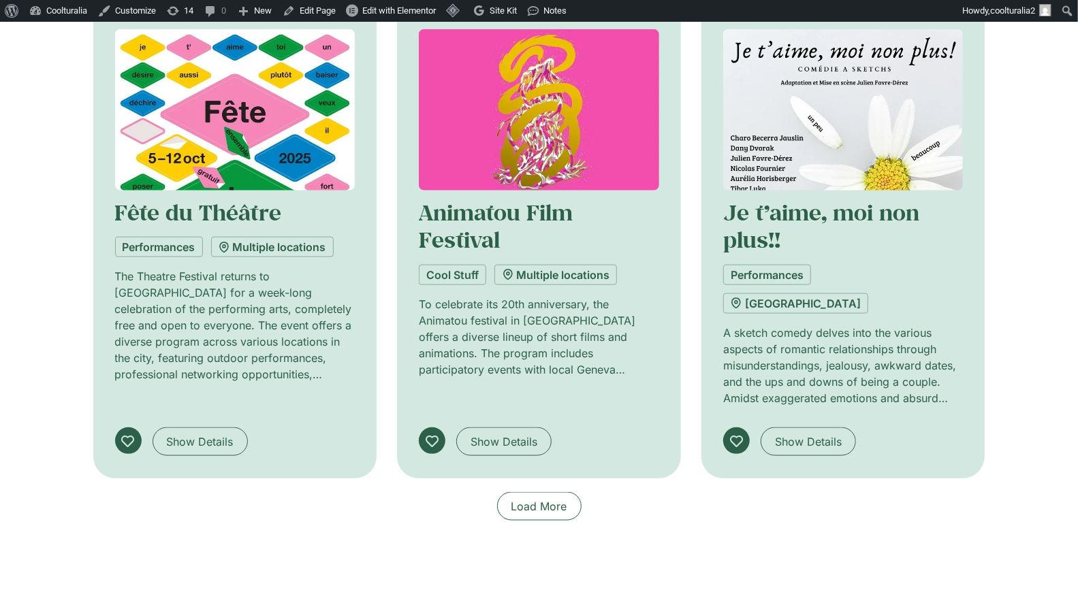
scroll to position [957, 0]
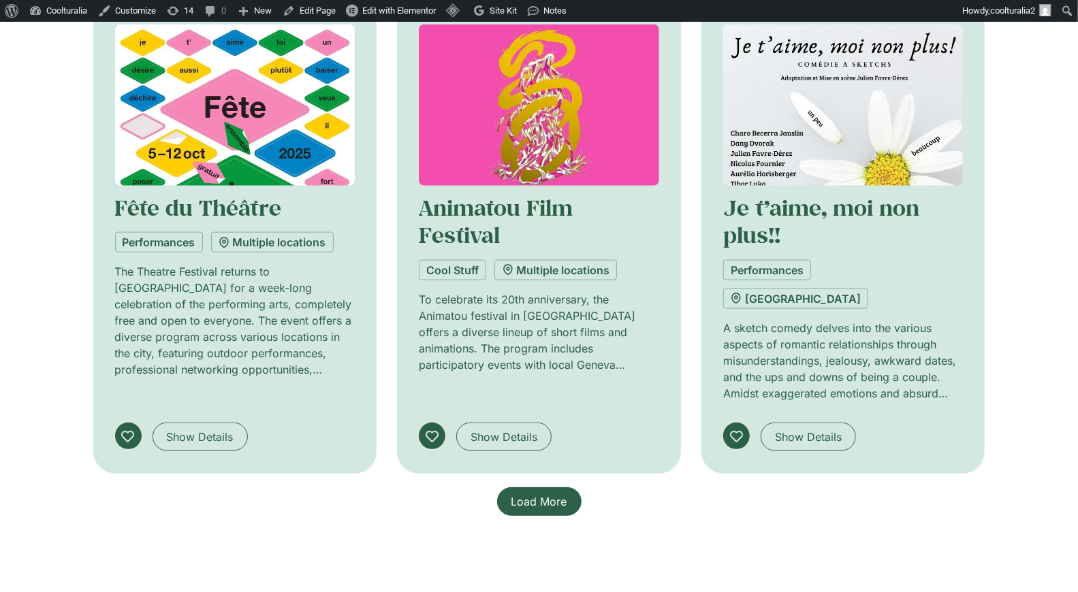
click at [556, 494] on span "Load More" at bounding box center [539, 502] width 56 height 16
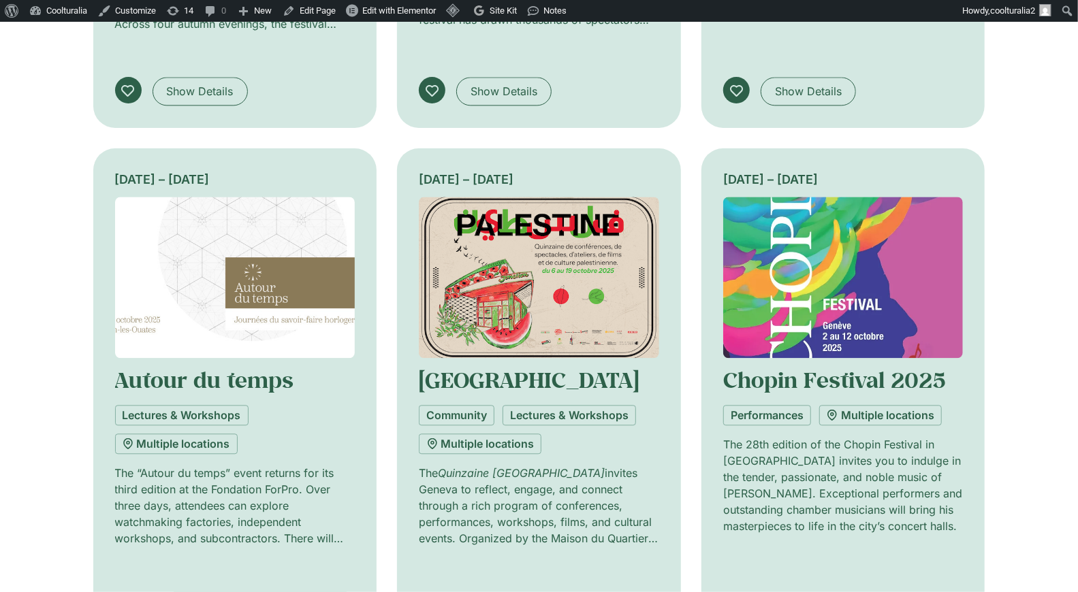
scroll to position [2035, 0]
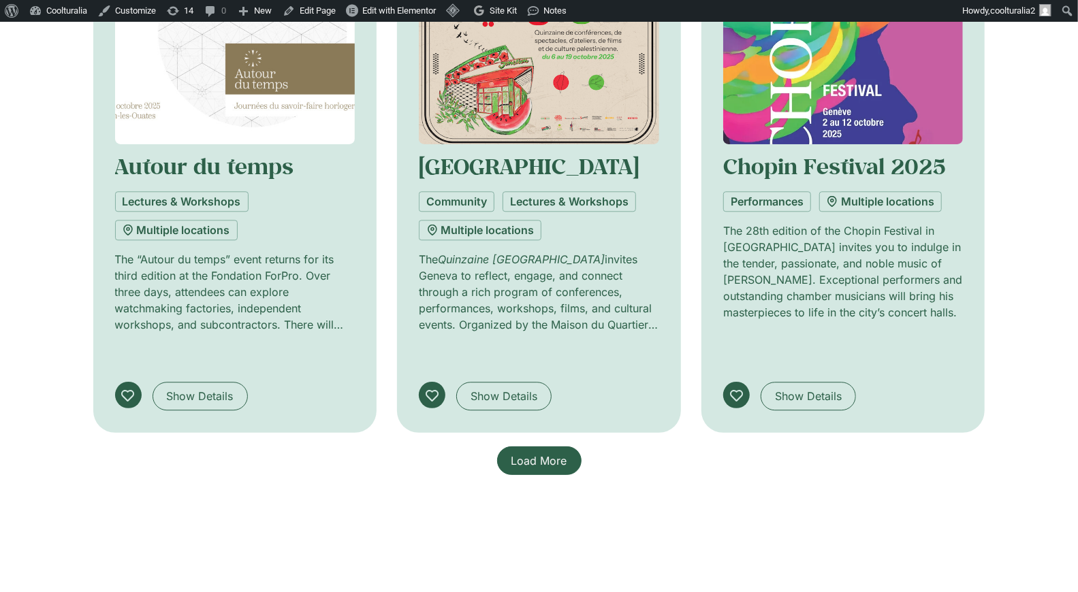
click at [558, 453] on span "Load More" at bounding box center [539, 461] width 56 height 16
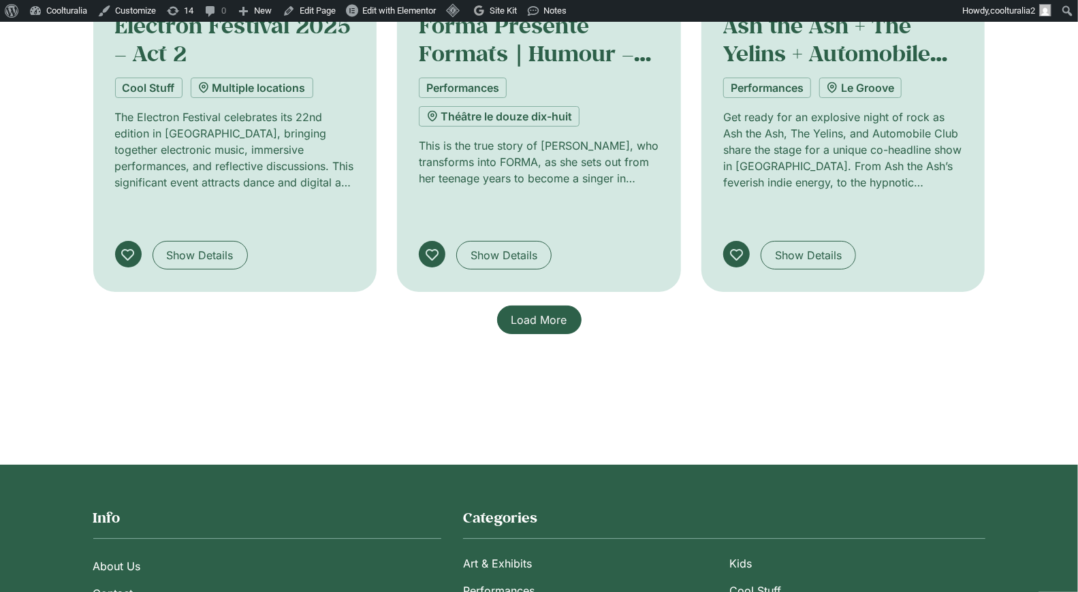
scroll to position [3274, 0]
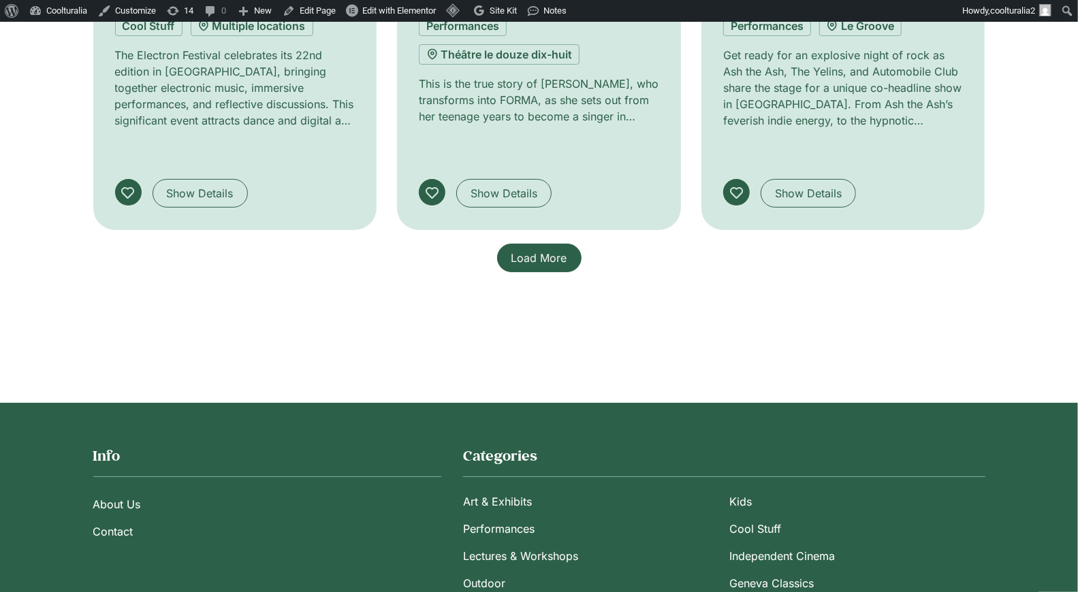
click at [528, 250] on span "Load More" at bounding box center [539, 258] width 56 height 16
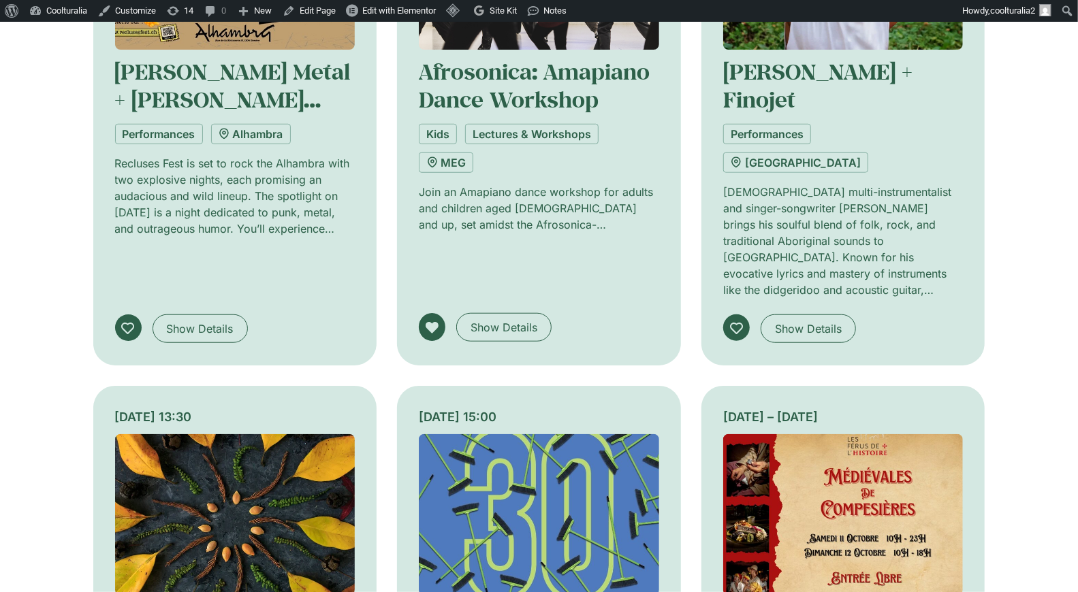
scroll to position [3850, 0]
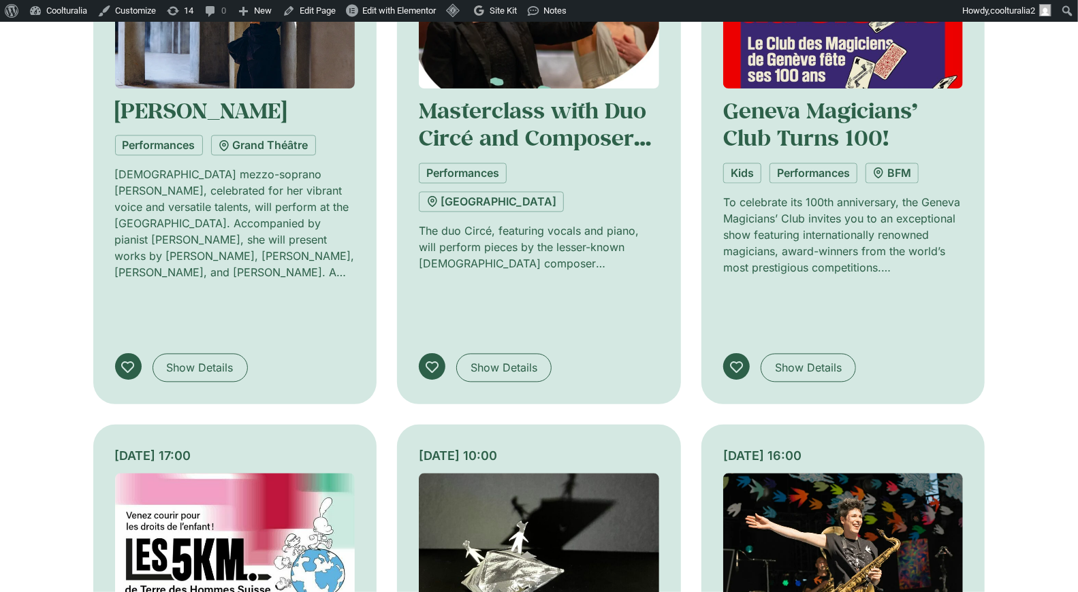
scroll to position [4899, 0]
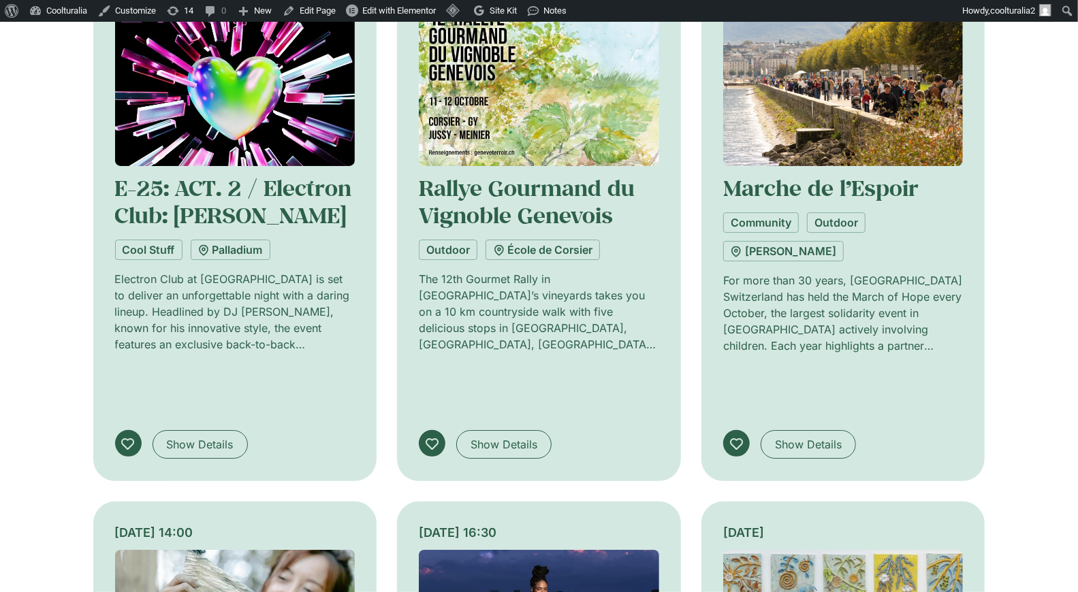
scroll to position [5916, 0]
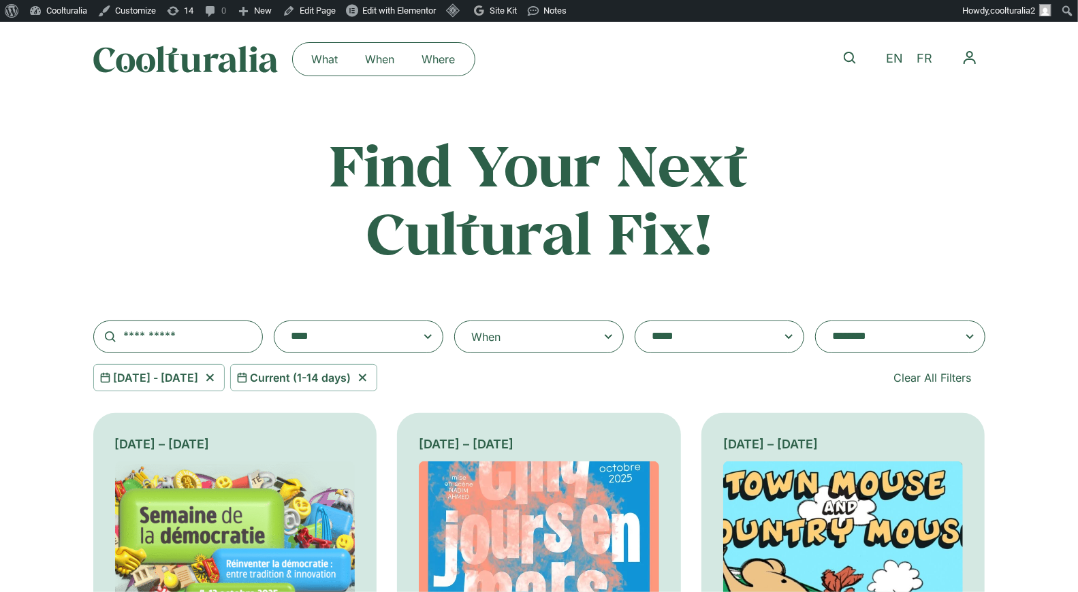
scroll to position [3, 0]
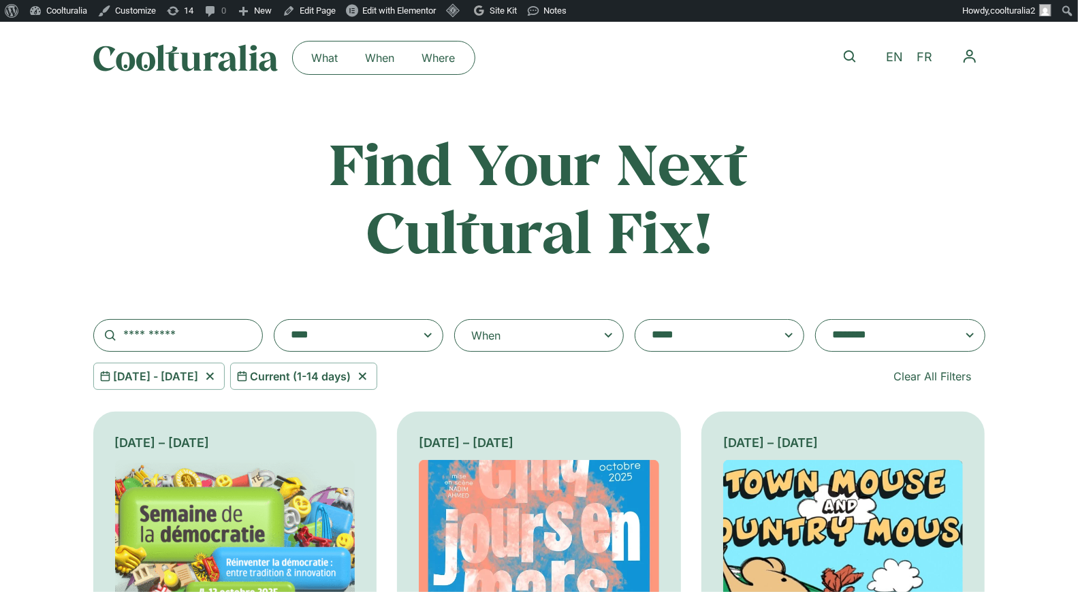
click at [956, 325] on span at bounding box center [900, 335] width 170 height 33
click at [816, 320] on select "**********" at bounding box center [815, 319] width 1 height 1
click at [949, 347] on span at bounding box center [900, 335] width 170 height 33
click at [816, 320] on select "**********" at bounding box center [815, 319] width 1 height 1
click at [963, 336] on span at bounding box center [900, 335] width 146 height 19
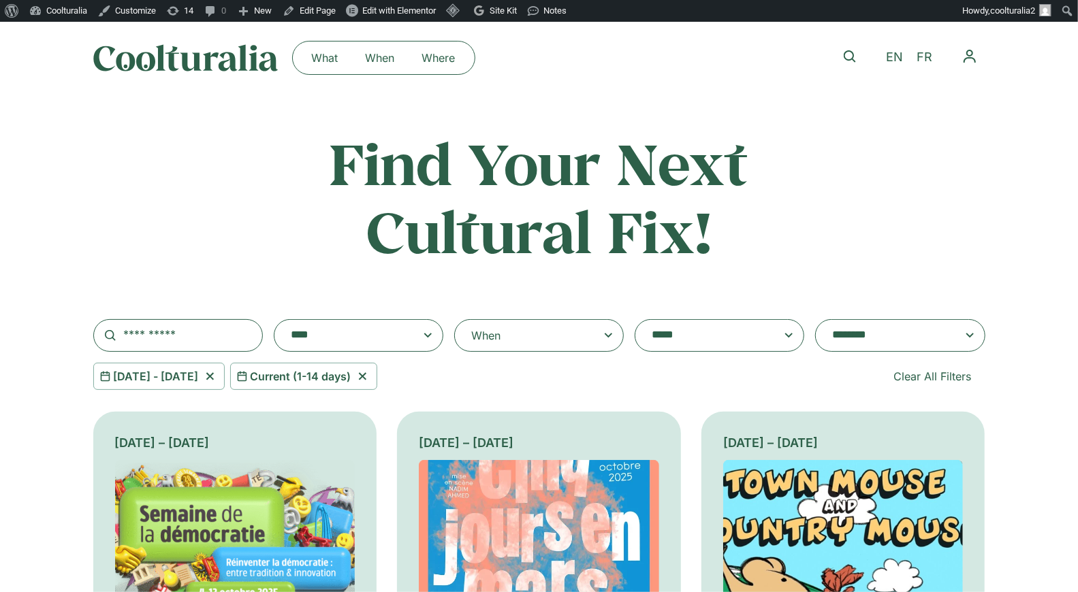
click at [816, 320] on select "**********" at bounding box center [815, 319] width 1 height 1
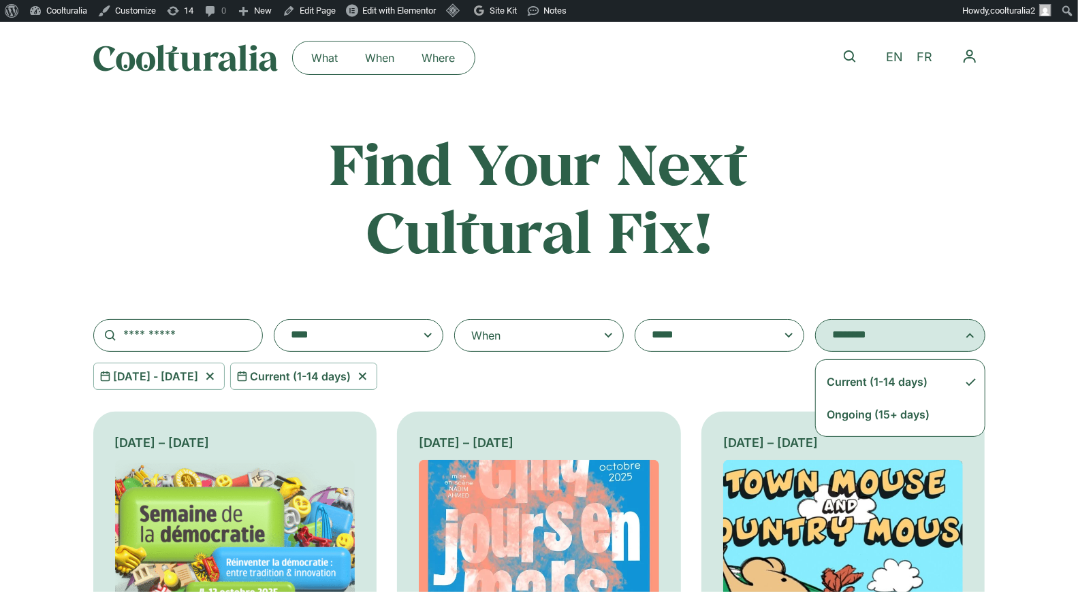
select select "*********"
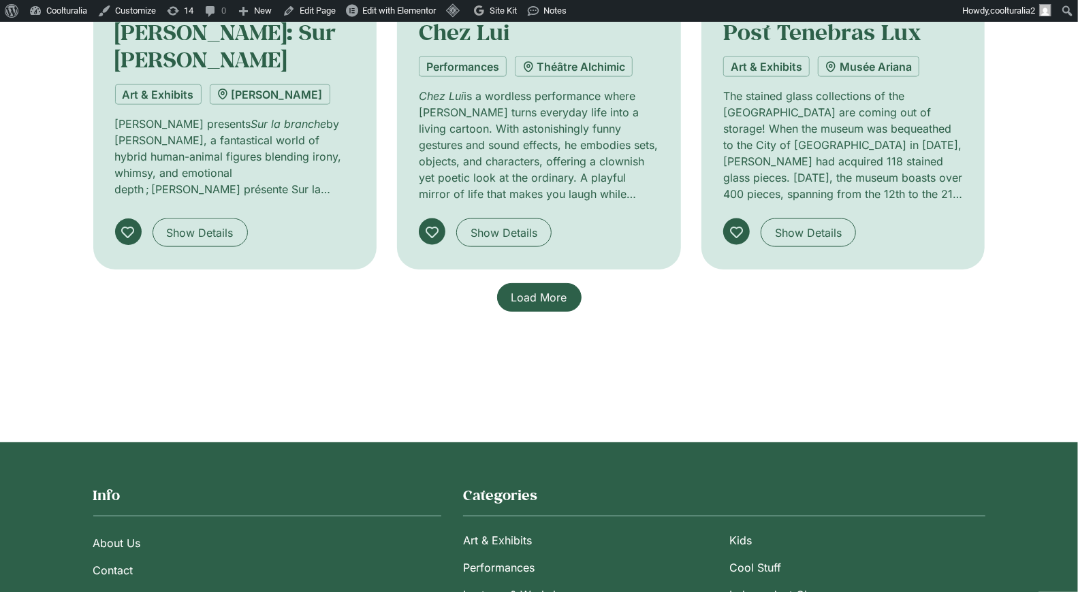
click at [558, 301] on span "Load More" at bounding box center [539, 297] width 56 height 16
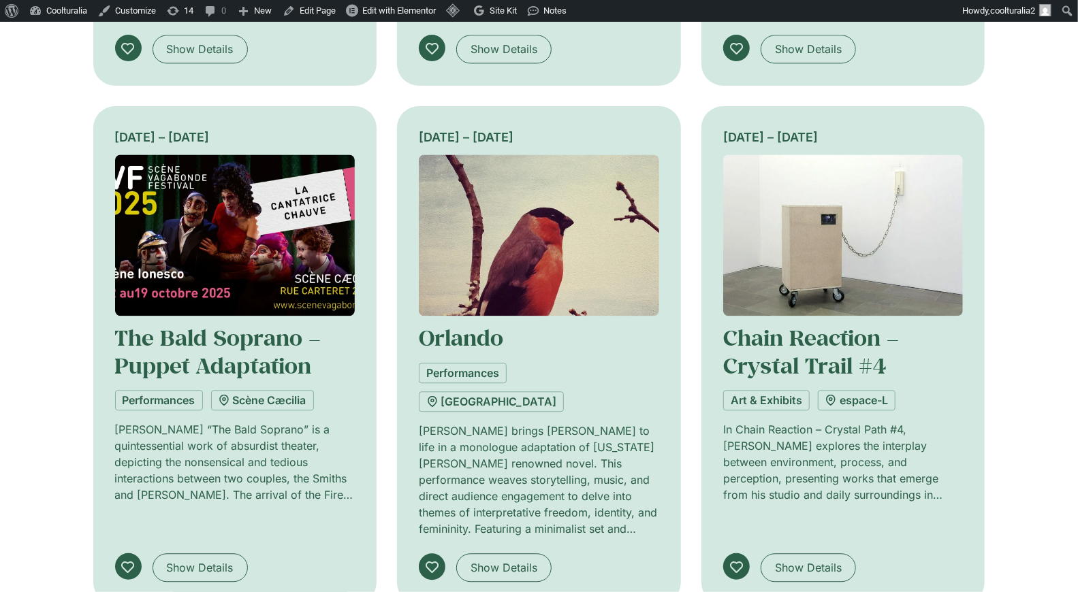
scroll to position [1866, 0]
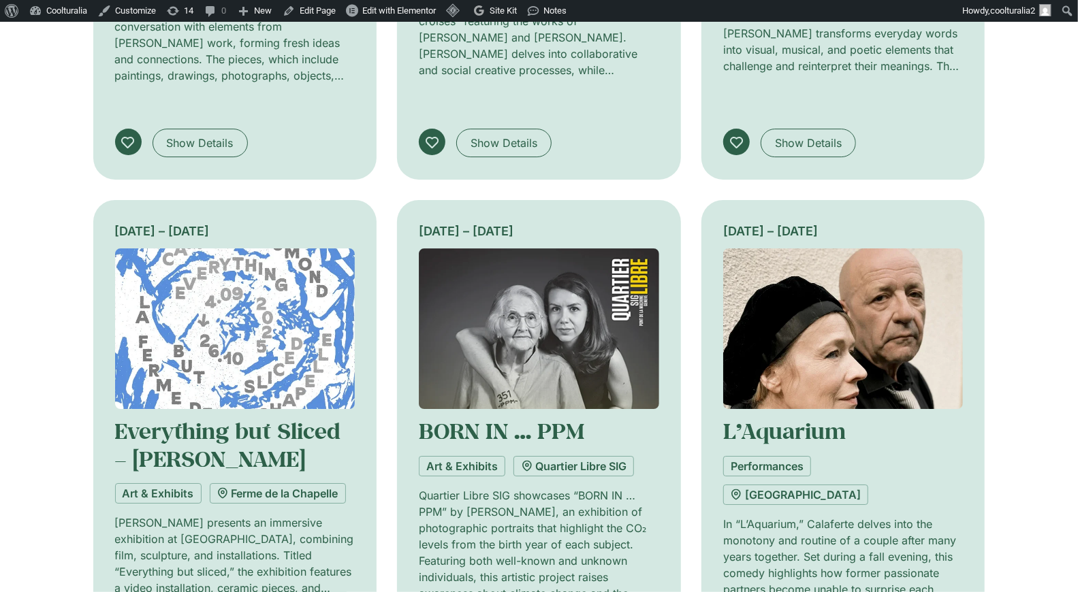
scroll to position [2821, 0]
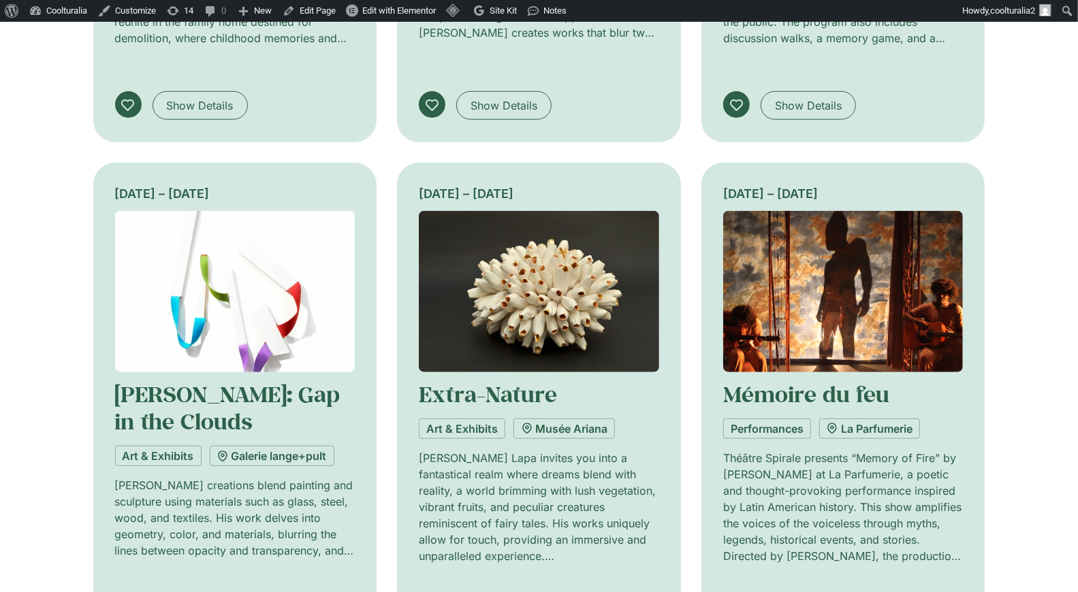
scroll to position [3944, 0]
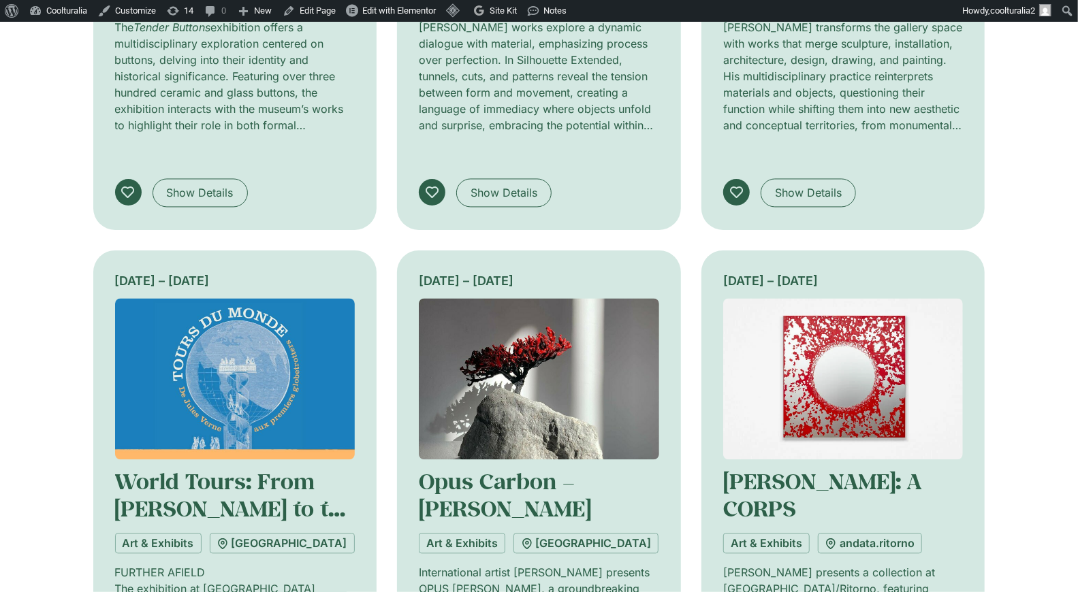
scroll to position [4831, 0]
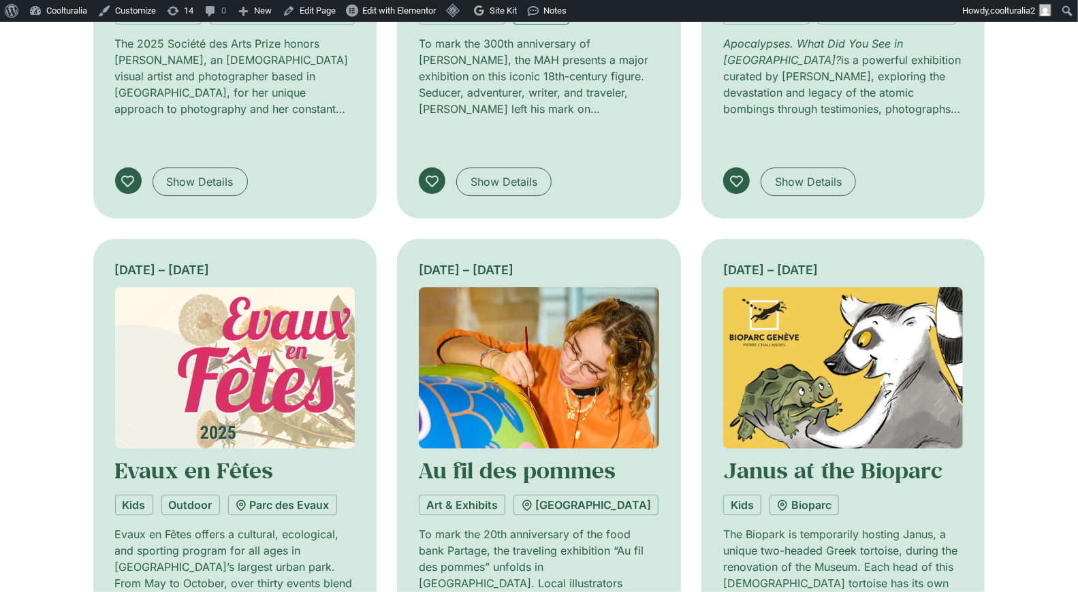
scroll to position [5894, 0]
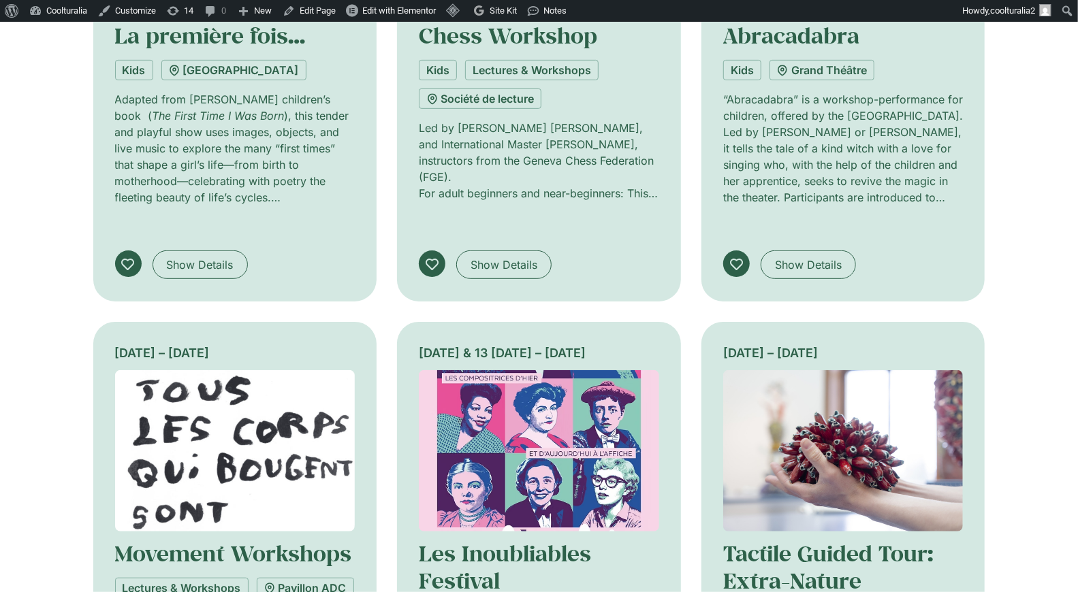
scroll to position [6833, 0]
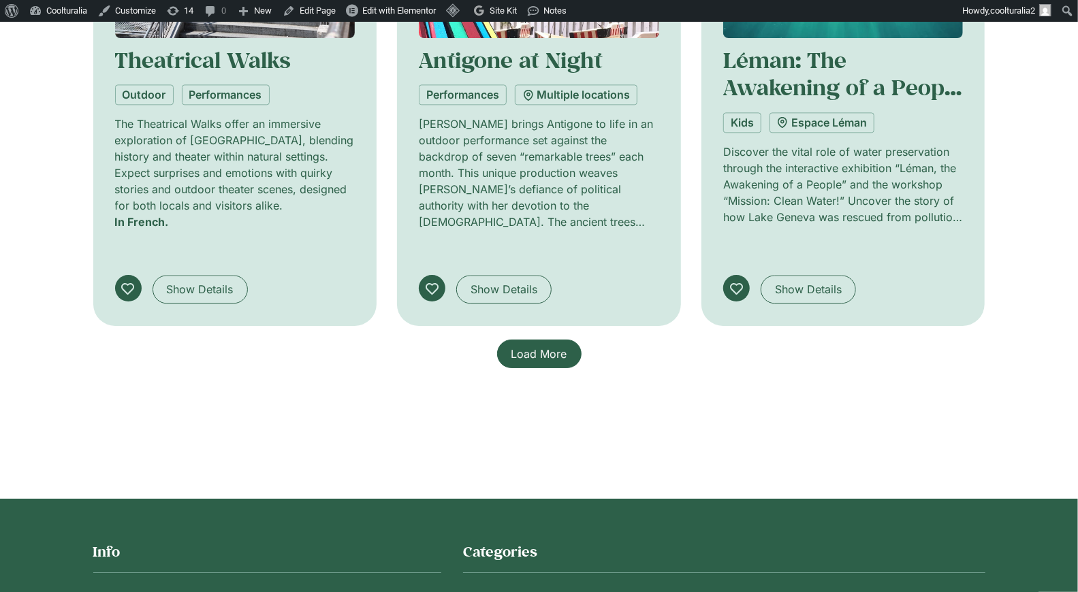
scroll to position [8393, 0]
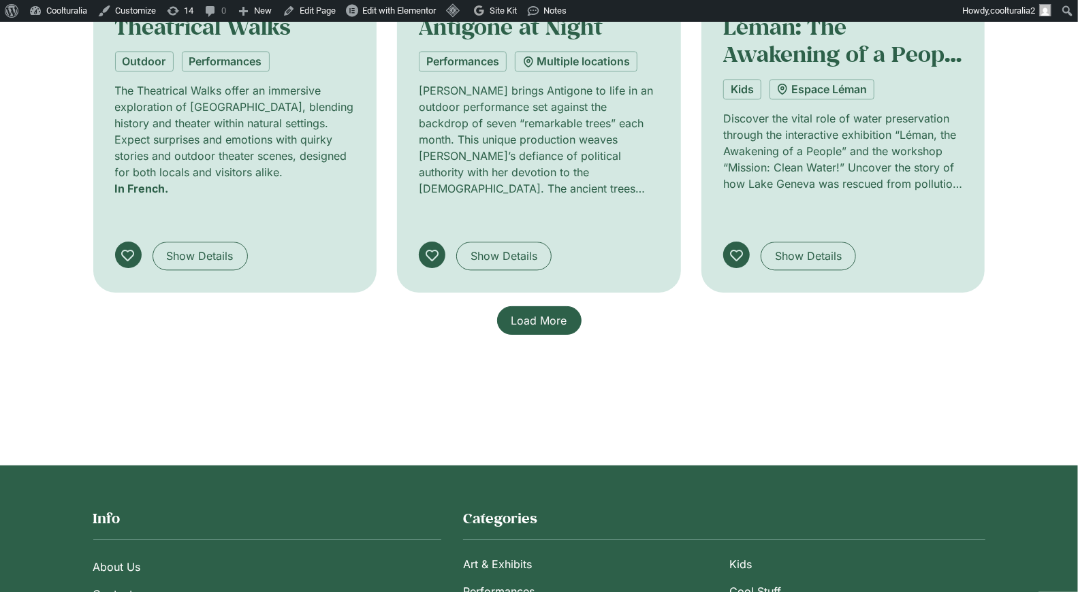
click at [536, 313] on span "Load More" at bounding box center [539, 321] width 56 height 16
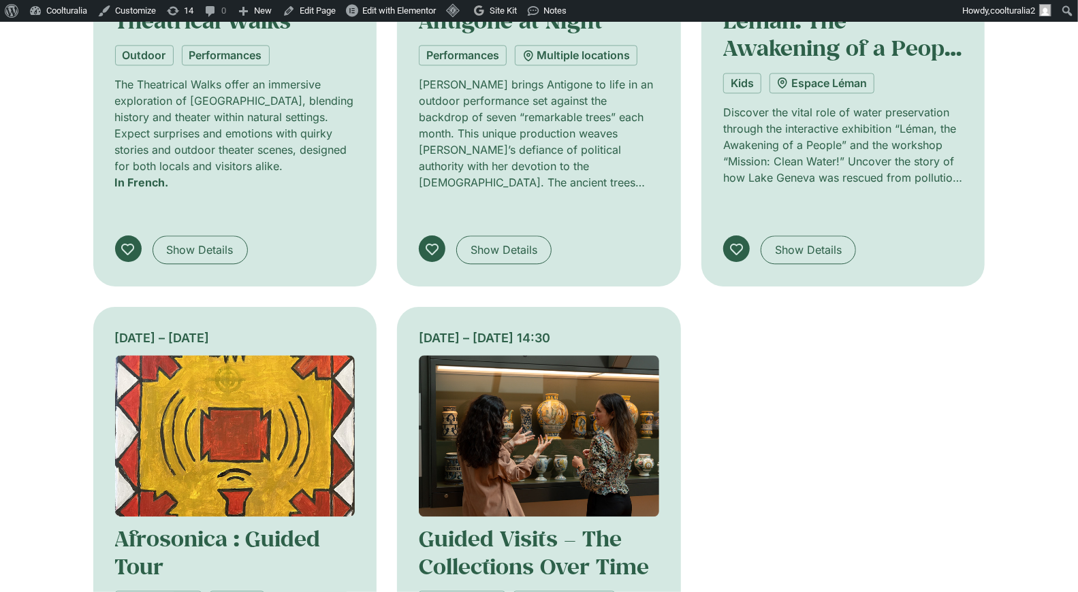
scroll to position [8403, 0]
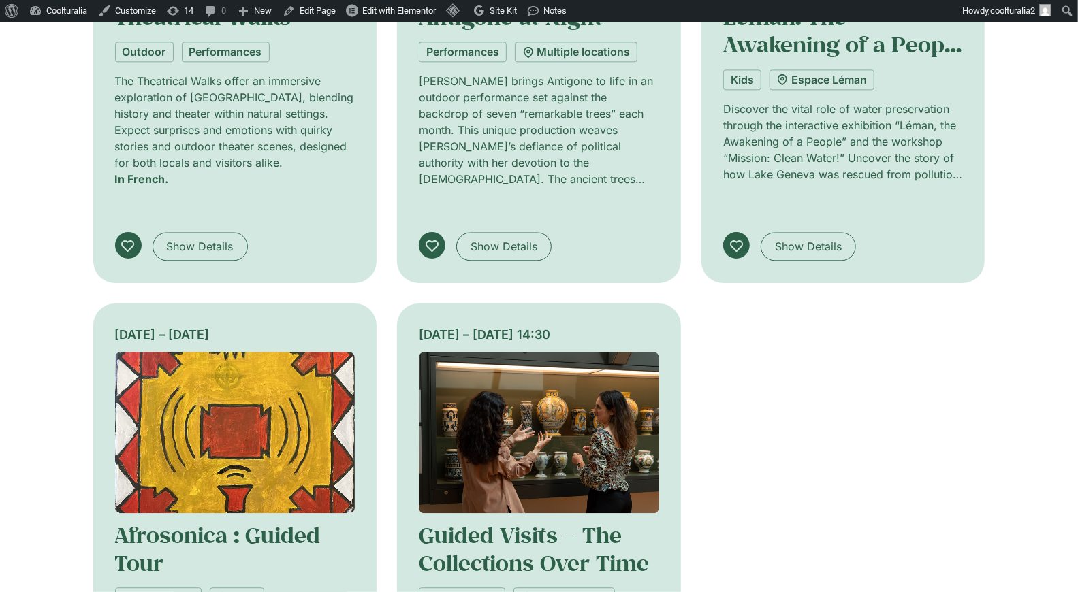
click at [226, 352] on img at bounding box center [235, 432] width 240 height 161
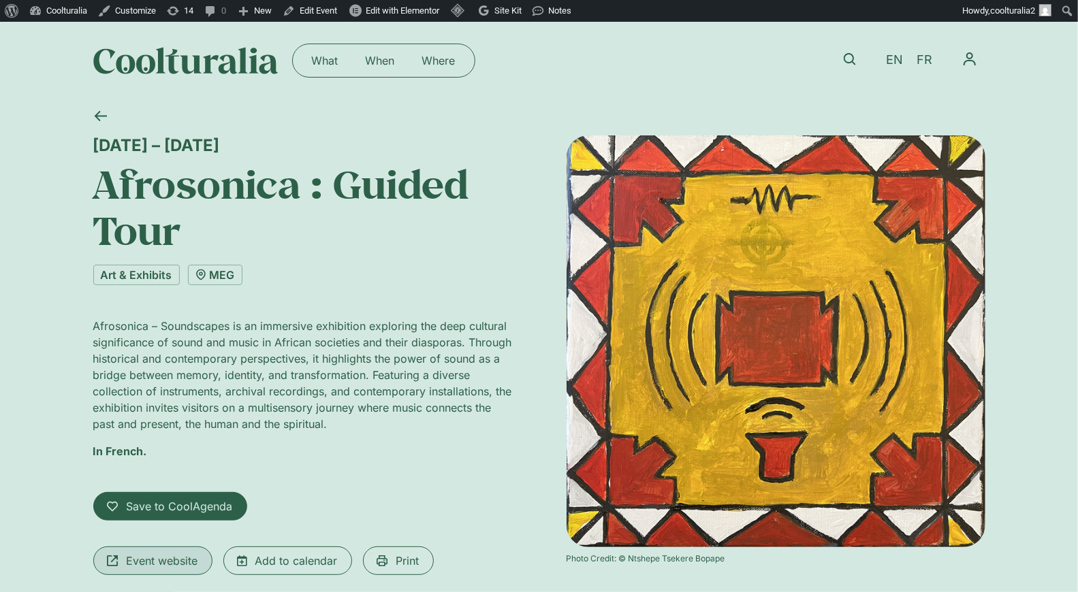
click at [173, 562] on span "Event website" at bounding box center [162, 561] width 71 height 16
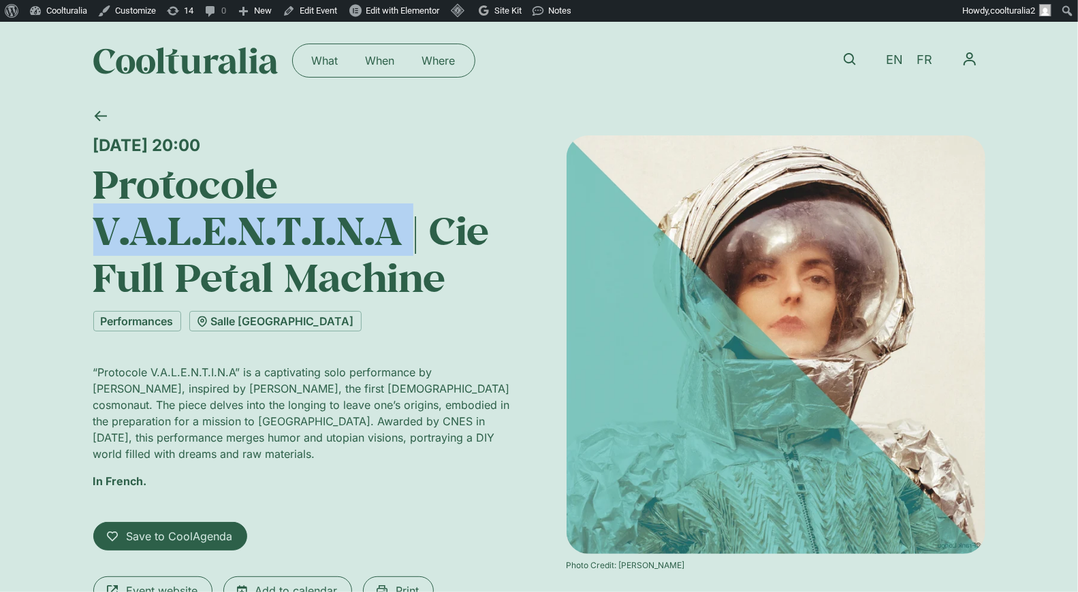
drag, startPoint x: 403, startPoint y: 232, endPoint x: 89, endPoint y: 221, distance: 314.1
click at [89, 221] on div "[DATE] 20:00 Protocole V.A.L.E.N.T.I.N.A | Cie Full Petal Machine Performances …" at bounding box center [539, 400] width 1078 height 603
copy h1 "V.A.L.E.N.T.I.N.A"
drag, startPoint x: 176, startPoint y: 145, endPoint x: 90, endPoint y: 150, distance: 86.6
click at [90, 150] on div "[DATE] 20:00 Protocole V.A.L.E.N.T.I.N.A | Cie Full Petal Machine Performances …" at bounding box center [539, 400] width 1078 height 603
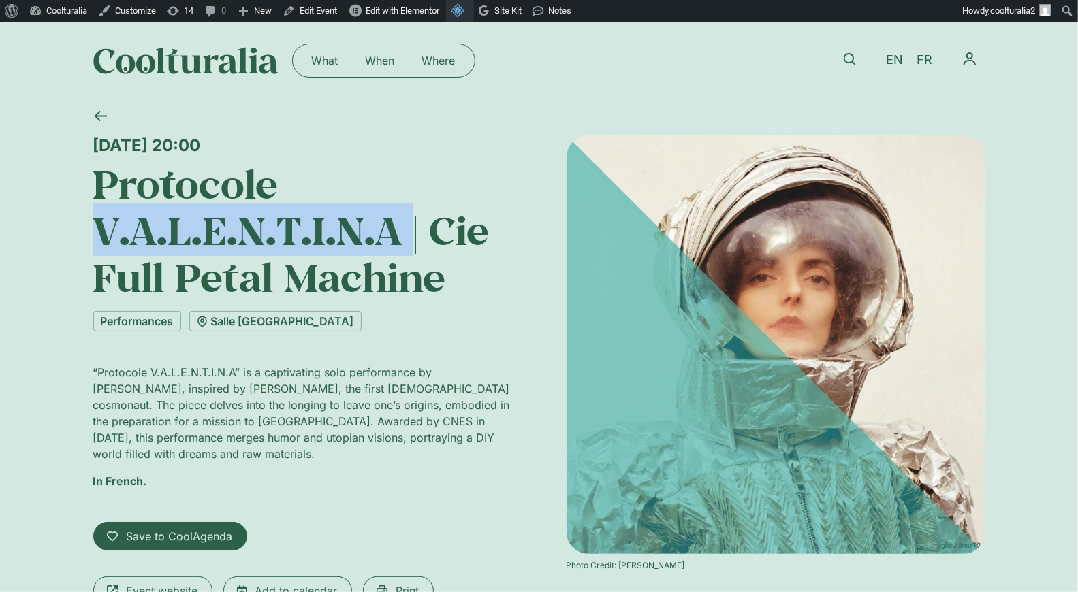
copy div "[DATE] 20:00"
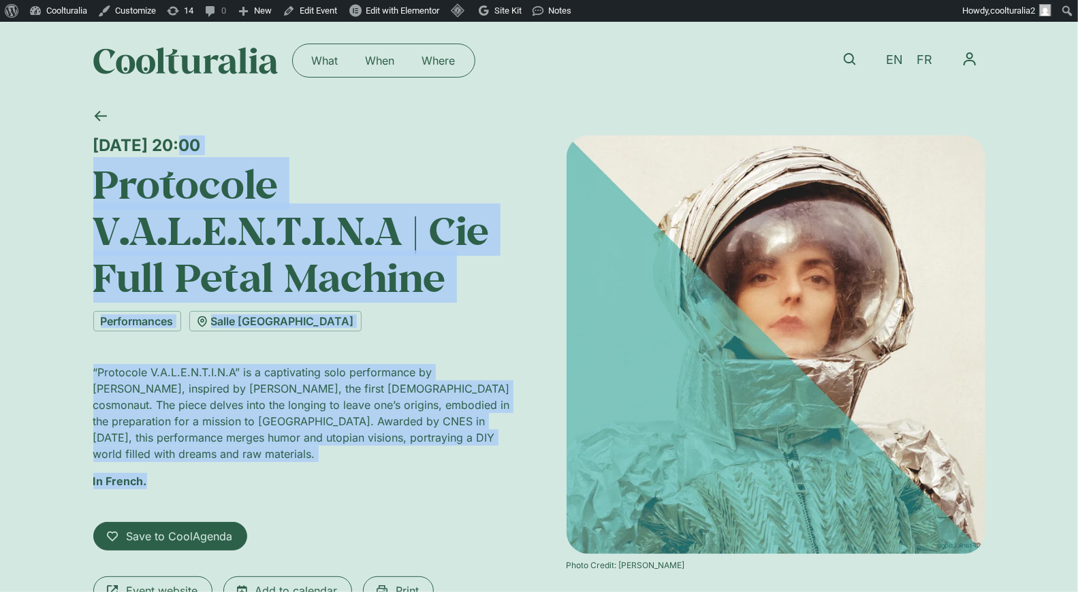
drag, startPoint x: 82, startPoint y: 141, endPoint x: 263, endPoint y: 466, distance: 372.5
click at [263, 466] on div "[DATE] 20:00 Protocole V.A.L.E.N.T.I.N.A | Cie Full Petal Machine Performances …" at bounding box center [539, 400] width 1078 height 603
copy div "[DATE] 20:00 Protocole V.A.L.E.N.T.I.N.A | Cie Full Petal Machine Performances …"
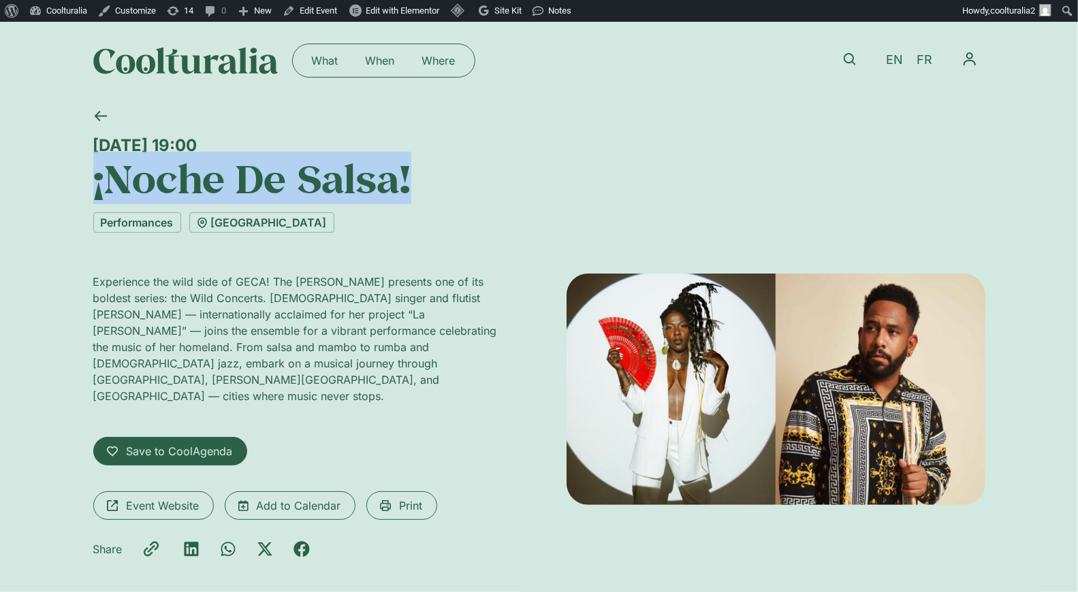
drag, startPoint x: 417, startPoint y: 189, endPoint x: 42, endPoint y: 174, distance: 375.5
click at [42, 174] on div "Friday 10 October, 19:00 ¡Noche De Salsa! Performances Théâtre de Carouge Exper…" at bounding box center [539, 358] width 1078 height 518
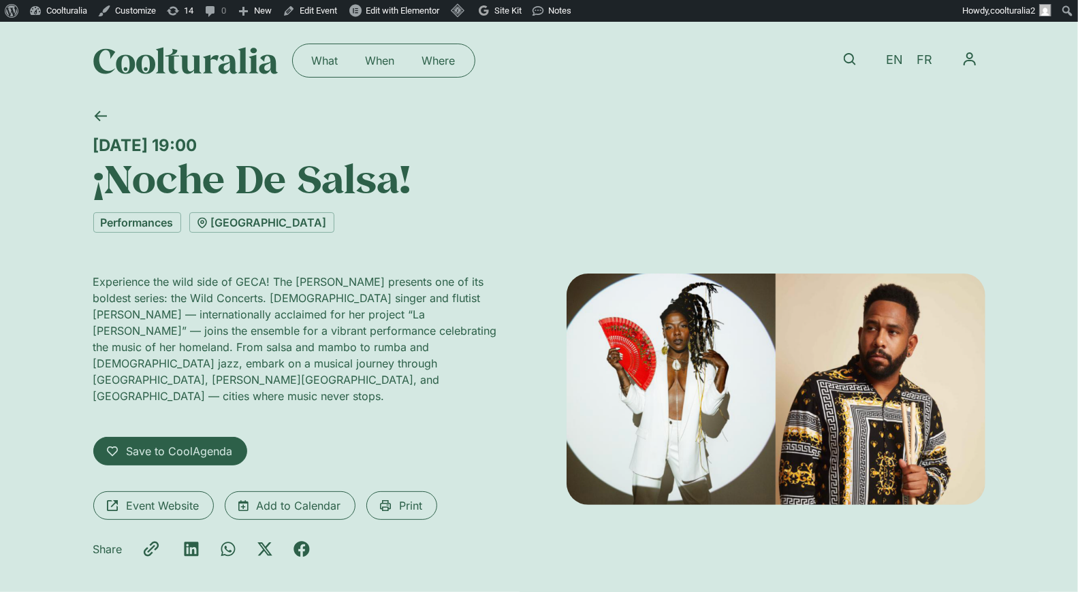
click at [343, 238] on div "Friday 10 October, 19:00 ¡Noche De Salsa! Performances Théâtre de Carouge Exper…" at bounding box center [539, 358] width 892 height 518
drag, startPoint x: 311, startPoint y: 145, endPoint x: 76, endPoint y: 149, distance: 235.0
click at [76, 149] on div "Friday 10 October, 19:00 ¡Noche De Salsa! Performances Théâtre de Carouge Exper…" at bounding box center [539, 358] width 1078 height 518
copy div "Friday 10 October, 19:00"
click at [82, 153] on div "Friday 10 October, 19:00 ¡Noche De Salsa! Performances Théâtre de Carouge Exper…" at bounding box center [539, 358] width 1078 height 518
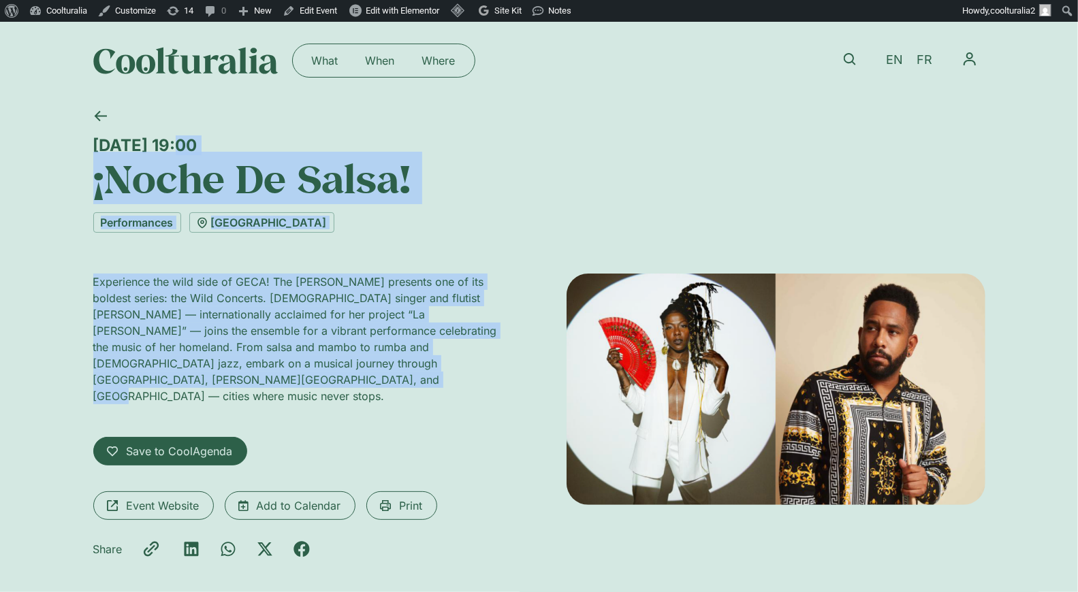
drag, startPoint x: 87, startPoint y: 135, endPoint x: 243, endPoint y: 381, distance: 291.1
click at [243, 381] on div "Friday 10 October, 19:00 ¡Noche De Salsa! Performances Théâtre de Carouge Exper…" at bounding box center [539, 358] width 892 height 518
copy div "Friday 10 October, 19:00 ¡Noche De Salsa! Performances Théâtre de Carouge Exper…"
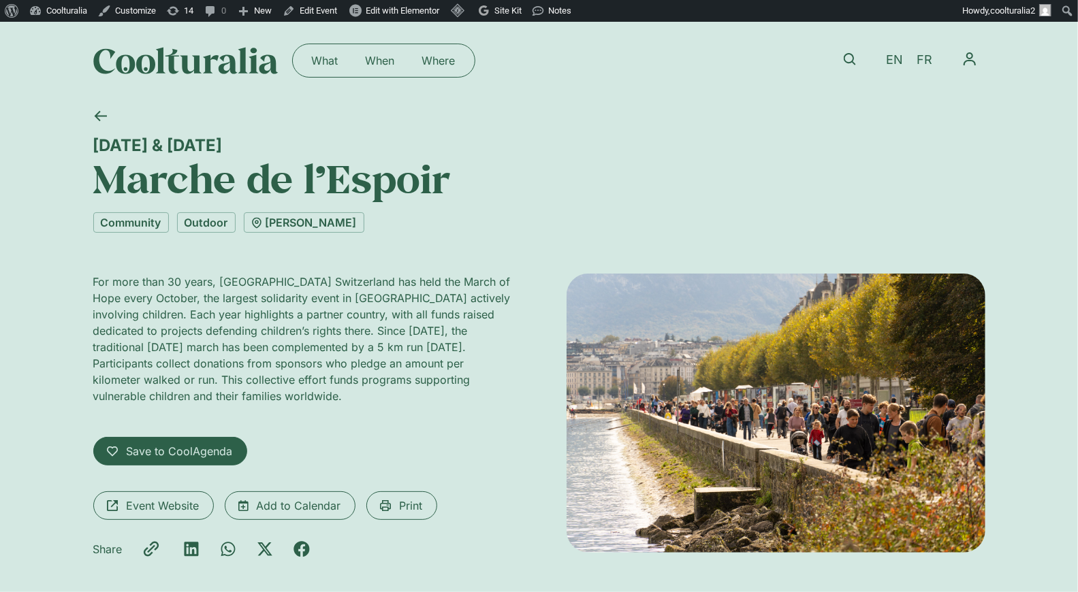
drag, startPoint x: 229, startPoint y: 146, endPoint x: 86, endPoint y: 146, distance: 143.0
click at [86, 146] on div "[DATE] & [DATE] Marche de l’Espoir Community Outdoor [PERSON_NAME] For more tha…" at bounding box center [539, 358] width 1078 height 518
copy div "[DATE] & [DATE]"
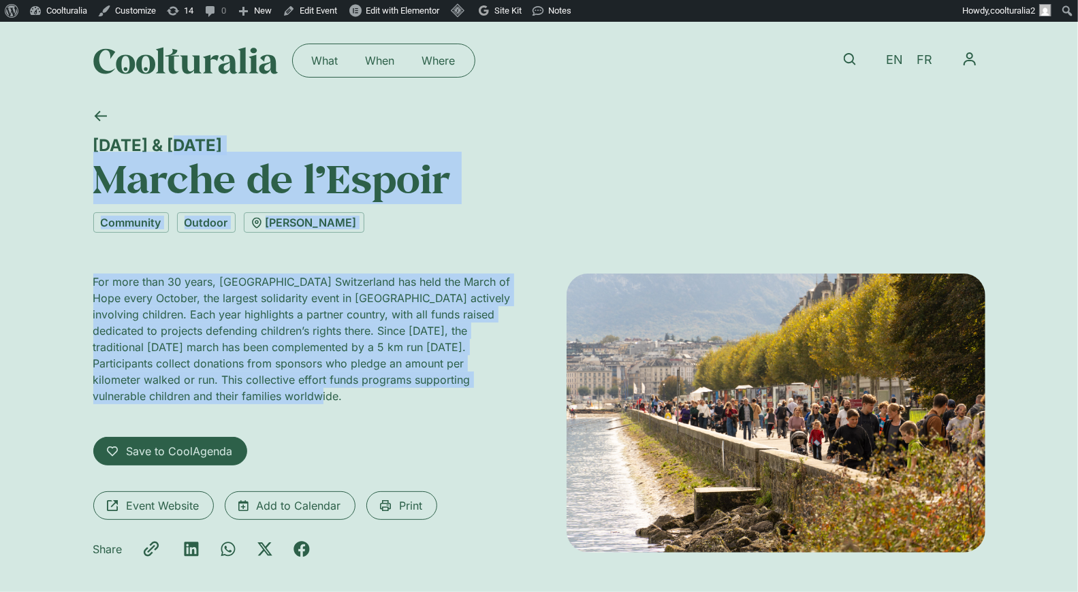
drag, startPoint x: 89, startPoint y: 132, endPoint x: 315, endPoint y: 400, distance: 350.4
click at [315, 400] on div "[DATE] & [DATE] Marche de l’Espoir Community Outdoor [PERSON_NAME] For more tha…" at bounding box center [539, 358] width 892 height 518
copy div "[DATE] & [DATE] Marche de l’Espoir Community Outdoor [PERSON_NAME] For more tha…"
